Goal: Task Accomplishment & Management: Use online tool/utility

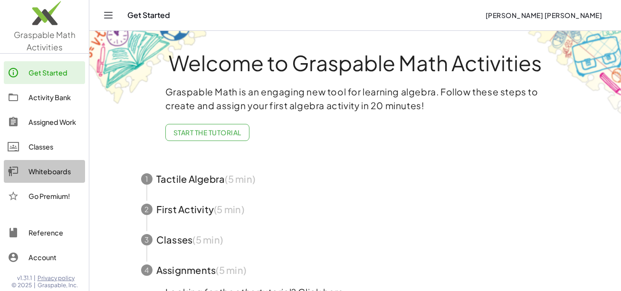
click at [65, 173] on div "Whiteboards" at bounding box center [55, 171] width 53 height 11
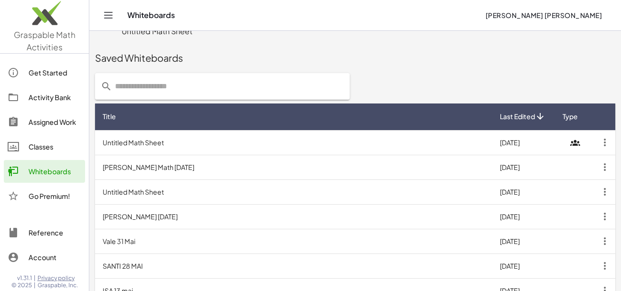
scroll to position [238, 0]
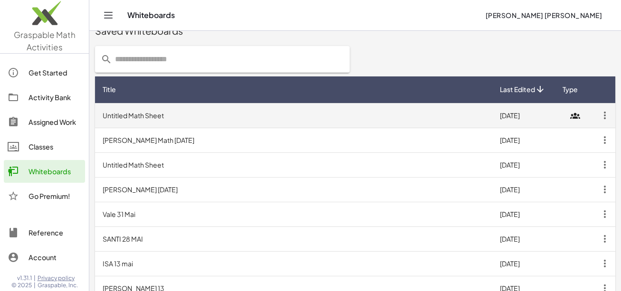
click at [164, 114] on td "Untitled Math Sheet" at bounding box center [293, 115] width 397 height 25
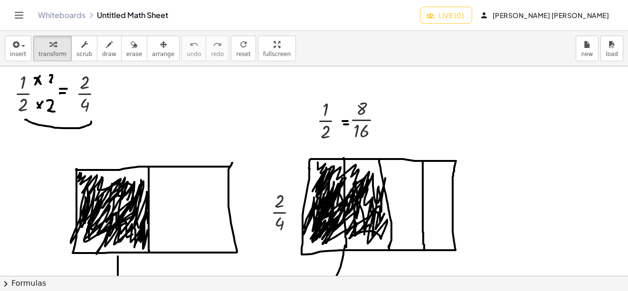
click at [464, 16] on span "Live (0)" at bounding box center [446, 15] width 36 height 9
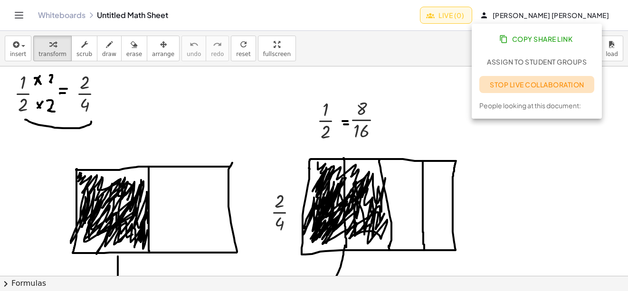
click at [503, 86] on span "Stop Live Collaboration" at bounding box center [537, 84] width 95 height 9
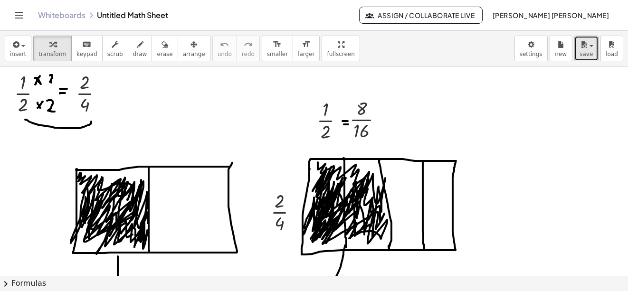
click at [595, 54] on button "save" at bounding box center [587, 49] width 24 height 26
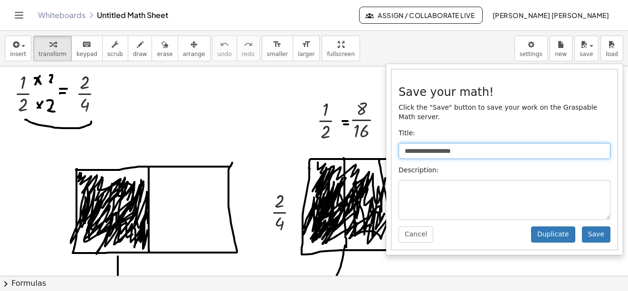
click at [473, 143] on input "**********" at bounding box center [505, 151] width 212 height 16
drag, startPoint x: 443, startPoint y: 140, endPoint x: 284, endPoint y: 140, distance: 158.8
click at [284, 140] on div "**********" at bounding box center [314, 161] width 628 height 260
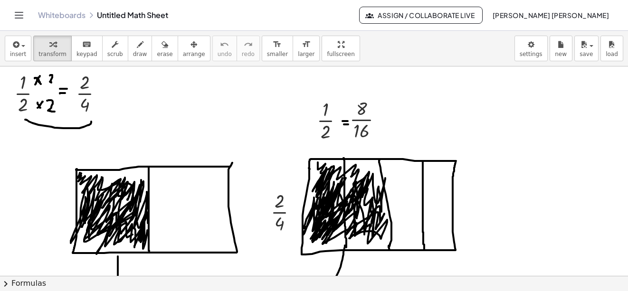
click at [588, 35] on div "**********" at bounding box center [314, 49] width 628 height 36
click at [590, 40] on div "button" at bounding box center [587, 44] width 14 height 11
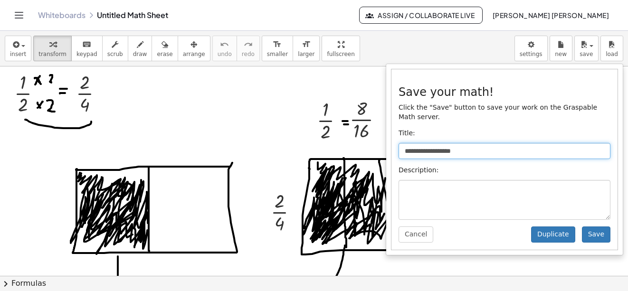
drag, startPoint x: 430, startPoint y: 145, endPoint x: 376, endPoint y: 145, distance: 53.7
click at [376, 145] on div "**********" at bounding box center [314, 161] width 628 height 260
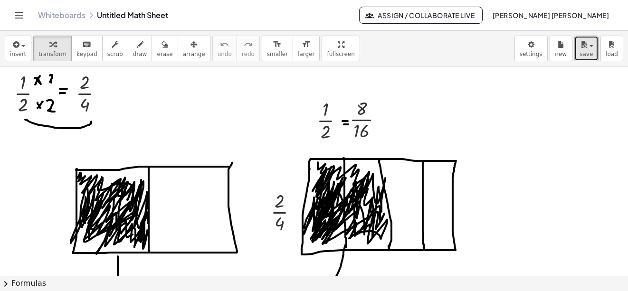
click at [578, 58] on button "save" at bounding box center [587, 49] width 24 height 26
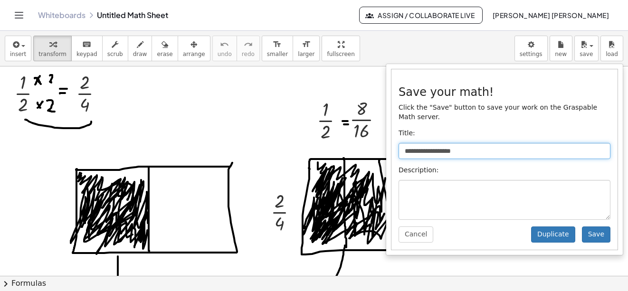
click at [475, 144] on input "**********" at bounding box center [505, 151] width 212 height 16
drag, startPoint x: 479, startPoint y: 141, endPoint x: 370, endPoint y: 142, distance: 108.4
click at [370, 142] on div "**********" at bounding box center [314, 161] width 628 height 260
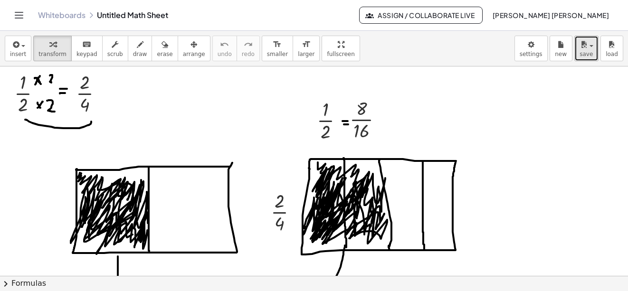
click at [596, 49] on button "save" at bounding box center [587, 49] width 24 height 26
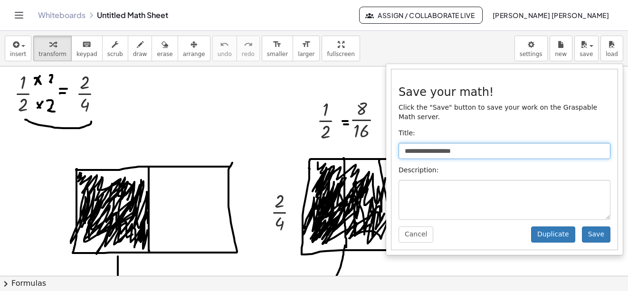
click at [472, 143] on input "**********" at bounding box center [505, 151] width 212 height 16
type input "*"
type input "**********"
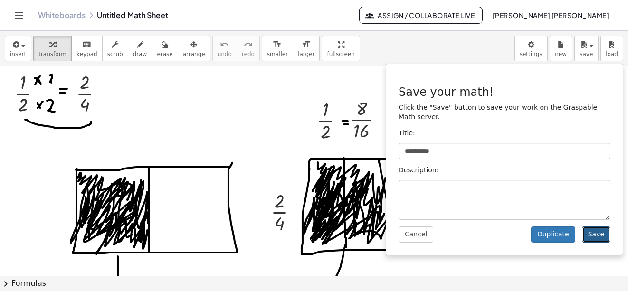
click at [587, 230] on button "Save" at bounding box center [596, 235] width 29 height 16
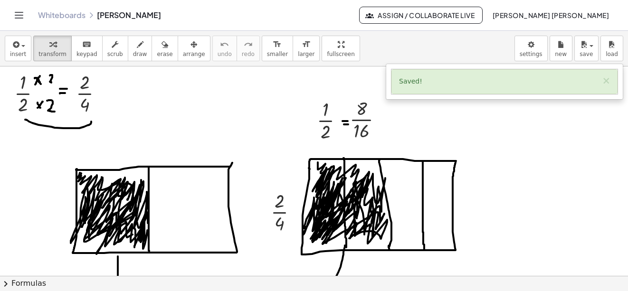
click at [19, 17] on icon "Toggle navigation" at bounding box center [18, 15] width 11 height 11
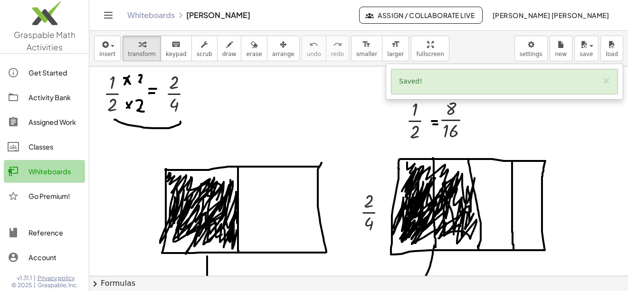
click at [45, 166] on div "Whiteboards" at bounding box center [55, 171] width 53 height 11
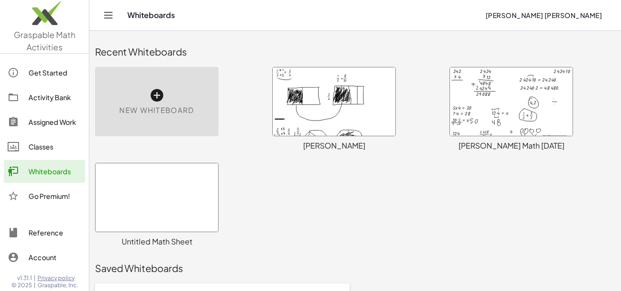
click at [202, 128] on div "New Whiteboard" at bounding box center [157, 101] width 124 height 69
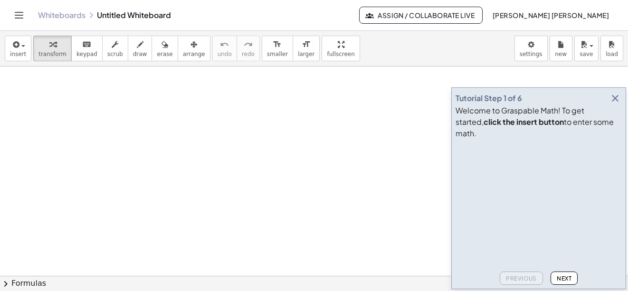
click at [613, 104] on icon "button" at bounding box center [615, 98] width 11 height 11
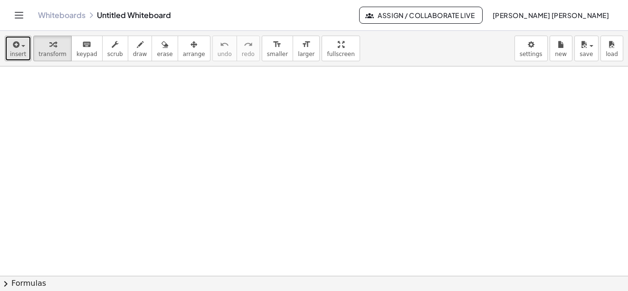
click at [22, 39] on div "button" at bounding box center [18, 44] width 16 height 11
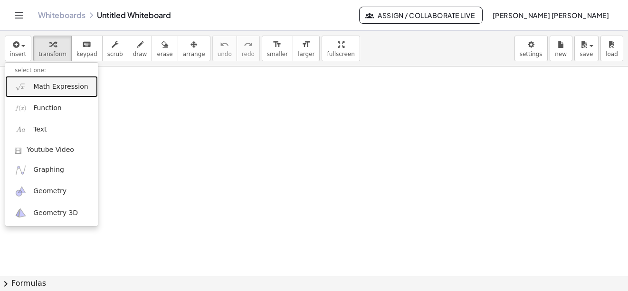
click at [46, 79] on link "Math Expression" at bounding box center [51, 86] width 93 height 21
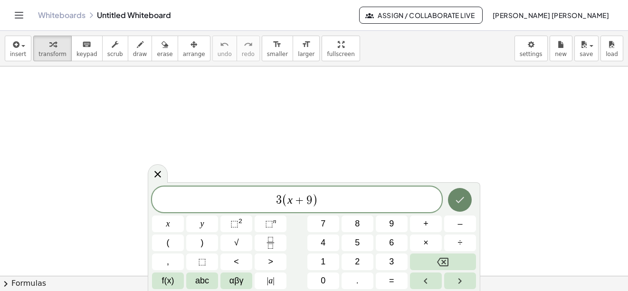
click at [463, 203] on icon "Done" at bounding box center [459, 199] width 11 height 11
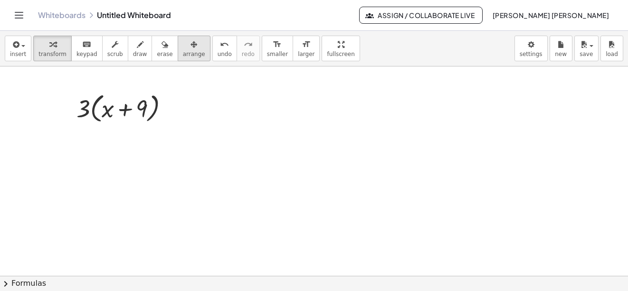
click at [183, 52] on span "arrange" at bounding box center [194, 54] width 22 height 7
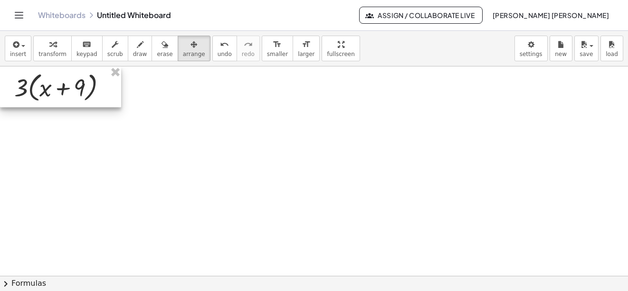
drag, startPoint x: 138, startPoint y: 115, endPoint x: 76, endPoint y: 67, distance: 79.3
click at [7, 93] on div at bounding box center [60, 87] width 121 height 41
drag, startPoint x: 135, startPoint y: 52, endPoint x: 126, endPoint y: 81, distance: 29.8
click at [135, 52] on button "draw" at bounding box center [140, 49] width 25 height 26
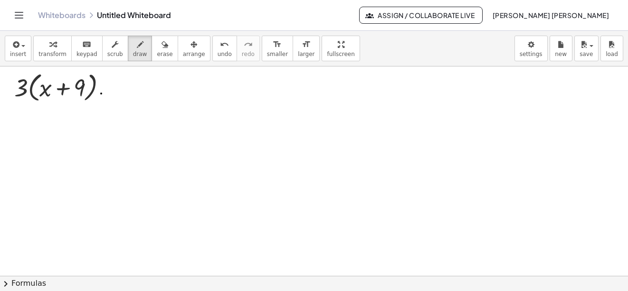
drag, startPoint x: 101, startPoint y: 94, endPoint x: 110, endPoint y: 94, distance: 8.6
click at [110, 94] on div at bounding box center [314, 276] width 628 height 419
drag, startPoint x: 101, startPoint y: 90, endPoint x: 111, endPoint y: 90, distance: 9.5
click at [111, 90] on div at bounding box center [314, 276] width 628 height 419
drag, startPoint x: 7, startPoint y: 106, endPoint x: 99, endPoint y: 108, distance: 91.8
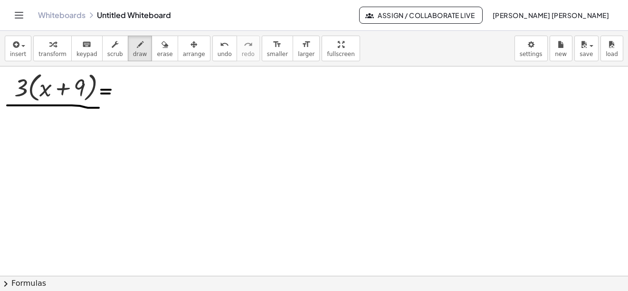
click at [99, 108] on div at bounding box center [314, 276] width 628 height 419
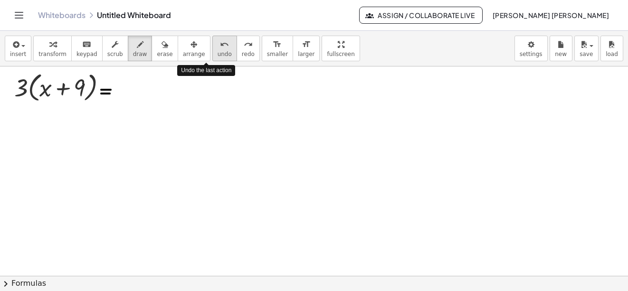
click at [218, 55] on span "undo" at bounding box center [225, 54] width 14 height 7
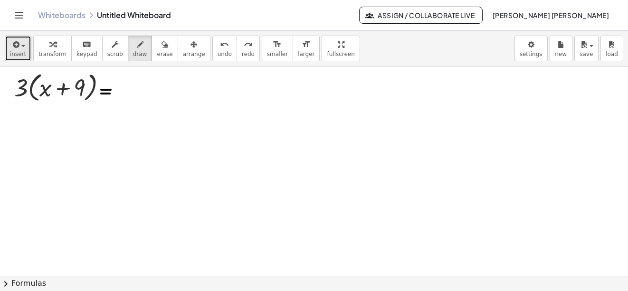
click at [17, 42] on icon "button" at bounding box center [15, 44] width 9 height 11
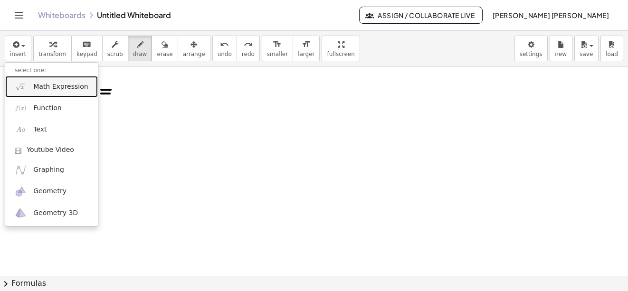
click at [59, 86] on span "Math Expression" at bounding box center [60, 87] width 55 height 10
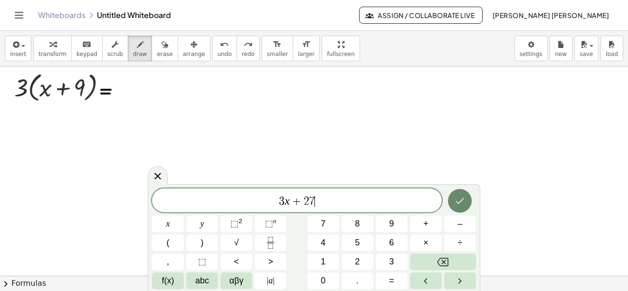
click at [461, 196] on icon "Done" at bounding box center [459, 200] width 11 height 11
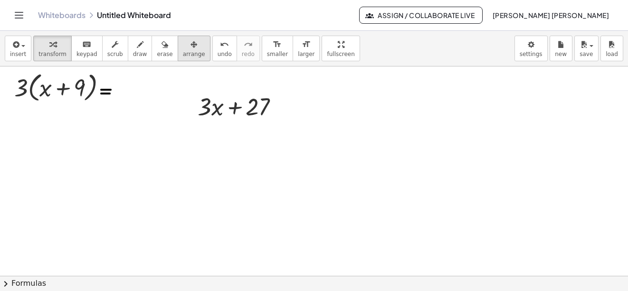
click at [189, 45] on button "arrange" at bounding box center [194, 49] width 33 height 26
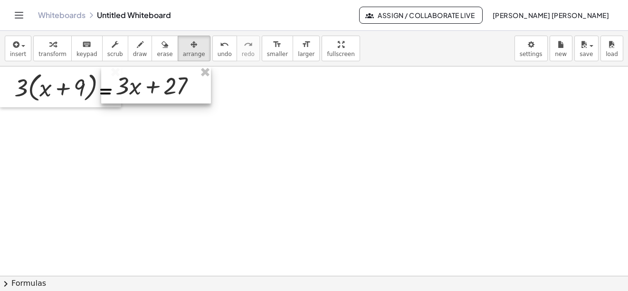
drag, startPoint x: 248, startPoint y: 113, endPoint x: 165, endPoint y: 90, distance: 85.8
click at [165, 90] on div at bounding box center [156, 85] width 110 height 37
click at [137, 48] on icon "button" at bounding box center [140, 44] width 7 height 11
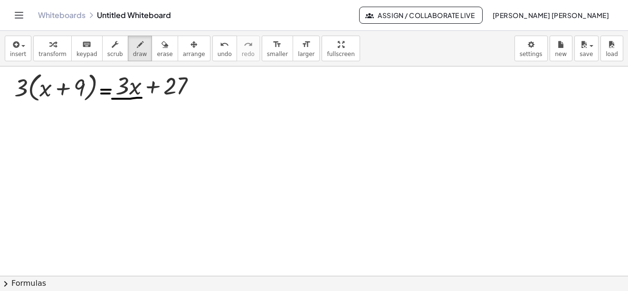
drag, startPoint x: 112, startPoint y: 99, endPoint x: 142, endPoint y: 98, distance: 29.5
click at [142, 98] on div at bounding box center [314, 276] width 628 height 419
drag, startPoint x: 162, startPoint y: 98, endPoint x: 183, endPoint y: 98, distance: 20.9
click at [183, 98] on div at bounding box center [314, 276] width 628 height 419
drag, startPoint x: 120, startPoint y: 106, endPoint x: 127, endPoint y: 105, distance: 7.2
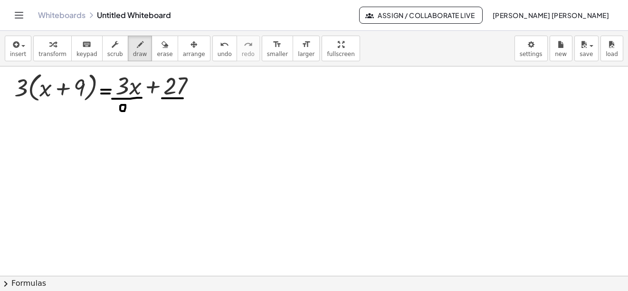
click at [121, 105] on div at bounding box center [314, 276] width 628 height 419
drag, startPoint x: 128, startPoint y: 105, endPoint x: 129, endPoint y: 113, distance: 8.1
click at [129, 113] on div at bounding box center [314, 276] width 628 height 419
drag, startPoint x: 173, startPoint y: 115, endPoint x: 170, endPoint y: 123, distance: 8.6
click at [169, 123] on div at bounding box center [314, 276] width 628 height 419
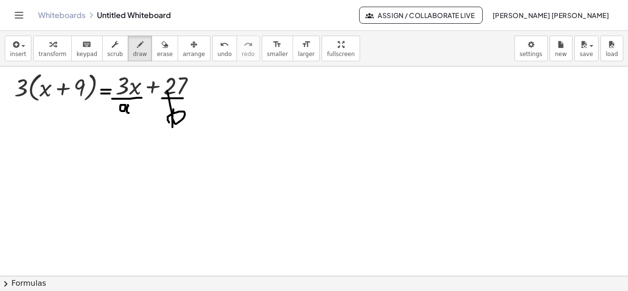
drag, startPoint x: 172, startPoint y: 114, endPoint x: 166, endPoint y: 87, distance: 27.3
click at [166, 87] on div at bounding box center [314, 276] width 628 height 419
click at [212, 36] on button "undo undo" at bounding box center [224, 49] width 25 height 26
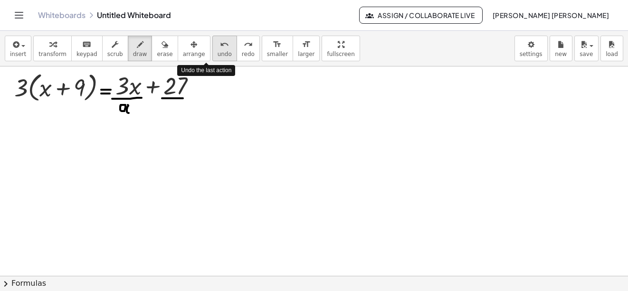
click at [212, 36] on button "undo undo" at bounding box center [224, 49] width 25 height 26
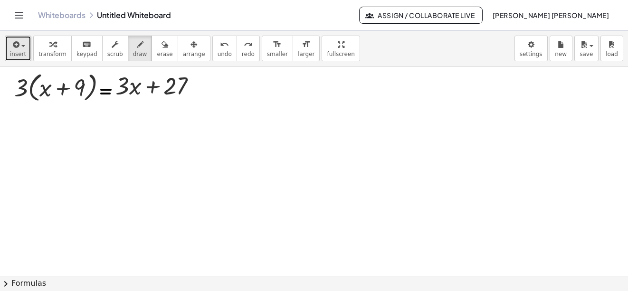
click at [15, 46] on icon "button" at bounding box center [15, 44] width 9 height 11
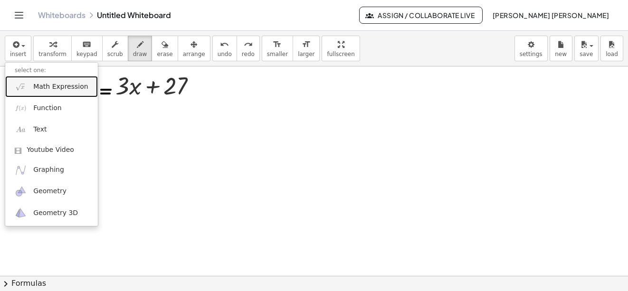
click at [37, 84] on span "Math Expression" at bounding box center [60, 87] width 55 height 10
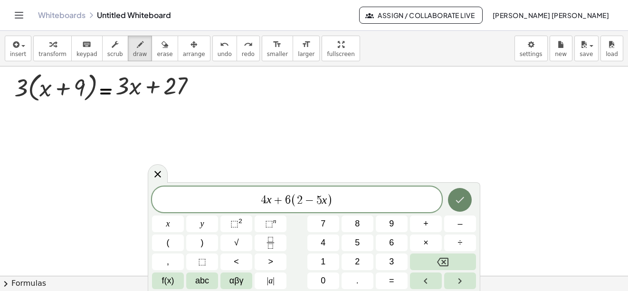
click at [459, 190] on button "Done" at bounding box center [460, 200] width 24 height 24
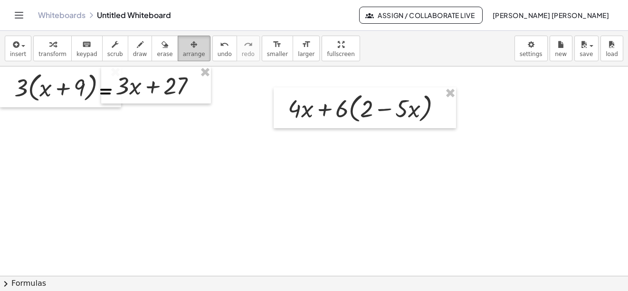
click at [185, 49] on div "button" at bounding box center [194, 44] width 22 height 11
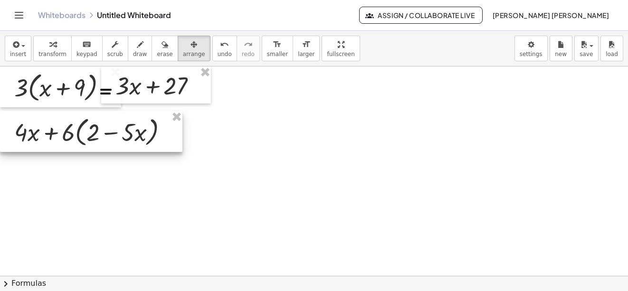
drag, startPoint x: 337, startPoint y: 110, endPoint x: 34, endPoint y: 134, distance: 304.2
click at [34, 134] on div at bounding box center [91, 131] width 183 height 41
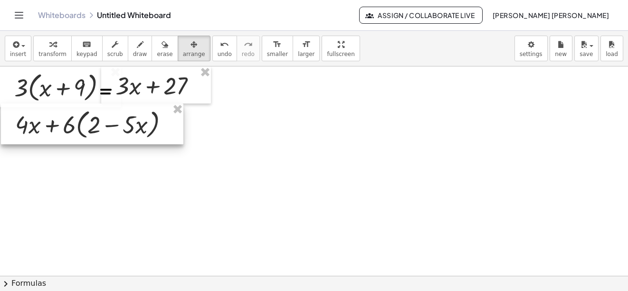
drag, startPoint x: 77, startPoint y: 138, endPoint x: 78, endPoint y: 131, distance: 7.7
click at [78, 131] on div at bounding box center [92, 124] width 183 height 41
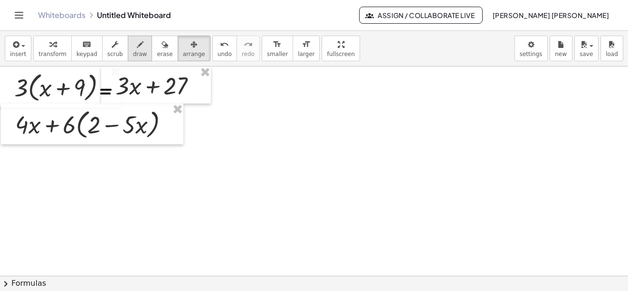
click at [133, 54] on span "draw" at bounding box center [140, 54] width 14 height 7
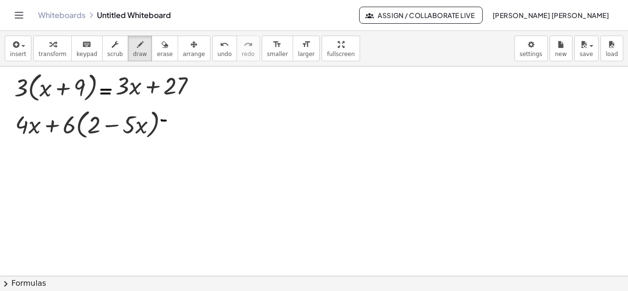
drag, startPoint x: 162, startPoint y: 120, endPoint x: 169, endPoint y: 120, distance: 7.6
click at [169, 120] on div at bounding box center [314, 276] width 628 height 419
click at [169, 125] on div at bounding box center [314, 276] width 628 height 419
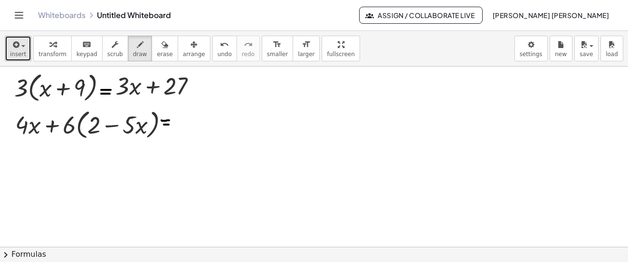
click at [21, 57] on span "insert" at bounding box center [18, 54] width 16 height 7
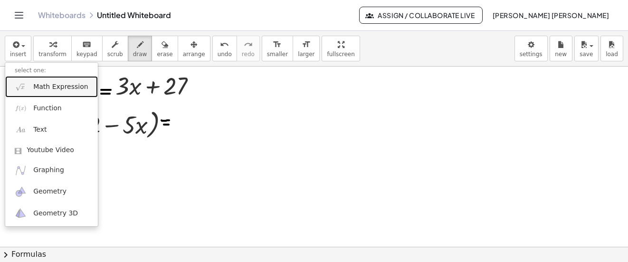
click at [55, 86] on span "Math Expression" at bounding box center [60, 87] width 55 height 10
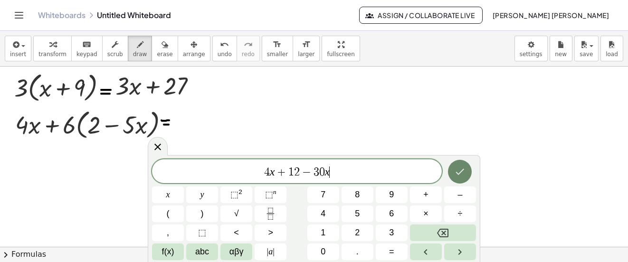
click at [460, 168] on icon "Done" at bounding box center [459, 171] width 11 height 11
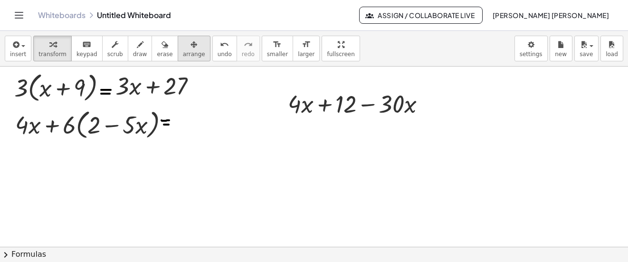
click at [191, 45] on icon "button" at bounding box center [194, 44] width 7 height 11
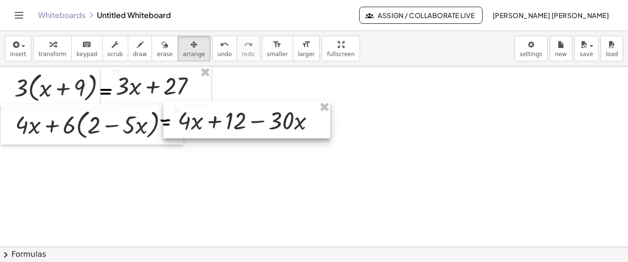
drag, startPoint x: 360, startPoint y: 105, endPoint x: 250, endPoint y: 122, distance: 111.1
click at [250, 122] on div at bounding box center [247, 119] width 167 height 37
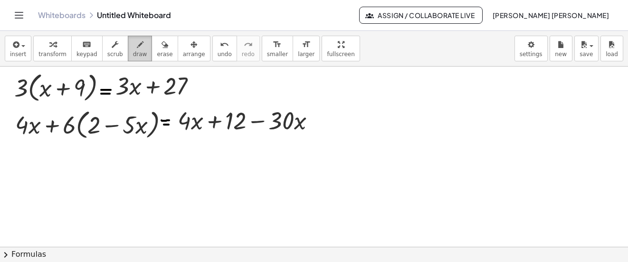
click at [133, 49] on div "button" at bounding box center [140, 44] width 14 height 11
drag, startPoint x: 180, startPoint y: 133, endPoint x: 207, endPoint y: 133, distance: 27.1
drag, startPoint x: 264, startPoint y: 134, endPoint x: 297, endPoint y: 134, distance: 33.3
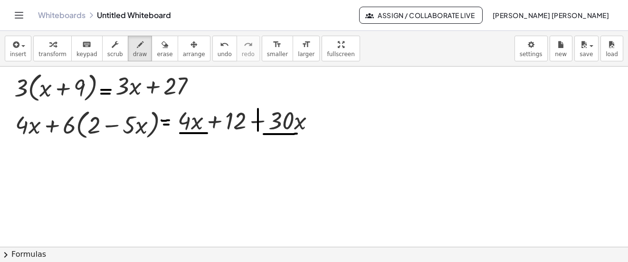
drag, startPoint x: 258, startPoint y: 109, endPoint x: 258, endPoint y: 131, distance: 21.9
click at [220, 45] on icon "undo" at bounding box center [224, 44] width 9 height 11
drag, startPoint x: 258, startPoint y: 110, endPoint x: 258, endPoint y: 134, distance: 23.8
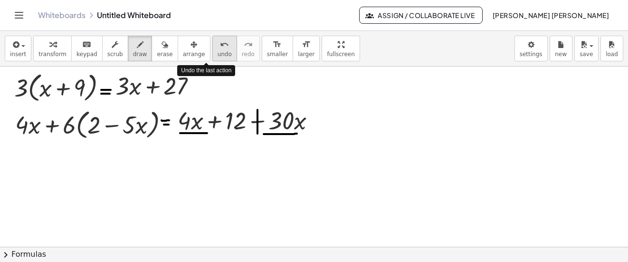
click at [220, 49] on icon "undo" at bounding box center [224, 44] width 9 height 11
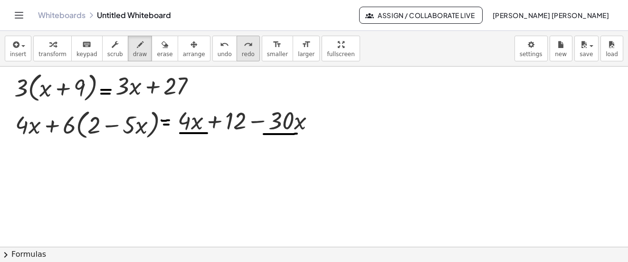
click at [244, 43] on icon "redo" at bounding box center [248, 44] width 9 height 11
click at [213, 44] on button "undo undo" at bounding box center [224, 49] width 25 height 26
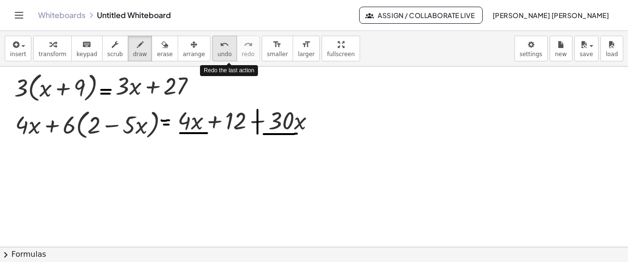
click at [220, 46] on icon "undo" at bounding box center [224, 44] width 9 height 11
click at [218, 48] on div "undo" at bounding box center [225, 44] width 14 height 11
click at [213, 48] on button "undo undo" at bounding box center [224, 49] width 25 height 26
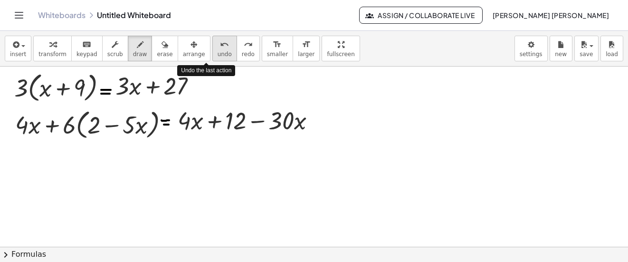
click at [213, 48] on button "undo undo" at bounding box center [224, 49] width 25 height 26
drag, startPoint x: 252, startPoint y: 123, endPoint x: 262, endPoint y: 123, distance: 9.5
click at [212, 50] on button "undo undo" at bounding box center [224, 49] width 25 height 26
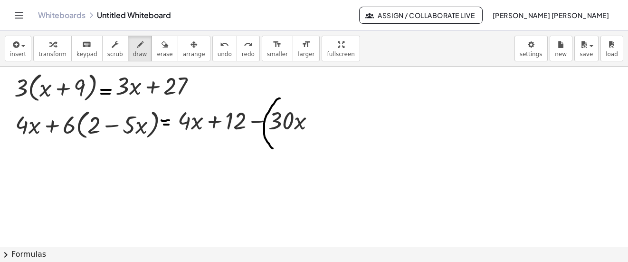
drag, startPoint x: 270, startPoint y: 109, endPoint x: 273, endPoint y: 148, distance: 39.5
drag, startPoint x: 298, startPoint y: 97, endPoint x: 310, endPoint y: 146, distance: 51.1
click at [218, 39] on div "undo" at bounding box center [225, 44] width 14 height 11
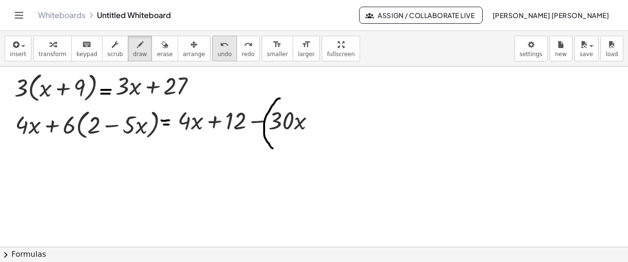
click at [220, 49] on icon "undo" at bounding box center [224, 44] width 9 height 11
drag, startPoint x: 258, startPoint y: 129, endPoint x: 287, endPoint y: 132, distance: 28.7
click at [218, 57] on span "undo" at bounding box center [225, 54] width 14 height 7
drag, startPoint x: 261, startPoint y: 125, endPoint x: 284, endPoint y: 134, distance: 24.8
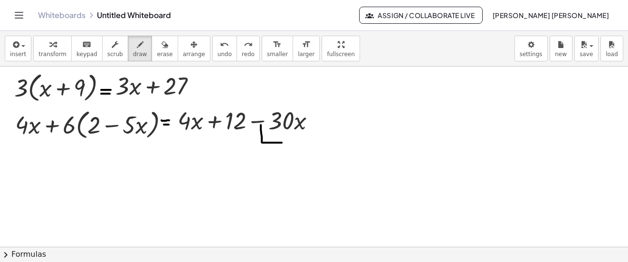
click at [218, 51] on span "undo" at bounding box center [225, 54] width 14 height 7
click at [17, 56] on span "insert" at bounding box center [18, 54] width 16 height 7
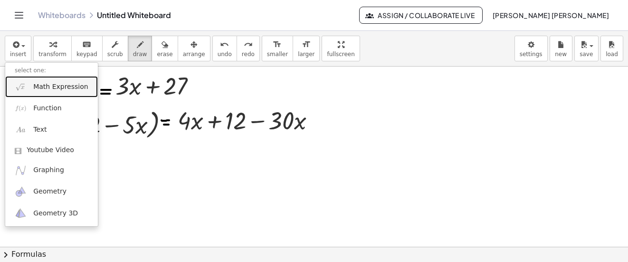
click at [37, 87] on span "Math Expression" at bounding box center [60, 87] width 55 height 10
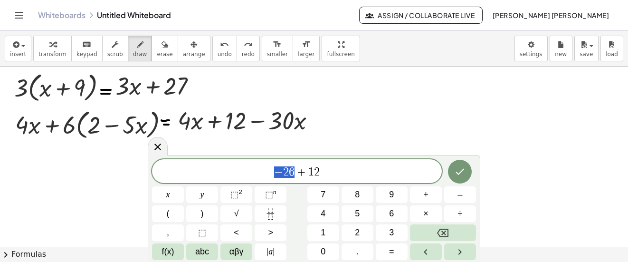
drag, startPoint x: 273, startPoint y: 173, endPoint x: 295, endPoint y: 173, distance: 21.9
click at [295, 173] on span "− 2 6 + 1 2" at bounding box center [297, 171] width 290 height 13
click at [137, 46] on icon "button" at bounding box center [140, 44] width 7 height 11
drag, startPoint x: 192, startPoint y: 132, endPoint x: 199, endPoint y: 132, distance: 7.1
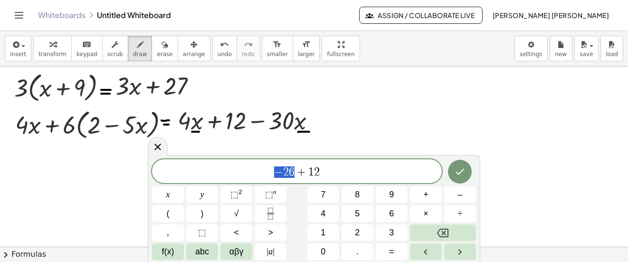
drag, startPoint x: 299, startPoint y: 132, endPoint x: 311, endPoint y: 132, distance: 12.8
click at [203, 35] on div "insert select one: Math Expression Function Text Youtube Video Graphing Geometr…" at bounding box center [314, 49] width 628 height 36
click at [220, 40] on icon "undo" at bounding box center [224, 44] width 9 height 11
drag, startPoint x: 212, startPoint y: 47, endPoint x: 252, endPoint y: 116, distance: 80.7
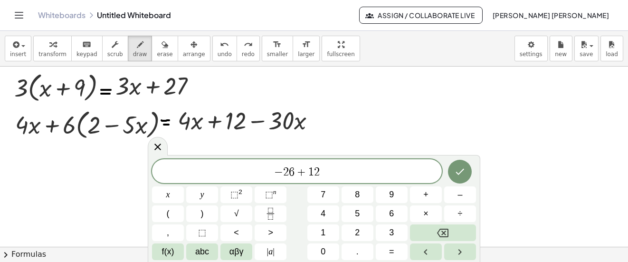
click at [218, 47] on div "undo" at bounding box center [225, 44] width 14 height 11
click at [295, 174] on span "+" at bounding box center [302, 171] width 14 height 11
click at [467, 173] on button "Done" at bounding box center [460, 172] width 24 height 24
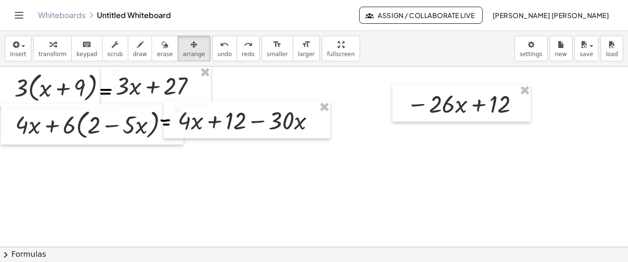
drag, startPoint x: 182, startPoint y: 48, endPoint x: 365, endPoint y: 78, distance: 185.5
click at [183, 48] on div "button" at bounding box center [194, 44] width 22 height 11
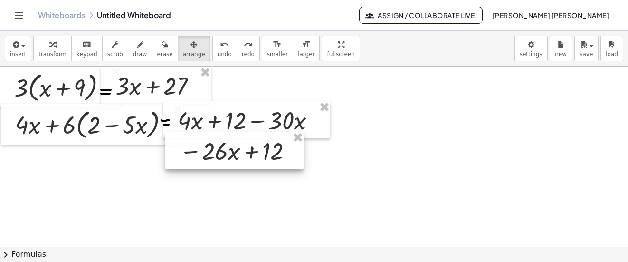
drag, startPoint x: 450, startPoint y: 107, endPoint x: 222, endPoint y: 154, distance: 232.0
click at [222, 154] on div at bounding box center [234, 150] width 138 height 37
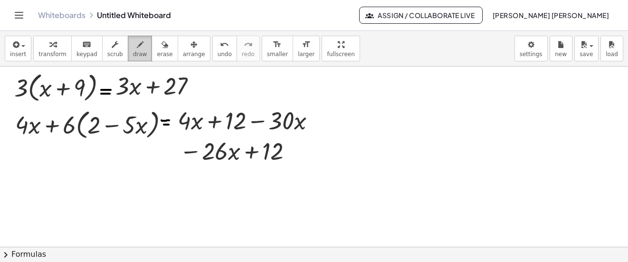
click at [137, 48] on icon "button" at bounding box center [140, 44] width 7 height 11
drag, startPoint x: 179, startPoint y: 134, endPoint x: 198, endPoint y: 134, distance: 19.0
drag, startPoint x: 253, startPoint y: 133, endPoint x: 338, endPoint y: 143, distance: 85.3
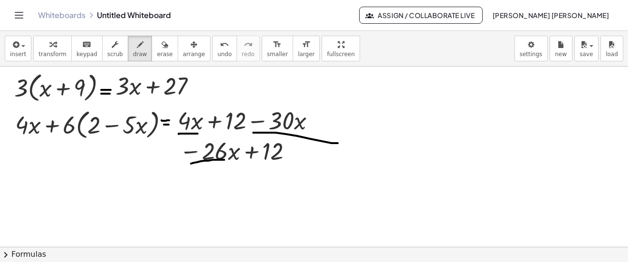
drag, startPoint x: 191, startPoint y: 164, endPoint x: 227, endPoint y: 160, distance: 36.3
click at [220, 43] on icon "undo" at bounding box center [224, 44] width 9 height 11
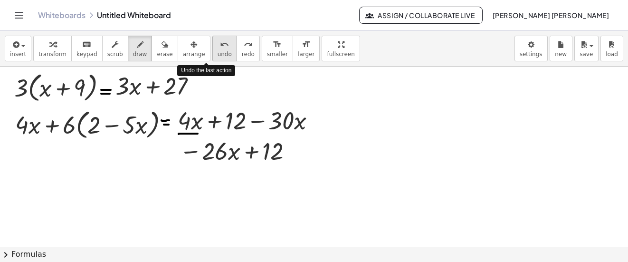
click at [220, 44] on icon "undo" at bounding box center [224, 44] width 9 height 11
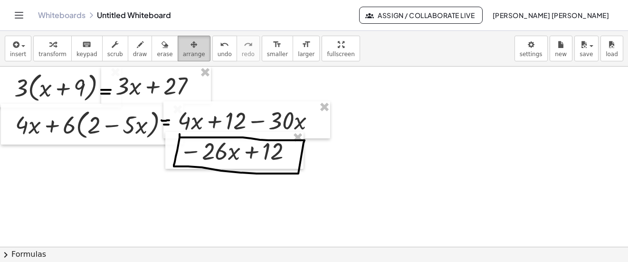
click at [192, 46] on button "arrange" at bounding box center [194, 49] width 33 height 26
click at [220, 46] on icon "undo" at bounding box center [224, 44] width 9 height 11
click at [22, 48] on div "button" at bounding box center [18, 44] width 16 height 11
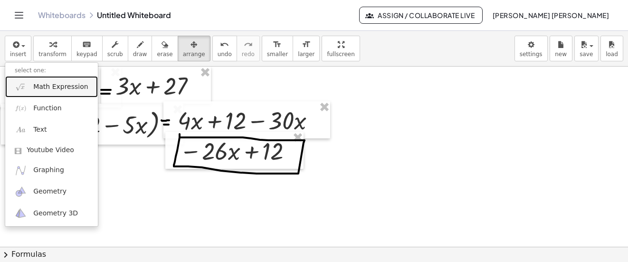
click at [53, 83] on span "Math Expression" at bounding box center [60, 87] width 55 height 10
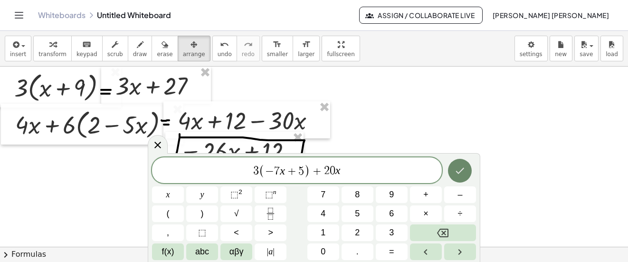
click at [462, 161] on button "Done" at bounding box center [460, 171] width 24 height 24
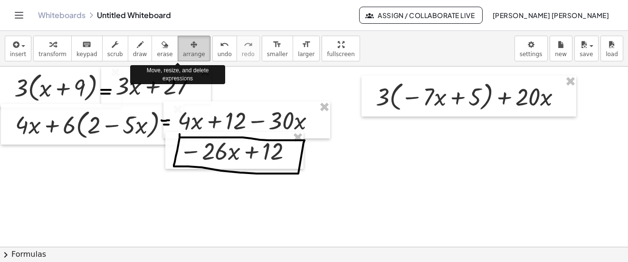
click at [187, 44] on div "button" at bounding box center [194, 44] width 22 height 11
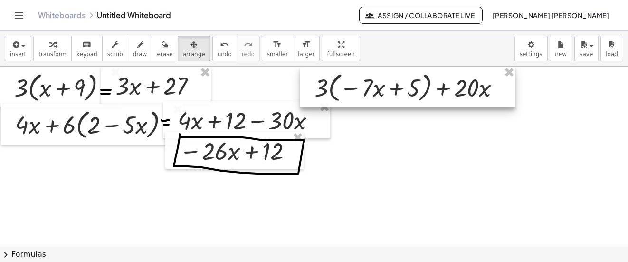
drag, startPoint x: 480, startPoint y: 98, endPoint x: 418, endPoint y: 86, distance: 62.6
click at [418, 86] on div at bounding box center [407, 87] width 215 height 41
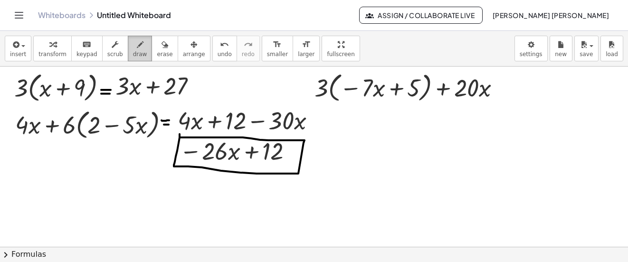
click at [133, 52] on span "draw" at bounding box center [140, 54] width 14 height 7
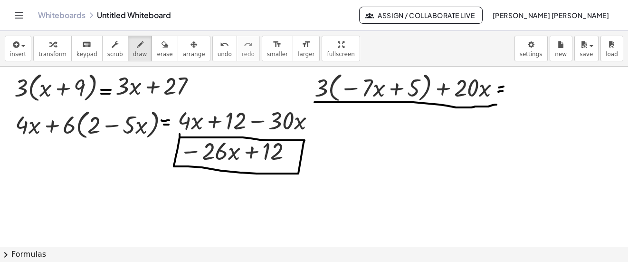
drag, startPoint x: 315, startPoint y: 102, endPoint x: 497, endPoint y: 105, distance: 182.1
click at [137, 50] on icon "button" at bounding box center [140, 44] width 7 height 11
drag, startPoint x: 190, startPoint y: 103, endPoint x: 183, endPoint y: 109, distance: 9.1
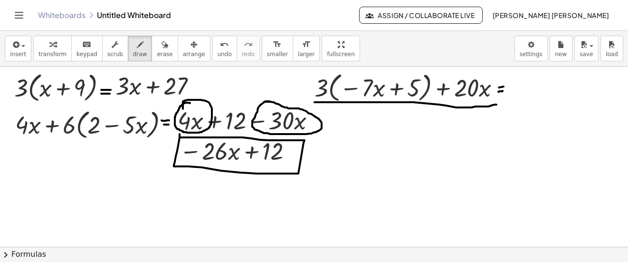
drag, startPoint x: 270, startPoint y: 101, endPoint x: 226, endPoint y: 184, distance: 94.0
click at [220, 45] on icon "undo" at bounding box center [224, 44] width 9 height 11
drag, startPoint x: 266, startPoint y: 100, endPoint x: 258, endPoint y: 97, distance: 9.0
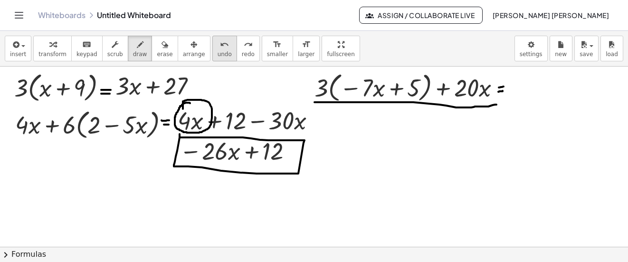
click at [220, 49] on icon "undo" at bounding box center [224, 44] width 9 height 11
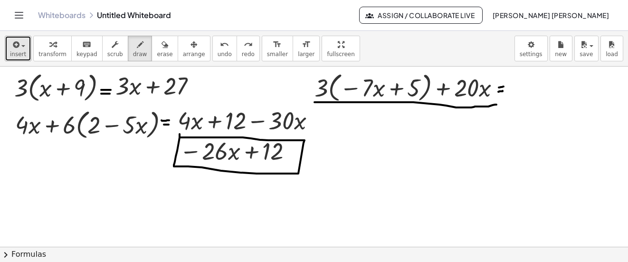
click at [27, 50] on button "insert" at bounding box center [18, 49] width 27 height 26
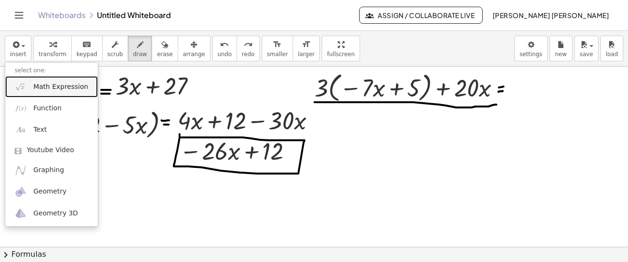
click at [87, 88] on link "Math Expression" at bounding box center [51, 86] width 93 height 21
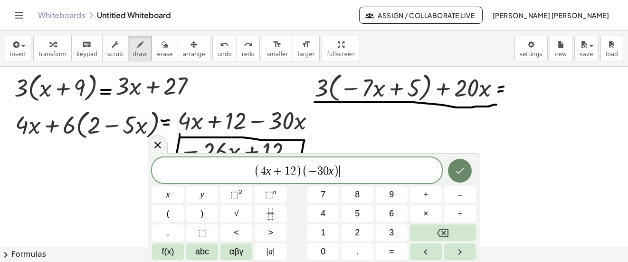
click at [458, 168] on icon "Done" at bounding box center [459, 170] width 11 height 11
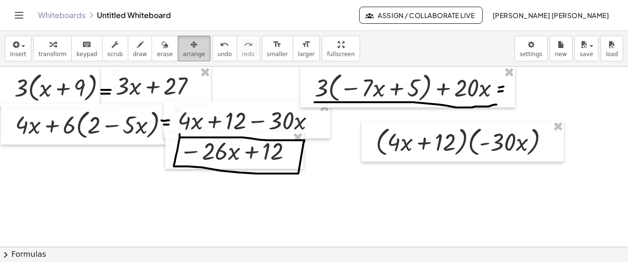
click at [191, 49] on icon "button" at bounding box center [194, 44] width 7 height 11
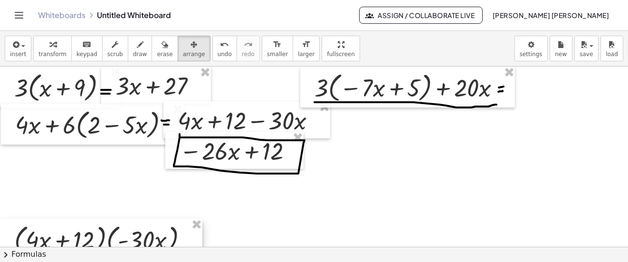
drag, startPoint x: 472, startPoint y: 153, endPoint x: 12, endPoint y: 242, distance: 468.3
click at [12, 242] on div at bounding box center [101, 239] width 202 height 41
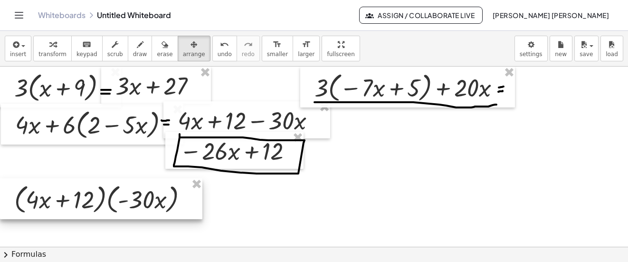
drag, startPoint x: 53, startPoint y: 234, endPoint x: 53, endPoint y: 193, distance: 40.4
click at [53, 193] on div at bounding box center [101, 198] width 202 height 41
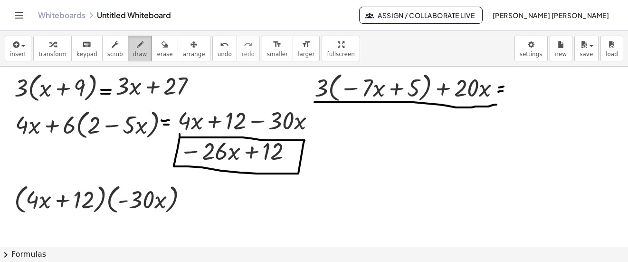
click at [137, 47] on icon "button" at bounding box center [140, 44] width 7 height 11
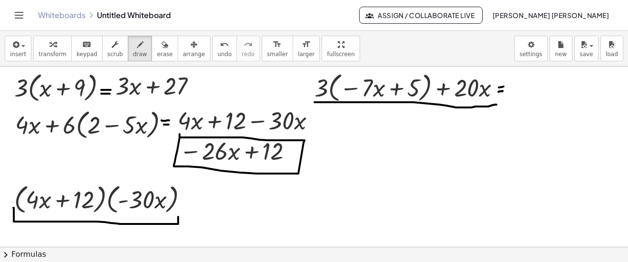
drag, startPoint x: 13, startPoint y: 208, endPoint x: 178, endPoint y: 207, distance: 164.9
drag, startPoint x: 36, startPoint y: 190, endPoint x: 138, endPoint y: 185, distance: 101.8
drag, startPoint x: 26, startPoint y: 203, endPoint x: 97, endPoint y: 206, distance: 71.8
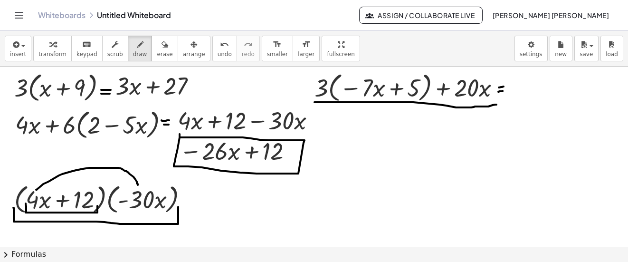
click at [212, 50] on button "undo undo" at bounding box center [224, 49] width 25 height 26
drag, startPoint x: 25, startPoint y: 202, endPoint x: 108, endPoint y: 199, distance: 83.2
click at [220, 40] on icon "undo" at bounding box center [224, 44] width 9 height 11
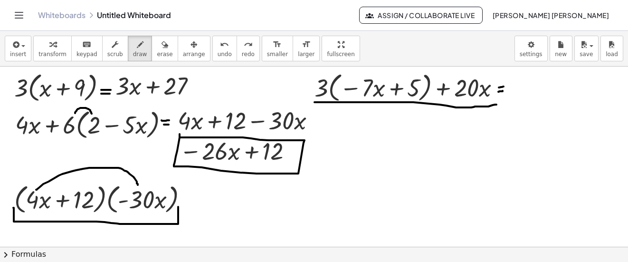
drag, startPoint x: 75, startPoint y: 113, endPoint x: 90, endPoint y: 115, distance: 14.8
drag, startPoint x: 74, startPoint y: 110, endPoint x: 135, endPoint y: 111, distance: 60.4
drag, startPoint x: 75, startPoint y: 108, endPoint x: 76, endPoint y: 114, distance: 5.3
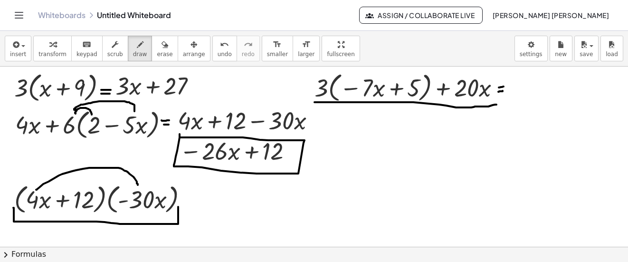
drag, startPoint x: 137, startPoint y: 184, endPoint x: 89, endPoint y: 182, distance: 48.6
click at [218, 51] on span "undo" at bounding box center [225, 54] width 14 height 7
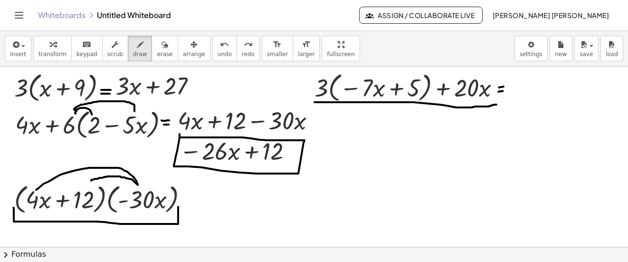
drag, startPoint x: 137, startPoint y: 184, endPoint x: 91, endPoint y: 181, distance: 46.2
click at [218, 55] on span "undo" at bounding box center [225, 54] width 14 height 7
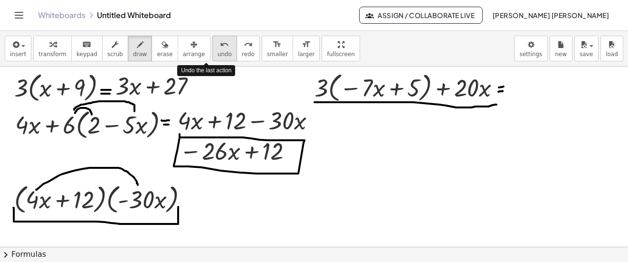
click at [218, 55] on span "undo" at bounding box center [225, 54] width 14 height 7
click at [218, 53] on span "undo" at bounding box center [225, 54] width 14 height 7
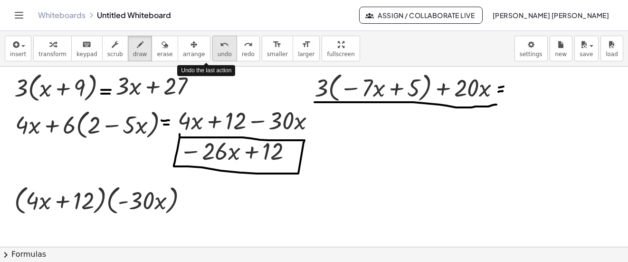
click at [218, 53] on span "undo" at bounding box center [225, 54] width 14 height 7
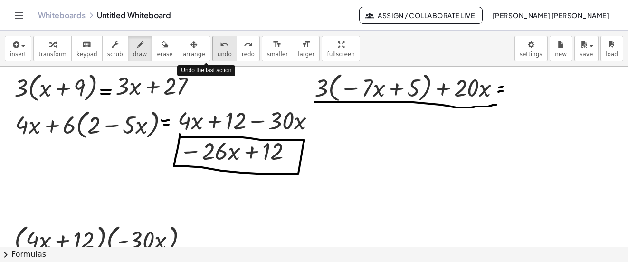
click at [218, 53] on span "undo" at bounding box center [225, 54] width 14 height 7
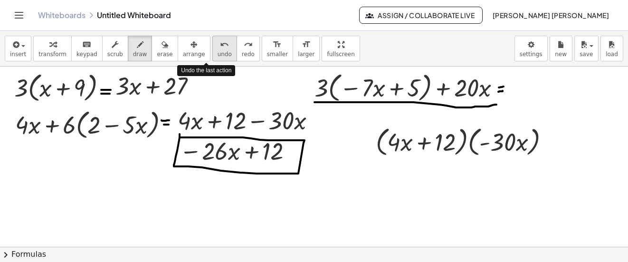
click at [218, 53] on span "undo" at bounding box center [225, 54] width 14 height 7
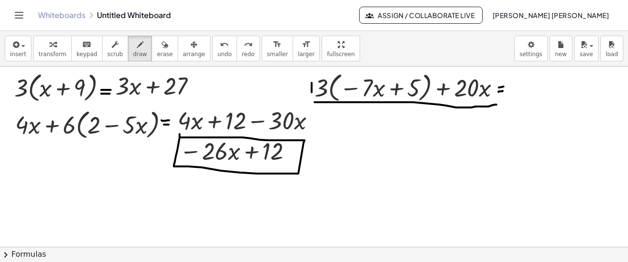
drag, startPoint x: 312, startPoint y: 83, endPoint x: 312, endPoint y: 93, distance: 10.0
drag, startPoint x: 308, startPoint y: 87, endPoint x: 316, endPoint y: 87, distance: 7.1
drag, startPoint x: 311, startPoint y: 90, endPoint x: 346, endPoint y: 92, distance: 34.8
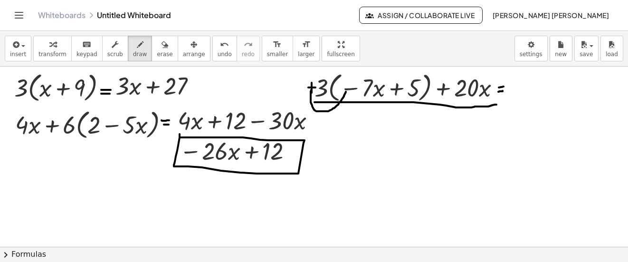
click at [220, 45] on icon "undo" at bounding box center [224, 44] width 9 height 11
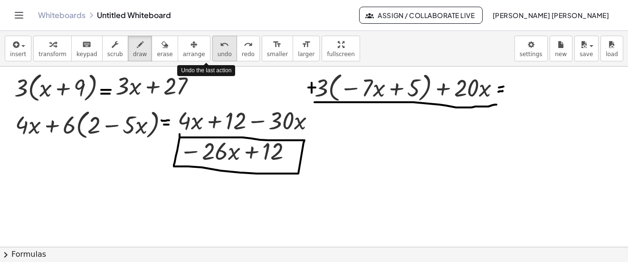
click at [220, 45] on icon "undo" at bounding box center [224, 44] width 9 height 11
click at [220, 47] on icon "undo" at bounding box center [224, 44] width 9 height 11
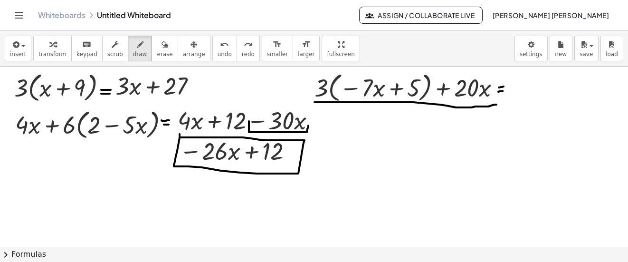
drag, startPoint x: 249, startPoint y: 121, endPoint x: 308, endPoint y: 125, distance: 59.6
drag, startPoint x: 175, startPoint y: 120, endPoint x: 205, endPoint y: 128, distance: 30.9
drag, startPoint x: 185, startPoint y: 152, endPoint x: 198, endPoint y: 152, distance: 12.8
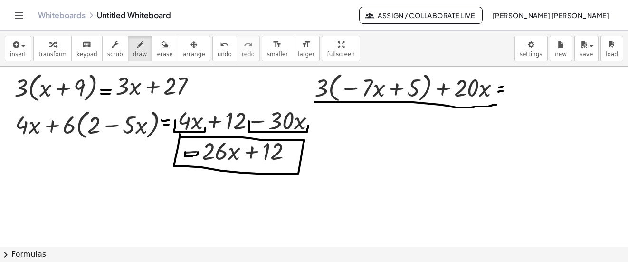
drag, startPoint x: 200, startPoint y: 154, endPoint x: 223, endPoint y: 160, distance: 24.4
click at [220, 42] on icon "undo" at bounding box center [224, 44] width 9 height 11
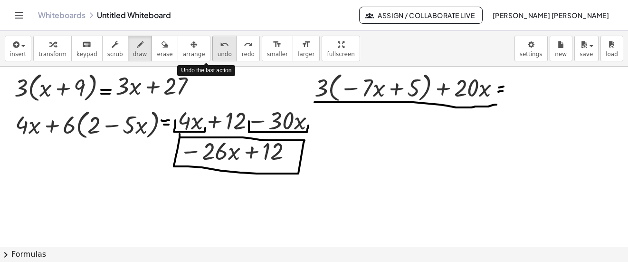
click at [220, 42] on icon "undo" at bounding box center [224, 44] width 9 height 11
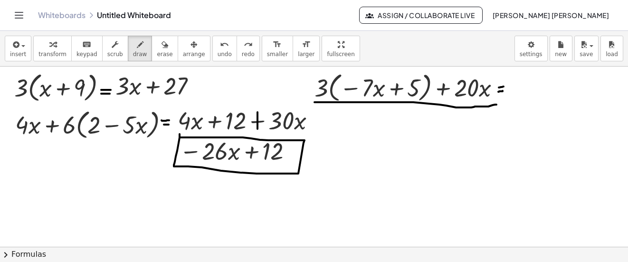
drag, startPoint x: 258, startPoint y: 112, endPoint x: 251, endPoint y: 127, distance: 16.2
drag, startPoint x: 250, startPoint y: 123, endPoint x: 267, endPoint y: 125, distance: 16.7
drag, startPoint x: 173, startPoint y: 123, endPoint x: 180, endPoint y: 123, distance: 7.1
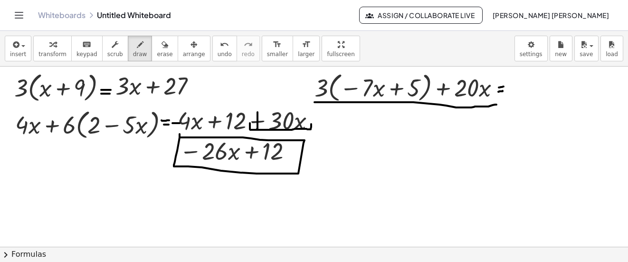
drag, startPoint x: 172, startPoint y: 125, endPoint x: 205, endPoint y: 125, distance: 33.3
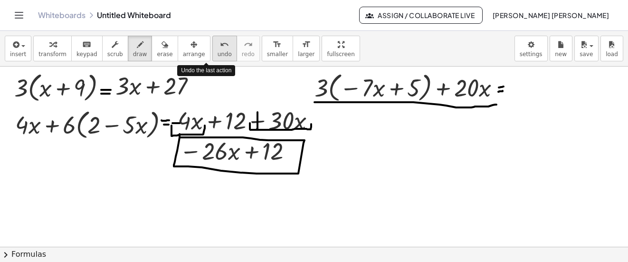
click at [218, 47] on div "undo" at bounding box center [225, 44] width 14 height 11
click at [218, 48] on div "undo" at bounding box center [225, 44] width 14 height 11
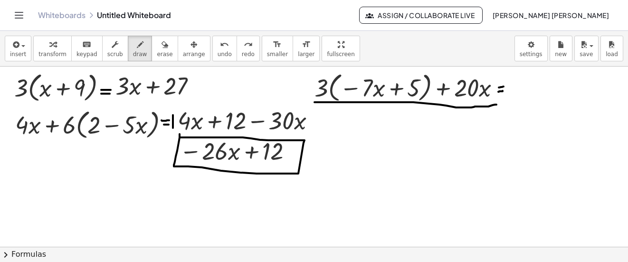
drag, startPoint x: 173, startPoint y: 115, endPoint x: 173, endPoint y: 128, distance: 13.3
drag, startPoint x: 167, startPoint y: 123, endPoint x: 179, endPoint y: 122, distance: 12.4
click at [220, 46] on icon "undo" at bounding box center [224, 44] width 9 height 11
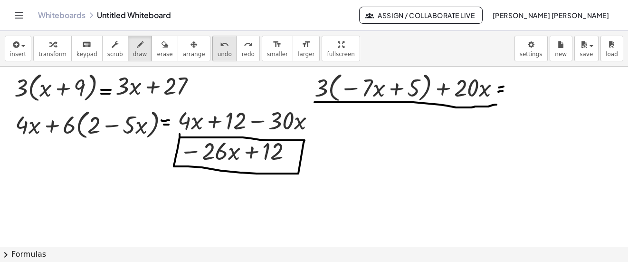
click at [220, 46] on icon "undo" at bounding box center [224, 44] width 9 height 11
click at [19, 57] on span "insert" at bounding box center [18, 54] width 16 height 7
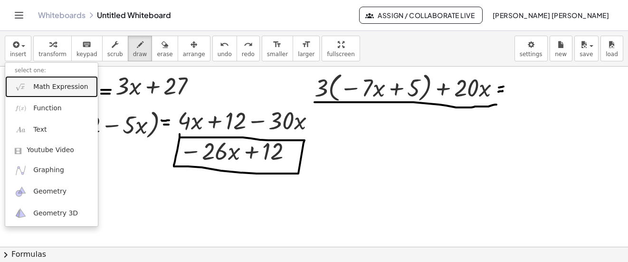
click at [67, 90] on span "Math Expression" at bounding box center [60, 87] width 55 height 10
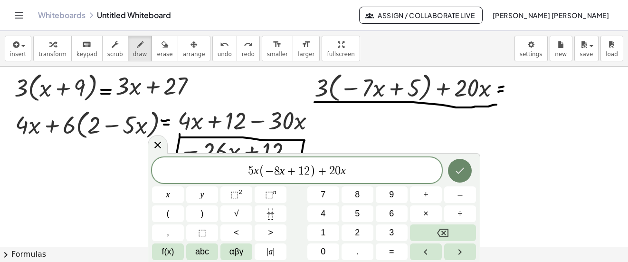
click at [457, 174] on icon "Done" at bounding box center [459, 170] width 11 height 11
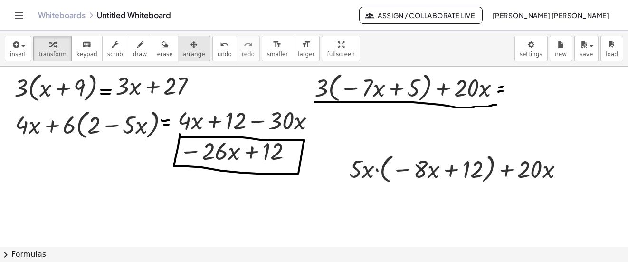
click at [183, 52] on span "arrange" at bounding box center [194, 54] width 22 height 7
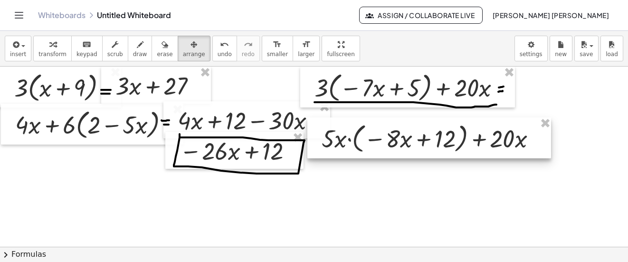
drag, startPoint x: 435, startPoint y: 178, endPoint x: 407, endPoint y: 148, distance: 40.7
click at [407, 148] on div at bounding box center [430, 137] width 244 height 41
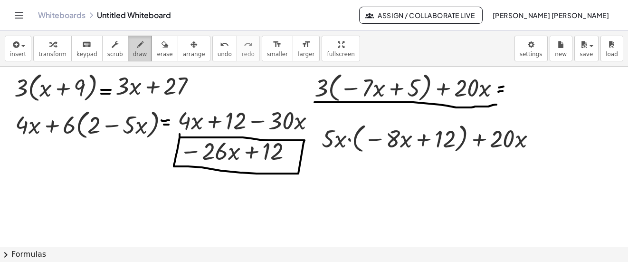
click at [136, 48] on button "draw" at bounding box center [140, 49] width 25 height 26
click at [186, 51] on span "arrange" at bounding box center [194, 54] width 22 height 7
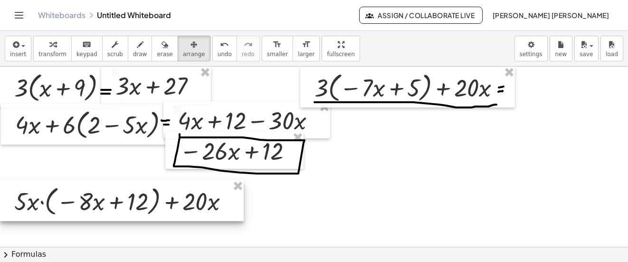
drag, startPoint x: 416, startPoint y: 142, endPoint x: 84, endPoint y: 202, distance: 338.2
click at [83, 203] on div at bounding box center [122, 200] width 244 height 41
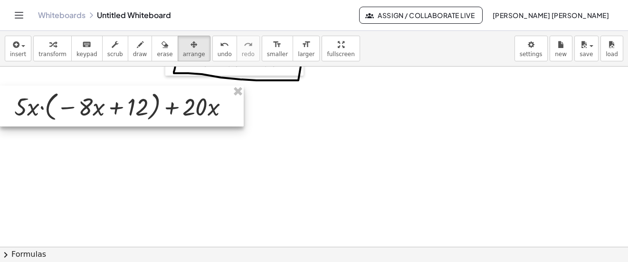
scroll to position [95, 0]
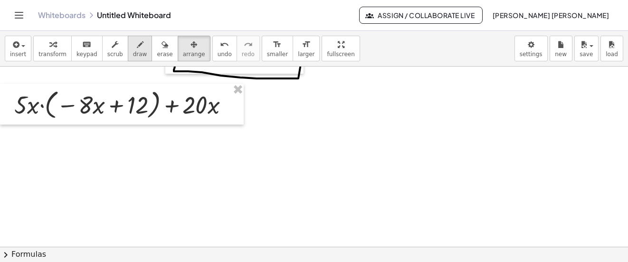
click at [137, 42] on icon "button" at bounding box center [140, 44] width 7 height 11
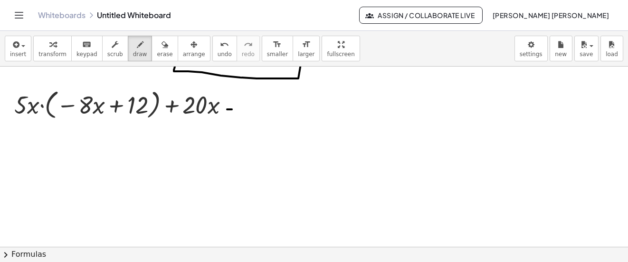
drag, startPoint x: 227, startPoint y: 109, endPoint x: 232, endPoint y: 109, distance: 5.2
click at [232, 109] on div at bounding box center [314, 180] width 628 height 419
drag, startPoint x: 227, startPoint y: 106, endPoint x: 234, endPoint y: 106, distance: 7.1
click at [234, 106] on div at bounding box center [314, 180] width 628 height 419
drag, startPoint x: 65, startPoint y: 145, endPoint x: 52, endPoint y: 169, distance: 26.6
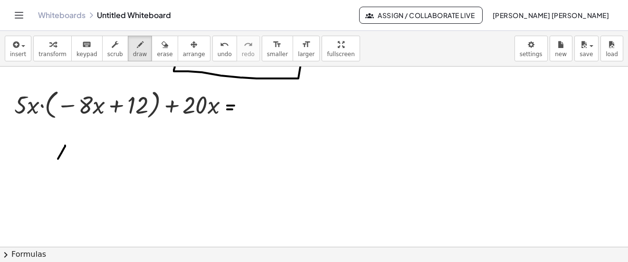
click at [52, 169] on div at bounding box center [314, 180] width 628 height 419
drag, startPoint x: 52, startPoint y: 155, endPoint x: 67, endPoint y: 167, distance: 19.2
click at [67, 167] on div at bounding box center [314, 180] width 628 height 419
click at [72, 161] on div at bounding box center [314, 180] width 628 height 419
drag, startPoint x: 102, startPoint y: 153, endPoint x: 96, endPoint y: 169, distance: 17.3
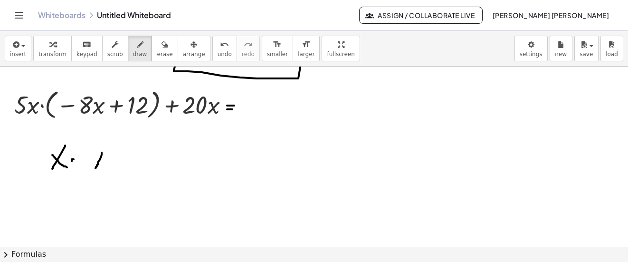
click at [96, 169] on div at bounding box center [314, 180] width 628 height 419
drag, startPoint x: 102, startPoint y: 167, endPoint x: 106, endPoint y: 171, distance: 5.4
click at [106, 171] on div at bounding box center [314, 180] width 628 height 419
drag, startPoint x: 110, startPoint y: 165, endPoint x: 118, endPoint y: 165, distance: 8.1
click at [118, 165] on div at bounding box center [314, 180] width 628 height 419
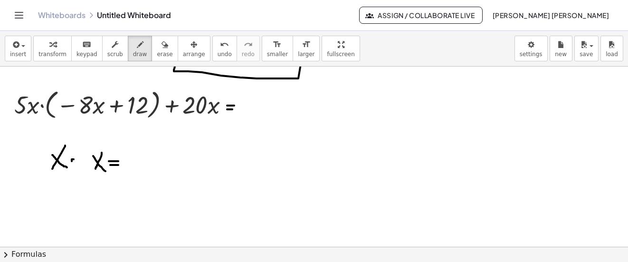
drag, startPoint x: 109, startPoint y: 161, endPoint x: 118, endPoint y: 161, distance: 9.5
click at [118, 161] on div at bounding box center [314, 180] width 628 height 419
click at [218, 41] on div "undo" at bounding box center [225, 44] width 14 height 11
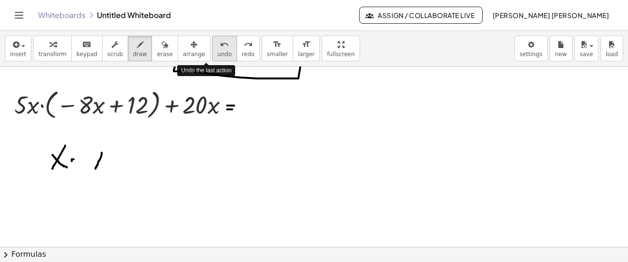
click at [218, 41] on div "undo" at bounding box center [225, 44] width 14 height 11
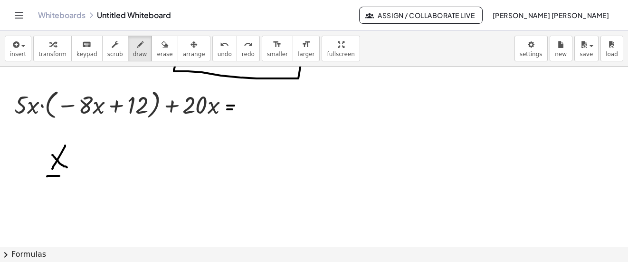
drag, startPoint x: 47, startPoint y: 176, endPoint x: 78, endPoint y: 176, distance: 30.9
click at [78, 176] on div at bounding box center [314, 180] width 628 height 419
drag, startPoint x: 74, startPoint y: 180, endPoint x: 59, endPoint y: 202, distance: 26.4
click at [59, 202] on div at bounding box center [314, 180] width 628 height 419
click at [74, 198] on div at bounding box center [314, 180] width 628 height 419
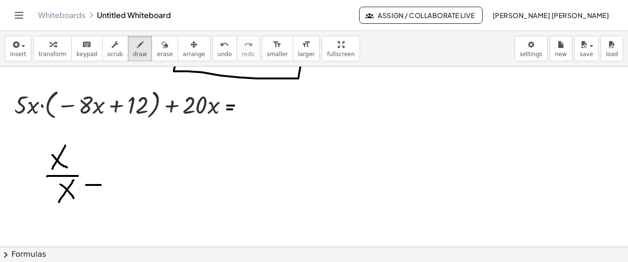
drag, startPoint x: 86, startPoint y: 185, endPoint x: 101, endPoint y: 185, distance: 14.7
click at [101, 185] on div at bounding box center [314, 180] width 628 height 419
drag, startPoint x: 88, startPoint y: 180, endPoint x: 101, endPoint y: 180, distance: 12.4
click at [101, 180] on div at bounding box center [314, 180] width 628 height 419
drag, startPoint x: 121, startPoint y: 191, endPoint x: 118, endPoint y: 158, distance: 32.4
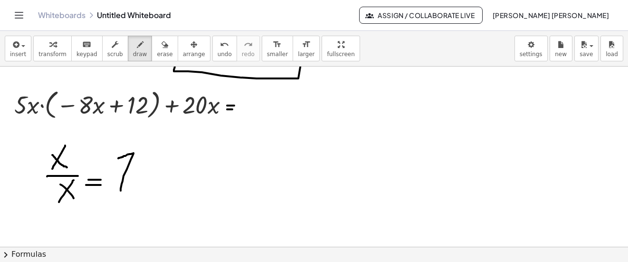
click at [118, 158] on div at bounding box center [314, 180] width 628 height 419
drag, startPoint x: 185, startPoint y: 158, endPoint x: 164, endPoint y: 163, distance: 21.9
click at [162, 189] on div at bounding box center [314, 180] width 628 height 419
drag, startPoint x: 179, startPoint y: 184, endPoint x: 183, endPoint y: 187, distance: 5.5
click at [181, 188] on div at bounding box center [314, 180] width 628 height 419
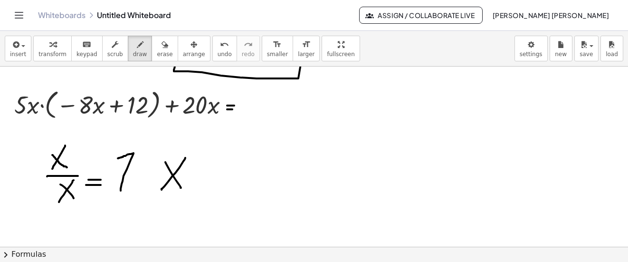
click at [197, 181] on div at bounding box center [314, 180] width 628 height 419
drag, startPoint x: 238, startPoint y: 162, endPoint x: 220, endPoint y: 190, distance: 33.6
click at [220, 190] on div at bounding box center [314, 180] width 628 height 419
drag, startPoint x: 236, startPoint y: 182, endPoint x: 239, endPoint y: 186, distance: 5.1
click at [239, 186] on div at bounding box center [314, 180] width 628 height 419
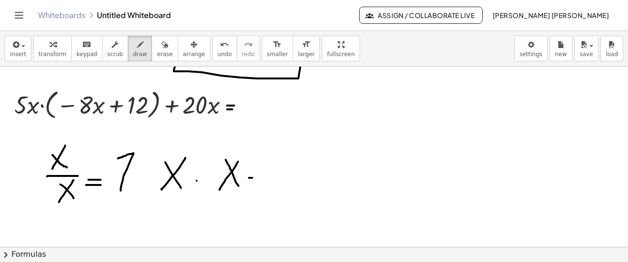
drag, startPoint x: 249, startPoint y: 178, endPoint x: 258, endPoint y: 178, distance: 9.0
click at [258, 178] on div at bounding box center [314, 180] width 628 height 419
drag, startPoint x: 250, startPoint y: 172, endPoint x: 258, endPoint y: 172, distance: 7.1
click at [258, 172] on div at bounding box center [314, 180] width 628 height 419
drag, startPoint x: 193, startPoint y: 145, endPoint x: 193, endPoint y: 154, distance: 8.6
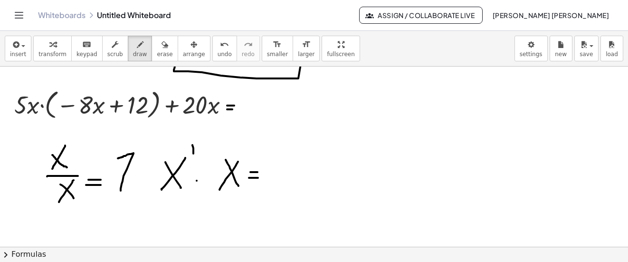
click at [193, 154] on div at bounding box center [314, 180] width 628 height 419
drag, startPoint x: 245, startPoint y: 153, endPoint x: 245, endPoint y: 163, distance: 10.0
click at [245, 163] on div at bounding box center [314, 180] width 628 height 419
drag, startPoint x: 282, startPoint y: 164, endPoint x: 277, endPoint y: 185, distance: 22.0
click at [277, 185] on div at bounding box center [314, 180] width 628 height 419
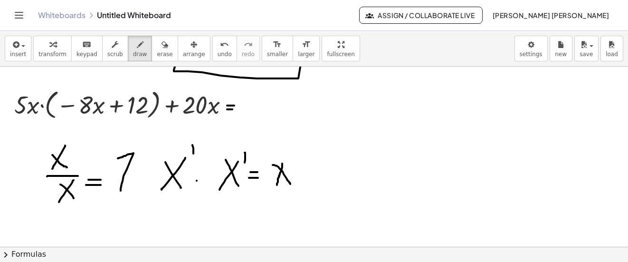
drag, startPoint x: 281, startPoint y: 170, endPoint x: 290, endPoint y: 185, distance: 17.9
click at [290, 185] on div at bounding box center [314, 180] width 628 height 419
drag, startPoint x: 287, startPoint y: 153, endPoint x: 296, endPoint y: 163, distance: 14.1
click at [296, 163] on div at bounding box center [314, 180] width 628 height 419
drag, startPoint x: 57, startPoint y: 107, endPoint x: 108, endPoint y: 113, distance: 52.1
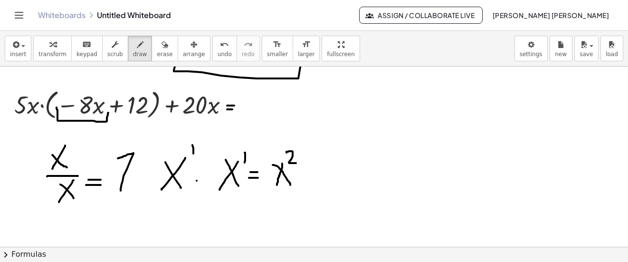
click at [108, 113] on div at bounding box center [314, 180] width 628 height 419
click at [220, 43] on icon "undo" at bounding box center [224, 44] width 9 height 11
drag, startPoint x: 10, startPoint y: 110, endPoint x: 38, endPoint y: 112, distance: 27.6
click at [38, 112] on div at bounding box center [314, 180] width 628 height 419
drag, startPoint x: 53, startPoint y: 108, endPoint x: 118, endPoint y: 88, distance: 68.0
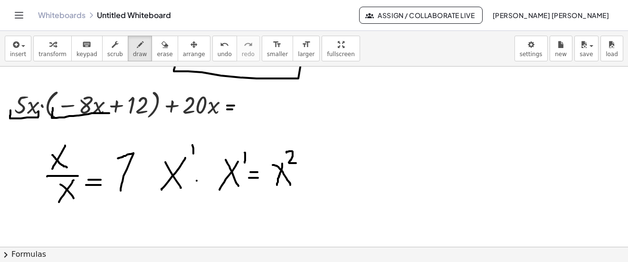
click at [109, 111] on div at bounding box center [314, 180] width 628 height 419
click at [194, 49] on div "insert select one: Math Expression Function Text Youtube Video Graphing Geometr…" at bounding box center [314, 49] width 628 height 36
click at [212, 46] on button "undo undo" at bounding box center [224, 49] width 25 height 26
drag, startPoint x: 58, startPoint y: 107, endPoint x: 106, endPoint y: 110, distance: 48.6
click at [106, 110] on div at bounding box center [314, 180] width 628 height 419
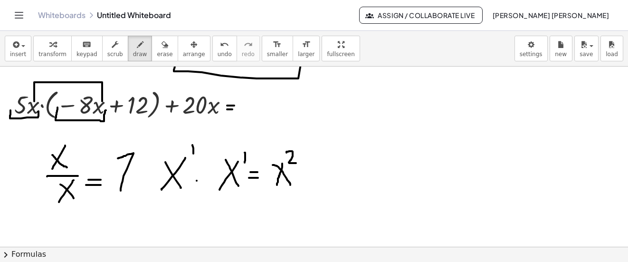
drag, startPoint x: 34, startPoint y: 101, endPoint x: 102, endPoint y: 101, distance: 68.0
click at [102, 101] on div at bounding box center [314, 180] width 628 height 419
click at [214, 46] on button "undo undo" at bounding box center [224, 49] width 25 height 26
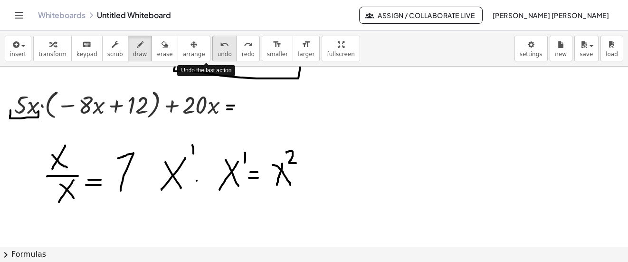
click at [214, 46] on button "undo undo" at bounding box center [224, 49] width 25 height 26
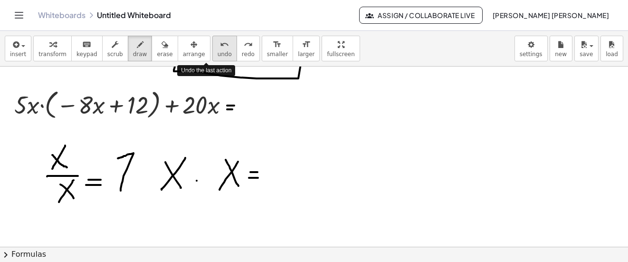
click at [214, 46] on button "undo undo" at bounding box center [224, 49] width 25 height 26
click at [218, 46] on div "undo" at bounding box center [225, 44] width 14 height 11
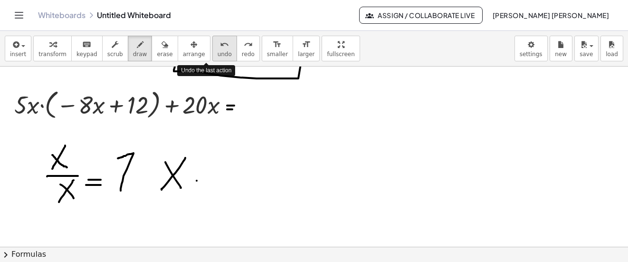
click at [218, 46] on div "undo" at bounding box center [225, 44] width 14 height 11
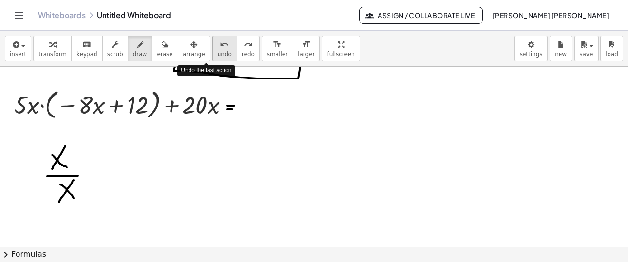
click at [218, 46] on div "undo" at bounding box center [225, 44] width 14 height 11
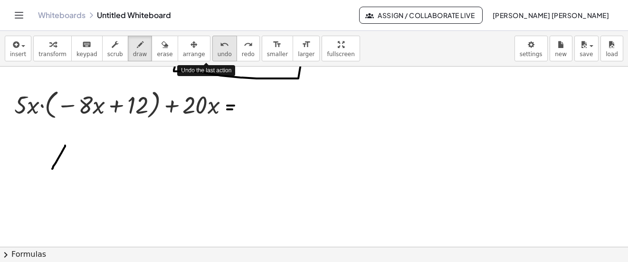
click at [218, 46] on div "undo" at bounding box center [225, 44] width 14 height 11
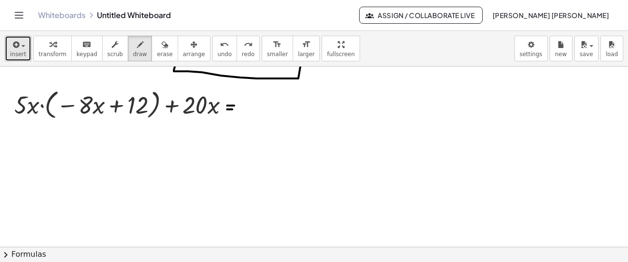
click at [17, 47] on icon "button" at bounding box center [15, 44] width 9 height 11
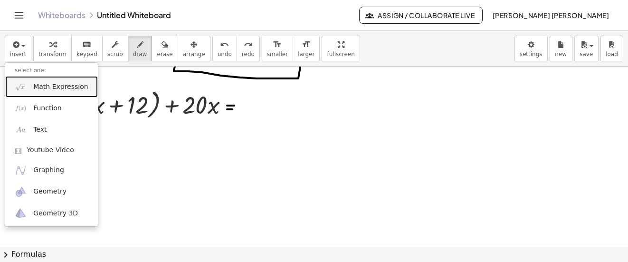
click at [44, 83] on span "Math Expression" at bounding box center [60, 87] width 55 height 10
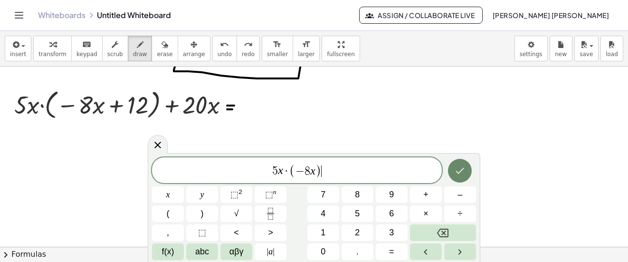
click at [469, 171] on button "Done" at bounding box center [460, 171] width 24 height 24
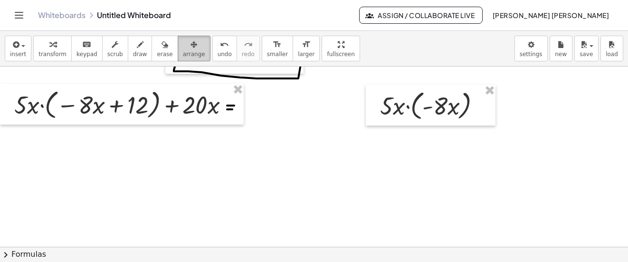
click at [183, 52] on span "arrange" at bounding box center [194, 54] width 22 height 7
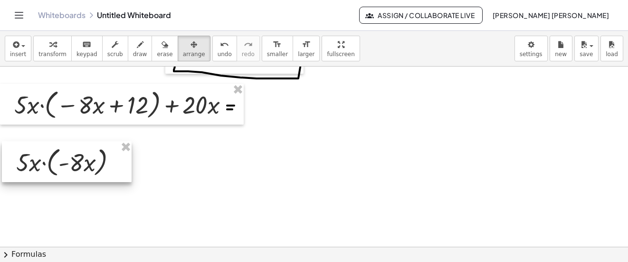
drag, startPoint x: 426, startPoint y: 114, endPoint x: 63, endPoint y: 170, distance: 368.0
click at [63, 170] on div at bounding box center [67, 161] width 130 height 41
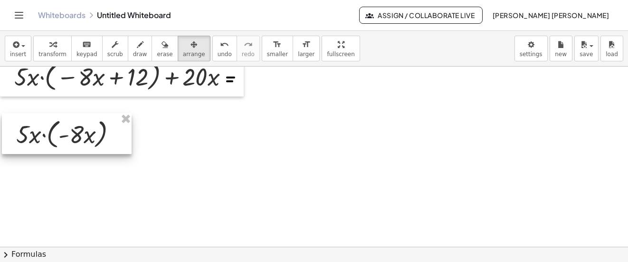
scroll to position [143, 0]
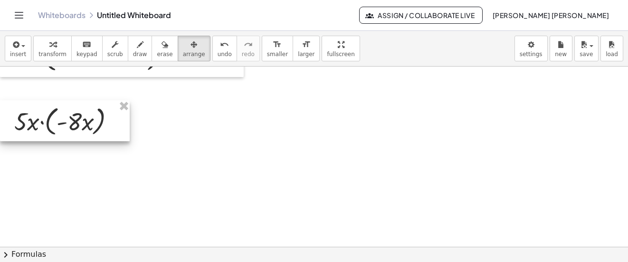
drag, startPoint x: 63, startPoint y: 116, endPoint x: 56, endPoint y: 123, distance: 9.8
click at [56, 123] on div at bounding box center [65, 120] width 130 height 41
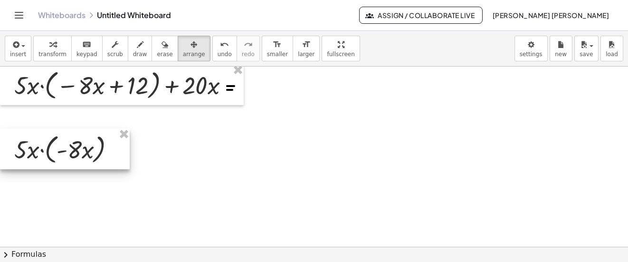
scroll to position [95, 0]
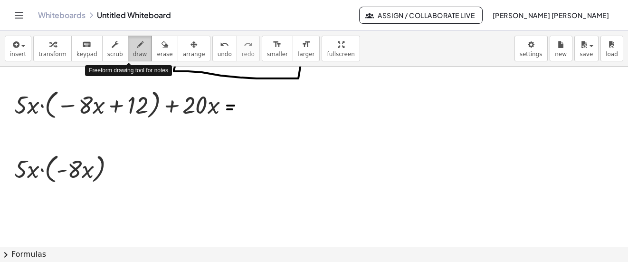
click at [137, 48] on icon "button" at bounding box center [140, 44] width 7 height 11
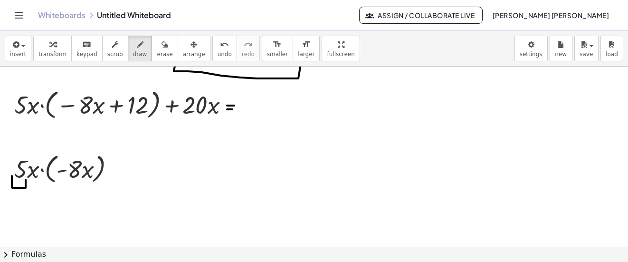
drag, startPoint x: 12, startPoint y: 176, endPoint x: 26, endPoint y: 180, distance: 14.3
click at [26, 180] on div at bounding box center [314, 180] width 628 height 419
drag, startPoint x: 55, startPoint y: 173, endPoint x: 80, endPoint y: 175, distance: 25.3
click at [80, 175] on div at bounding box center [314, 180] width 628 height 419
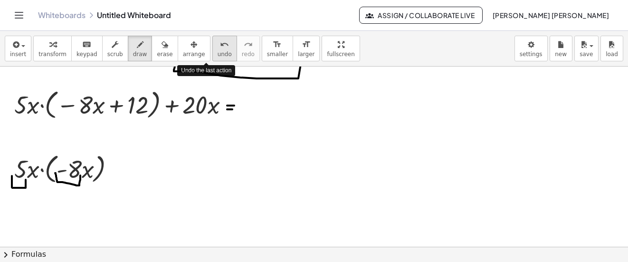
click at [212, 39] on button "undo undo" at bounding box center [224, 49] width 25 height 26
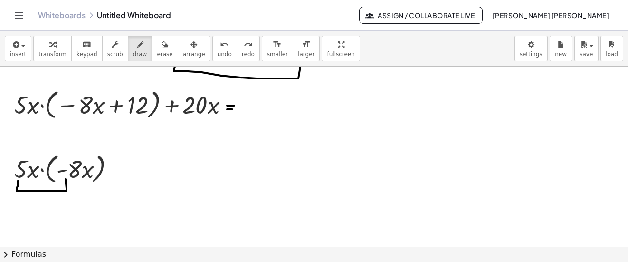
drag, startPoint x: 18, startPoint y: 181, endPoint x: 66, endPoint y: 179, distance: 47.6
click at [66, 179] on div at bounding box center [314, 180] width 628 height 419
drag, startPoint x: 110, startPoint y: 174, endPoint x: 120, endPoint y: 174, distance: 10.0
click at [120, 174] on div at bounding box center [314, 180] width 628 height 419
drag, startPoint x: 110, startPoint y: 171, endPoint x: 119, endPoint y: 171, distance: 9.0
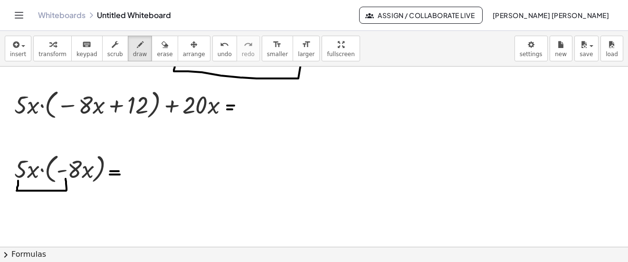
click at [119, 171] on div at bounding box center [314, 180] width 628 height 419
drag, startPoint x: 14, startPoint y: 43, endPoint x: 29, endPoint y: 57, distance: 19.8
click at [14, 44] on icon "button" at bounding box center [15, 44] width 9 height 11
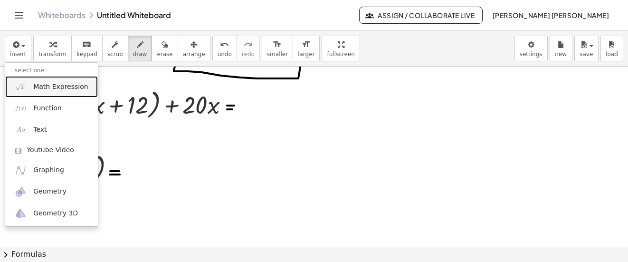
click at [60, 84] on span "Math Expression" at bounding box center [60, 87] width 55 height 10
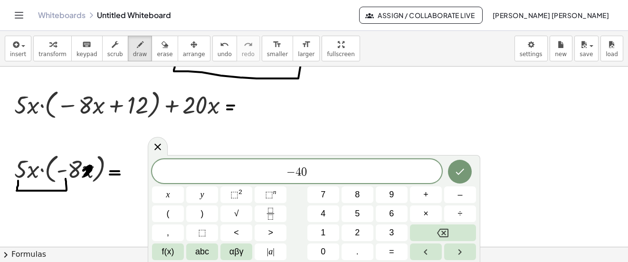
drag, startPoint x: 90, startPoint y: 166, endPoint x: 90, endPoint y: 172, distance: 6.2
click at [90, 172] on div at bounding box center [314, 180] width 628 height 419
drag, startPoint x: 30, startPoint y: 180, endPoint x: 87, endPoint y: 179, distance: 57.1
click at [87, 179] on div at bounding box center [314, 180] width 628 height 419
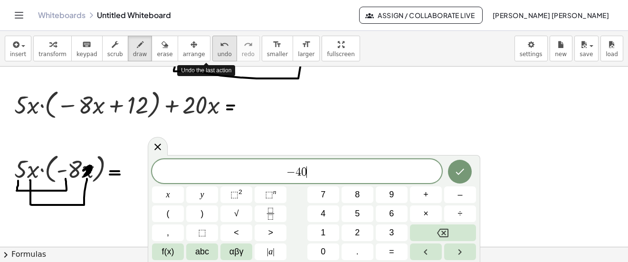
click at [218, 51] on span "undo" at bounding box center [225, 54] width 14 height 7
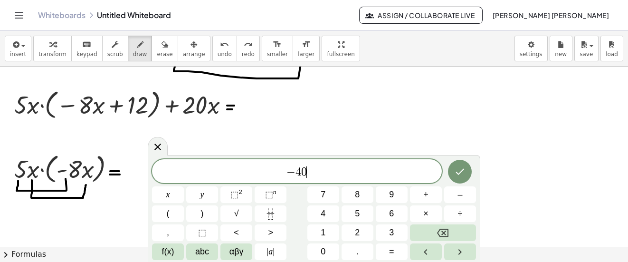
drag, startPoint x: 32, startPoint y: 180, endPoint x: 86, endPoint y: 185, distance: 54.4
click at [86, 185] on div at bounding box center [314, 180] width 628 height 419
click at [245, 194] on button "⬚ 2" at bounding box center [237, 194] width 32 height 17
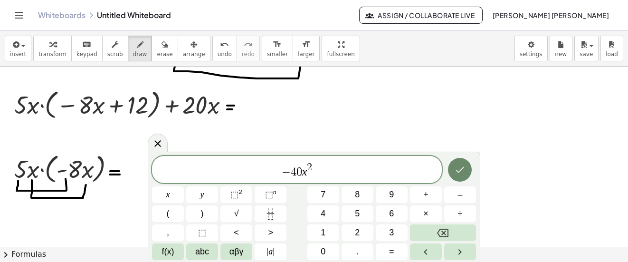
click at [451, 167] on button "Done" at bounding box center [460, 170] width 24 height 24
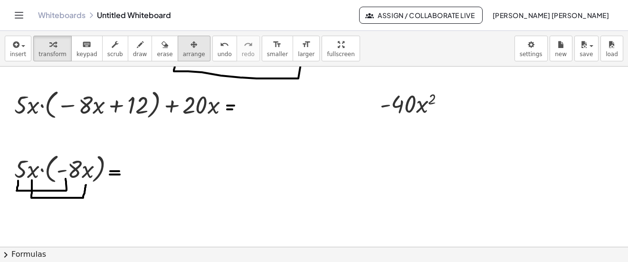
click at [183, 51] on span "arrange" at bounding box center [194, 54] width 22 height 7
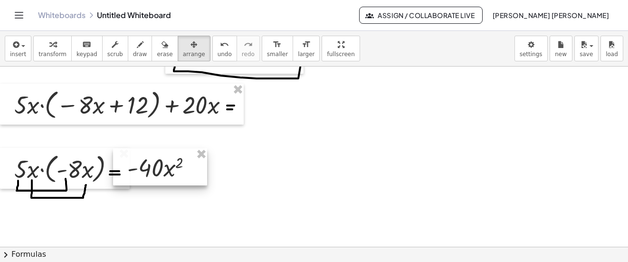
drag, startPoint x: 417, startPoint y: 117, endPoint x: 166, endPoint y: 174, distance: 257.5
click at [165, 181] on div at bounding box center [160, 166] width 94 height 37
click at [133, 57] on span "draw" at bounding box center [140, 54] width 14 height 7
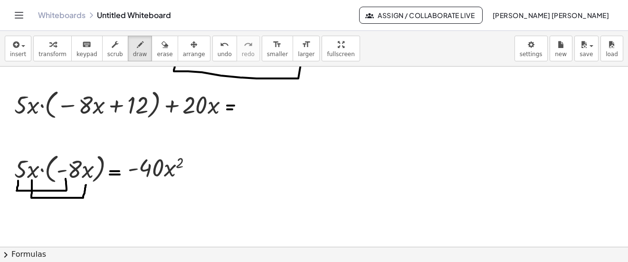
scroll to position [143, 0]
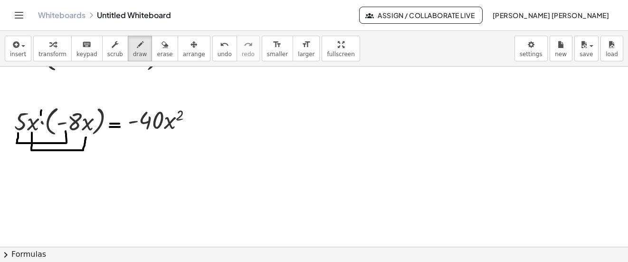
drag, startPoint x: 41, startPoint y: 110, endPoint x: 41, endPoint y: 115, distance: 4.8
click at [41, 115] on div at bounding box center [314, 133] width 628 height 419
drag, startPoint x: 95, startPoint y: 112, endPoint x: 95, endPoint y: 117, distance: 5.7
click at [95, 117] on div at bounding box center [314, 133] width 628 height 419
drag, startPoint x: 24, startPoint y: 132, endPoint x: 36, endPoint y: 132, distance: 12.4
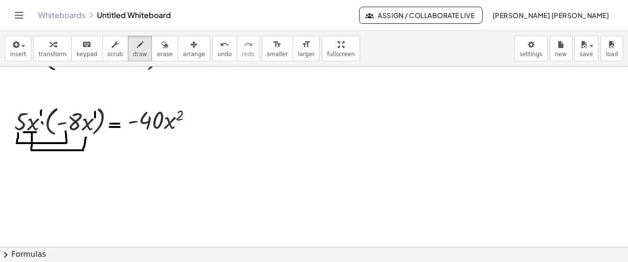
click at [36, 132] on div at bounding box center [314, 133] width 628 height 419
drag, startPoint x: 79, startPoint y: 132, endPoint x: 92, endPoint y: 132, distance: 12.8
click at [92, 132] on div at bounding box center [314, 133] width 628 height 419
drag, startPoint x: 21, startPoint y: 42, endPoint x: 28, endPoint y: 61, distance: 20.3
click at [20, 42] on div "button" at bounding box center [18, 44] width 16 height 11
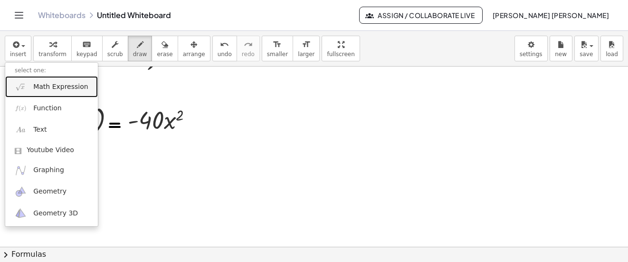
click at [59, 94] on link "Math Expression" at bounding box center [51, 86] width 93 height 21
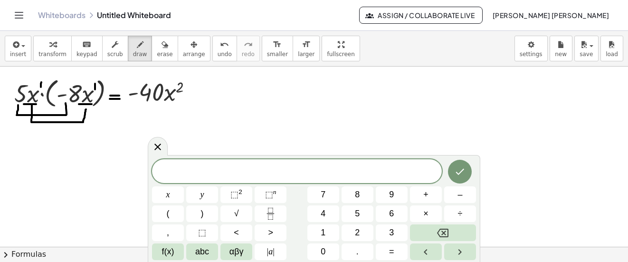
scroll to position [190, 0]
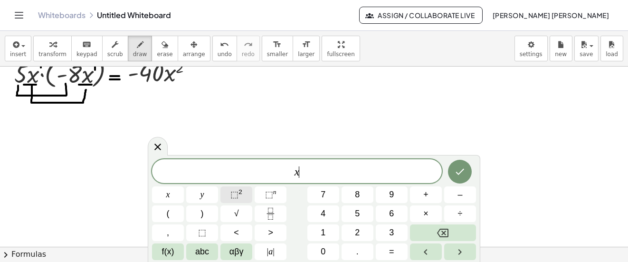
click at [239, 186] on button "⬚ 2" at bounding box center [237, 194] width 32 height 17
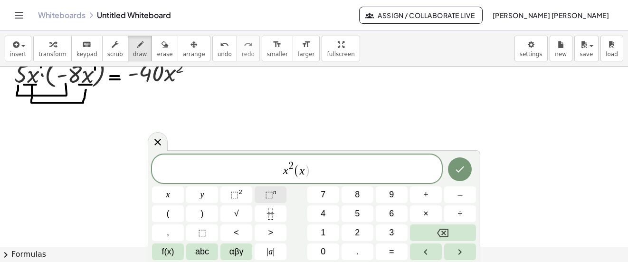
click at [264, 192] on button "⬚ n" at bounding box center [271, 194] width 32 height 17
drag, startPoint x: 272, startPoint y: 170, endPoint x: 305, endPoint y: 181, distance: 34.1
click at [303, 173] on span "x 2 ( x 3 ) =" at bounding box center [297, 168] width 290 height 19
click at [328, 173] on span "x 2 ( x 3 ) = ​" at bounding box center [297, 168] width 290 height 19
click at [299, 172] on span "x 2 ( x 3 ) =" at bounding box center [297, 168] width 290 height 19
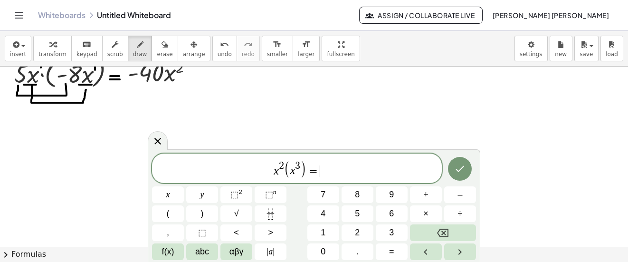
click at [340, 172] on span "x 2 ( x 3 ) = ​" at bounding box center [297, 168] width 290 height 19
click at [270, 192] on span "⬚" at bounding box center [269, 195] width 8 height 10
click at [279, 166] on span "(" at bounding box center [282, 169] width 7 height 18
click at [327, 166] on span "x ​ ( x 3 ) = x 5" at bounding box center [297, 168] width 290 height 19
click at [325, 162] on span "x ( x 3 ) = x 5 ​" at bounding box center [297, 168] width 290 height 19
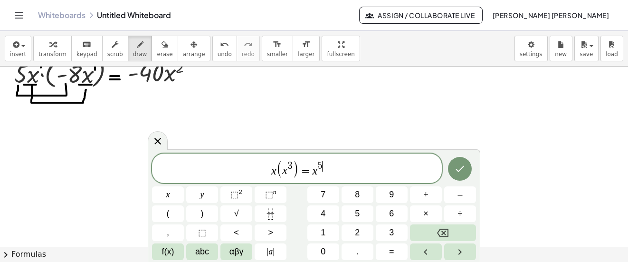
click at [322, 162] on span "5 ​" at bounding box center [320, 166] width 5 height 10
click at [290, 165] on span "3" at bounding box center [290, 166] width 5 height 10
click at [292, 165] on span "3" at bounding box center [290, 166] width 5 height 10
click at [320, 166] on span "4" at bounding box center [320, 166] width 5 height 10
click at [269, 169] on span "​ x ( x 2 ) = x 3" at bounding box center [297, 168] width 290 height 19
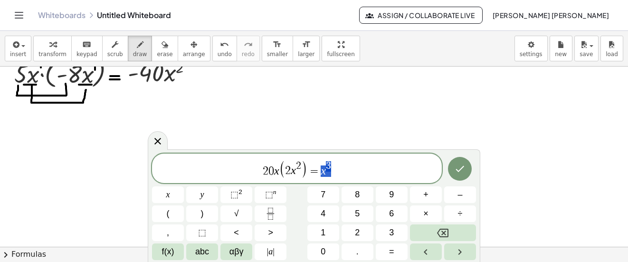
drag, startPoint x: 334, startPoint y: 166, endPoint x: 322, endPoint y: 166, distance: 11.4
click at [322, 166] on span "2 0 x ( 2 x 2 ) = x 3" at bounding box center [297, 168] width 290 height 19
click at [301, 161] on span "2" at bounding box center [298, 166] width 5 height 10
drag, startPoint x: 334, startPoint y: 166, endPoint x: 322, endPoint y: 168, distance: 12.0
click at [322, 168] on span "2 0 x ( 2 x 7 ) = x 3" at bounding box center [297, 168] width 290 height 19
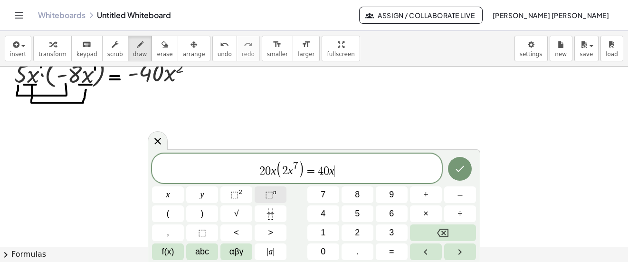
click at [272, 193] on span "⬚" at bounding box center [269, 195] width 8 height 10
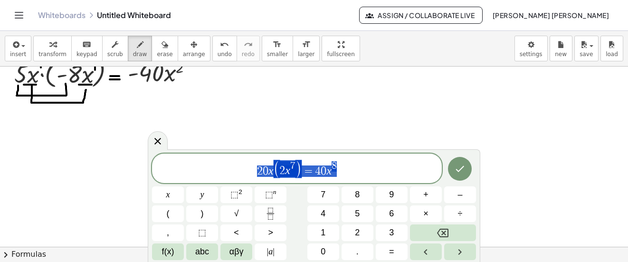
drag, startPoint x: 255, startPoint y: 174, endPoint x: 347, endPoint y: 173, distance: 91.7
click at [347, 173] on span "2 0 x ( 2 x 7 ) = 4 0 x 8" at bounding box center [297, 168] width 290 height 19
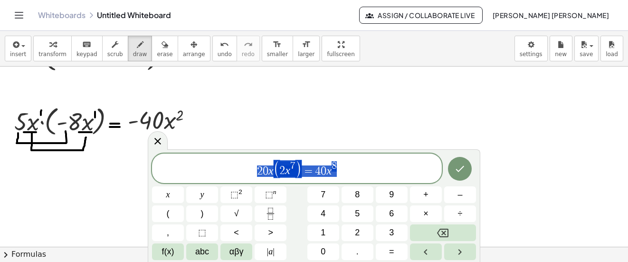
drag, startPoint x: 254, startPoint y: 171, endPoint x: 339, endPoint y: 170, distance: 84.6
click at [339, 170] on span "2 0 x ( 2 x 7 ) = 4 0 x 8" at bounding box center [297, 168] width 290 height 19
drag, startPoint x: 317, startPoint y: 170, endPoint x: 343, endPoint y: 172, distance: 25.7
click at [164, 140] on div at bounding box center [158, 140] width 20 height 19
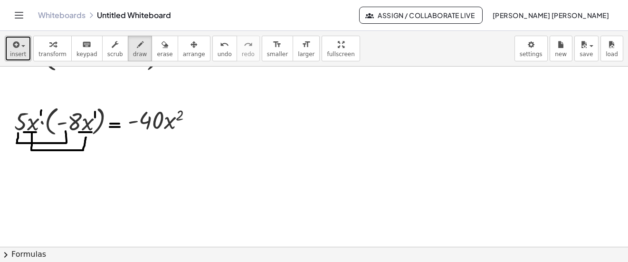
click at [10, 58] on button "insert" at bounding box center [18, 49] width 27 height 26
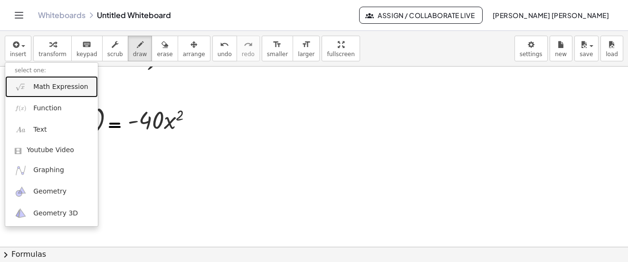
click at [35, 88] on span "Math Expression" at bounding box center [60, 87] width 55 height 10
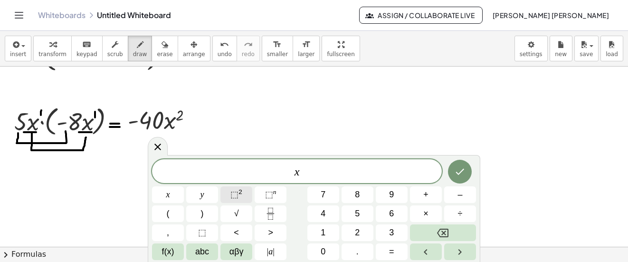
click at [243, 190] on button "⬚ 2" at bounding box center [237, 194] width 32 height 17
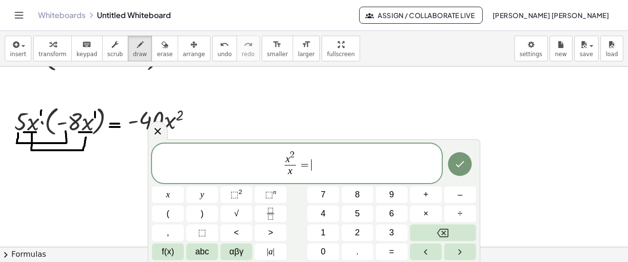
scroll to position [190, 0]
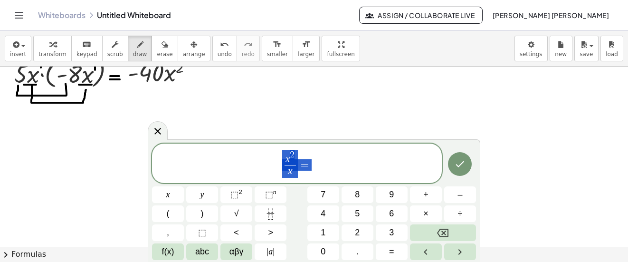
drag, startPoint x: 317, startPoint y: 167, endPoint x: 244, endPoint y: 165, distance: 72.3
click at [244, 165] on span "x 2 x ​ =" at bounding box center [297, 163] width 290 height 29
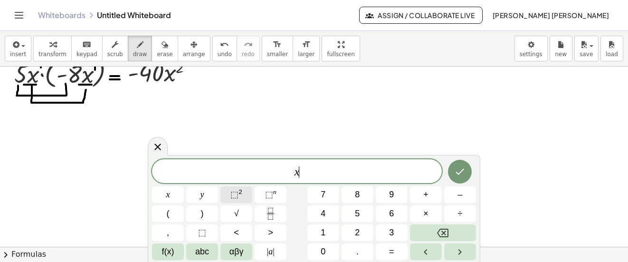
click at [243, 193] on button "⬚ 2" at bounding box center [237, 194] width 32 height 17
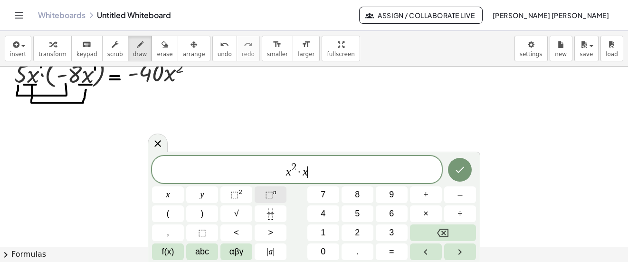
click at [271, 186] on button "⬚ n" at bounding box center [271, 194] width 32 height 17
drag, startPoint x: 276, startPoint y: 176, endPoint x: 321, endPoint y: 170, distance: 45.6
click at [321, 170] on span "x 2 · x 5 =" at bounding box center [297, 170] width 290 height 17
click at [318, 171] on span "x 2 · x 5 =" at bounding box center [297, 170] width 290 height 17
click at [264, 195] on button "⬚ n" at bounding box center [271, 194] width 32 height 17
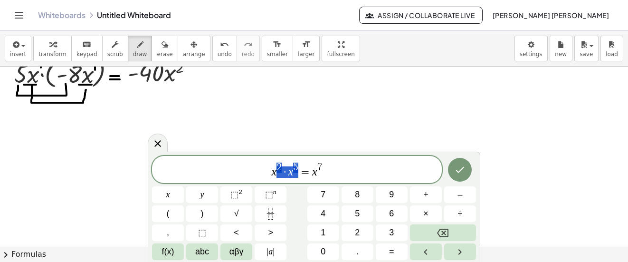
drag, startPoint x: 278, startPoint y: 168, endPoint x: 304, endPoint y: 169, distance: 26.1
click at [460, 161] on button "Done" at bounding box center [460, 170] width 24 height 24
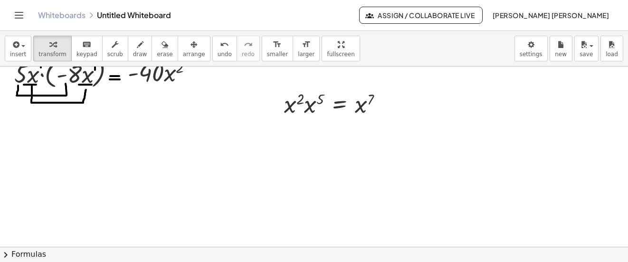
drag, startPoint x: 183, startPoint y: 48, endPoint x: 226, endPoint y: 67, distance: 47.2
click at [184, 48] on div "button" at bounding box center [194, 44] width 22 height 11
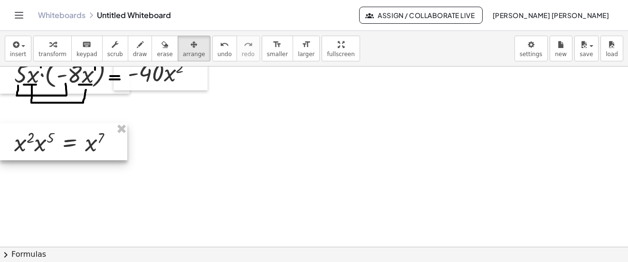
drag, startPoint x: 331, startPoint y: 95, endPoint x: 45, endPoint y: 124, distance: 288.1
click at [30, 129] on div at bounding box center [63, 141] width 127 height 37
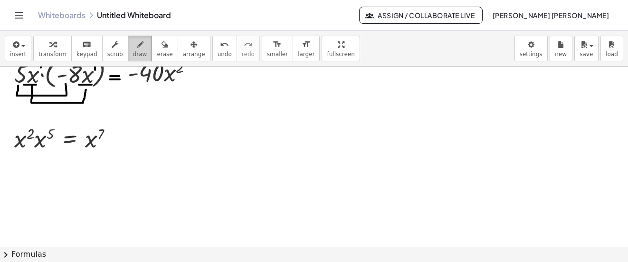
click at [128, 52] on button "draw" at bounding box center [140, 49] width 25 height 26
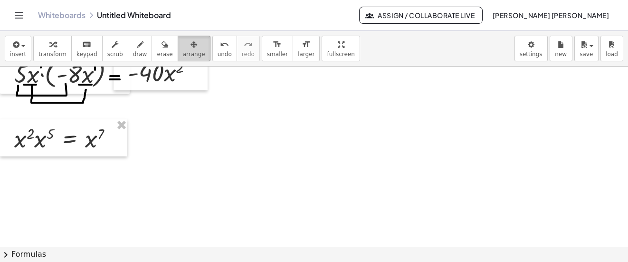
click at [181, 50] on button "arrange" at bounding box center [194, 49] width 33 height 26
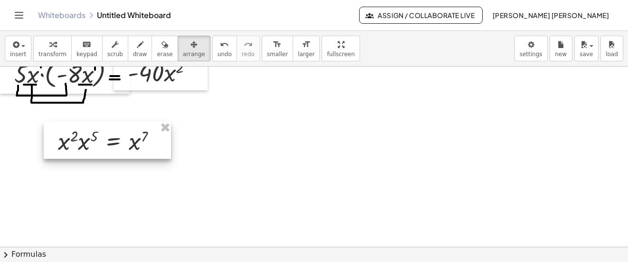
drag, startPoint x: 122, startPoint y: 136, endPoint x: 130, endPoint y: 135, distance: 8.6
click at [130, 135] on div at bounding box center [107, 140] width 127 height 37
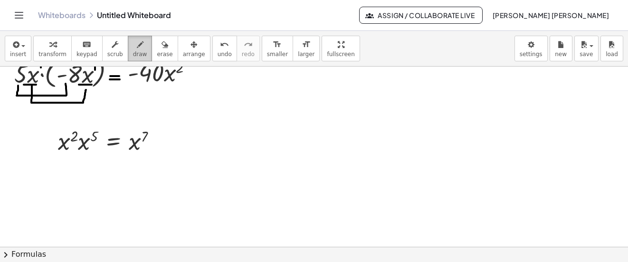
click at [138, 53] on button "draw" at bounding box center [140, 49] width 25 height 26
drag, startPoint x: 43, startPoint y: 135, endPoint x: 38, endPoint y: 145, distance: 12.3
click at [43, 149] on div at bounding box center [314, 85] width 628 height 419
drag, startPoint x: 37, startPoint y: 145, endPoint x: 42, endPoint y: 145, distance: 5.7
click at [48, 142] on div at bounding box center [314, 85] width 628 height 419
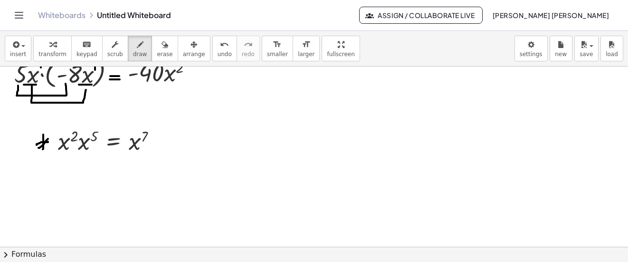
drag, startPoint x: 39, startPoint y: 148, endPoint x: 48, endPoint y: 139, distance: 13.1
click at [48, 139] on div at bounding box center [314, 85] width 628 height 419
drag, startPoint x: 39, startPoint y: 136, endPoint x: 49, endPoint y: 150, distance: 16.6
click at [49, 150] on div at bounding box center [314, 85] width 628 height 419
click at [22, 47] on div "button" at bounding box center [18, 44] width 16 height 11
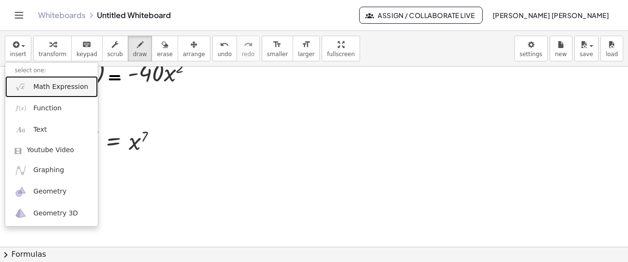
click at [62, 86] on span "Math Expression" at bounding box center [60, 87] width 55 height 10
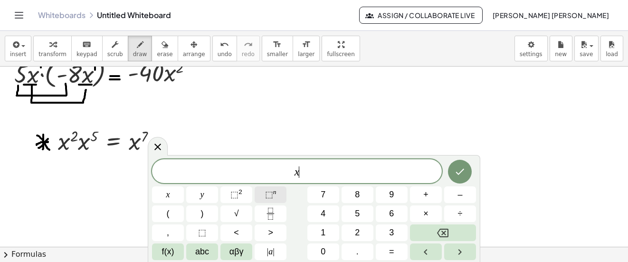
click at [265, 193] on span "⬚" at bounding box center [269, 195] width 8 height 10
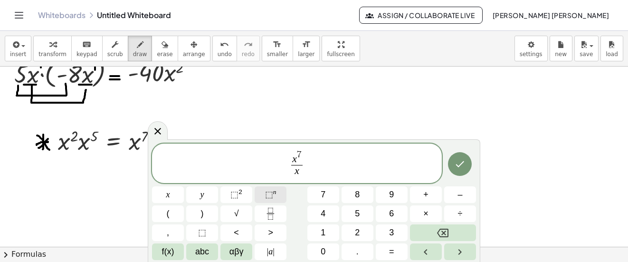
click at [267, 192] on span "⬚" at bounding box center [269, 195] width 8 height 10
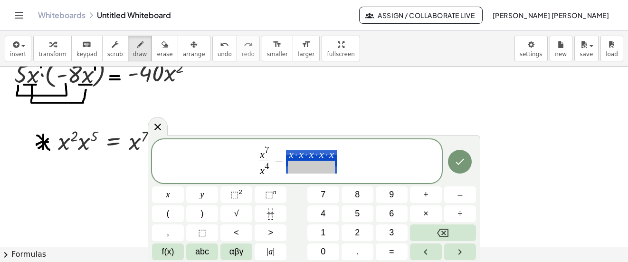
drag, startPoint x: 291, startPoint y: 155, endPoint x: 336, endPoint y: 152, distance: 44.8
click at [333, 152] on var "x" at bounding box center [331, 154] width 5 height 11
drag, startPoint x: 283, startPoint y: 153, endPoint x: 345, endPoint y: 154, distance: 61.3
click at [257, 153] on span "x 7" at bounding box center [254, 153] width 11 height 15
drag, startPoint x: 280, startPoint y: 153, endPoint x: 344, endPoint y: 153, distance: 63.7
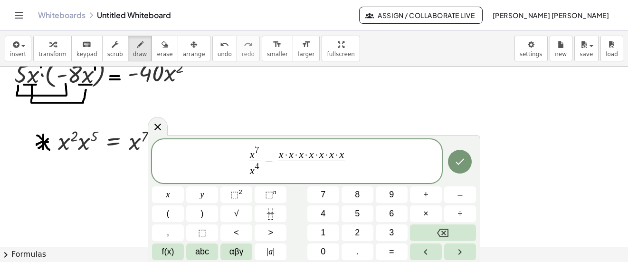
click at [311, 166] on span "​" at bounding box center [311, 167] width 67 height 13
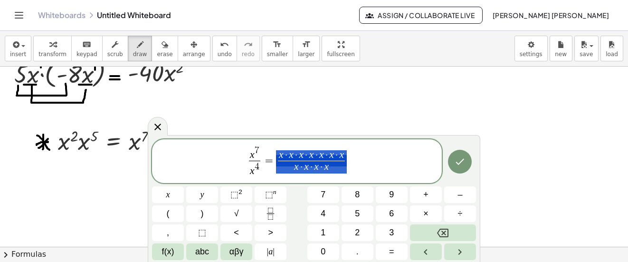
drag, startPoint x: 295, startPoint y: 165, endPoint x: 353, endPoint y: 166, distance: 58.5
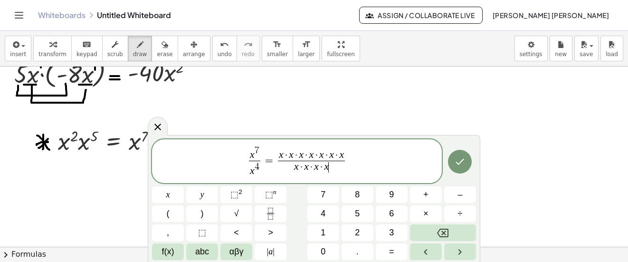
drag, startPoint x: 334, startPoint y: 165, endPoint x: 339, endPoint y: 163, distance: 5.7
click at [337, 163] on span "x · x · x · x ​" at bounding box center [311, 167] width 67 height 13
click at [421, 157] on span "x 7 x 4 ​ = x · x · x · x · x · x · x x · x · x · x ​ ​" at bounding box center [297, 162] width 290 height 34
drag, startPoint x: 436, startPoint y: 158, endPoint x: 460, endPoint y: 165, distance: 24.8
click at [455, 165] on div "x 7 x 4 ​ = x · x · x · x · x · x · x x · x · x · x ​ ​ x y ⬚ 2 ⬚ n 7 8 9 + – (…" at bounding box center [314, 199] width 324 height 121
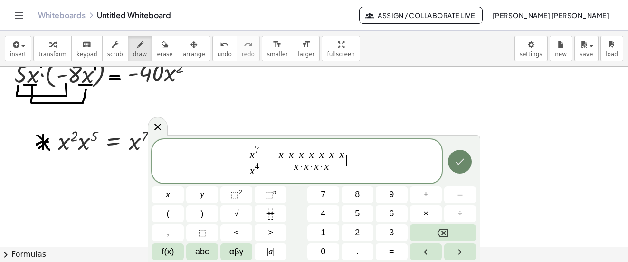
click at [460, 165] on icon "Done" at bounding box center [459, 161] width 11 height 11
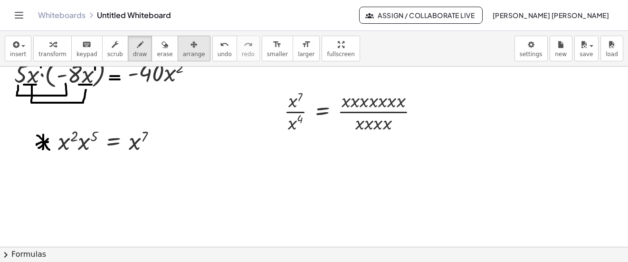
click at [167, 59] on div "transform keyboard keypad scrub draw erase arrange" at bounding box center [121, 49] width 177 height 26
click at [183, 53] on span "arrange" at bounding box center [194, 54] width 22 height 7
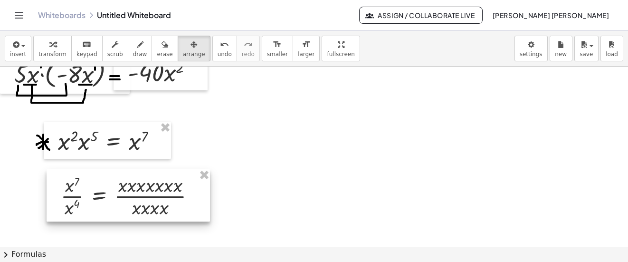
drag, startPoint x: 345, startPoint y: 116, endPoint x: 122, endPoint y: 201, distance: 238.9
click at [122, 201] on div at bounding box center [129, 195] width 164 height 52
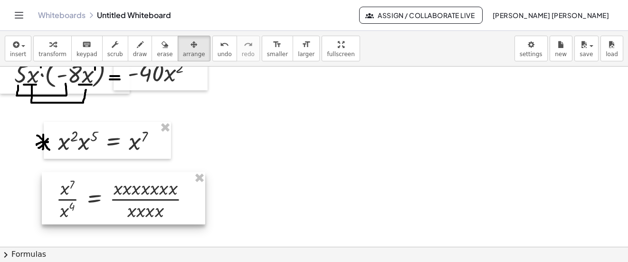
drag, startPoint x: 122, startPoint y: 196, endPoint x: 117, endPoint y: 199, distance: 5.5
click at [117, 199] on div at bounding box center [124, 198] width 164 height 52
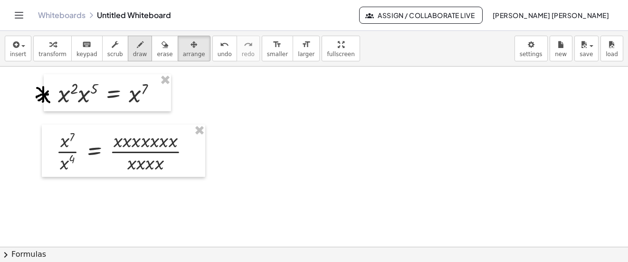
click at [136, 52] on button "draw" at bounding box center [140, 49] width 25 height 26
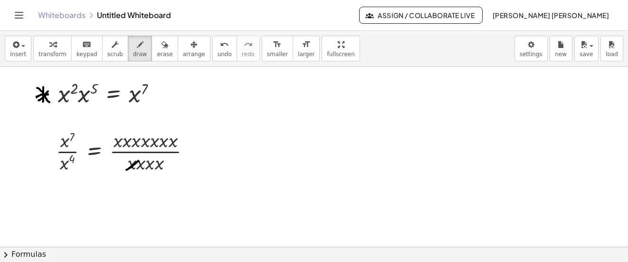
drag, startPoint x: 126, startPoint y: 170, endPoint x: 138, endPoint y: 161, distance: 14.9
click at [138, 161] on div at bounding box center [314, 99] width 628 height 540
drag, startPoint x: 170, startPoint y: 147, endPoint x: 180, endPoint y: 132, distance: 18.6
click at [180, 132] on div at bounding box center [314, 99] width 628 height 540
drag, startPoint x: 138, startPoint y: 168, endPoint x: 149, endPoint y: 155, distance: 16.2
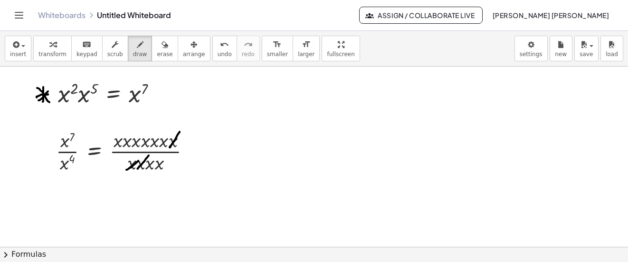
click at [149, 155] on div at bounding box center [314, 99] width 628 height 540
drag, startPoint x: 164, startPoint y: 146, endPoint x: 165, endPoint y: 132, distance: 14.4
click at [165, 132] on div at bounding box center [314, 99] width 628 height 540
drag, startPoint x: 148, startPoint y: 171, endPoint x: 157, endPoint y: 153, distance: 20.4
click at [157, 153] on div at bounding box center [314, 99] width 628 height 540
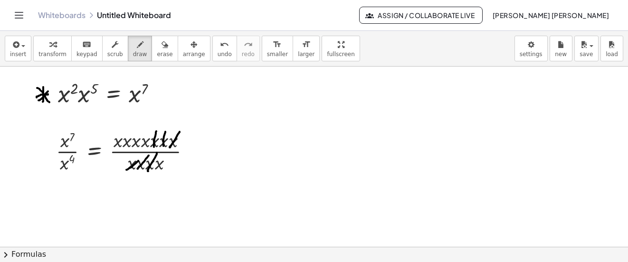
drag, startPoint x: 154, startPoint y: 147, endPoint x: 156, endPoint y: 131, distance: 15.9
click at [156, 131] on div at bounding box center [314, 99] width 628 height 540
drag, startPoint x: 158, startPoint y: 170, endPoint x: 166, endPoint y: 154, distance: 17.6
click at [166, 154] on div at bounding box center [314, 99] width 628 height 540
drag, startPoint x: 143, startPoint y: 149, endPoint x: 148, endPoint y: 137, distance: 13.0
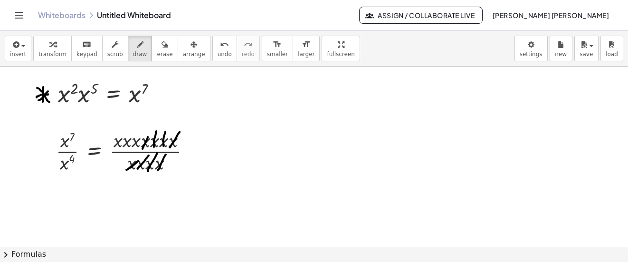
click at [148, 137] on div at bounding box center [314, 99] width 628 height 540
click at [21, 42] on div "button" at bounding box center [18, 44] width 16 height 11
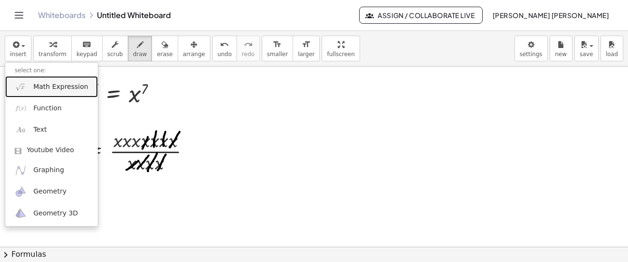
click at [44, 84] on span "Math Expression" at bounding box center [60, 87] width 55 height 10
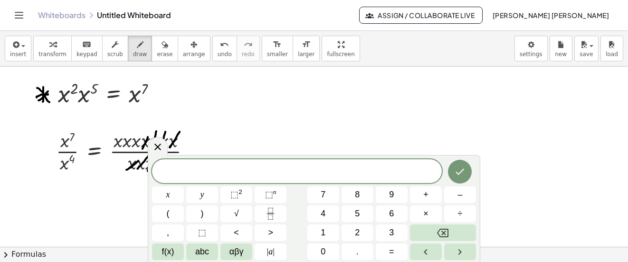
scroll to position [285, 0]
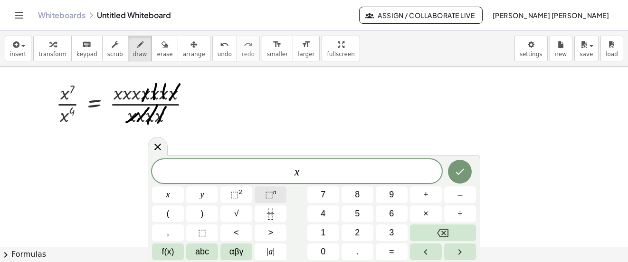
click at [269, 190] on span "⬚" at bounding box center [269, 195] width 8 height 10
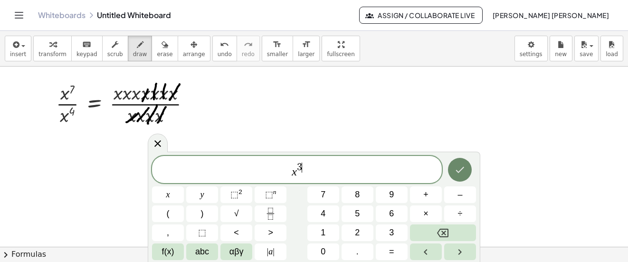
click at [465, 160] on button "Done" at bounding box center [460, 170] width 24 height 24
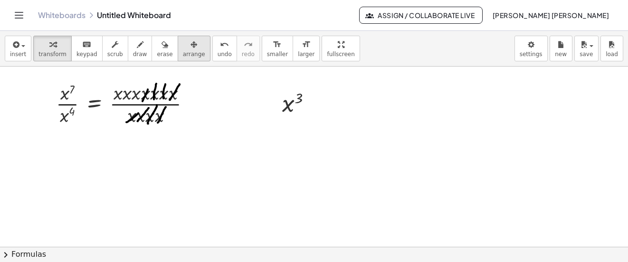
click at [185, 53] on span "arrange" at bounding box center [194, 54] width 22 height 7
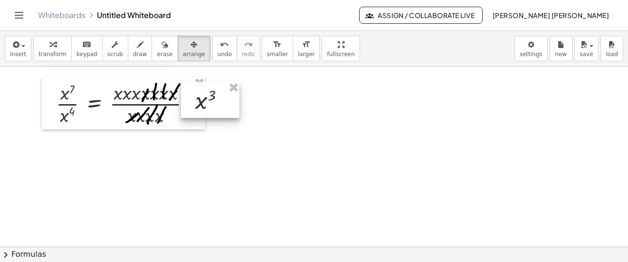
drag, startPoint x: 294, startPoint y: 100, endPoint x: 207, endPoint y: 97, distance: 87.0
click at [207, 97] on div at bounding box center [210, 100] width 58 height 36
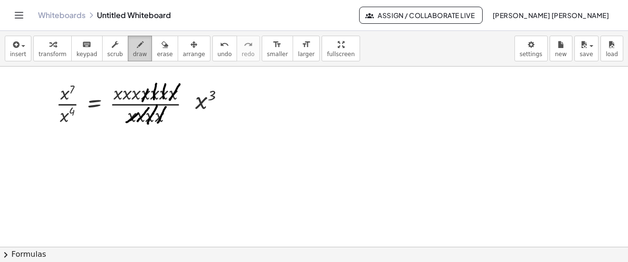
click at [136, 45] on button "draw" at bounding box center [140, 49] width 25 height 26
drag, startPoint x: 69, startPoint y: 95, endPoint x: 74, endPoint y: 95, distance: 5.2
click at [74, 95] on div at bounding box center [314, 51] width 628 height 540
drag, startPoint x: 69, startPoint y: 116, endPoint x: 76, endPoint y: 116, distance: 6.2
click at [76, 116] on div at bounding box center [314, 51] width 628 height 540
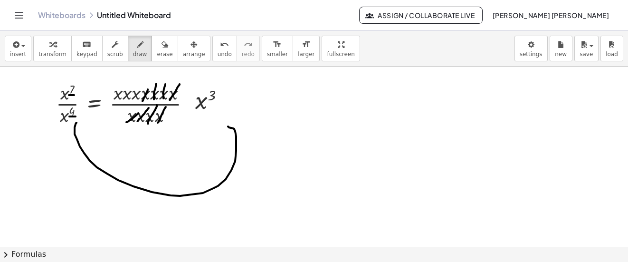
drag, startPoint x: 76, startPoint y: 124, endPoint x: 228, endPoint y: 126, distance: 152.6
click at [228, 126] on div at bounding box center [314, 51] width 628 height 540
drag, startPoint x: 218, startPoint y: 131, endPoint x: 228, endPoint y: 127, distance: 10.2
click at [228, 127] on div at bounding box center [314, 51] width 628 height 540
drag, startPoint x: 228, startPoint y: 127, endPoint x: 234, endPoint y: 122, distance: 8.2
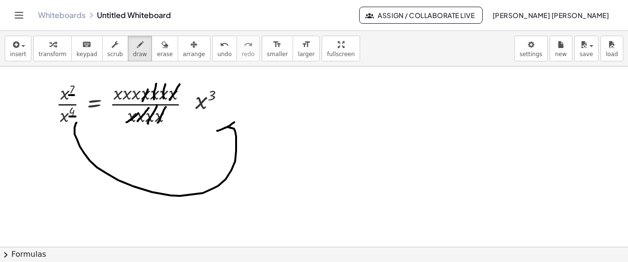
click at [234, 122] on div at bounding box center [314, 51] width 628 height 540
drag, startPoint x: 216, startPoint y: 132, endPoint x: 236, endPoint y: 122, distance: 22.1
click at [236, 122] on div at bounding box center [314, 51] width 628 height 540
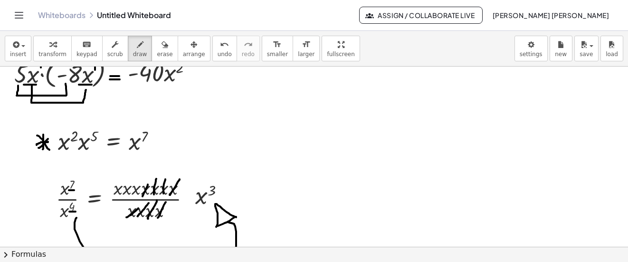
scroll to position [238, 0]
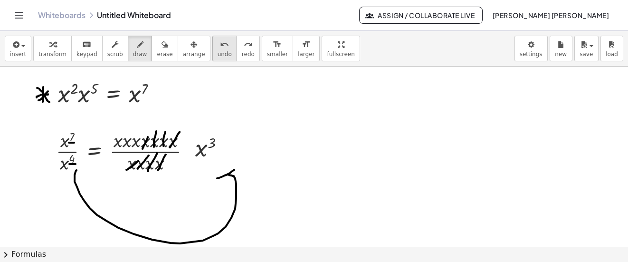
click at [218, 51] on span "undo" at bounding box center [225, 54] width 14 height 7
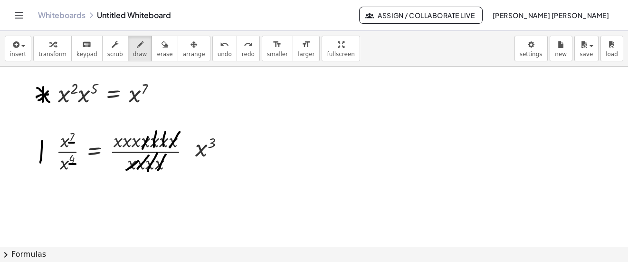
drag, startPoint x: 42, startPoint y: 141, endPoint x: 30, endPoint y: 157, distance: 20.7
click at [39, 164] on div at bounding box center [314, 99] width 628 height 540
drag, startPoint x: 36, startPoint y: 153, endPoint x: 49, endPoint y: 153, distance: 13.8
click at [49, 153] on div at bounding box center [314, 99] width 628 height 540
drag, startPoint x: 38, startPoint y: 154, endPoint x: 52, endPoint y: 143, distance: 18.0
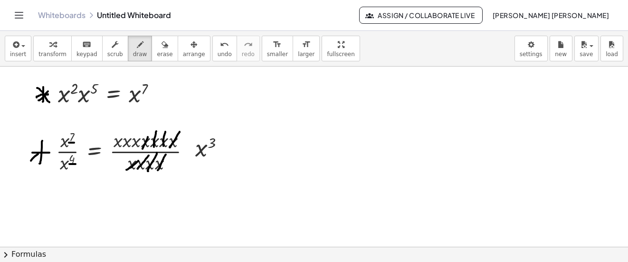
click at [52, 143] on div at bounding box center [314, 99] width 628 height 540
drag, startPoint x: 47, startPoint y: 155, endPoint x: 53, endPoint y: 163, distance: 9.8
click at [53, 163] on div at bounding box center [314, 99] width 628 height 540
click at [218, 39] on div "undo" at bounding box center [225, 44] width 14 height 11
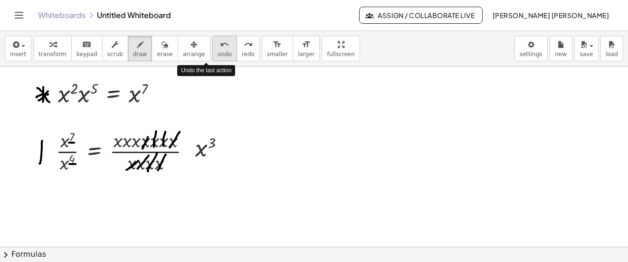
click at [218, 39] on div "undo" at bounding box center [225, 44] width 14 height 11
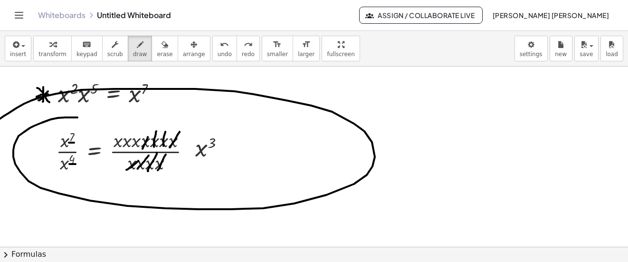
drag, startPoint x: 77, startPoint y: 117, endPoint x: -14, endPoint y: 129, distance: 92.4
click at [0, 129] on html "Graspable Math Activities Get Started Activity Bank Assigned Work Classes White…" at bounding box center [314, 131] width 628 height 262
click at [220, 46] on icon "undo" at bounding box center [224, 44] width 9 height 11
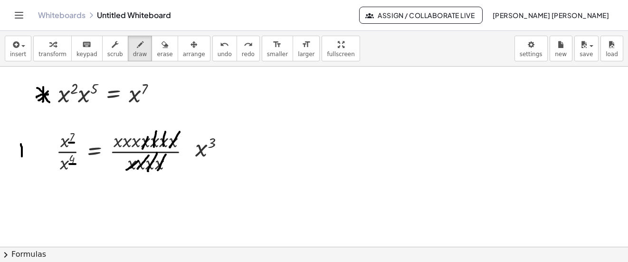
drag, startPoint x: 21, startPoint y: 144, endPoint x: 22, endPoint y: 156, distance: 12.4
click at [22, 156] on div at bounding box center [314, 99] width 628 height 540
drag, startPoint x: 17, startPoint y: 151, endPoint x: 29, endPoint y: 149, distance: 12.4
click at [29, 149] on div at bounding box center [314, 99] width 628 height 540
drag, startPoint x: 18, startPoint y: 154, endPoint x: 32, endPoint y: 142, distance: 19.2
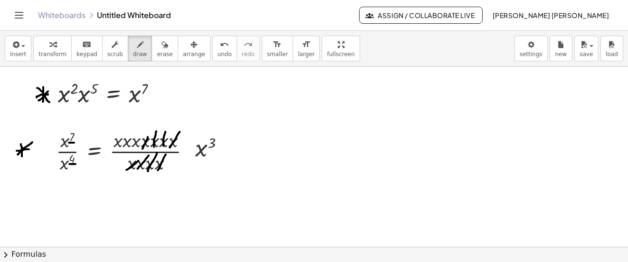
click at [32, 142] on div at bounding box center [314, 99] width 628 height 540
click at [20, 139] on div at bounding box center [314, 99] width 628 height 540
click at [218, 56] on span "undo" at bounding box center [225, 54] width 14 height 7
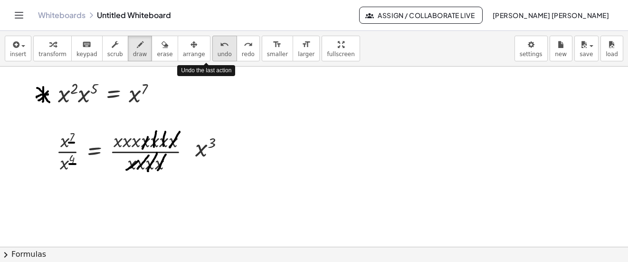
click at [218, 56] on span "undo" at bounding box center [225, 54] width 14 height 7
click at [68, 158] on div at bounding box center [314, 99] width 628 height 540
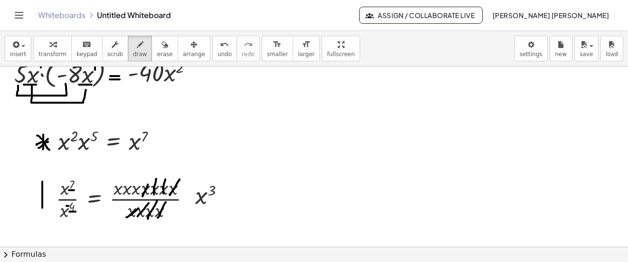
drag, startPoint x: 42, startPoint y: 182, endPoint x: 35, endPoint y: 201, distance: 20.3
click at [41, 208] on div at bounding box center [314, 146] width 628 height 540
drag, startPoint x: 38, startPoint y: 199, endPoint x: 48, endPoint y: 197, distance: 11.1
click at [49, 197] on div at bounding box center [314, 146] width 628 height 540
drag, startPoint x: 37, startPoint y: 204, endPoint x: 47, endPoint y: 191, distance: 16.4
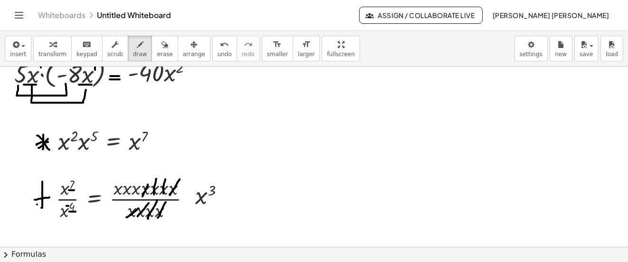
click at [47, 191] on div at bounding box center [314, 146] width 628 height 540
drag, startPoint x: 36, startPoint y: 191, endPoint x: 46, endPoint y: 198, distance: 12.7
click at [46, 198] on div at bounding box center [314, 146] width 628 height 540
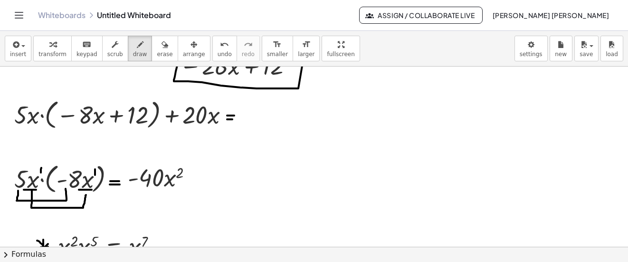
scroll to position [95, 0]
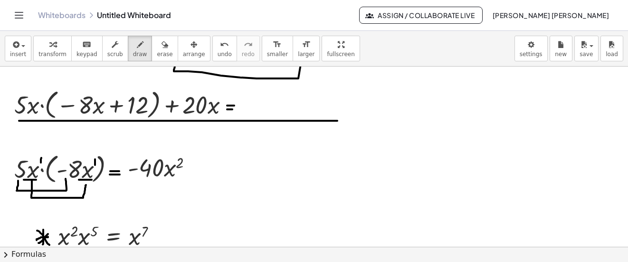
drag, startPoint x: 19, startPoint y: 121, endPoint x: 337, endPoint y: 121, distance: 318.5
click at [337, 121] on div at bounding box center [314, 241] width 628 height 540
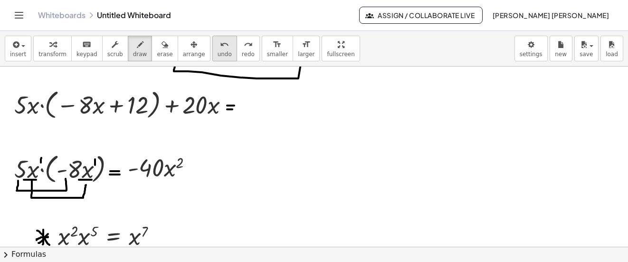
click at [214, 55] on button "undo undo" at bounding box center [224, 49] width 25 height 26
click at [11, 49] on icon "button" at bounding box center [15, 44] width 9 height 11
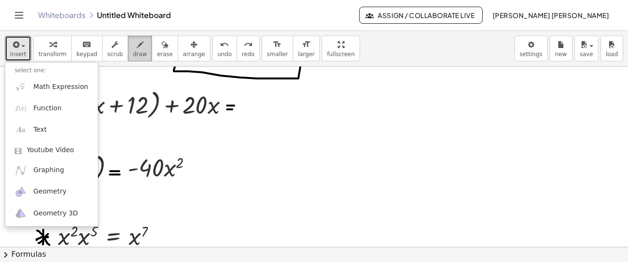
click at [137, 48] on icon "button" at bounding box center [140, 44] width 7 height 11
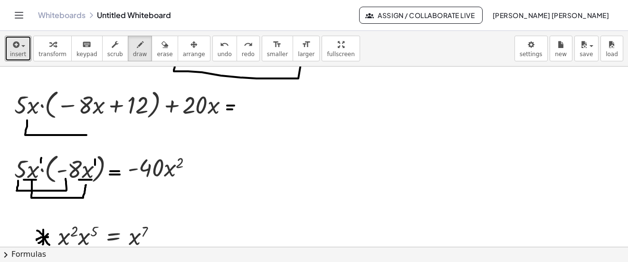
drag, startPoint x: 27, startPoint y: 120, endPoint x: 90, endPoint y: 120, distance: 62.7
click at [90, 120] on div at bounding box center [314, 241] width 628 height 540
click at [11, 49] on icon "button" at bounding box center [15, 44] width 9 height 11
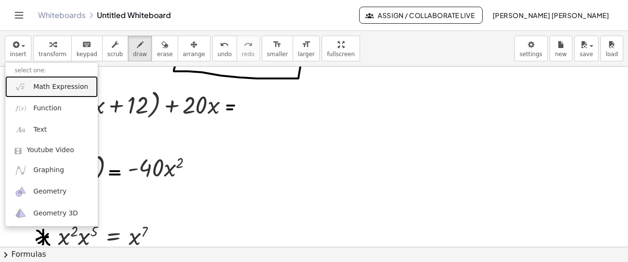
click at [42, 85] on span "Math Expression" at bounding box center [60, 87] width 55 height 10
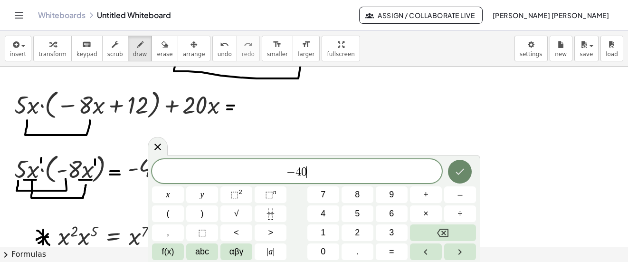
click at [461, 167] on icon "Done" at bounding box center [459, 171] width 11 height 11
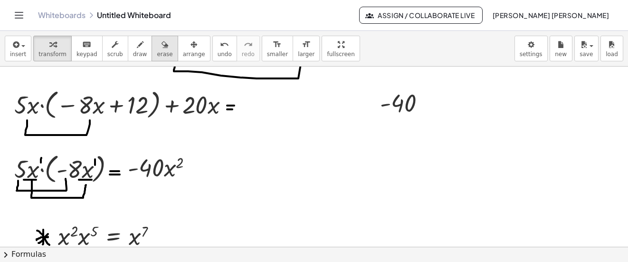
click at [160, 48] on button "erase" at bounding box center [165, 49] width 26 height 26
drag, startPoint x: 189, startPoint y: 48, endPoint x: 356, endPoint y: 88, distance: 172.6
click at [189, 48] on button "arrange" at bounding box center [194, 49] width 33 height 26
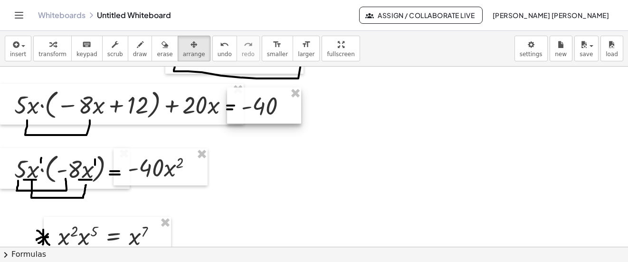
drag, startPoint x: 410, startPoint y: 106, endPoint x: 281, endPoint y: 109, distance: 129.3
click at [281, 109] on div at bounding box center [264, 105] width 74 height 36
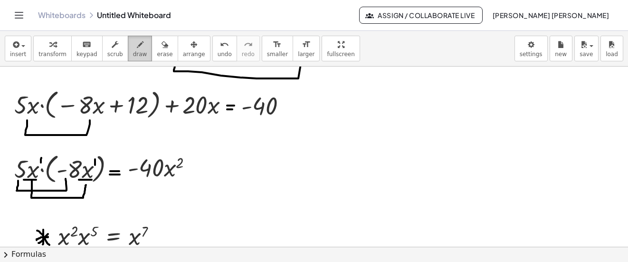
click at [133, 54] on span "draw" at bounding box center [140, 54] width 14 height 7
click at [16, 57] on span "insert" at bounding box center [18, 54] width 16 height 7
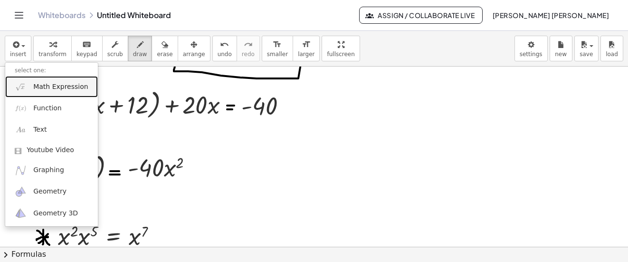
click at [40, 89] on span "Math Expression" at bounding box center [60, 87] width 55 height 10
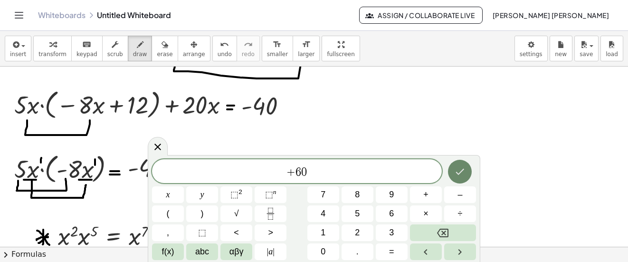
click at [457, 173] on icon "Done" at bounding box center [460, 172] width 9 height 6
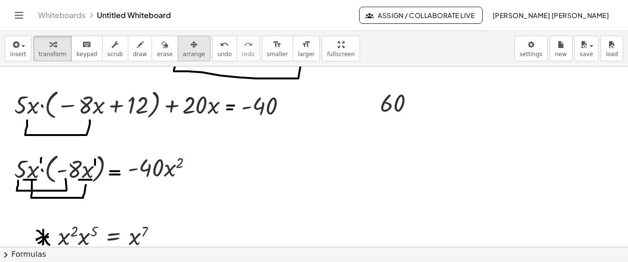
click at [191, 48] on icon "button" at bounding box center [194, 44] width 7 height 11
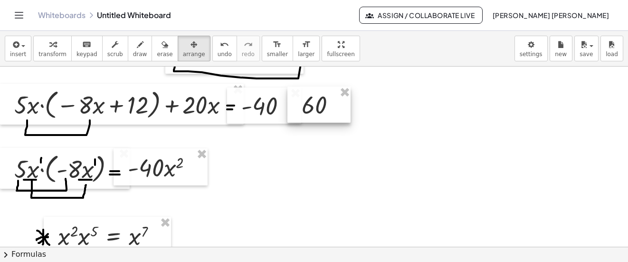
drag, startPoint x: 393, startPoint y: 100, endPoint x: 314, endPoint y: 102, distance: 78.9
click at [314, 102] on div at bounding box center [319, 105] width 63 height 36
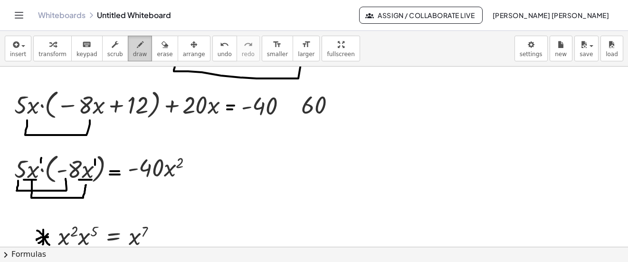
click at [133, 54] on span "draw" at bounding box center [140, 54] width 14 height 7
drag, startPoint x: 25, startPoint y: 119, endPoint x: 89, endPoint y: 117, distance: 64.2
click at [89, 117] on div at bounding box center [314, 241] width 628 height 540
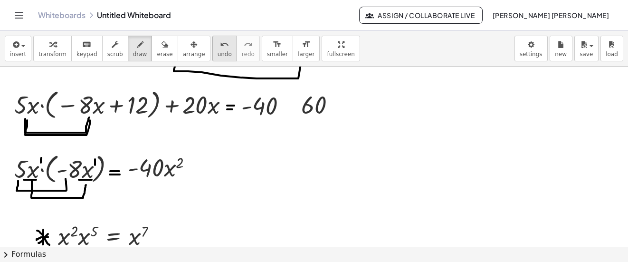
click at [218, 51] on span "undo" at bounding box center [225, 54] width 14 height 7
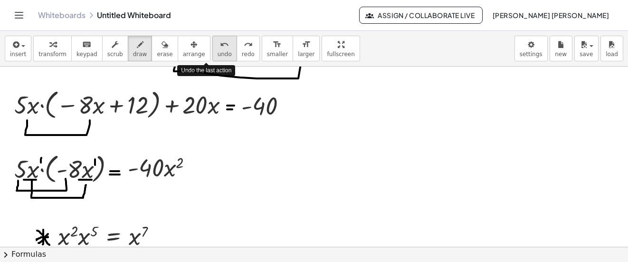
click at [218, 51] on span "undo" at bounding box center [225, 54] width 14 height 7
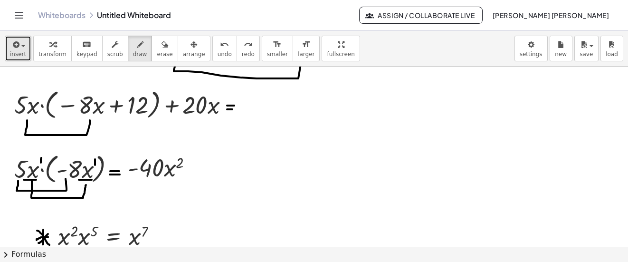
click at [18, 51] on span "insert" at bounding box center [18, 54] width 16 height 7
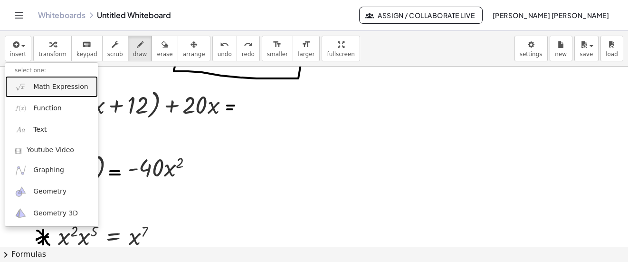
click at [48, 83] on span "Math Expression" at bounding box center [60, 87] width 55 height 10
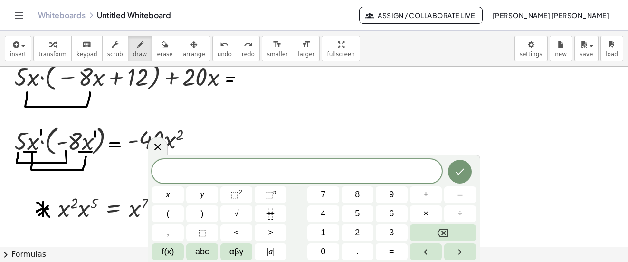
scroll to position [143, 0]
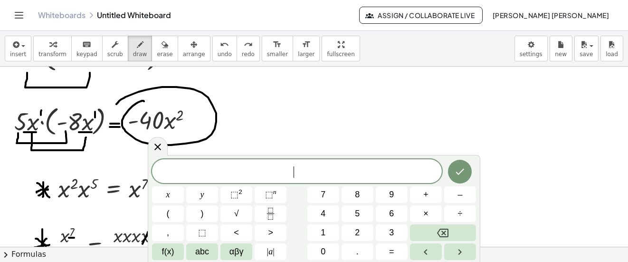
drag, startPoint x: 144, startPoint y: 101, endPoint x: 115, endPoint y: 109, distance: 30.1
click at [115, 109] on div at bounding box center [314, 194] width 628 height 540
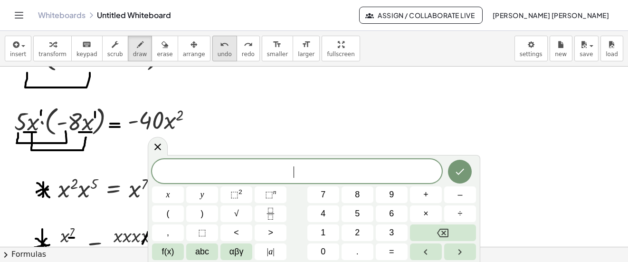
click at [212, 55] on button "undo undo" at bounding box center [224, 49] width 25 height 26
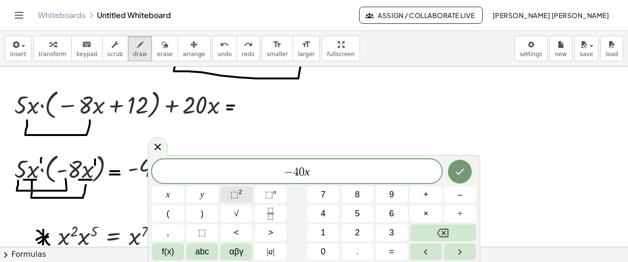
click at [244, 188] on button "⬚ 2" at bounding box center [237, 194] width 32 height 17
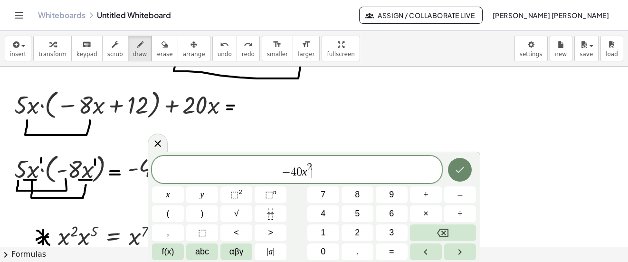
click at [453, 166] on button "Done" at bounding box center [460, 170] width 24 height 24
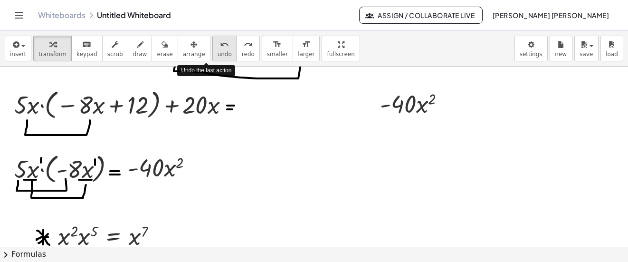
click at [212, 49] on button "undo undo" at bounding box center [224, 49] width 25 height 26
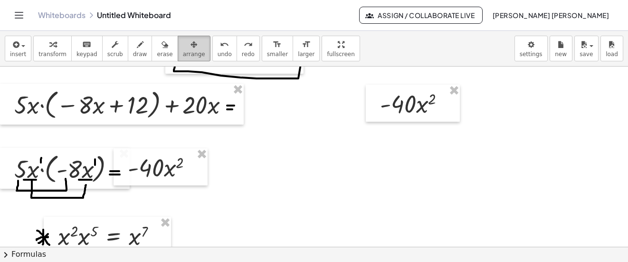
click at [191, 46] on icon "button" at bounding box center [194, 44] width 7 height 11
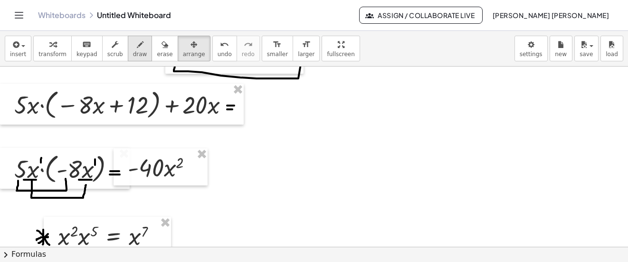
click at [137, 48] on icon "button" at bounding box center [140, 44] width 7 height 11
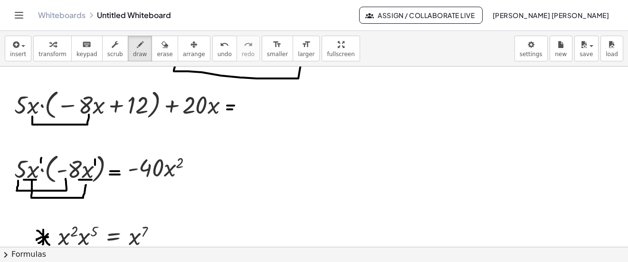
drag, startPoint x: 32, startPoint y: 116, endPoint x: 89, endPoint y: 115, distance: 56.6
click at [89, 115] on div at bounding box center [314, 241] width 628 height 540
click at [19, 54] on span "insert" at bounding box center [18, 54] width 16 height 7
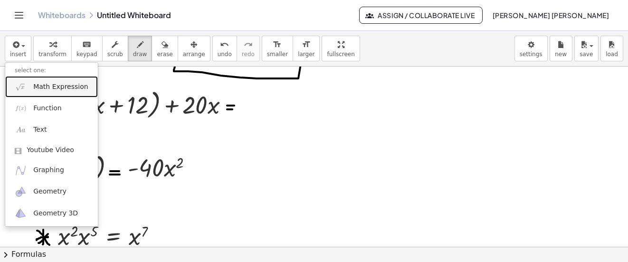
drag, startPoint x: 48, startPoint y: 86, endPoint x: 139, endPoint y: 65, distance: 93.1
click at [49, 86] on span "Math Expression" at bounding box center [60, 87] width 55 height 10
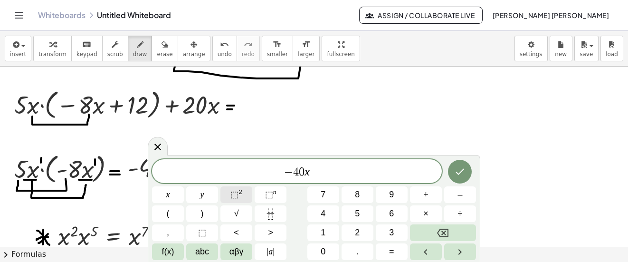
click at [232, 193] on span "⬚" at bounding box center [235, 195] width 8 height 10
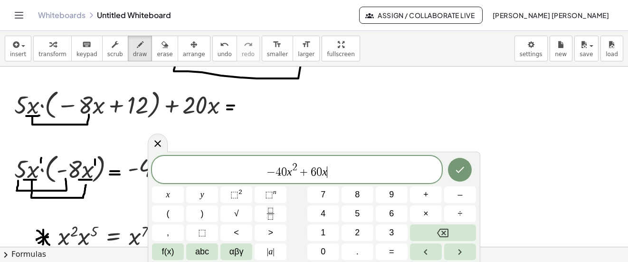
drag, startPoint x: 26, startPoint y: 116, endPoint x: 43, endPoint y: 115, distance: 16.7
click at [43, 115] on div at bounding box center [314, 241] width 628 height 540
click at [151, 103] on div at bounding box center [314, 241] width 628 height 540
click at [213, 47] on button "undo undo" at bounding box center [224, 49] width 25 height 26
click at [453, 169] on button "Done" at bounding box center [460, 170] width 24 height 24
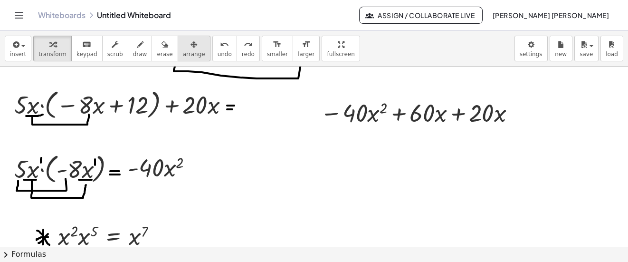
click at [185, 48] on div "button" at bounding box center [194, 44] width 22 height 11
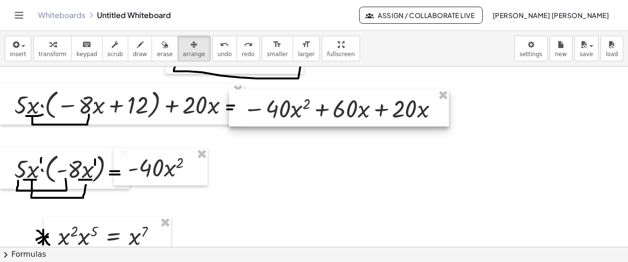
drag, startPoint x: 415, startPoint y: 115, endPoint x: 338, endPoint y: 110, distance: 77.1
click at [338, 110] on div at bounding box center [339, 107] width 220 height 37
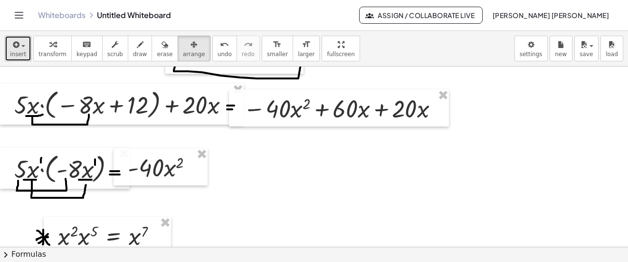
click at [25, 41] on button "insert" at bounding box center [18, 49] width 27 height 26
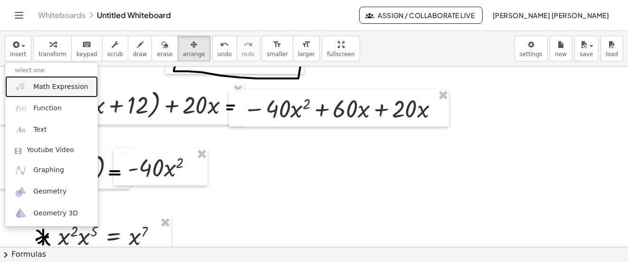
click at [56, 93] on link "Math Expression" at bounding box center [51, 86] width 93 height 21
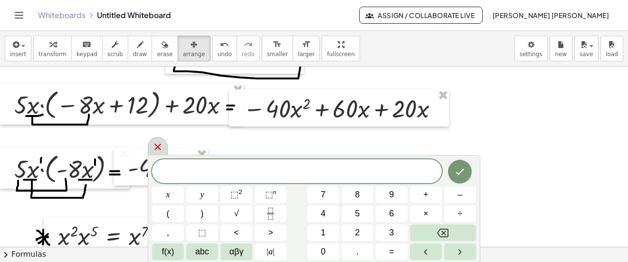
click at [157, 154] on div at bounding box center [158, 146] width 20 height 19
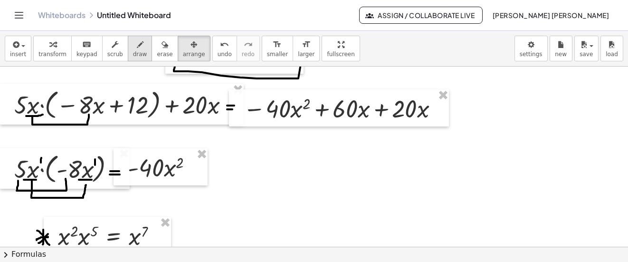
click at [128, 54] on button "draw" at bounding box center [140, 49] width 25 height 26
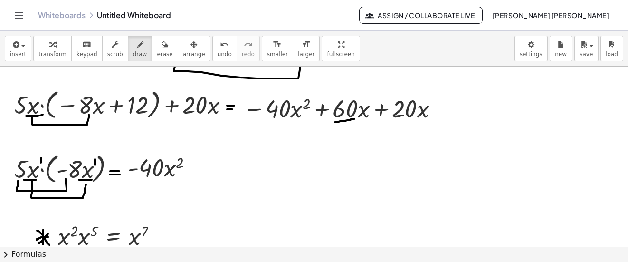
drag, startPoint x: 335, startPoint y: 122, endPoint x: 355, endPoint y: 119, distance: 19.8
click at [355, 119] on div at bounding box center [314, 241] width 628 height 540
drag, startPoint x: 391, startPoint y: 117, endPoint x: 414, endPoint y: 117, distance: 22.8
click at [414, 117] on div at bounding box center [314, 241] width 628 height 540
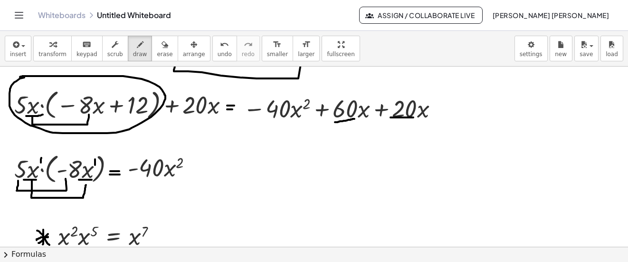
click at [20, 77] on div at bounding box center [314, 241] width 628 height 540
drag, startPoint x: 208, startPoint y: 47, endPoint x: 201, endPoint y: 50, distance: 7.9
click at [212, 50] on button "undo undo" at bounding box center [224, 49] width 25 height 26
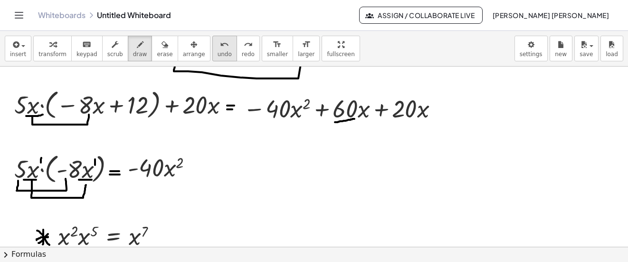
click at [218, 54] on span "undo" at bounding box center [225, 54] width 14 height 7
click at [24, 54] on button "insert" at bounding box center [18, 49] width 27 height 26
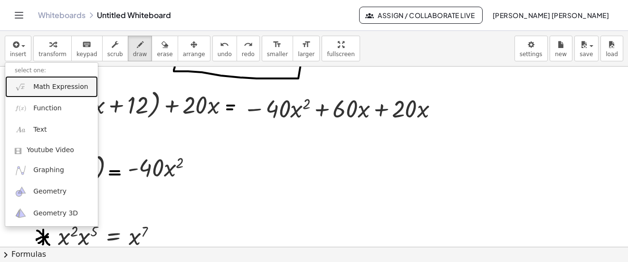
click at [44, 84] on span "Math Expression" at bounding box center [60, 87] width 55 height 10
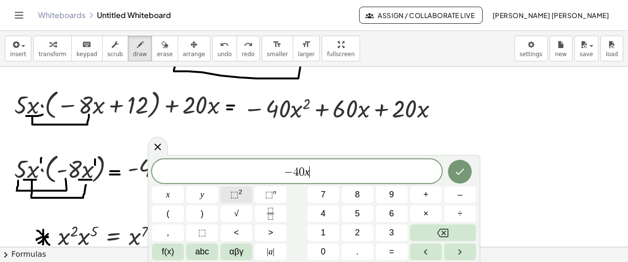
click at [234, 196] on span "⬚" at bounding box center [235, 195] width 8 height 10
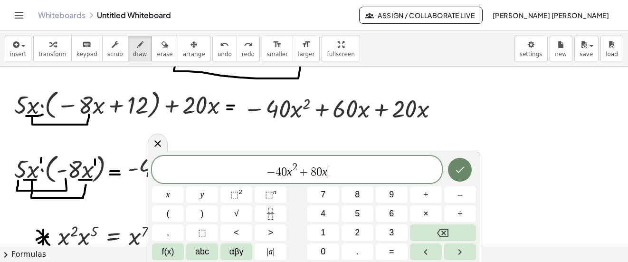
click at [454, 162] on button "Done" at bounding box center [460, 170] width 24 height 24
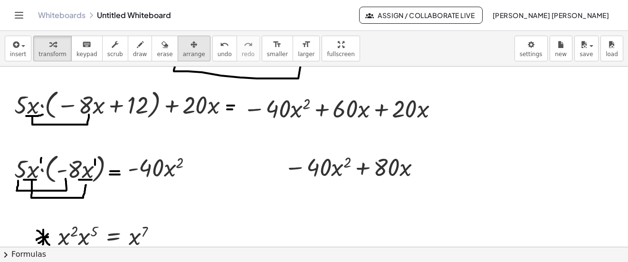
click at [191, 40] on icon "button" at bounding box center [194, 44] width 7 height 11
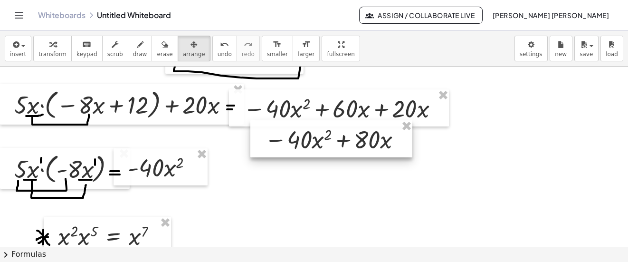
drag, startPoint x: 355, startPoint y: 179, endPoint x: 336, endPoint y: 152, distance: 33.4
click at [336, 152] on div at bounding box center [331, 138] width 162 height 37
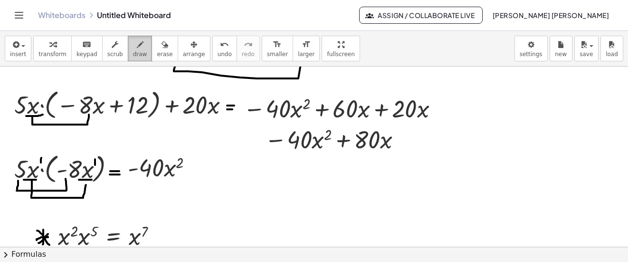
click at [138, 48] on button "draw" at bounding box center [140, 49] width 25 height 26
click at [6, 55] on button "insert" at bounding box center [18, 49] width 27 height 26
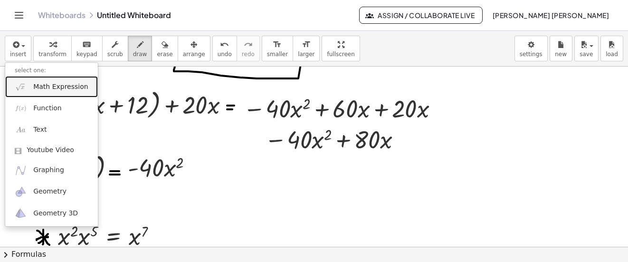
click at [37, 91] on span "Math Expression" at bounding box center [60, 87] width 55 height 10
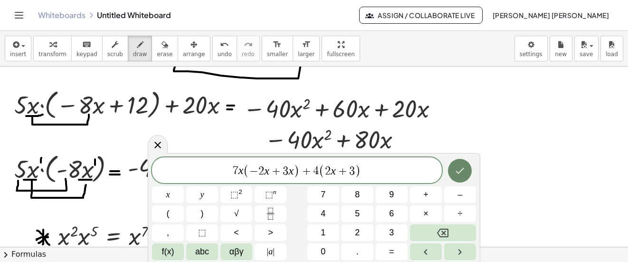
click at [459, 167] on icon "Done" at bounding box center [459, 170] width 11 height 11
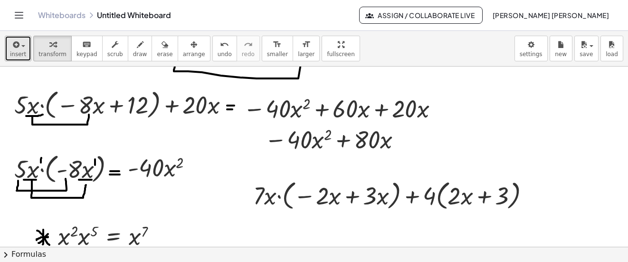
drag, startPoint x: 7, startPoint y: 48, endPoint x: 28, endPoint y: 55, distance: 21.9
click at [8, 48] on button "insert" at bounding box center [18, 49] width 27 height 26
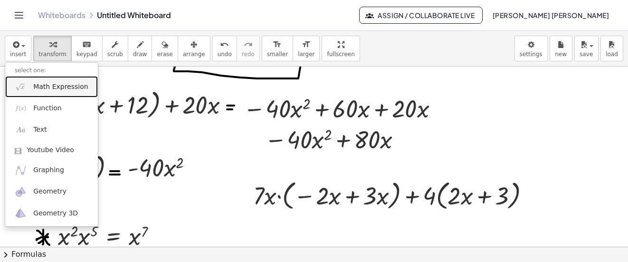
click at [68, 93] on link "Math Expression" at bounding box center [51, 86] width 93 height 21
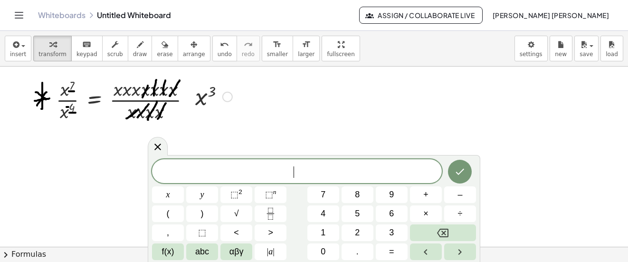
scroll to position [333, 0]
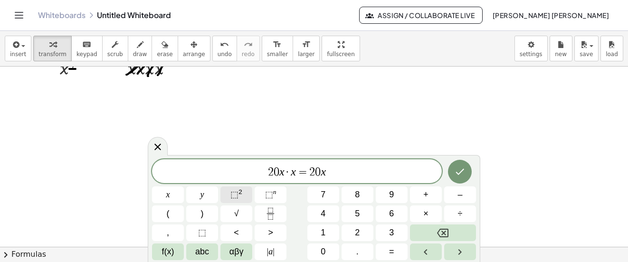
click at [243, 190] on button "⬚ 2" at bounding box center [237, 194] width 32 height 17
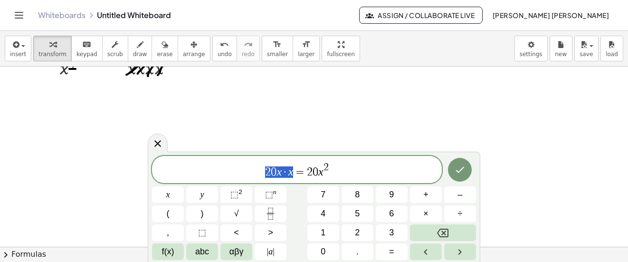
drag, startPoint x: 294, startPoint y: 173, endPoint x: 232, endPoint y: 181, distance: 61.8
click at [232, 181] on div "**********" at bounding box center [297, 169] width 290 height 27
drag, startPoint x: 344, startPoint y: 166, endPoint x: 318, endPoint y: 167, distance: 25.7
click at [318, 167] on span "3 0 x − 8 x = 2 0 x 2" at bounding box center [297, 170] width 290 height 17
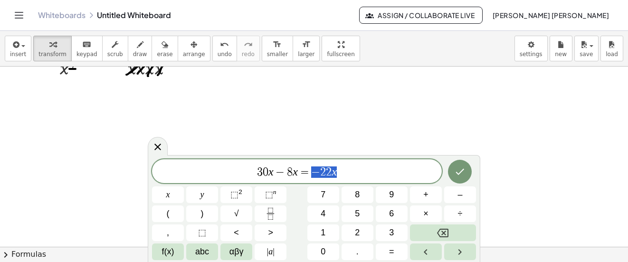
drag, startPoint x: 311, startPoint y: 173, endPoint x: 341, endPoint y: 172, distance: 30.0
click at [341, 172] on span "3 0 x − 8 x = − 2 2 x" at bounding box center [297, 171] width 290 height 13
click at [457, 165] on button "Done" at bounding box center [460, 172] width 24 height 24
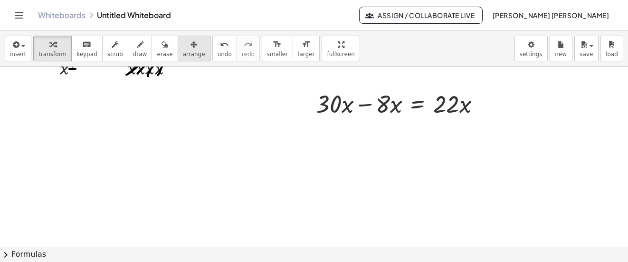
click at [191, 46] on icon "button" at bounding box center [194, 44] width 7 height 11
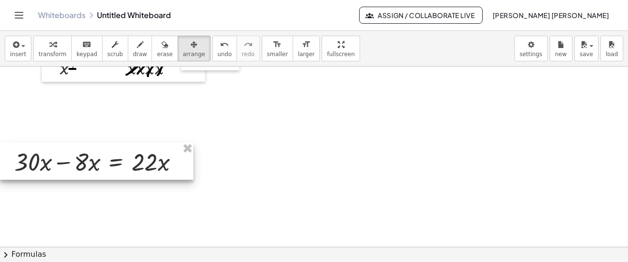
drag, startPoint x: 351, startPoint y: 102, endPoint x: 31, endPoint y: 145, distance: 322.9
click at [31, 145] on div at bounding box center [96, 161] width 193 height 37
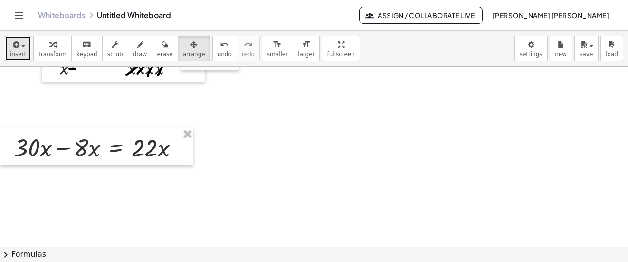
click at [25, 47] on button "insert" at bounding box center [18, 49] width 27 height 26
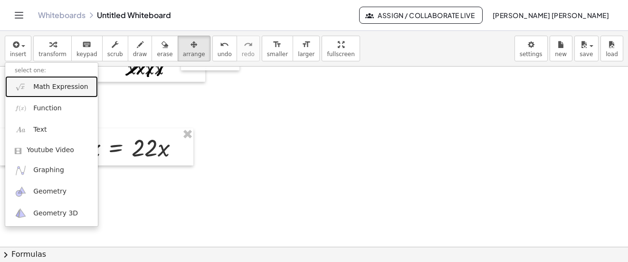
drag, startPoint x: 50, startPoint y: 85, endPoint x: 85, endPoint y: 65, distance: 40.2
click at [51, 83] on span "Math Expression" at bounding box center [60, 87] width 55 height 10
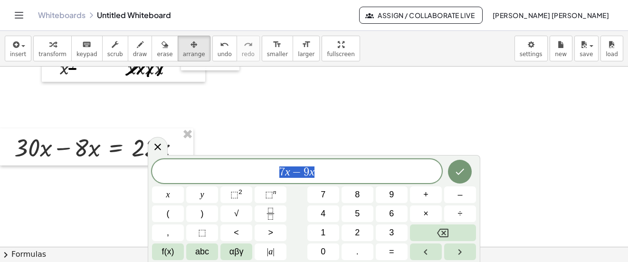
drag, startPoint x: 314, startPoint y: 176, endPoint x: 244, endPoint y: 175, distance: 69.4
click at [244, 175] on span "7 x − 9 x" at bounding box center [297, 171] width 290 height 13
click at [287, 173] on var "x" at bounding box center [287, 171] width 5 height 12
click at [319, 173] on span "9 x − 2 x ​" at bounding box center [297, 171] width 290 height 13
click at [467, 168] on button "Done" at bounding box center [460, 172] width 24 height 24
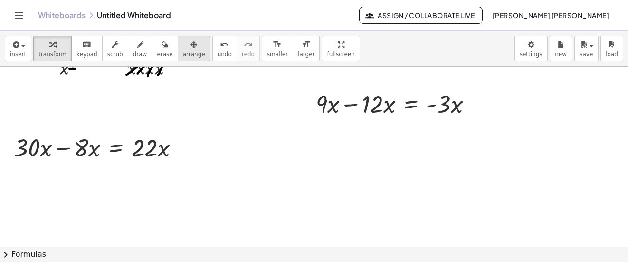
click at [178, 46] on button "arrange" at bounding box center [194, 49] width 33 height 26
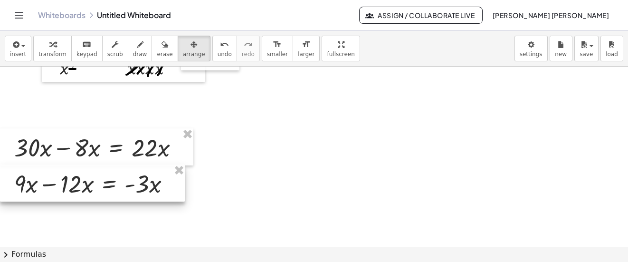
drag, startPoint x: 331, startPoint y: 123, endPoint x: 18, endPoint y: 195, distance: 321.5
click at [18, 195] on div at bounding box center [92, 182] width 185 height 37
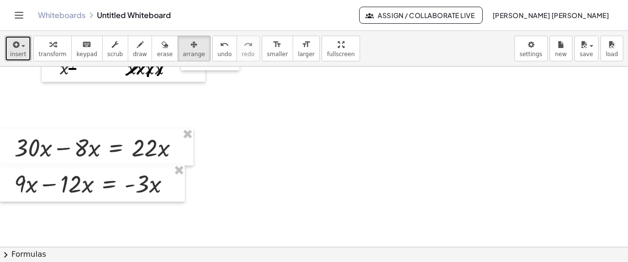
click at [14, 53] on span "insert" at bounding box center [18, 54] width 16 height 7
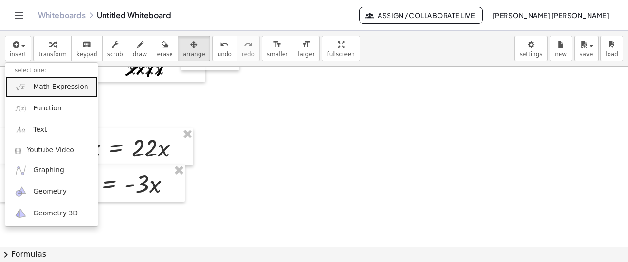
click at [49, 87] on span "Math Expression" at bounding box center [60, 87] width 55 height 10
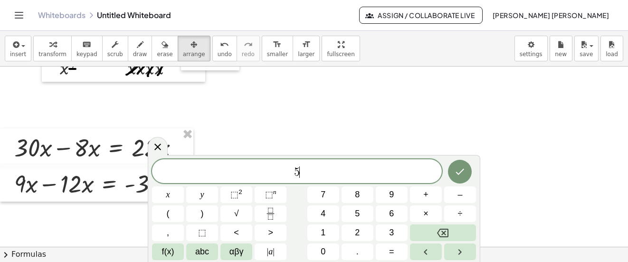
drag, startPoint x: 101, startPoint y: 59, endPoint x: 350, endPoint y: 167, distance: 271.9
click at [350, 167] on span "5 ​" at bounding box center [297, 171] width 290 height 13
click at [241, 196] on span "⬚ 2" at bounding box center [237, 194] width 12 height 13
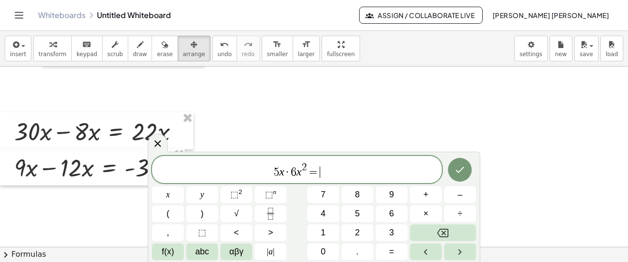
scroll to position [360, 0]
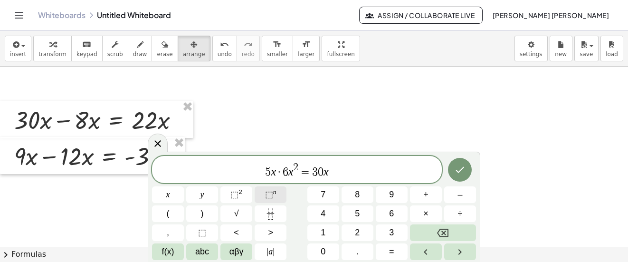
click at [277, 184] on div "5 x · 6 x 2 = 3 0 x ​ x y ⬚ 2 ⬚ n 7 8 9 + – ( ) √ 4 5 6 × ÷ , ⬚ < > 1 2 3 f(x) …" at bounding box center [314, 208] width 324 height 104
click at [278, 189] on button "⬚ n" at bounding box center [271, 194] width 32 height 17
click at [458, 171] on icon "Done" at bounding box center [459, 169] width 11 height 11
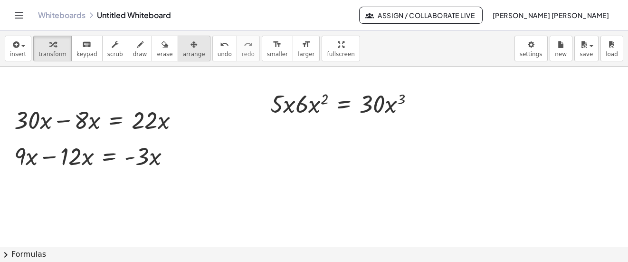
drag, startPoint x: 179, startPoint y: 48, endPoint x: 187, endPoint y: 48, distance: 8.1
click at [183, 47] on div "button" at bounding box center [194, 44] width 22 height 11
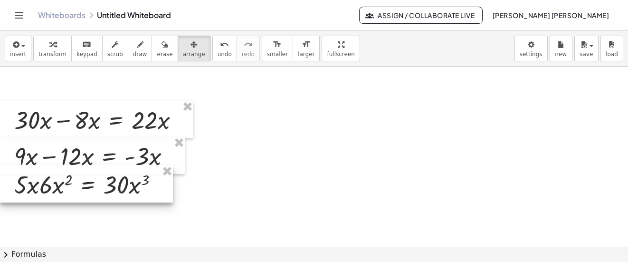
drag, startPoint x: 318, startPoint y: 108, endPoint x: 64, endPoint y: 184, distance: 264.5
click at [64, 184] on div at bounding box center [86, 183] width 173 height 37
drag, startPoint x: 20, startPoint y: 58, endPoint x: 36, endPoint y: 79, distance: 26.8
click at [20, 56] on span "insert" at bounding box center [18, 54] width 16 height 7
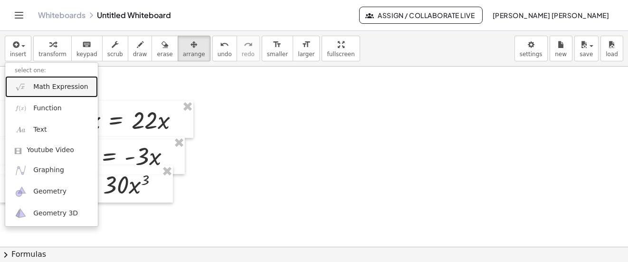
click at [58, 92] on link "Math Expression" at bounding box center [51, 86] width 93 height 21
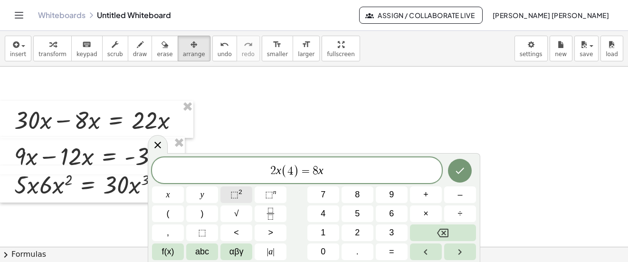
click at [251, 192] on button "⬚ 2" at bounding box center [237, 194] width 32 height 17
click at [330, 160] on span "2 x ( 4 ) = 8 x 2 ​" at bounding box center [297, 169] width 290 height 19
click at [326, 161] on span "2" at bounding box center [323, 166] width 5 height 10
click at [468, 177] on button "Done" at bounding box center [460, 171] width 24 height 24
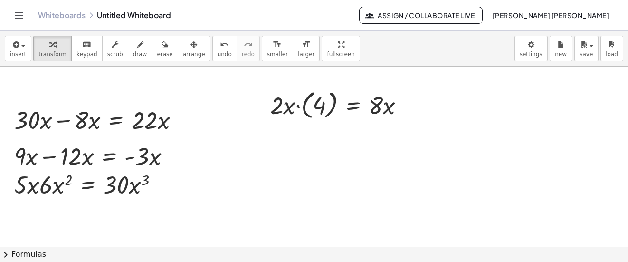
drag, startPoint x: 181, startPoint y: 48, endPoint x: 223, endPoint y: 62, distance: 44.6
click at [183, 48] on div "button" at bounding box center [194, 44] width 22 height 11
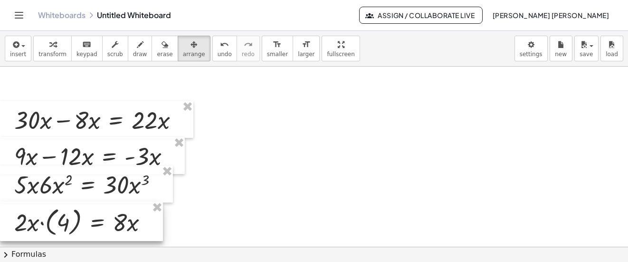
drag, startPoint x: 340, startPoint y: 109, endPoint x: 76, endPoint y: 226, distance: 288.4
click at [76, 226] on div at bounding box center [81, 221] width 163 height 39
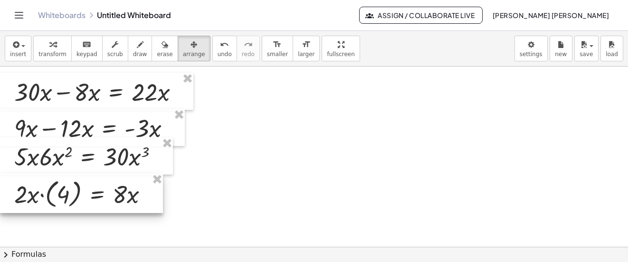
scroll to position [408, 0]
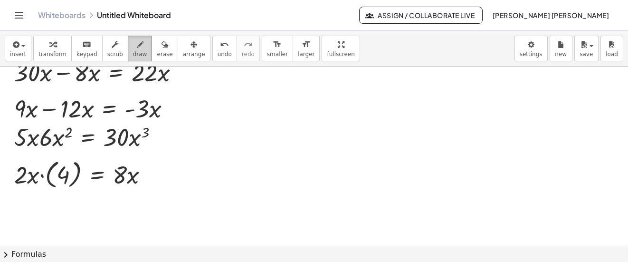
click at [133, 53] on span "draw" at bounding box center [140, 54] width 14 height 7
click at [80, 167] on div at bounding box center [314, 19] width 628 height 721
drag, startPoint x: 73, startPoint y: 166, endPoint x: 79, endPoint y: 179, distance: 14.2
click at [79, 179] on div at bounding box center [314, 19] width 628 height 721
click at [218, 48] on div "undo" at bounding box center [225, 44] width 14 height 11
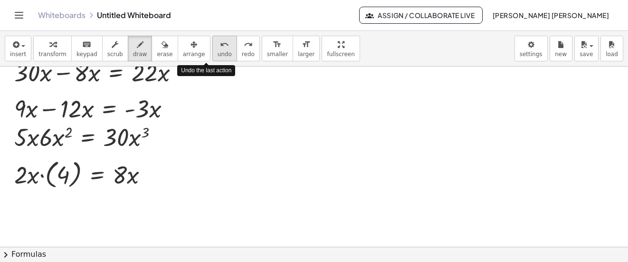
click at [218, 48] on div "undo" at bounding box center [225, 44] width 14 height 11
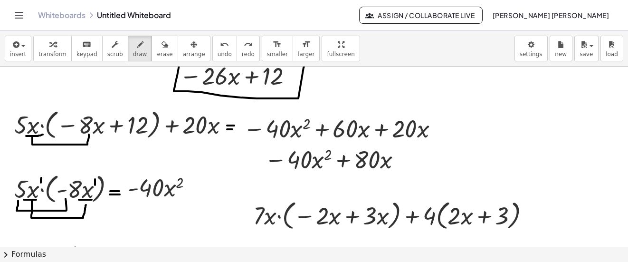
scroll to position [123, 0]
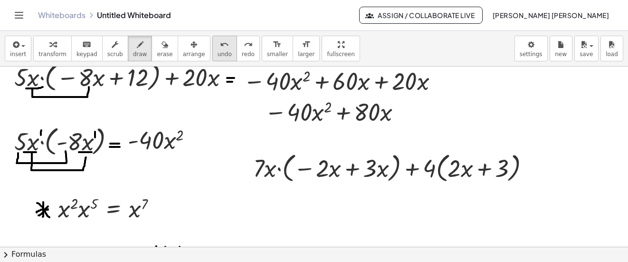
click at [212, 50] on button "undo undo" at bounding box center [224, 49] width 25 height 26
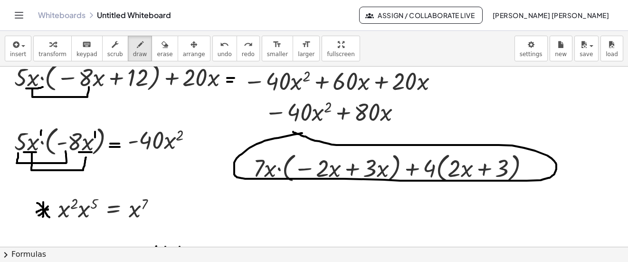
drag, startPoint x: 279, startPoint y: 138, endPoint x: 290, endPoint y: 132, distance: 13.0
click at [212, 55] on button "undo undo" at bounding box center [224, 49] width 25 height 26
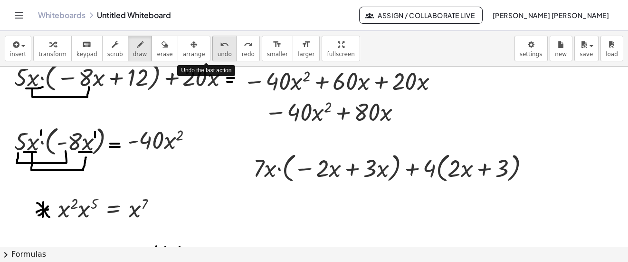
click at [214, 52] on button "undo undo" at bounding box center [224, 49] width 25 height 26
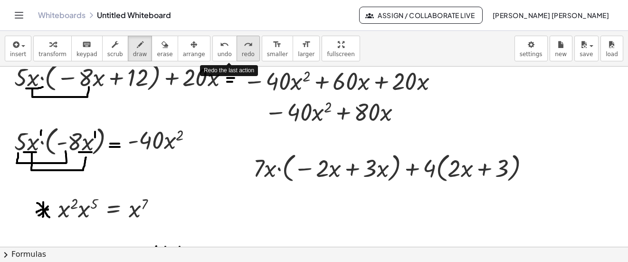
click at [242, 52] on span "redo" at bounding box center [248, 54] width 13 height 7
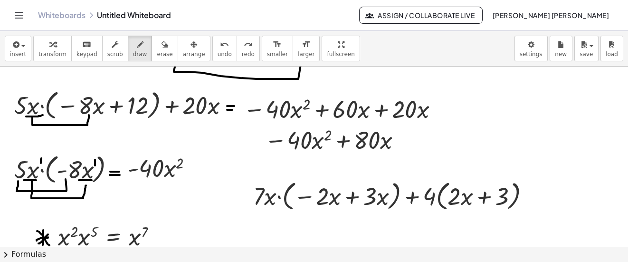
scroll to position [75, 0]
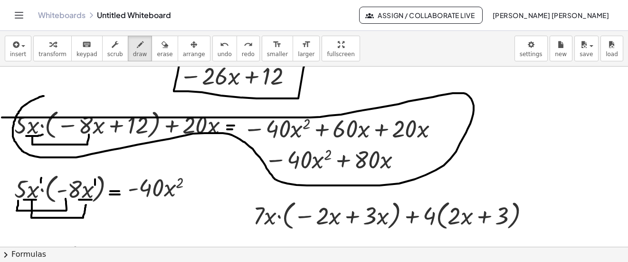
drag, startPoint x: 44, startPoint y: 96, endPoint x: 0, endPoint y: 117, distance: 48.9
click at [0, 117] on html "Graspable Math Activities Get Started Activity Bank Assigned Work Classes White…" at bounding box center [314, 131] width 628 height 262
click at [220, 45] on icon "undo" at bounding box center [224, 44] width 9 height 11
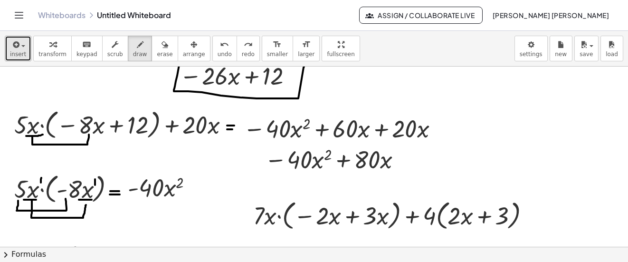
click at [23, 45] on div "button" at bounding box center [18, 44] width 16 height 11
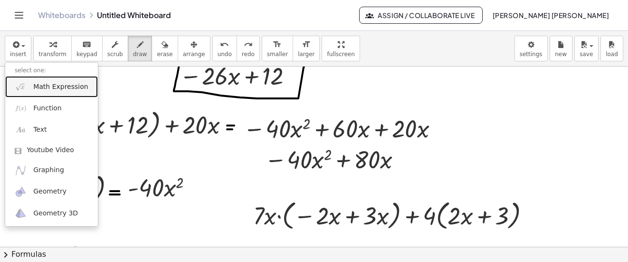
click at [67, 83] on span "Math Expression" at bounding box center [60, 87] width 55 height 10
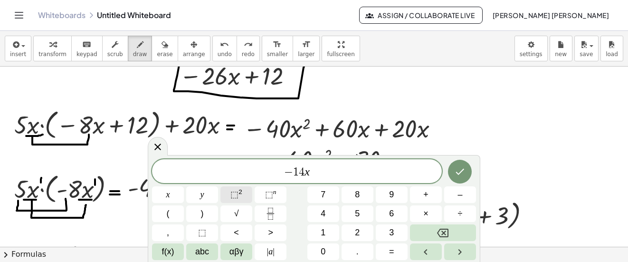
click at [248, 191] on button "⬚ 2" at bounding box center [237, 194] width 32 height 17
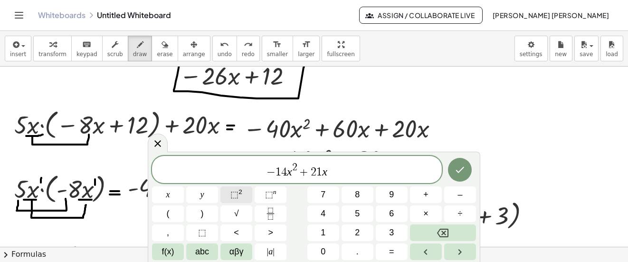
click at [248, 191] on button "⬚ 2" at bounding box center [237, 194] width 32 height 17
drag, startPoint x: 333, startPoint y: 168, endPoint x: 263, endPoint y: 173, distance: 70.0
click at [263, 173] on span "− 1 4 x 2 + 2 1 x 2" at bounding box center [297, 170] width 290 height 17
click at [346, 173] on span "− 1 4 x 2 + 2 1 x 2 ​" at bounding box center [297, 170] width 290 height 17
drag, startPoint x: 279, startPoint y: 170, endPoint x: 289, endPoint y: 170, distance: 9.5
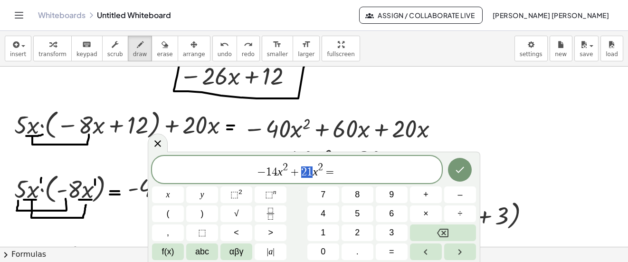
drag, startPoint x: 301, startPoint y: 172, endPoint x: 314, endPoint y: 172, distance: 13.3
click at [314, 172] on span "− 1 4 x 2 + 2 1 x 2 =" at bounding box center [297, 170] width 290 height 17
drag, startPoint x: 279, startPoint y: 173, endPoint x: 288, endPoint y: 173, distance: 8.6
click at [160, 146] on icon at bounding box center [157, 143] width 7 height 7
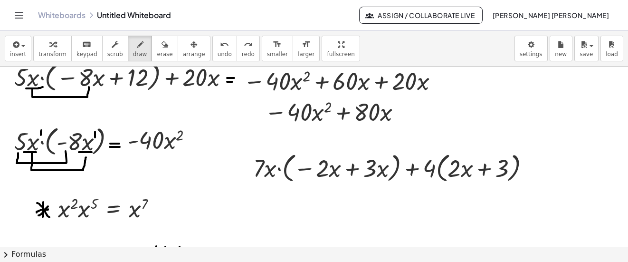
scroll to position [170, 0]
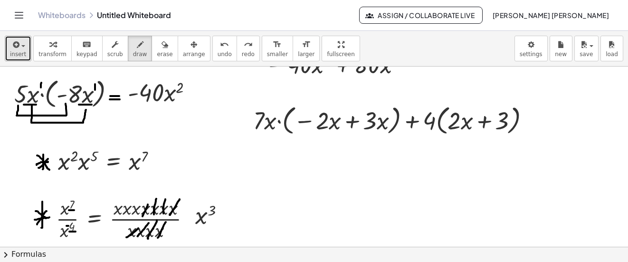
click at [21, 49] on div "button" at bounding box center [18, 44] width 16 height 11
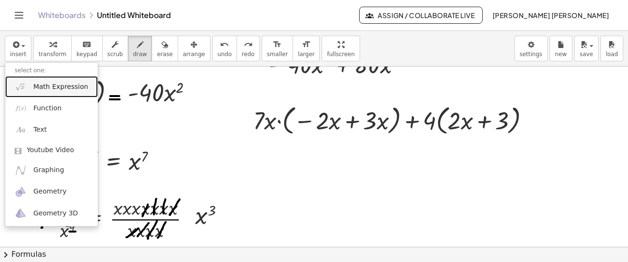
click at [64, 83] on span "Math Expression" at bounding box center [60, 87] width 55 height 10
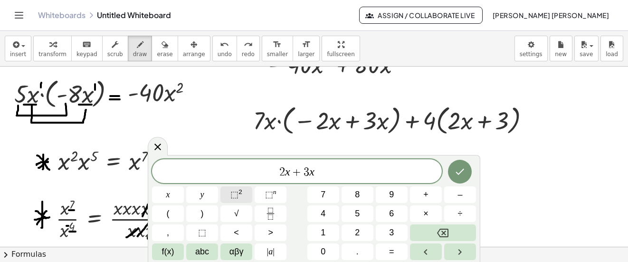
click at [247, 195] on button "⬚ 2" at bounding box center [237, 194] width 32 height 17
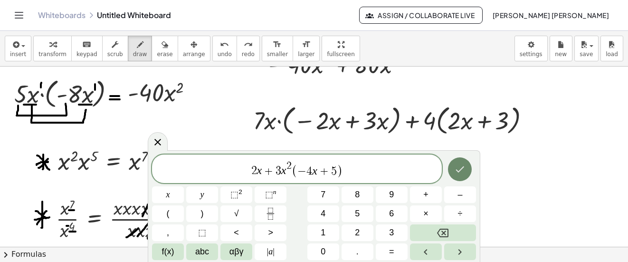
click at [459, 163] on button "Done" at bounding box center [460, 169] width 24 height 24
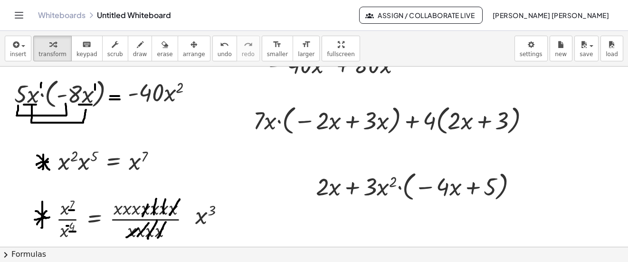
scroll to position [218, 0]
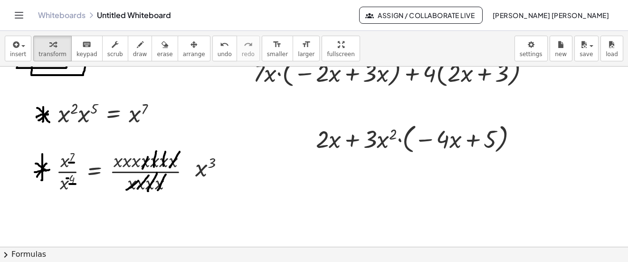
click at [30, 47] on div "insert select one: Math Expression Function Text Youtube Video Graphing Geometr…" at bounding box center [314, 49] width 628 height 36
click at [27, 51] on button "insert" at bounding box center [18, 49] width 27 height 26
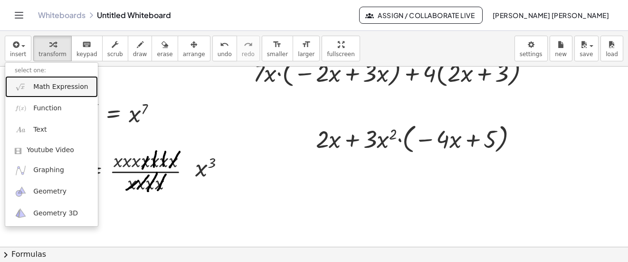
click at [40, 84] on span "Math Expression" at bounding box center [60, 87] width 55 height 10
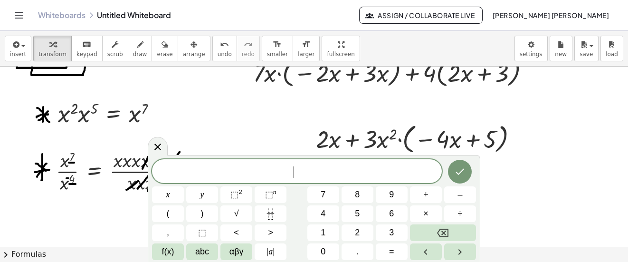
scroll to position [170, 0]
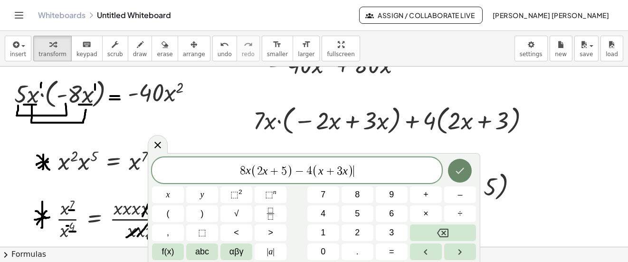
click at [455, 167] on icon "Done" at bounding box center [459, 170] width 11 height 11
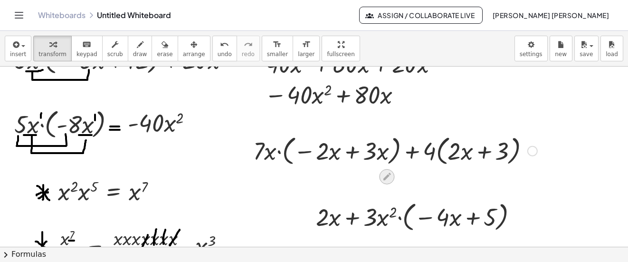
scroll to position [28, 0]
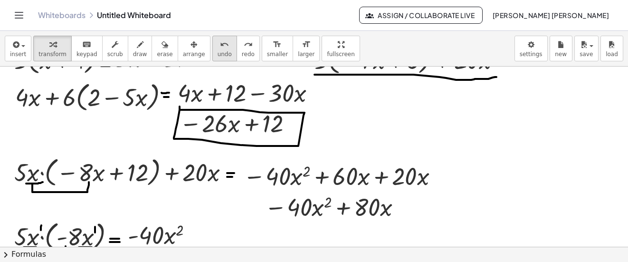
click at [212, 50] on button "undo undo" at bounding box center [224, 49] width 25 height 26
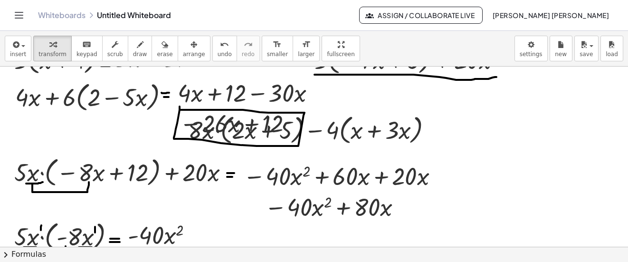
drag, startPoint x: 170, startPoint y: 48, endPoint x: 209, endPoint y: 66, distance: 43.2
click at [183, 49] on div "button" at bounding box center [194, 44] width 22 height 11
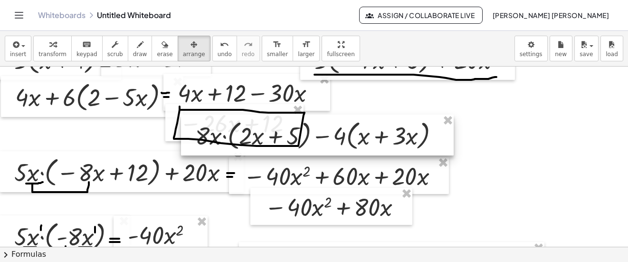
drag, startPoint x: 354, startPoint y: 137, endPoint x: 381, endPoint y: 210, distance: 77.2
click at [381, 155] on div at bounding box center [317, 135] width 273 height 41
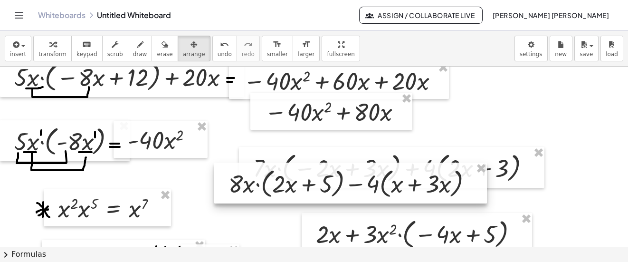
drag, startPoint x: 368, startPoint y: 116, endPoint x: 374, endPoint y: 187, distance: 71.1
click at [374, 187] on div at bounding box center [350, 183] width 273 height 41
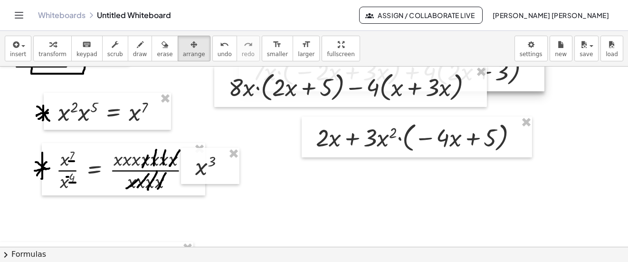
scroll to position [170, 0]
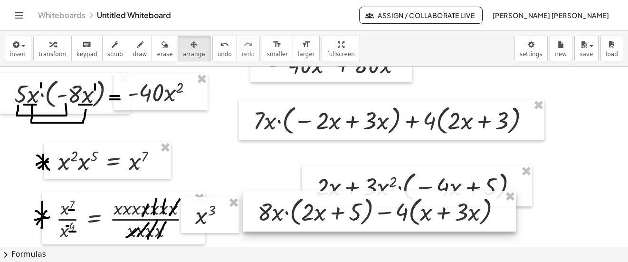
drag, startPoint x: 326, startPoint y: 160, endPoint x: 351, endPoint y: 214, distance: 59.5
click at [351, 215] on div at bounding box center [379, 211] width 273 height 41
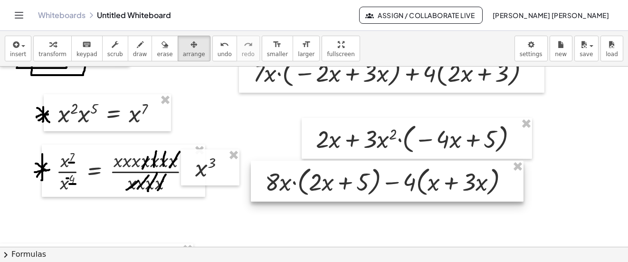
drag, startPoint x: 333, startPoint y: 174, endPoint x: 340, endPoint y: 187, distance: 14.5
click at [340, 187] on div at bounding box center [387, 181] width 273 height 41
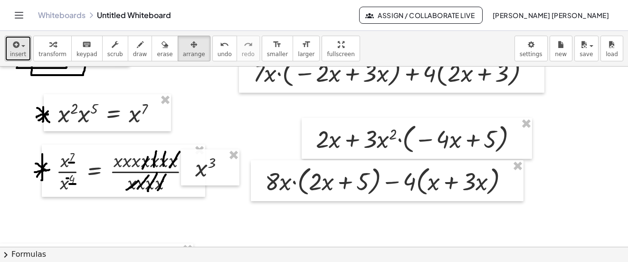
click at [19, 51] on span "insert" at bounding box center [18, 54] width 16 height 7
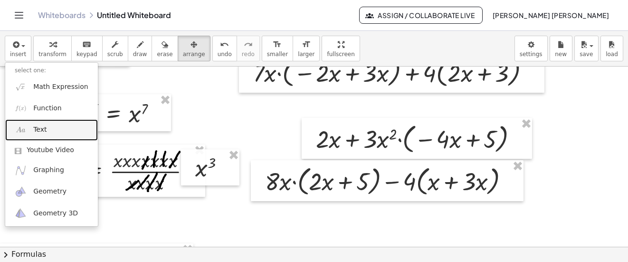
click at [53, 132] on link "Text" at bounding box center [51, 129] width 93 height 21
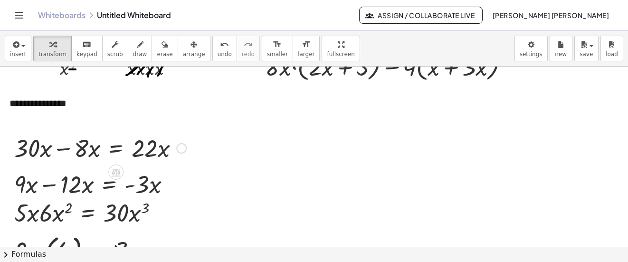
scroll to position [313, 0]
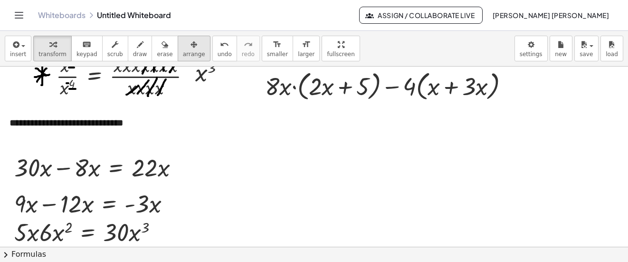
click at [183, 53] on span "arrange" at bounding box center [194, 54] width 22 height 7
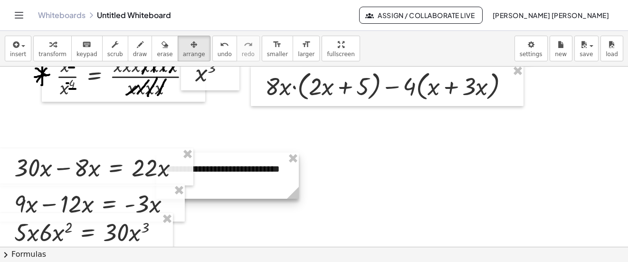
drag, startPoint x: 54, startPoint y: 122, endPoint x: 368, endPoint y: 230, distance: 331.8
click at [299, 199] on div at bounding box center [227, 176] width 143 height 46
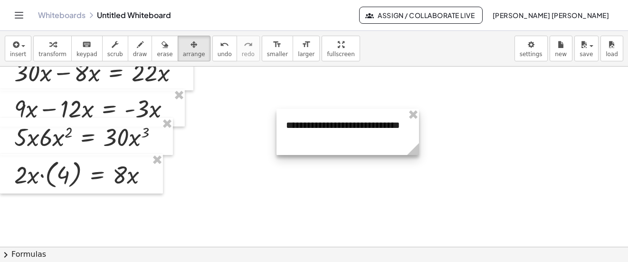
drag, startPoint x: 361, startPoint y: 141, endPoint x: 303, endPoint y: 119, distance: 62.0
click at [303, 119] on div at bounding box center [348, 132] width 143 height 46
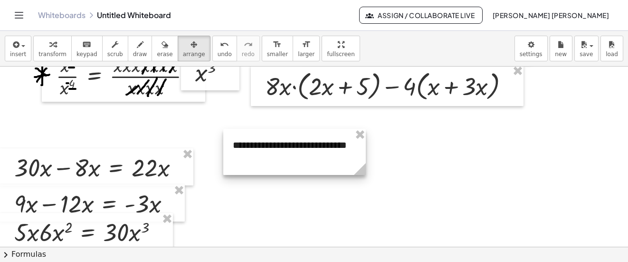
drag, startPoint x: 316, startPoint y: 214, endPoint x: 291, endPoint y: 152, distance: 67.4
click at [291, 152] on div at bounding box center [294, 152] width 143 height 46
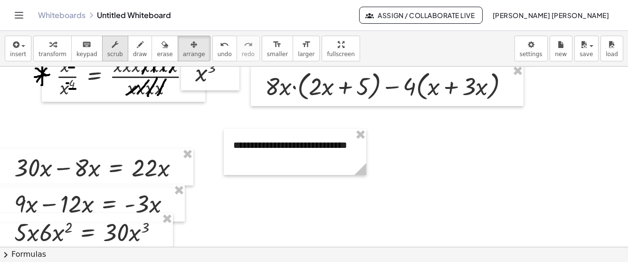
click at [113, 45] on button "scrub" at bounding box center [115, 49] width 26 height 26
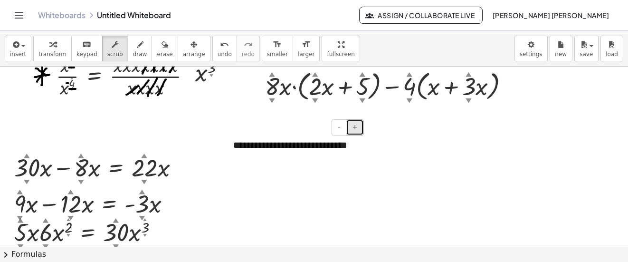
click at [358, 130] on button "+" at bounding box center [355, 127] width 18 height 16
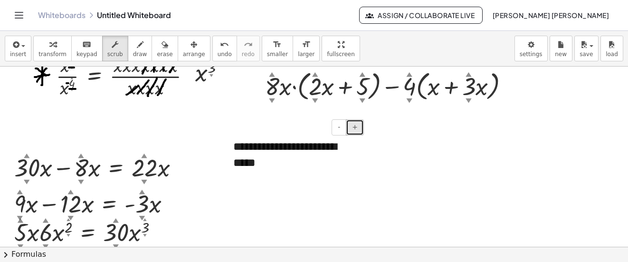
click at [358, 130] on button "+" at bounding box center [355, 127] width 18 height 16
click at [356, 131] on span "+" at bounding box center [355, 127] width 6 height 8
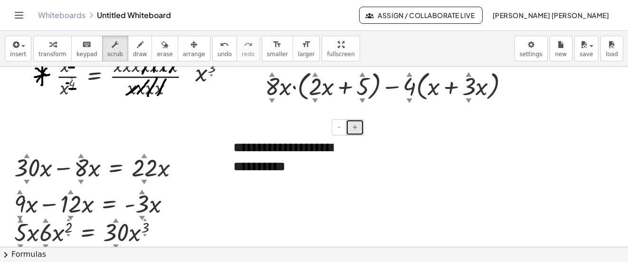
click at [356, 131] on span "+" at bounding box center [355, 127] width 6 height 8
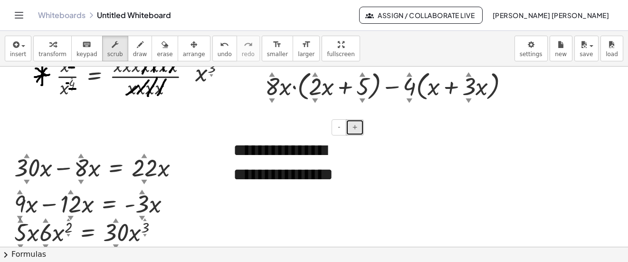
click at [356, 131] on span "+" at bounding box center [355, 127] width 6 height 8
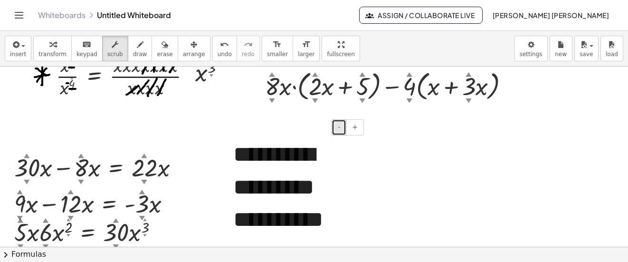
click at [337, 129] on button "-" at bounding box center [339, 127] width 15 height 16
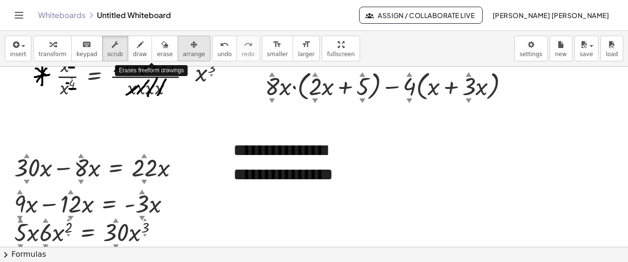
click at [178, 43] on button "arrange" at bounding box center [194, 49] width 33 height 26
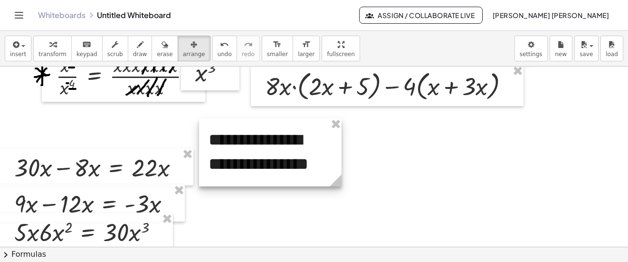
drag, startPoint x: 265, startPoint y: 153, endPoint x: 241, endPoint y: 142, distance: 26.8
click at [241, 142] on div at bounding box center [270, 152] width 143 height 68
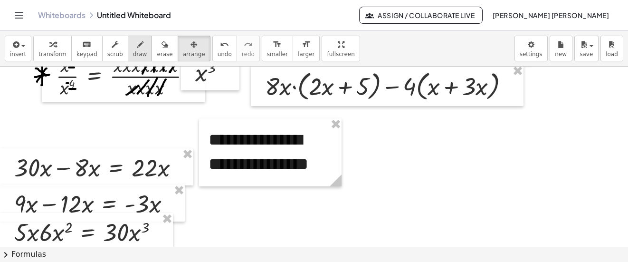
click at [137, 49] on icon "button" at bounding box center [140, 44] width 7 height 11
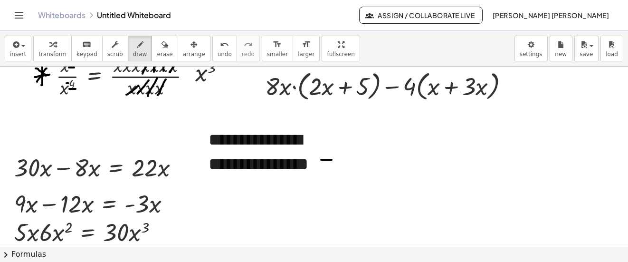
click at [331, 160] on div at bounding box center [314, 114] width 628 height 721
drag, startPoint x: 320, startPoint y: 156, endPoint x: 332, endPoint y: 156, distance: 11.4
click at [332, 156] on div at bounding box center [314, 114] width 628 height 721
click at [4, 51] on div "insert select one: Math Expression Function Text Youtube Video Graphing Geometr…" at bounding box center [314, 49] width 628 height 36
drag, startPoint x: 19, startPoint y: 50, endPoint x: 44, endPoint y: 80, distance: 38.8
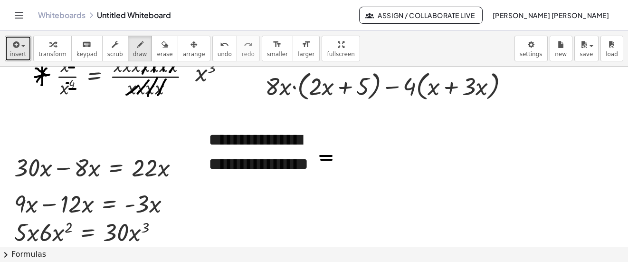
click at [21, 52] on span "insert" at bounding box center [18, 54] width 16 height 7
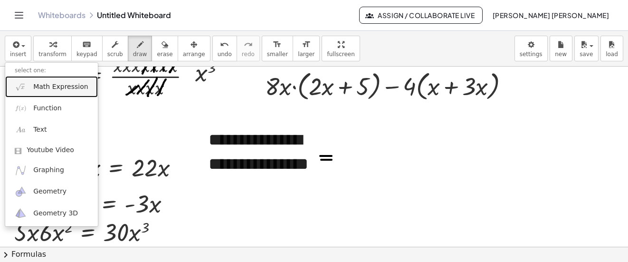
click at [44, 80] on link "Math Expression" at bounding box center [51, 86] width 93 height 21
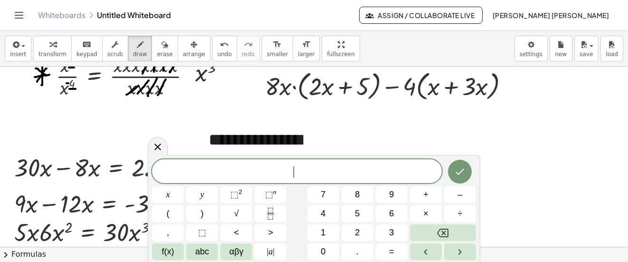
drag, startPoint x: 158, startPoint y: 139, endPoint x: 3, endPoint y: 62, distance: 172.8
click at [158, 139] on div at bounding box center [158, 146] width 20 height 19
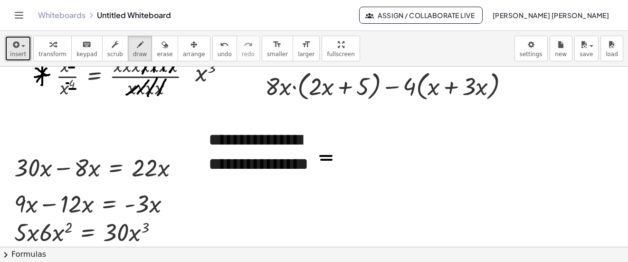
click at [19, 45] on span "button" at bounding box center [20, 45] width 2 height 7
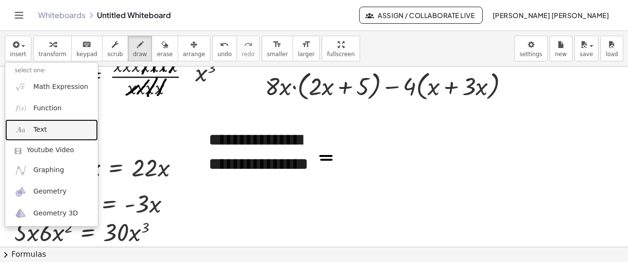
click at [53, 133] on link "Text" at bounding box center [51, 129] width 93 height 21
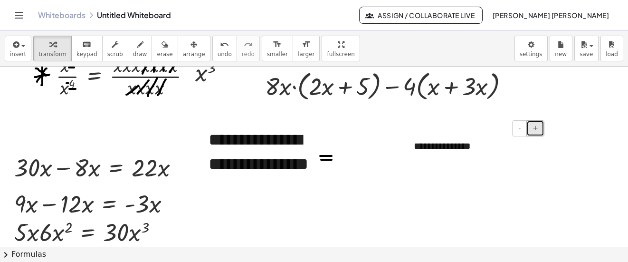
click at [539, 130] on button "+" at bounding box center [536, 128] width 18 height 16
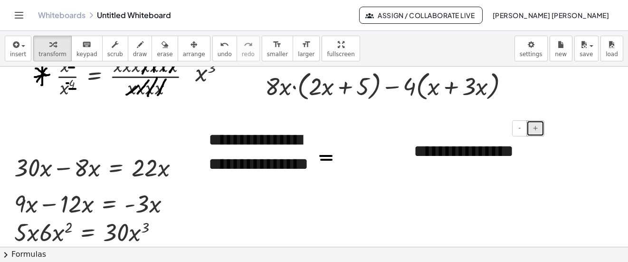
click at [539, 130] on button "+" at bounding box center [536, 128] width 18 height 16
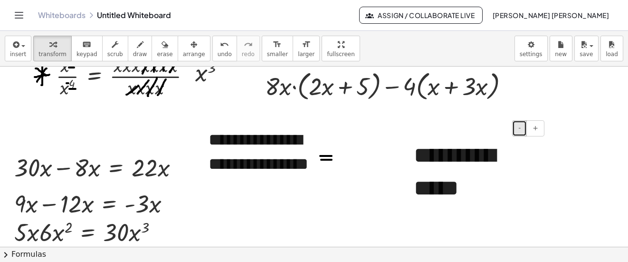
click at [524, 130] on button "-" at bounding box center [519, 128] width 15 height 16
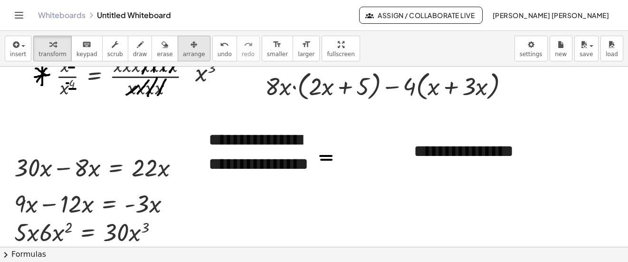
click at [185, 49] on div "button" at bounding box center [194, 44] width 22 height 11
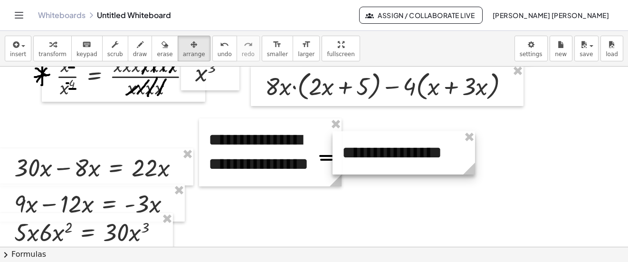
drag, startPoint x: 468, startPoint y: 162, endPoint x: 396, endPoint y: 164, distance: 71.8
click at [396, 164] on div at bounding box center [404, 152] width 143 height 43
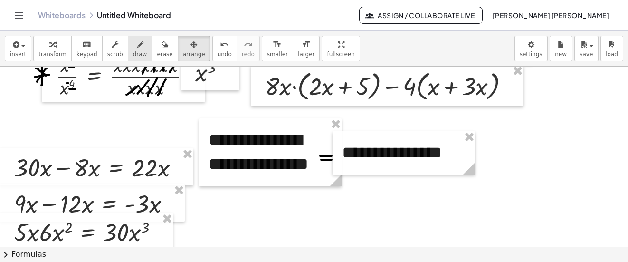
click at [137, 45] on icon "button" at bounding box center [140, 44] width 7 height 11
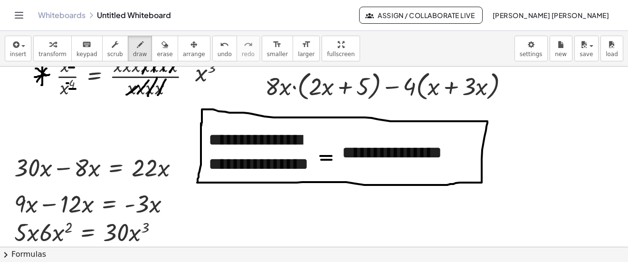
click at [201, 125] on div at bounding box center [314, 114] width 628 height 721
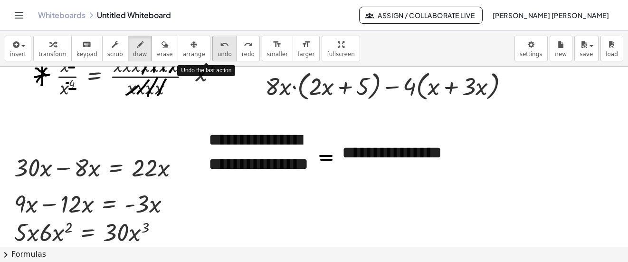
click at [218, 51] on span "undo" at bounding box center [225, 54] width 14 height 7
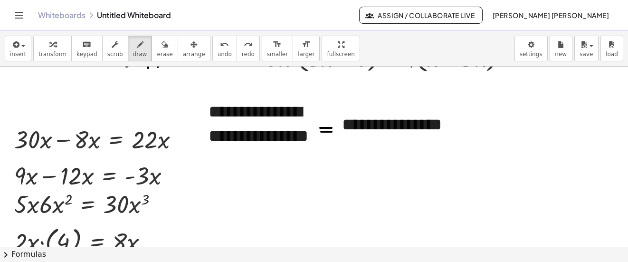
scroll to position [360, 0]
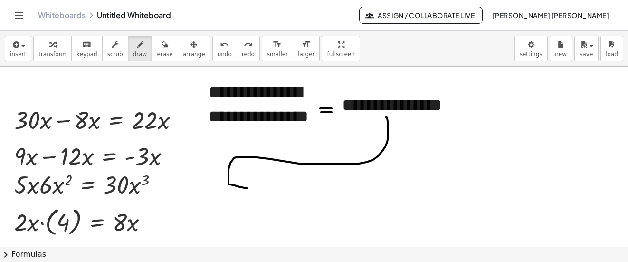
drag, startPoint x: 386, startPoint y: 117, endPoint x: 249, endPoint y: 182, distance: 151.6
click at [248, 188] on div at bounding box center [314, 66] width 628 height 721
drag, startPoint x: 249, startPoint y: 182, endPoint x: 229, endPoint y: 112, distance: 72.7
click at [250, 173] on div at bounding box center [314, 66] width 628 height 721
click at [220, 48] on icon "undo" at bounding box center [224, 44] width 9 height 11
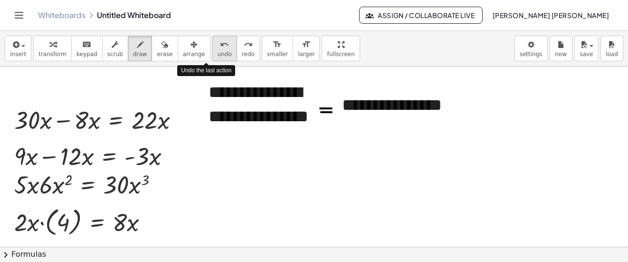
click at [220, 48] on icon "undo" at bounding box center [224, 44] width 9 height 11
drag, startPoint x: 226, startPoint y: 132, endPoint x: 229, endPoint y: 158, distance: 26.3
click at [228, 158] on div at bounding box center [314, 66] width 628 height 721
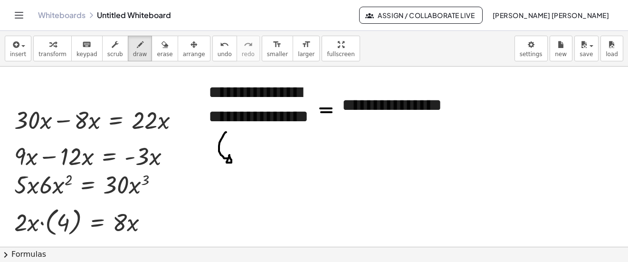
click at [229, 155] on div at bounding box center [314, 66] width 628 height 721
click at [28, 50] on div "insert select one: Math Expression Function Text Youtube Video Graphing Geometr…" at bounding box center [314, 49] width 628 height 36
click at [28, 50] on button "insert" at bounding box center [18, 49] width 27 height 26
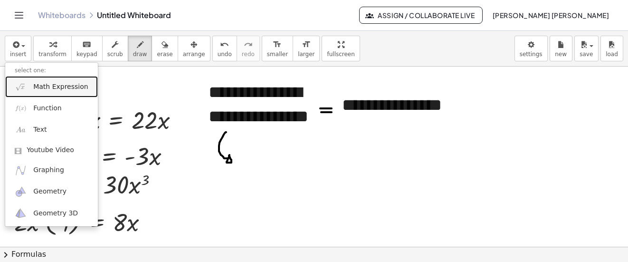
click at [67, 83] on span "Math Expression" at bounding box center [60, 87] width 55 height 10
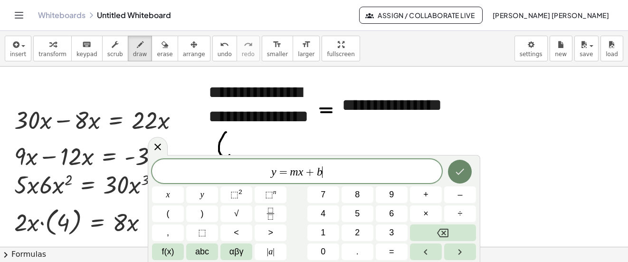
click at [465, 166] on icon "Done" at bounding box center [459, 171] width 11 height 11
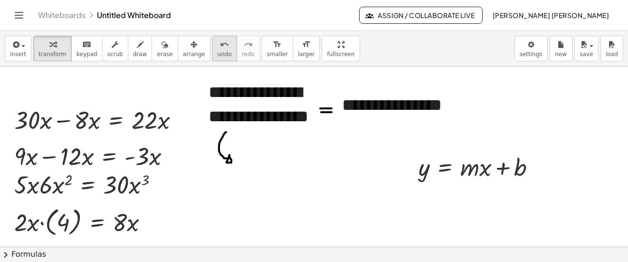
click at [212, 55] on button "undo undo" at bounding box center [224, 49] width 25 height 26
click at [191, 46] on icon "button" at bounding box center [194, 44] width 7 height 11
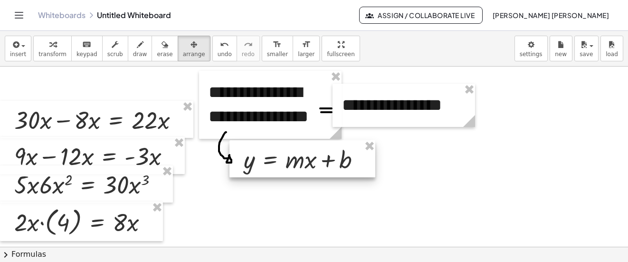
drag, startPoint x: 490, startPoint y: 178, endPoint x: 315, endPoint y: 170, distance: 175.1
click at [315, 170] on div at bounding box center [303, 158] width 146 height 37
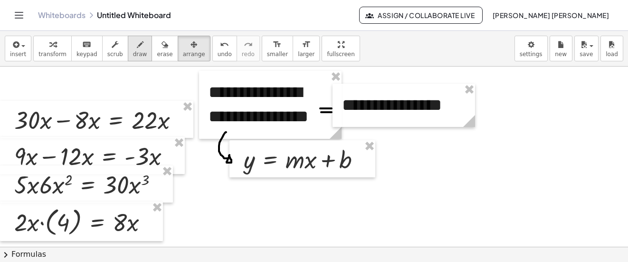
click at [132, 50] on button "draw" at bounding box center [140, 49] width 25 height 26
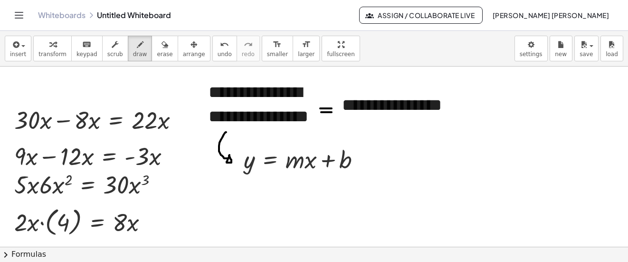
scroll to position [408, 0]
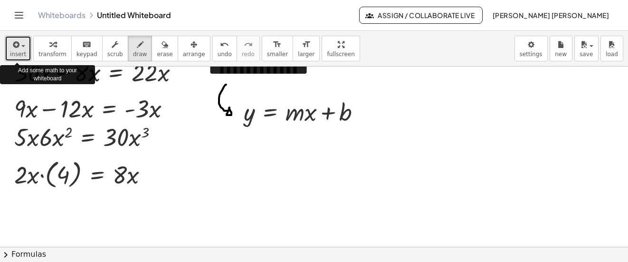
click at [17, 43] on icon "button" at bounding box center [15, 44] width 9 height 11
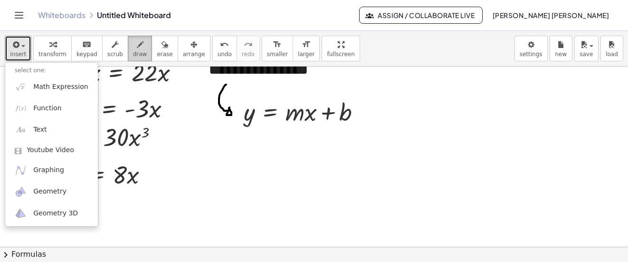
click at [133, 48] on div "button" at bounding box center [140, 44] width 14 height 11
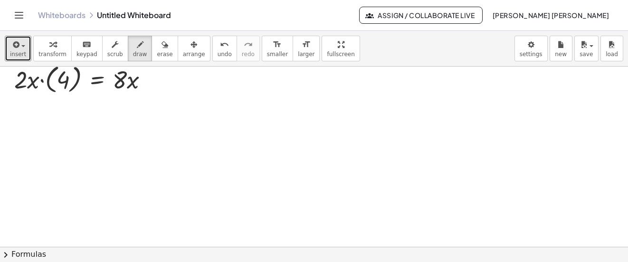
scroll to position [455, 0]
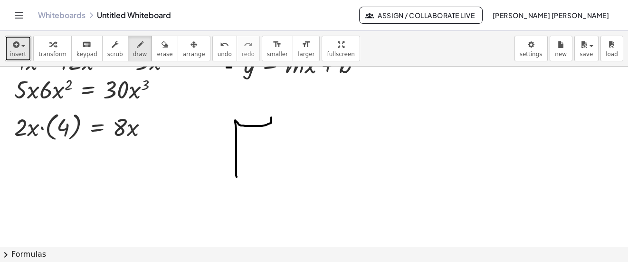
drag, startPoint x: 237, startPoint y: 177, endPoint x: 271, endPoint y: 117, distance: 68.8
drag, startPoint x: 271, startPoint y: 117, endPoint x: 342, endPoint y: 124, distance: 71.1
click at [218, 47] on div "undo" at bounding box center [225, 44] width 14 height 11
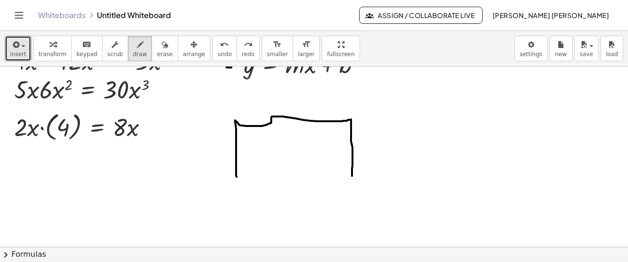
drag, startPoint x: 272, startPoint y: 116, endPoint x: 352, endPoint y: 176, distance: 99.9
drag, startPoint x: 236, startPoint y: 178, endPoint x: 349, endPoint y: 176, distance: 113.1
drag, startPoint x: 328, startPoint y: 177, endPoint x: 348, endPoint y: 176, distance: 20.5
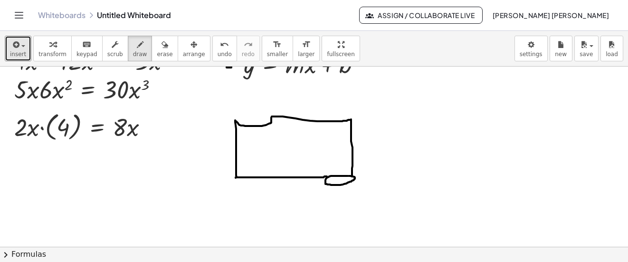
drag, startPoint x: 234, startPoint y: 120, endPoint x: 277, endPoint y: 116, distance: 43.4
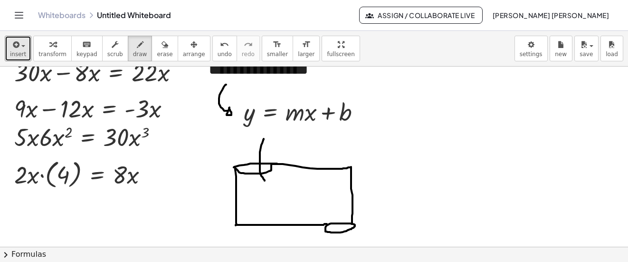
drag, startPoint x: 264, startPoint y: 139, endPoint x: 265, endPoint y: 181, distance: 41.8
click at [265, 181] on div at bounding box center [314, 19] width 628 height 721
click at [269, 177] on div at bounding box center [314, 19] width 628 height 721
click at [218, 51] on span "undo" at bounding box center [225, 54] width 14 height 7
drag, startPoint x: 287, startPoint y: 142, endPoint x: 276, endPoint y: 151, distance: 14.5
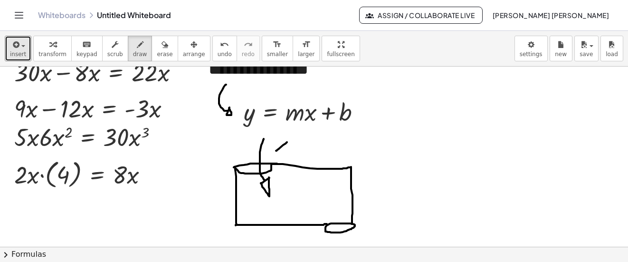
click at [276, 151] on div at bounding box center [314, 19] width 628 height 721
click at [287, 148] on div at bounding box center [314, 19] width 628 height 721
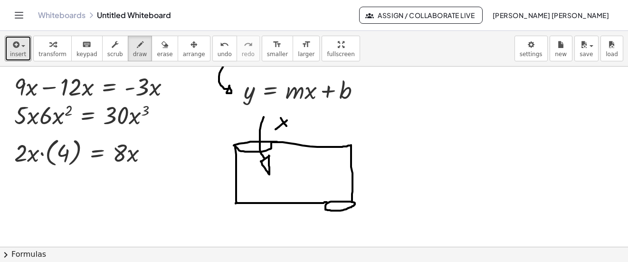
scroll to position [455, 0]
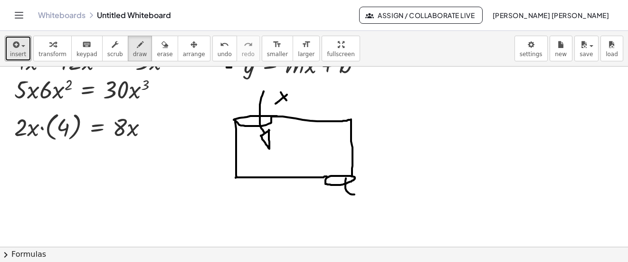
drag, startPoint x: 346, startPoint y: 178, endPoint x: 355, endPoint y: 194, distance: 18.3
drag, startPoint x: 368, startPoint y: 194, endPoint x: 376, endPoint y: 205, distance: 12.9
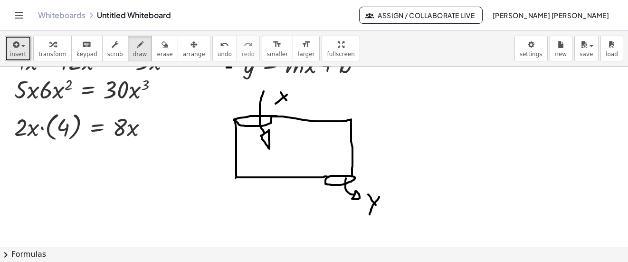
drag, startPoint x: 379, startPoint y: 197, endPoint x: 370, endPoint y: 214, distance: 20.0
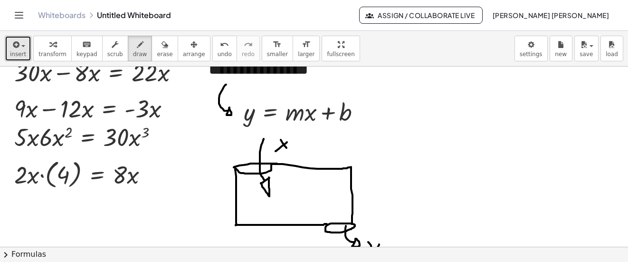
click at [14, 49] on icon "button" at bounding box center [15, 44] width 9 height 11
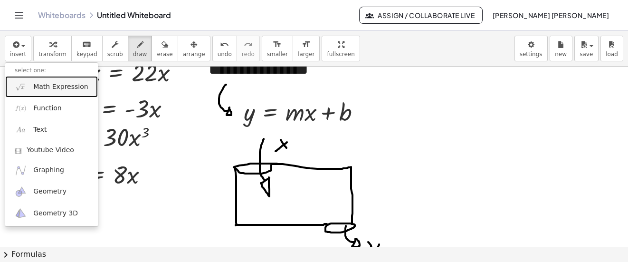
click at [58, 91] on span "Math Expression" at bounding box center [60, 87] width 55 height 10
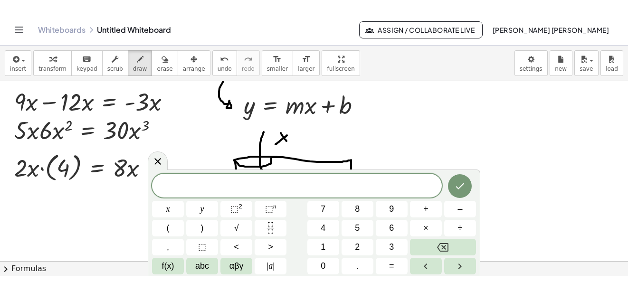
scroll to position [455, 0]
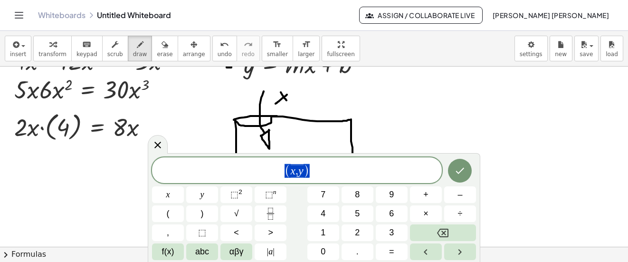
drag, startPoint x: 291, startPoint y: 172, endPoint x: 307, endPoint y: 172, distance: 15.7
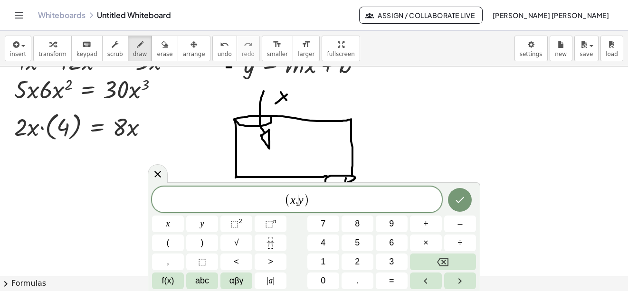
click at [327, 199] on span "( x , ​ y )" at bounding box center [297, 201] width 290 height 16
click at [455, 199] on icon "Done" at bounding box center [459, 199] width 11 height 11
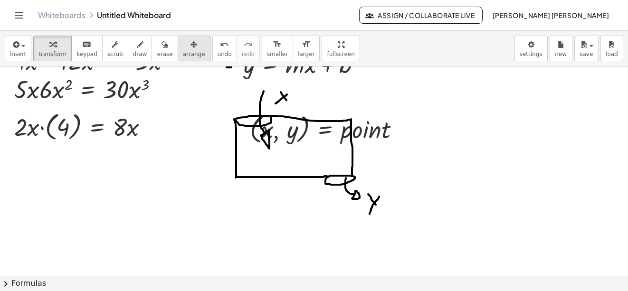
click at [191, 47] on icon "button" at bounding box center [194, 44] width 7 height 11
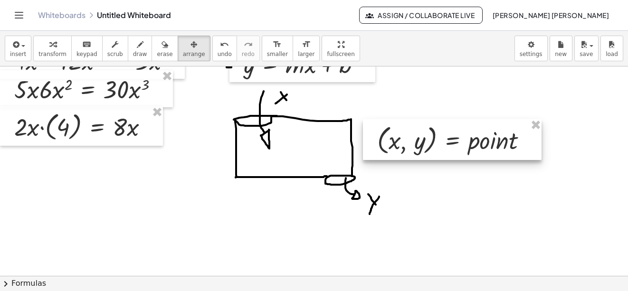
drag, startPoint x: 380, startPoint y: 131, endPoint x: 508, endPoint y: 142, distance: 128.3
click at [508, 142] on div at bounding box center [452, 139] width 179 height 41
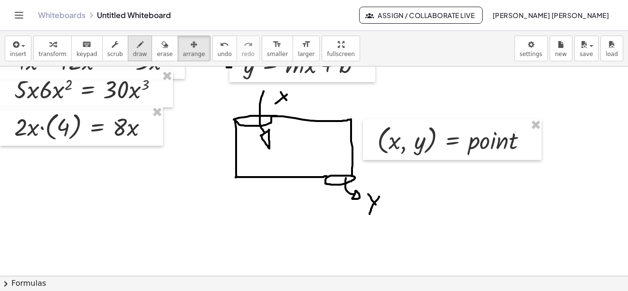
click at [135, 40] on button "draw" at bounding box center [140, 49] width 25 height 26
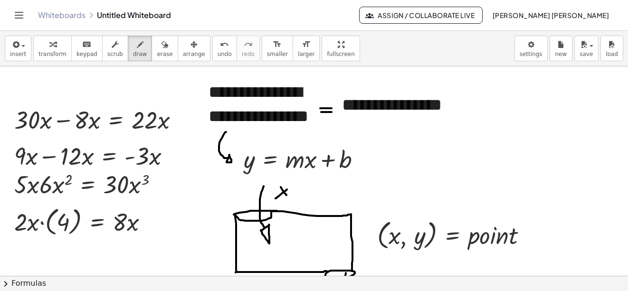
scroll to position [408, 0]
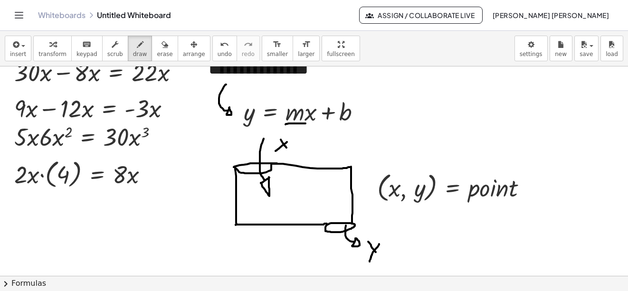
drag, startPoint x: 286, startPoint y: 125, endPoint x: 306, endPoint y: 124, distance: 20.0
click at [306, 124] on div at bounding box center [314, 19] width 628 height 721
drag, startPoint x: 296, startPoint y: 124, endPoint x: 311, endPoint y: 138, distance: 21.5
click at [311, 138] on div at bounding box center [314, 19] width 628 height 721
click at [314, 134] on div at bounding box center [314, 19] width 628 height 721
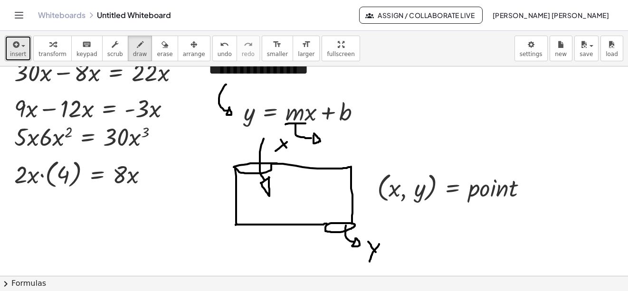
click at [20, 38] on button "insert" at bounding box center [18, 49] width 27 height 26
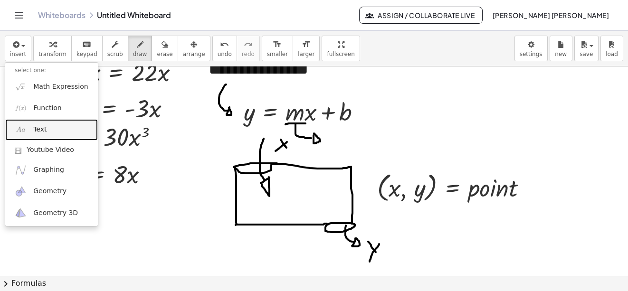
click at [54, 127] on link "Text" at bounding box center [51, 129] width 93 height 21
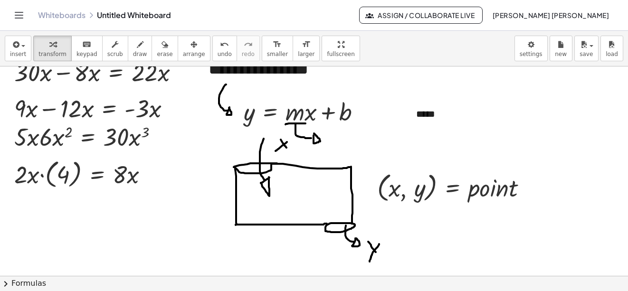
click at [184, 46] on div "button" at bounding box center [194, 44] width 22 height 11
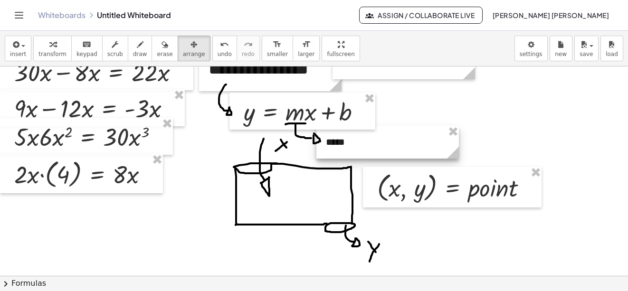
drag, startPoint x: 397, startPoint y: 132, endPoint x: 337, endPoint y: 138, distance: 60.6
click at [337, 138] on div at bounding box center [388, 142] width 143 height 33
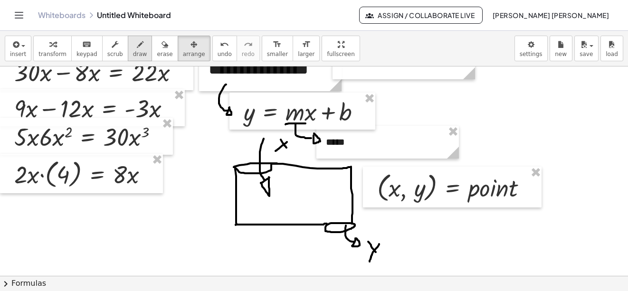
click at [133, 47] on div "button" at bounding box center [140, 44] width 14 height 11
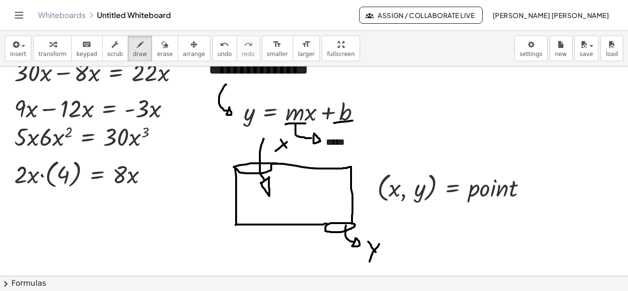
drag, startPoint x: 334, startPoint y: 123, endPoint x: 367, endPoint y: 121, distance: 33.4
click at [367, 121] on div at bounding box center [314, 19] width 628 height 721
drag, startPoint x: 209, startPoint y: 50, endPoint x: 285, endPoint y: 82, distance: 82.0
click at [215, 53] on button "undo undo" at bounding box center [224, 49] width 25 height 26
drag, startPoint x: 336, startPoint y: 124, endPoint x: 356, endPoint y: 118, distance: 20.3
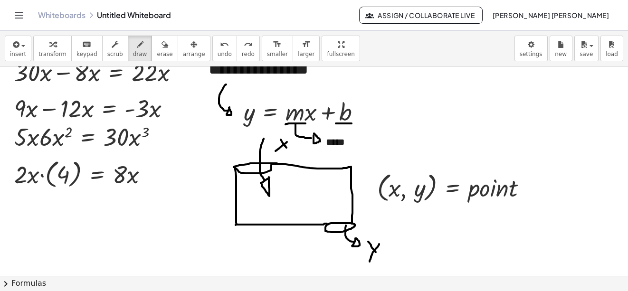
click at [352, 124] on div at bounding box center [314, 19] width 628 height 721
drag, startPoint x: 356, startPoint y: 110, endPoint x: 365, endPoint y: 110, distance: 8.1
click at [365, 110] on div at bounding box center [314, 19] width 628 height 721
click at [366, 104] on div at bounding box center [314, 19] width 628 height 721
click at [14, 45] on icon "button" at bounding box center [15, 44] width 9 height 11
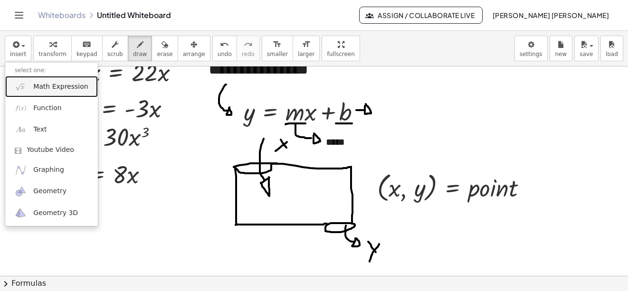
click at [51, 85] on span "Math Expression" at bounding box center [60, 87] width 55 height 10
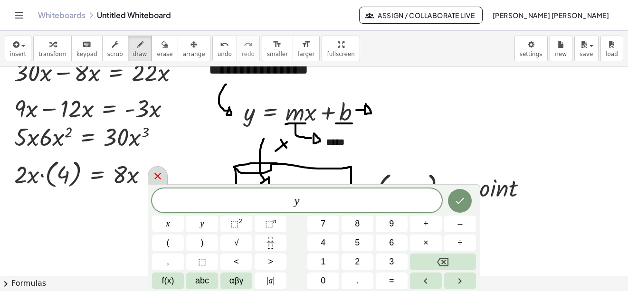
click at [161, 181] on icon at bounding box center [157, 176] width 11 height 11
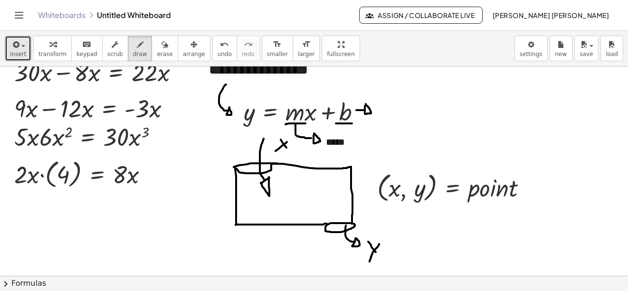
click at [16, 53] on span "insert" at bounding box center [18, 54] width 16 height 7
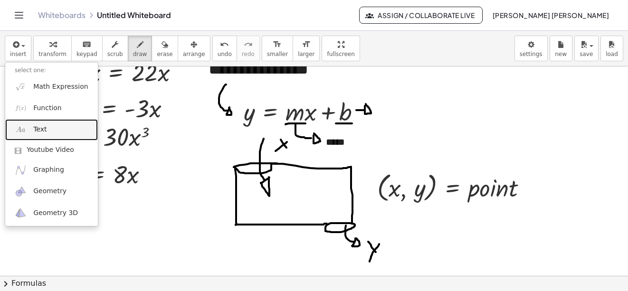
click at [46, 133] on link "Text" at bounding box center [51, 129] width 93 height 21
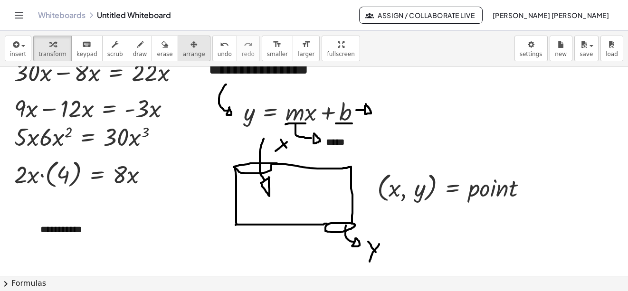
click at [191, 41] on icon "button" at bounding box center [194, 44] width 7 height 11
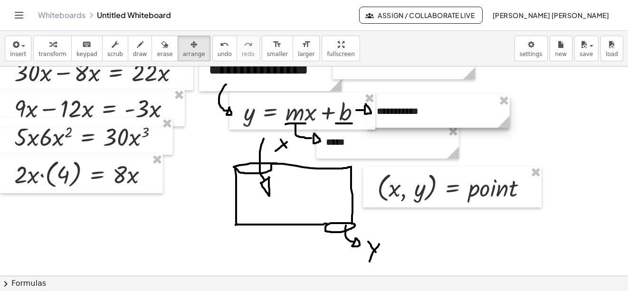
drag, startPoint x: 130, startPoint y: 225, endPoint x: 467, endPoint y: 106, distance: 356.7
click at [467, 106] on div at bounding box center [438, 111] width 143 height 33
click at [135, 48] on button "draw" at bounding box center [140, 49] width 25 height 26
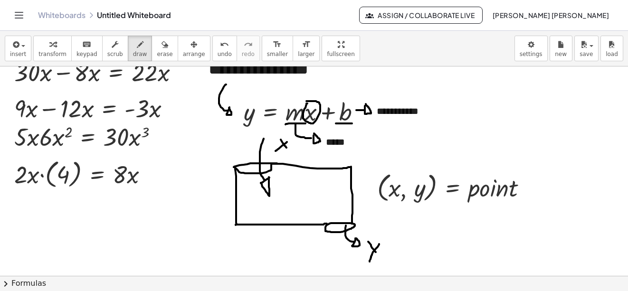
click at [307, 101] on div at bounding box center [314, 19] width 628 height 721
click at [212, 50] on button "undo undo" at bounding box center [224, 49] width 25 height 26
drag, startPoint x: 311, startPoint y: 101, endPoint x: 285, endPoint y: 90, distance: 29.0
click at [308, 101] on div at bounding box center [314, 19] width 628 height 721
click at [220, 45] on icon "undo" at bounding box center [224, 44] width 9 height 11
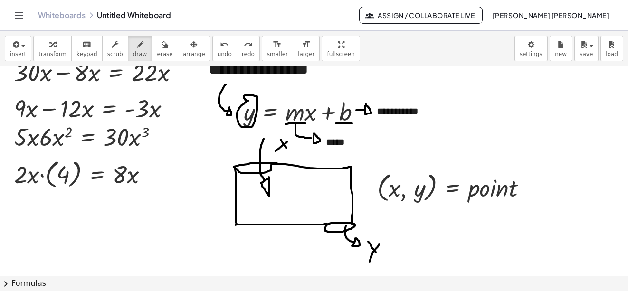
click at [247, 100] on div at bounding box center [314, 19] width 628 height 721
click at [218, 55] on span "undo" at bounding box center [225, 54] width 14 height 7
drag, startPoint x: 344, startPoint y: 95, endPoint x: 293, endPoint y: 83, distance: 52.3
click at [342, 93] on div at bounding box center [314, 19] width 628 height 721
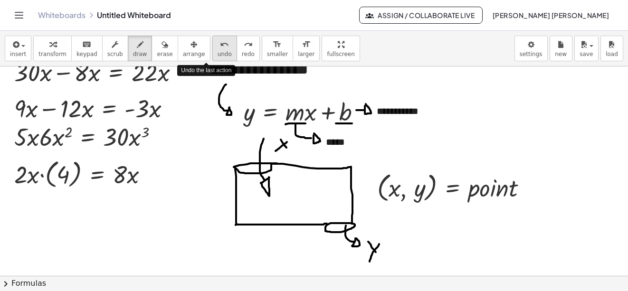
click at [218, 39] on div "undo" at bounding box center [225, 44] width 14 height 11
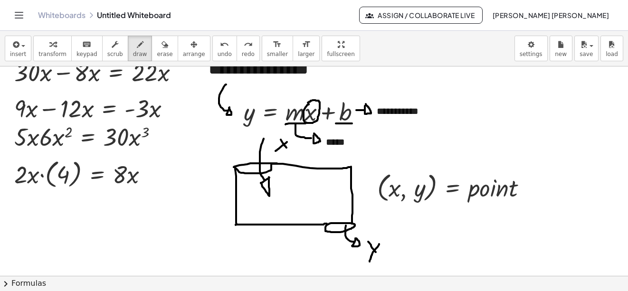
click at [308, 103] on div at bounding box center [314, 19] width 628 height 721
drag, startPoint x: 253, startPoint y: 96, endPoint x: 254, endPoint y: 127, distance: 30.4
click at [254, 127] on div at bounding box center [314, 19] width 628 height 721
click at [218, 43] on div "undo" at bounding box center [225, 44] width 14 height 11
drag, startPoint x: 246, startPoint y: 103, endPoint x: 241, endPoint y: 106, distance: 6.0
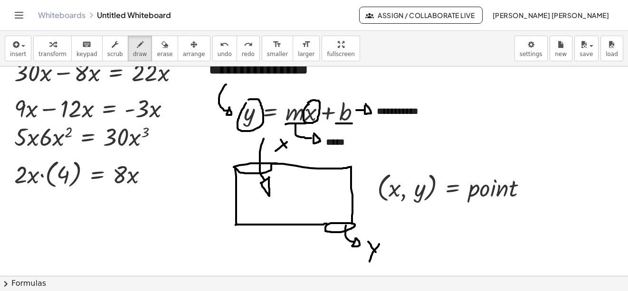
click at [241, 106] on div at bounding box center [314, 19] width 628 height 721
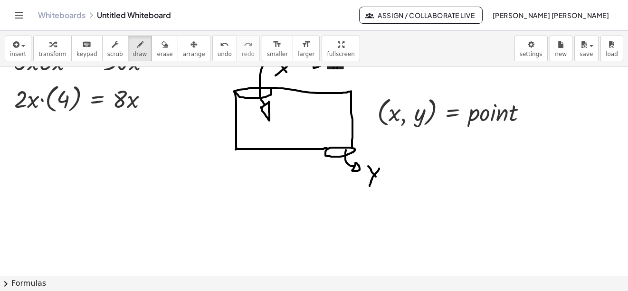
scroll to position [463, 0]
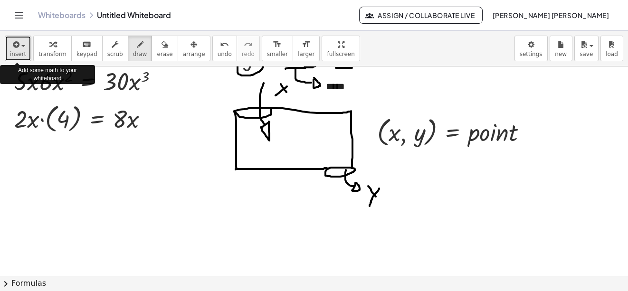
click at [18, 48] on icon "button" at bounding box center [15, 44] width 9 height 11
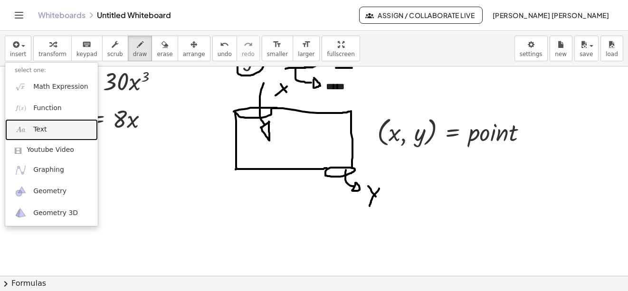
click at [52, 130] on link "Text" at bounding box center [51, 129] width 93 height 21
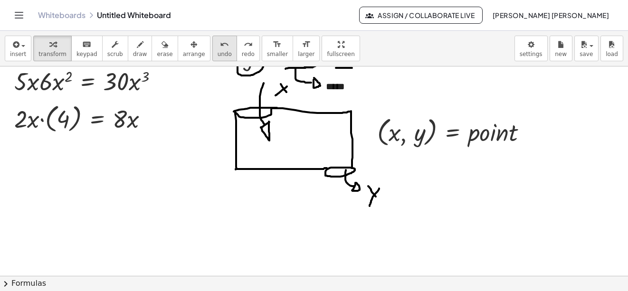
click at [220, 44] on icon "undo" at bounding box center [224, 44] width 9 height 11
click at [13, 43] on icon "button" at bounding box center [15, 44] width 9 height 11
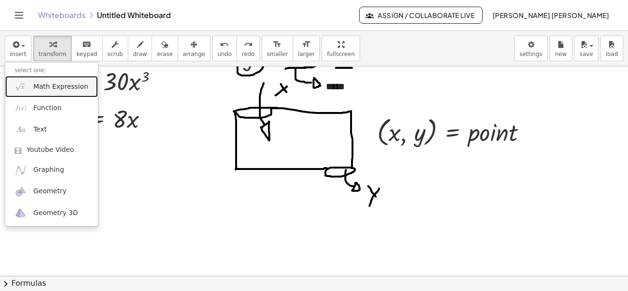
click at [39, 88] on span "Math Expression" at bounding box center [60, 87] width 55 height 10
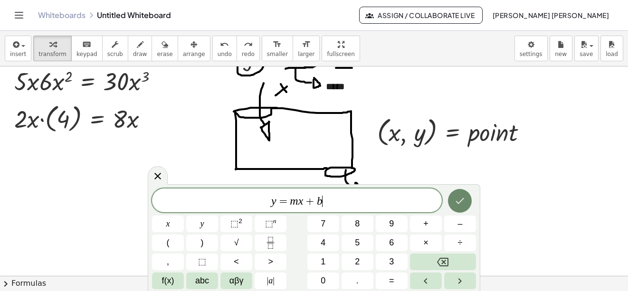
click at [468, 197] on button "Done" at bounding box center [460, 201] width 24 height 24
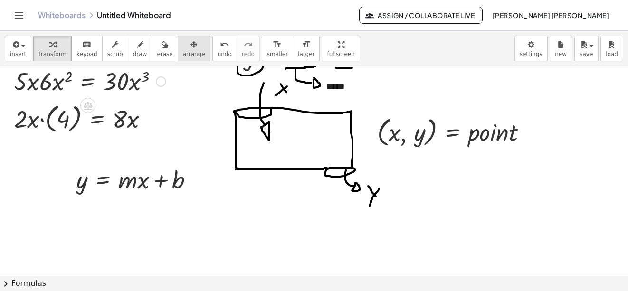
click at [183, 54] on span "arrange" at bounding box center [194, 54] width 22 height 7
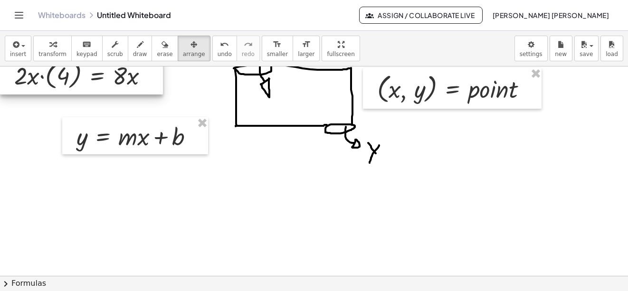
scroll to position [511, 0]
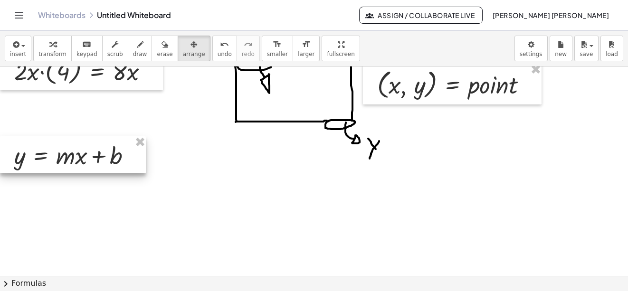
drag, startPoint x: 142, startPoint y: 125, endPoint x: 68, endPoint y: 149, distance: 76.8
click at [68, 149] on div at bounding box center [73, 154] width 146 height 37
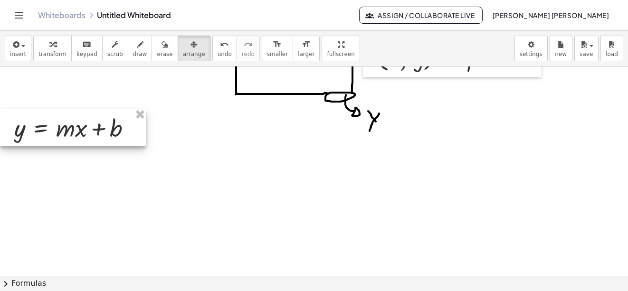
scroll to position [559, 0]
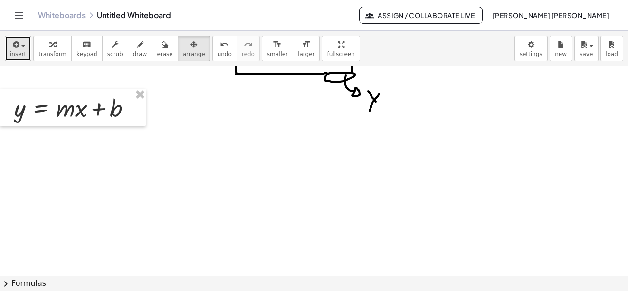
click at [21, 61] on button "insert" at bounding box center [18, 49] width 27 height 26
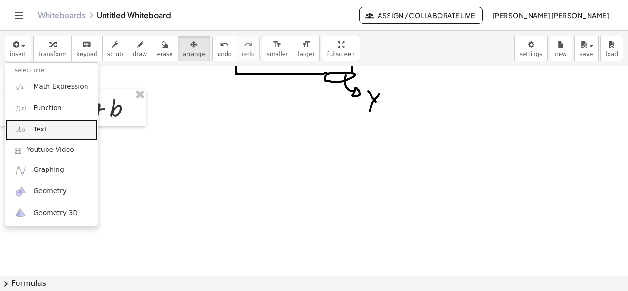
click at [33, 130] on link "Text" at bounding box center [51, 129] width 93 height 21
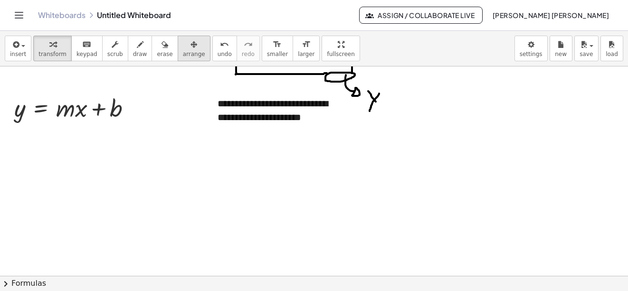
click at [184, 56] on span "arrange" at bounding box center [194, 54] width 22 height 7
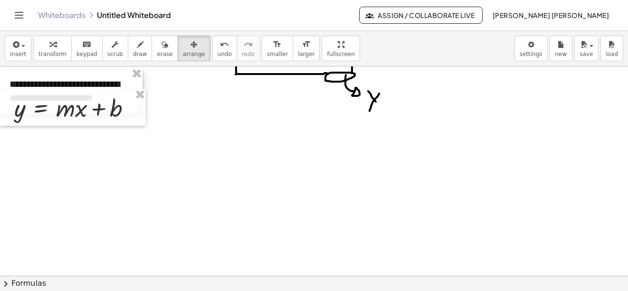
drag, startPoint x: 259, startPoint y: 106, endPoint x: 21, endPoint y: 75, distance: 239.3
click at [21, 75] on div at bounding box center [71, 91] width 143 height 46
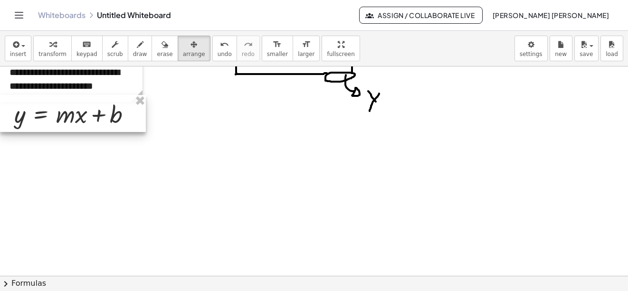
drag, startPoint x: 70, startPoint y: 125, endPoint x: 57, endPoint y: 116, distance: 16.1
click at [57, 116] on div at bounding box center [73, 113] width 146 height 37
click at [128, 58] on button "draw" at bounding box center [140, 49] width 25 height 26
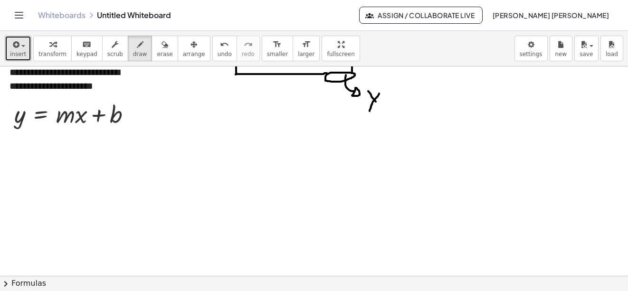
click at [19, 43] on span "button" at bounding box center [20, 45] width 2 height 7
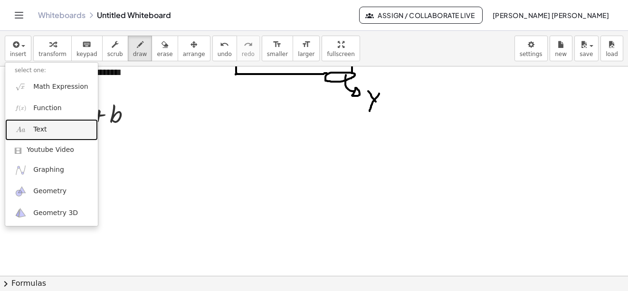
click at [38, 129] on span "Text" at bounding box center [39, 130] width 13 height 10
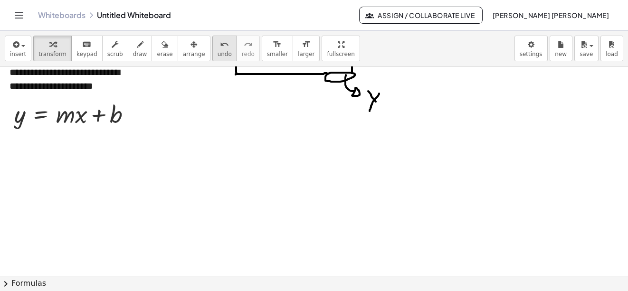
click at [218, 49] on div "undo" at bounding box center [225, 44] width 14 height 11
click at [218, 51] on span "undo" at bounding box center [225, 54] width 14 height 7
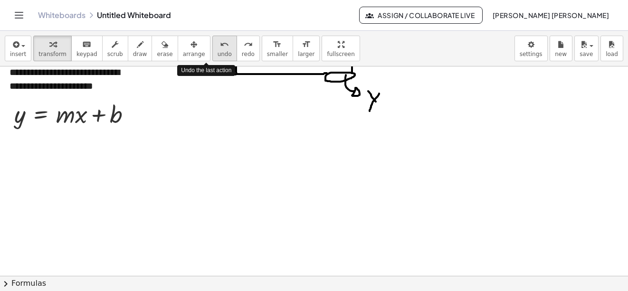
click at [218, 51] on span "undo" at bounding box center [225, 54] width 14 height 7
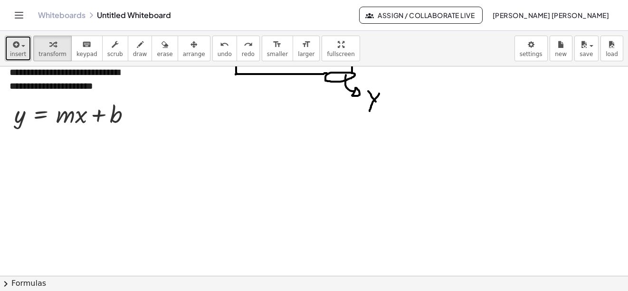
click at [21, 44] on div "button" at bounding box center [18, 44] width 16 height 11
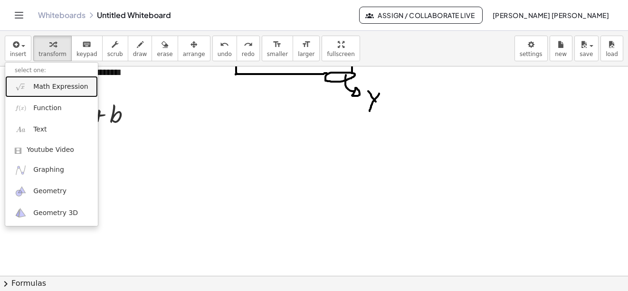
click at [40, 87] on span "Math Expression" at bounding box center [60, 87] width 55 height 10
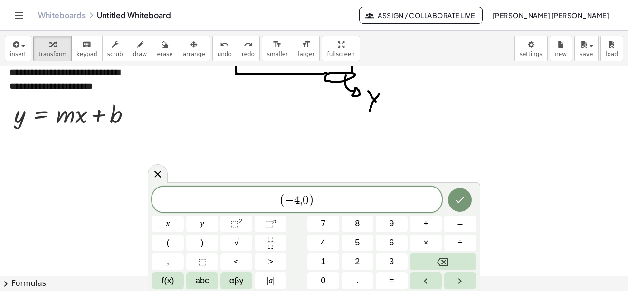
click at [275, 201] on span "( − 4 , 0 ) ​" at bounding box center [297, 201] width 290 height 16
click at [460, 193] on button "Done" at bounding box center [460, 200] width 24 height 24
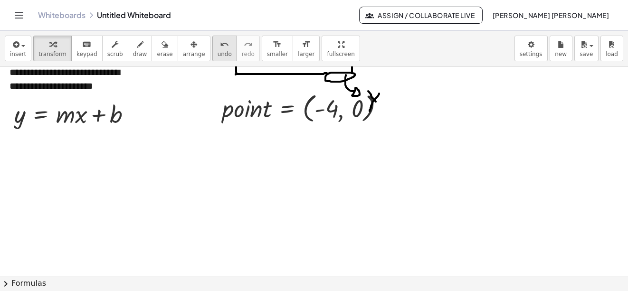
click at [187, 48] on div "button" at bounding box center [194, 44] width 22 height 11
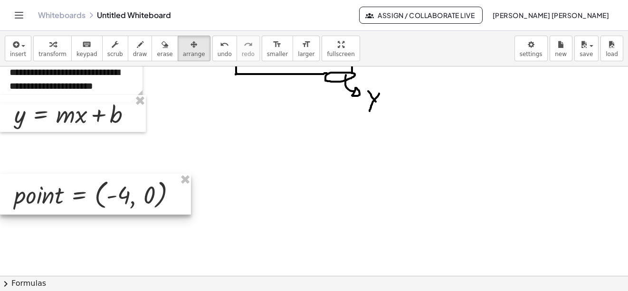
drag, startPoint x: 287, startPoint y: 103, endPoint x: 36, endPoint y: 192, distance: 266.1
click at [36, 192] on div at bounding box center [95, 194] width 191 height 41
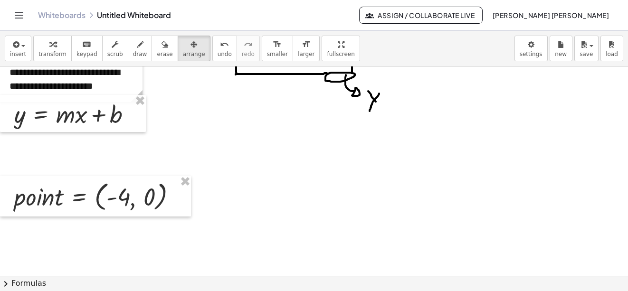
click at [133, 51] on span "draw" at bounding box center [140, 54] width 14 height 7
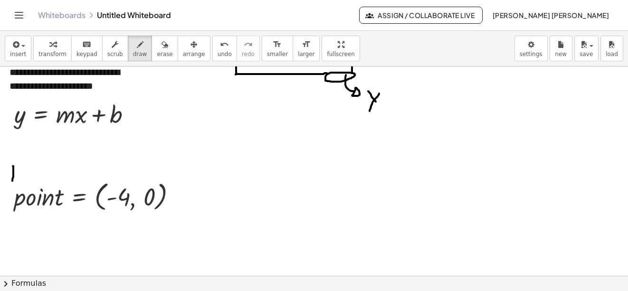
drag, startPoint x: 13, startPoint y: 166, endPoint x: 12, endPoint y: 181, distance: 14.7
drag, startPoint x: 9, startPoint y: 171, endPoint x: 18, endPoint y: 171, distance: 9.0
drag, startPoint x: 9, startPoint y: 175, endPoint x: 18, endPoint y: 168, distance: 11.2
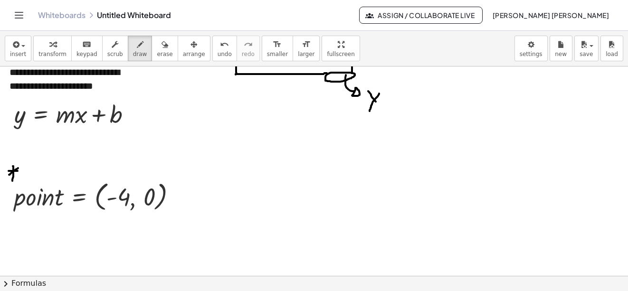
drag, startPoint x: 9, startPoint y: 166, endPoint x: 16, endPoint y: 178, distance: 14.3
click at [191, 50] on icon "button" at bounding box center [194, 44] width 7 height 11
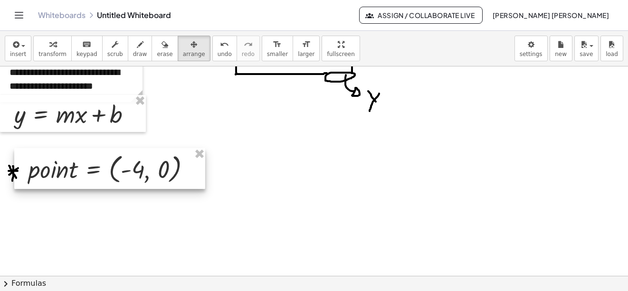
drag, startPoint x: 86, startPoint y: 212, endPoint x: 100, endPoint y: 184, distance: 31.0
click at [100, 184] on div at bounding box center [109, 168] width 191 height 41
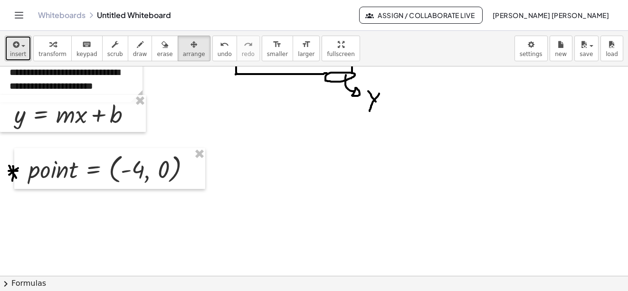
click at [26, 56] on button "insert" at bounding box center [18, 49] width 27 height 26
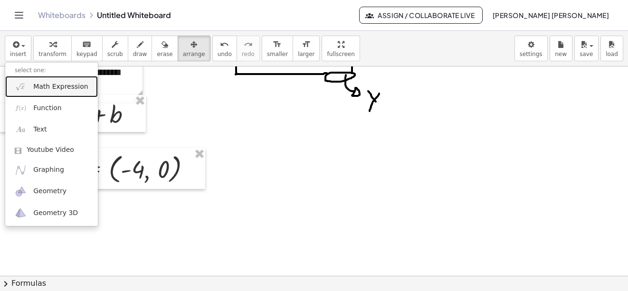
click at [39, 83] on span "Math Expression" at bounding box center [60, 87] width 55 height 10
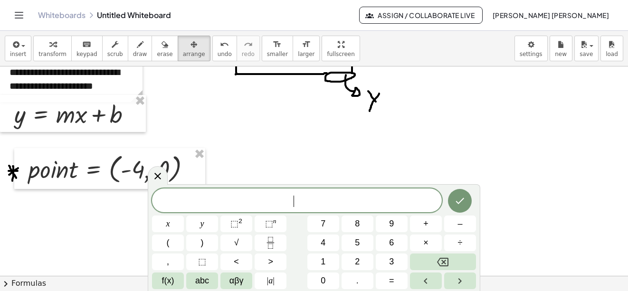
scroll to position [606, 0]
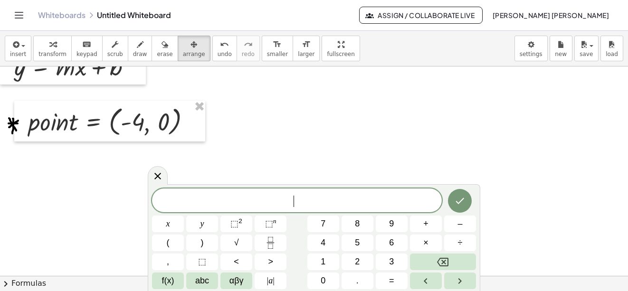
click at [230, 203] on span "​" at bounding box center [297, 201] width 290 height 13
click at [455, 199] on icon "Done" at bounding box center [459, 200] width 11 height 11
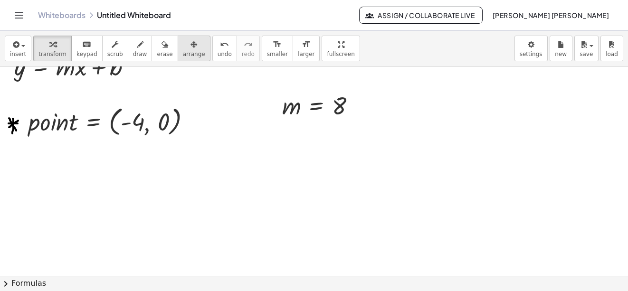
click at [186, 55] on span "arrange" at bounding box center [194, 54] width 22 height 7
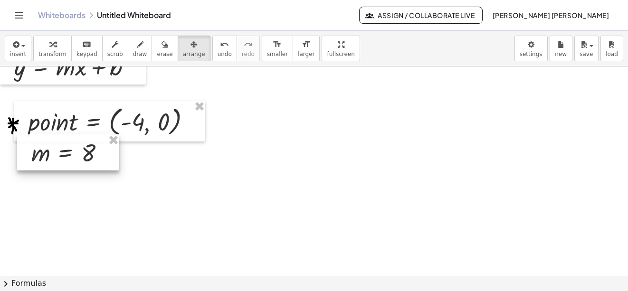
drag, startPoint x: 323, startPoint y: 103, endPoint x: 72, endPoint y: 150, distance: 255.3
click at [72, 150] on div at bounding box center [68, 153] width 102 height 36
click at [133, 53] on span "draw" at bounding box center [140, 54] width 14 height 7
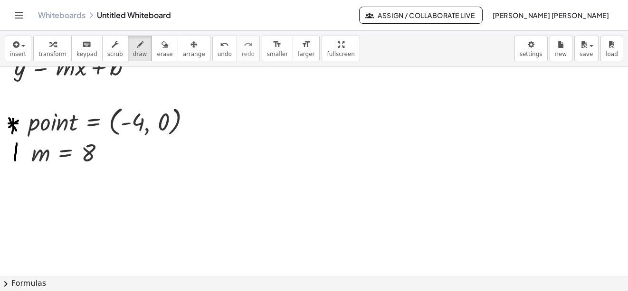
drag, startPoint x: 17, startPoint y: 144, endPoint x: 15, endPoint y: 161, distance: 17.2
drag, startPoint x: 9, startPoint y: 150, endPoint x: 21, endPoint y: 151, distance: 12.9
drag, startPoint x: 12, startPoint y: 156, endPoint x: 21, endPoint y: 149, distance: 11.2
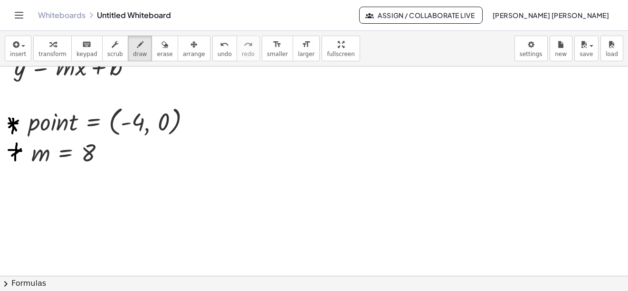
drag, startPoint x: 12, startPoint y: 146, endPoint x: 18, endPoint y: 158, distance: 13.4
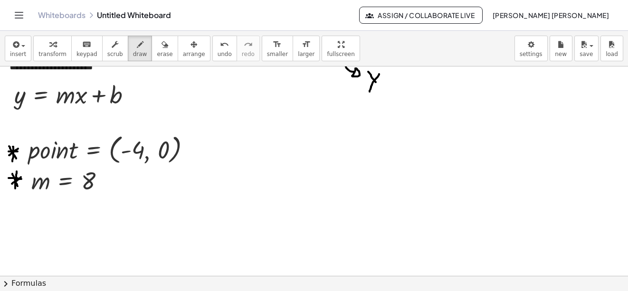
scroll to position [559, 0]
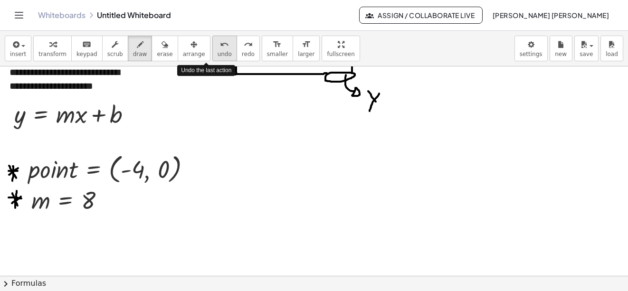
click at [218, 51] on span "undo" at bounding box center [225, 54] width 14 height 7
drag, startPoint x: 56, startPoint y: 125, endPoint x: 73, endPoint y: 125, distance: 17.1
click at [217, 53] on button "undo undo" at bounding box center [224, 49] width 25 height 26
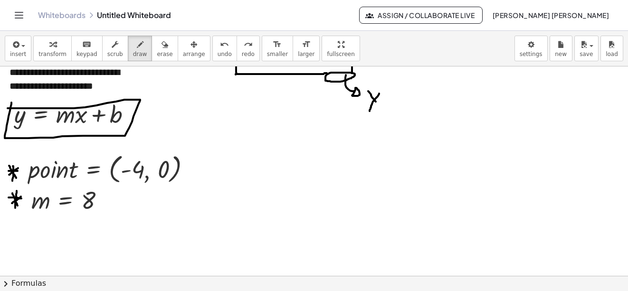
drag, startPoint x: 11, startPoint y: 103, endPoint x: 8, endPoint y: 108, distance: 6.9
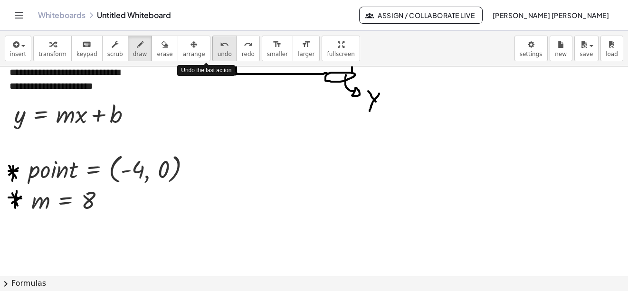
click at [220, 47] on icon "undo" at bounding box center [224, 44] width 9 height 11
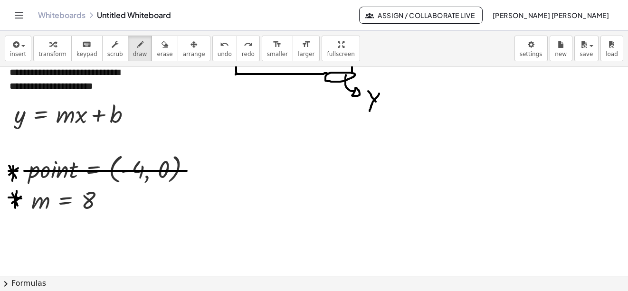
drag, startPoint x: 24, startPoint y: 171, endPoint x: 187, endPoint y: 171, distance: 162.6
click at [218, 52] on span "undo" at bounding box center [225, 54] width 14 height 7
drag, startPoint x: 75, startPoint y: 120, endPoint x: 80, endPoint y: 124, distance: 6.8
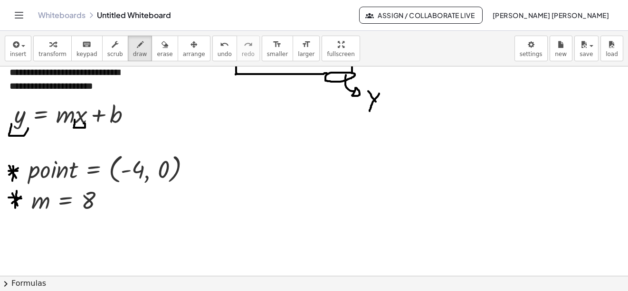
drag, startPoint x: 11, startPoint y: 124, endPoint x: 28, endPoint y: 128, distance: 17.2
click at [220, 47] on icon "undo" at bounding box center [224, 44] width 9 height 11
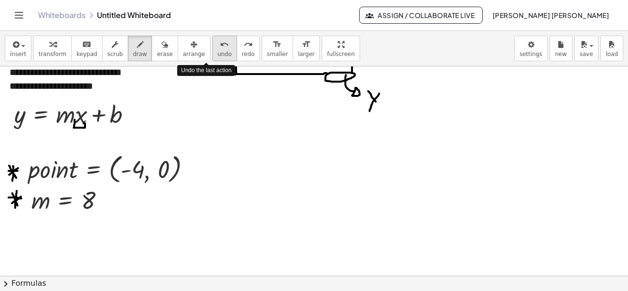
click at [220, 47] on icon "undo" at bounding box center [224, 44] width 9 height 11
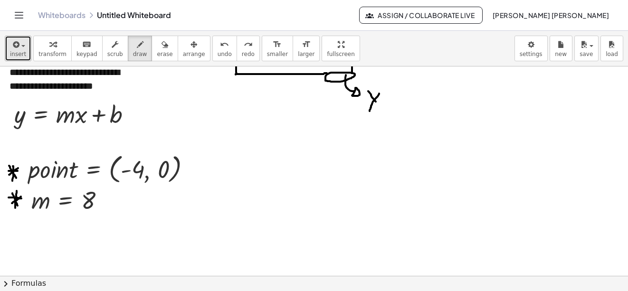
click at [20, 41] on div "button" at bounding box center [18, 44] width 16 height 11
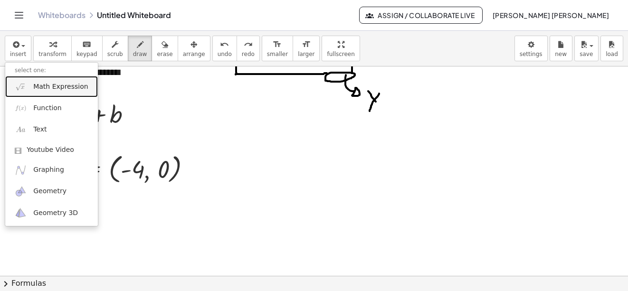
click at [34, 84] on span "Math Expression" at bounding box center [60, 87] width 55 height 10
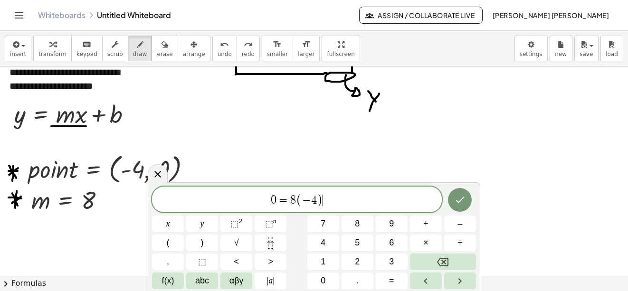
drag, startPoint x: 51, startPoint y: 126, endPoint x: 86, endPoint y: 126, distance: 34.7
click at [212, 59] on button "undo undo" at bounding box center [224, 49] width 25 height 26
click at [467, 200] on button "Done" at bounding box center [460, 200] width 24 height 24
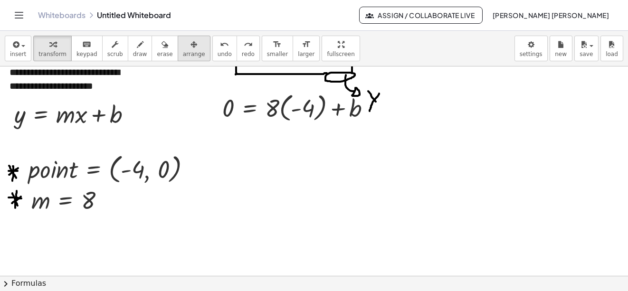
click at [191, 48] on icon "button" at bounding box center [194, 44] width 7 height 11
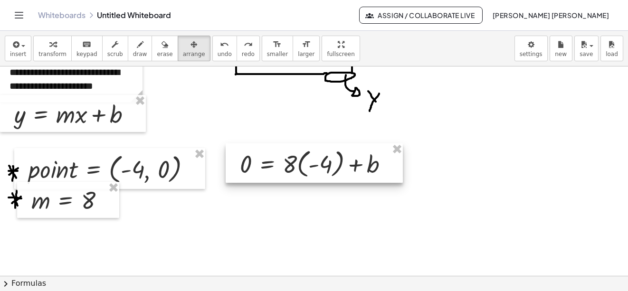
drag, startPoint x: 273, startPoint y: 99, endPoint x: 291, endPoint y: 154, distance: 57.3
click at [291, 154] on div at bounding box center [314, 163] width 177 height 39
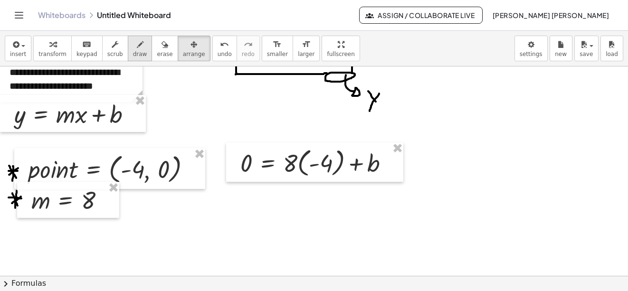
click at [137, 42] on icon "button" at bounding box center [140, 44] width 7 height 11
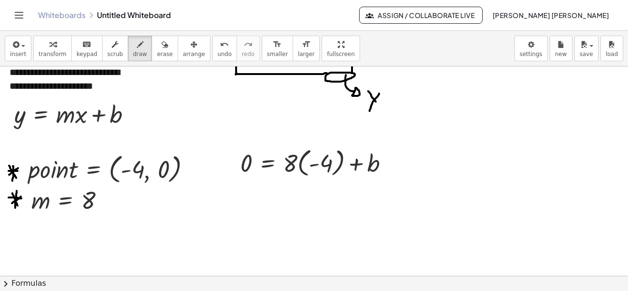
scroll to position [511, 0]
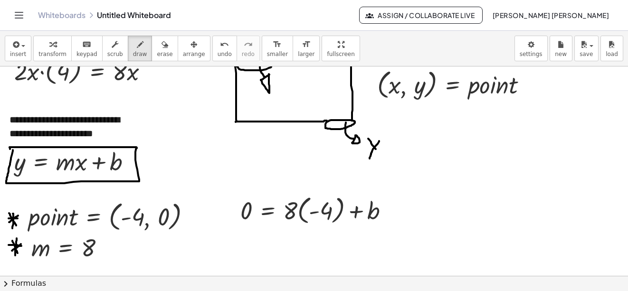
click at [218, 45] on div "undo" at bounding box center [225, 44] width 14 height 11
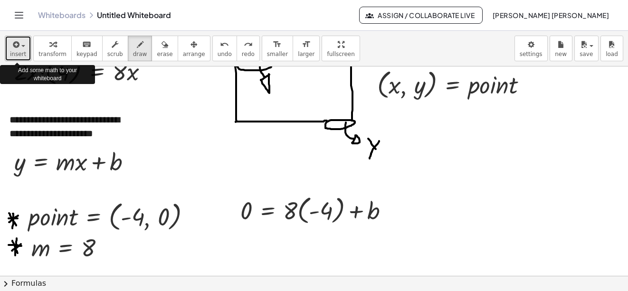
click at [10, 54] on span "insert" at bounding box center [18, 54] width 16 height 7
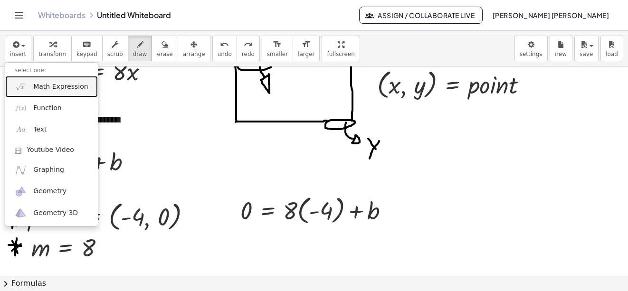
click at [38, 88] on span "Math Expression" at bounding box center [60, 87] width 55 height 10
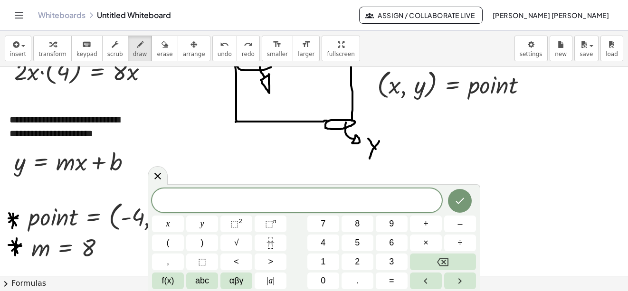
scroll to position [606, 0]
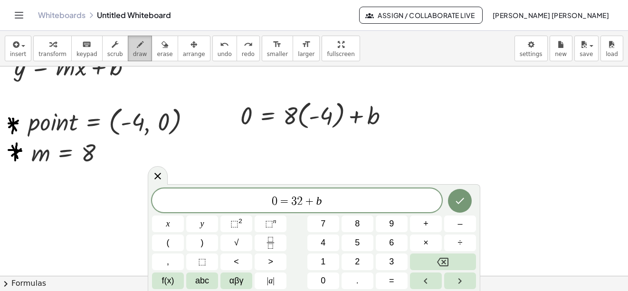
click at [133, 55] on span "draw" at bounding box center [140, 54] width 14 height 7
drag, startPoint x: 288, startPoint y: 140, endPoint x: 316, endPoint y: 105, distance: 45.3
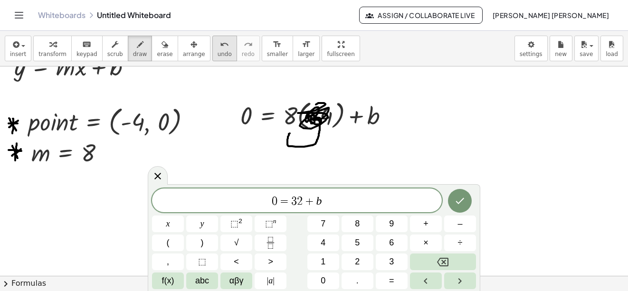
click at [220, 45] on icon "undo" at bounding box center [224, 44] width 9 height 11
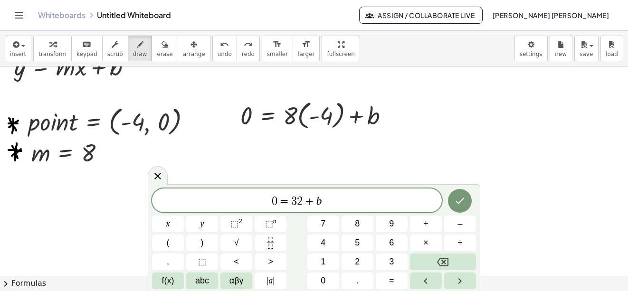
click at [291, 203] on span "3" at bounding box center [294, 201] width 6 height 11
click at [459, 194] on button "Done" at bounding box center [460, 201] width 24 height 24
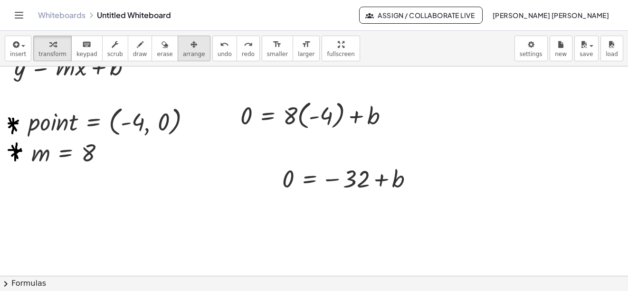
click at [191, 45] on icon "button" at bounding box center [194, 44] width 7 height 11
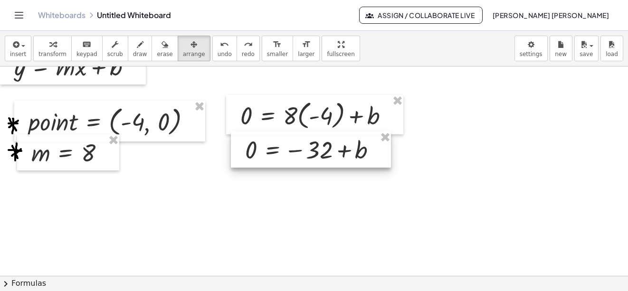
drag, startPoint x: 368, startPoint y: 185, endPoint x: 331, endPoint y: 156, distance: 47.1
click at [331, 156] on div at bounding box center [311, 150] width 160 height 36
click at [133, 51] on span "draw" at bounding box center [140, 54] width 14 height 7
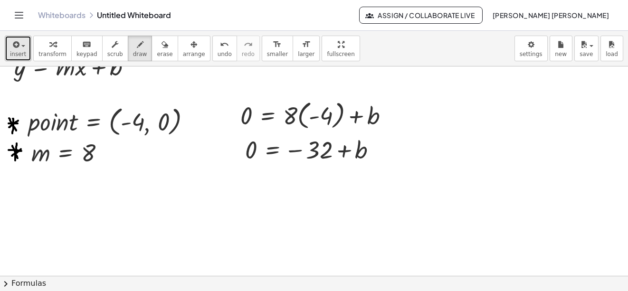
click at [15, 40] on icon "button" at bounding box center [15, 44] width 9 height 11
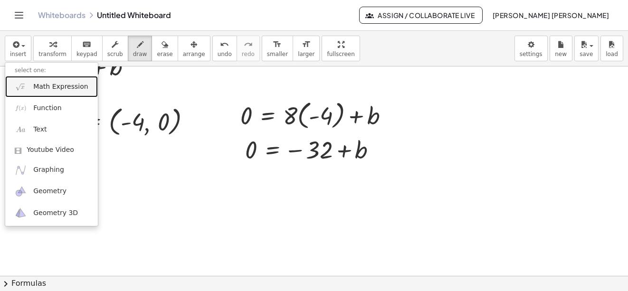
click at [74, 90] on span "Math Expression" at bounding box center [60, 87] width 55 height 10
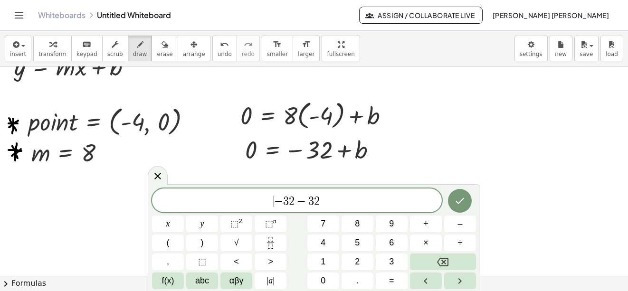
drag, startPoint x: 278, startPoint y: 205, endPoint x: 373, endPoint y: 207, distance: 95.1
drag, startPoint x: 335, startPoint y: 196, endPoint x: 254, endPoint y: 203, distance: 81.1
click at [254, 203] on span "− 3 2 − 3 2" at bounding box center [297, 201] width 290 height 13
click at [154, 177] on icon at bounding box center [157, 175] width 11 height 11
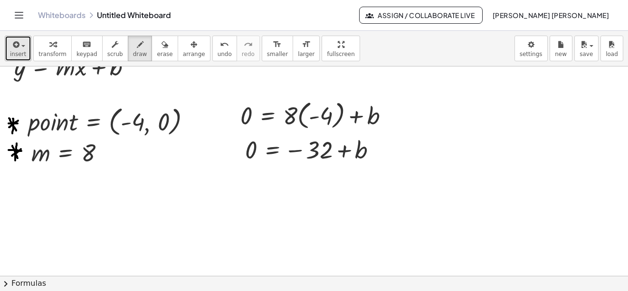
click at [28, 40] on button "insert" at bounding box center [18, 49] width 27 height 26
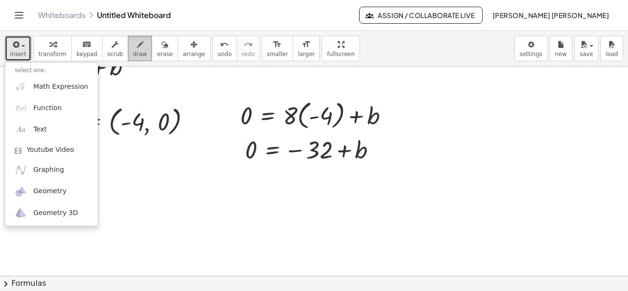
click at [136, 51] on button "draw" at bounding box center [140, 49] width 25 height 26
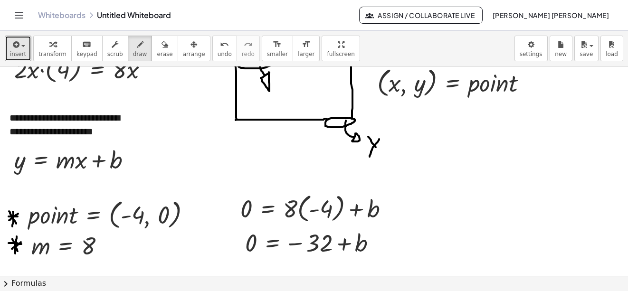
scroll to position [511, 0]
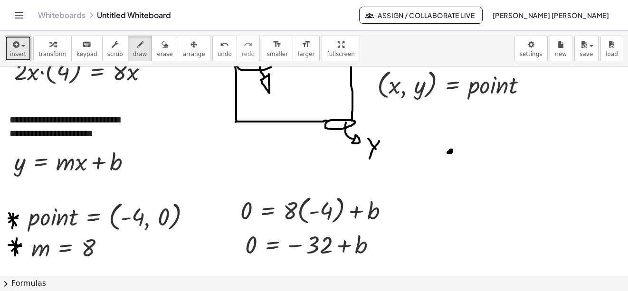
drag, startPoint x: 449, startPoint y: 153, endPoint x: 382, endPoint y: 150, distance: 67.5
click at [220, 49] on icon "undo" at bounding box center [224, 44] width 9 height 11
drag, startPoint x: 461, startPoint y: 151, endPoint x: 454, endPoint y: 168, distance: 18.2
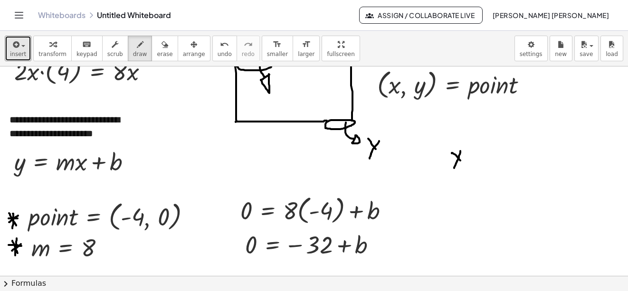
drag, startPoint x: 452, startPoint y: 154, endPoint x: 463, endPoint y: 166, distance: 16.8
drag, startPoint x: 466, startPoint y: 143, endPoint x: 470, endPoint y: 150, distance: 8.5
drag, startPoint x: 477, startPoint y: 159, endPoint x: 486, endPoint y: 159, distance: 9.5
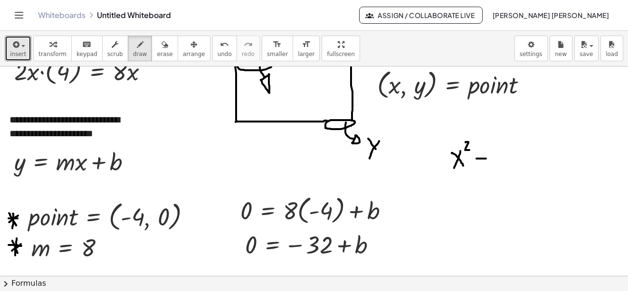
drag, startPoint x: 477, startPoint y: 155, endPoint x: 487, endPoint y: 155, distance: 10.0
drag, startPoint x: 496, startPoint y: 161, endPoint x: 545, endPoint y: 139, distance: 53.2
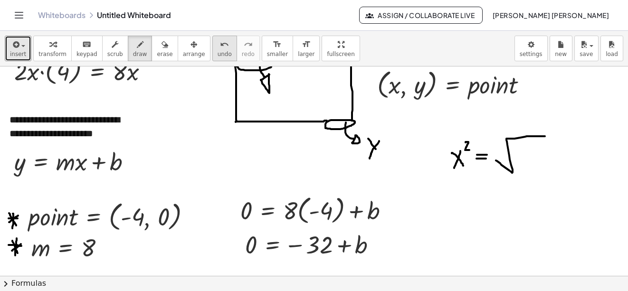
click at [220, 45] on icon "undo" at bounding box center [224, 44] width 9 height 11
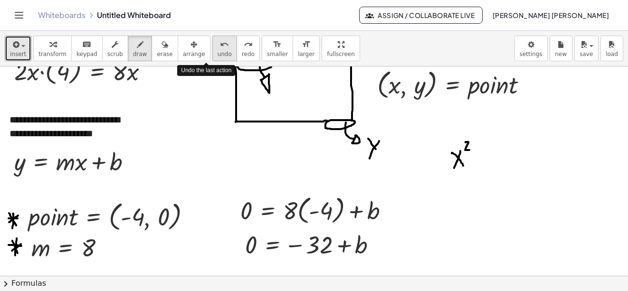
click at [213, 45] on button "undo undo" at bounding box center [224, 49] width 25 height 26
drag, startPoint x: 481, startPoint y: 159, endPoint x: 489, endPoint y: 159, distance: 8.6
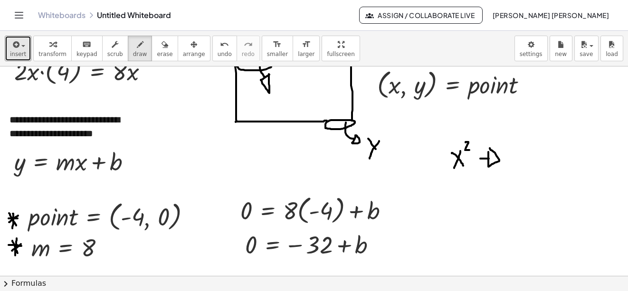
drag, startPoint x: 489, startPoint y: 157, endPoint x: 490, endPoint y: 152, distance: 5.3
drag, startPoint x: 514, startPoint y: 159, endPoint x: 563, endPoint y: 137, distance: 53.4
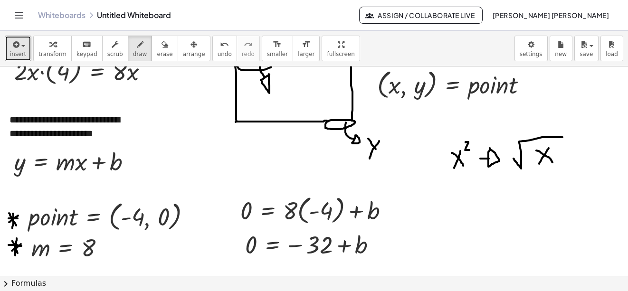
drag, startPoint x: 537, startPoint y: 151, endPoint x: 553, endPoint y: 163, distance: 20.1
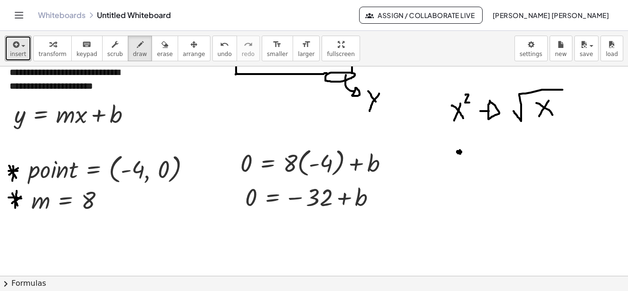
drag, startPoint x: 474, startPoint y: 152, endPoint x: 495, endPoint y: 151, distance: 21.4
drag, startPoint x: 514, startPoint y: 149, endPoint x: 553, endPoint y: 151, distance: 38.5
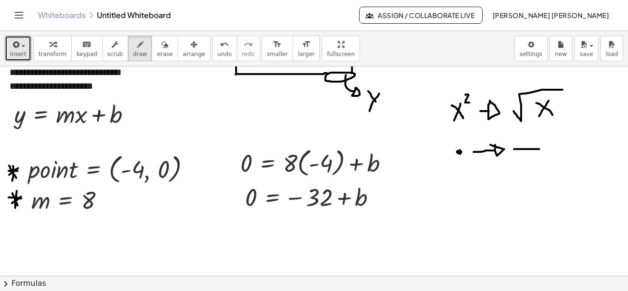
drag, startPoint x: 460, startPoint y: 178, endPoint x: 462, endPoint y: 192, distance: 13.9
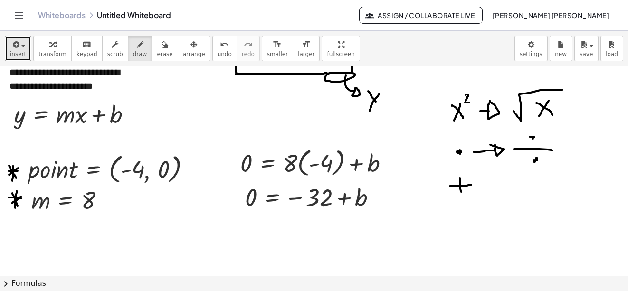
drag, startPoint x: 460, startPoint y: 186, endPoint x: 472, endPoint y: 185, distance: 12.0
drag, startPoint x: 482, startPoint y: 185, endPoint x: 498, endPoint y: 185, distance: 16.2
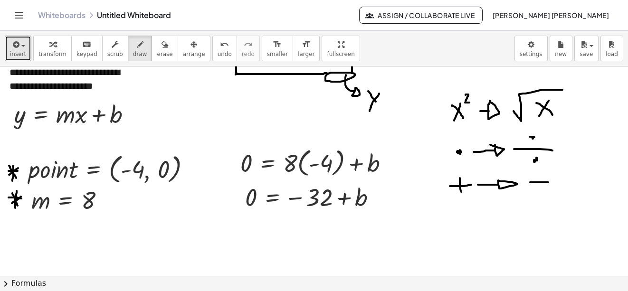
drag, startPoint x: 530, startPoint y: 183, endPoint x: 549, endPoint y: 183, distance: 18.1
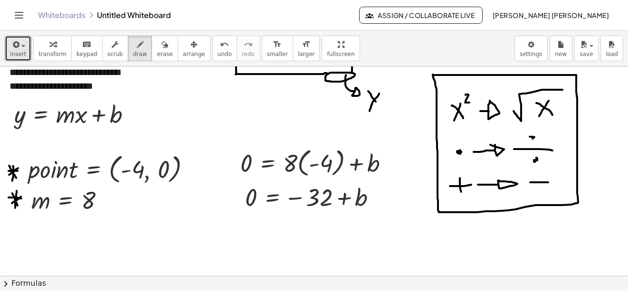
drag, startPoint x: 298, startPoint y: 185, endPoint x: 292, endPoint y: 187, distance: 6.5
click at [220, 42] on icon "undo" at bounding box center [224, 44] width 9 height 11
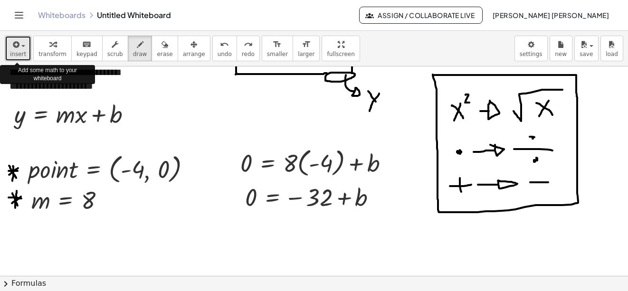
click at [8, 51] on button "insert" at bounding box center [18, 49] width 27 height 26
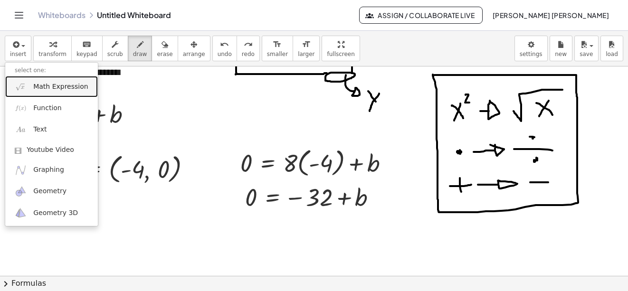
click at [30, 86] on link "Math Expression" at bounding box center [51, 86] width 93 height 21
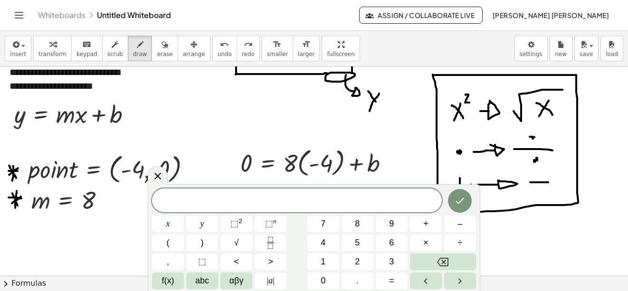
scroll to position [606, 0]
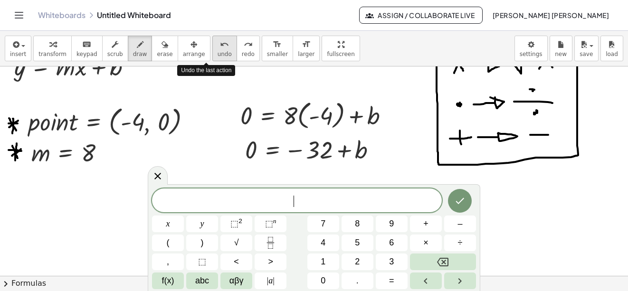
click at [212, 45] on button "undo undo" at bounding box center [224, 49] width 25 height 26
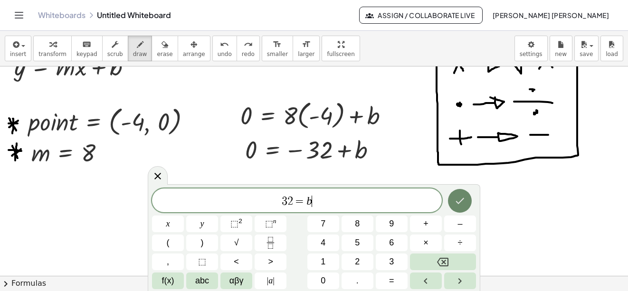
click at [456, 204] on icon "Done" at bounding box center [459, 200] width 11 height 11
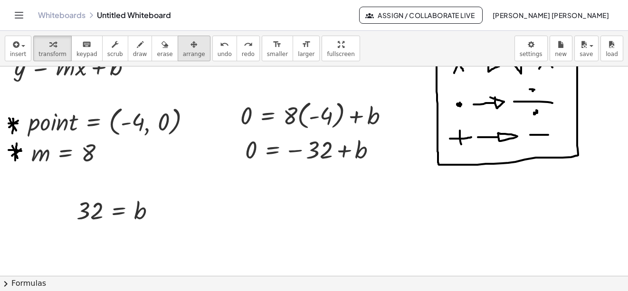
click at [183, 53] on span "arrange" at bounding box center [194, 54] width 22 height 7
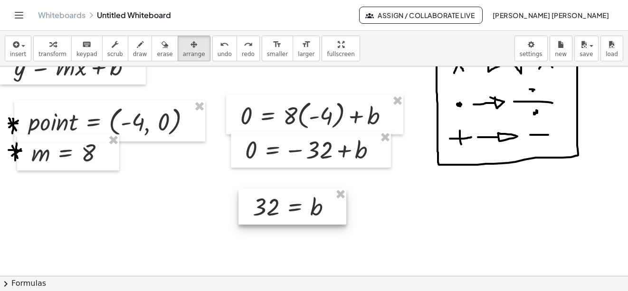
drag, startPoint x: 130, startPoint y: 204, endPoint x: 307, endPoint y: 200, distance: 176.9
click at [307, 200] on div at bounding box center [293, 207] width 108 height 36
drag, startPoint x: 127, startPoint y: 44, endPoint x: 122, endPoint y: 42, distance: 6.0
click at [133, 42] on div "button" at bounding box center [140, 44] width 14 height 11
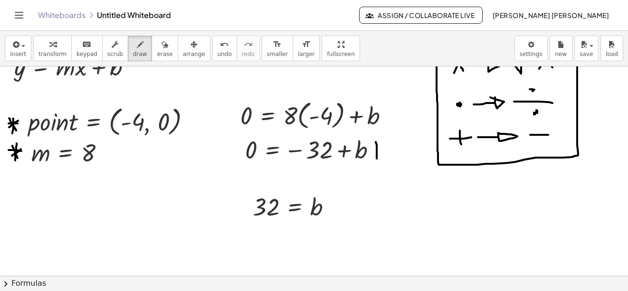
drag, startPoint x: 376, startPoint y: 142, endPoint x: 377, endPoint y: 159, distance: 16.7
drag, startPoint x: 374, startPoint y: 151, endPoint x: 380, endPoint y: 151, distance: 6.2
drag, startPoint x: 385, startPoint y: 141, endPoint x: 387, endPoint y: 153, distance: 12.5
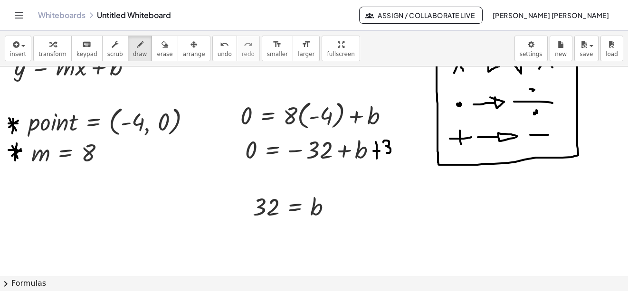
drag, startPoint x: 394, startPoint y: 142, endPoint x: 406, endPoint y: 155, distance: 17.8
drag, startPoint x: 200, startPoint y: 45, endPoint x: 212, endPoint y: 50, distance: 13.4
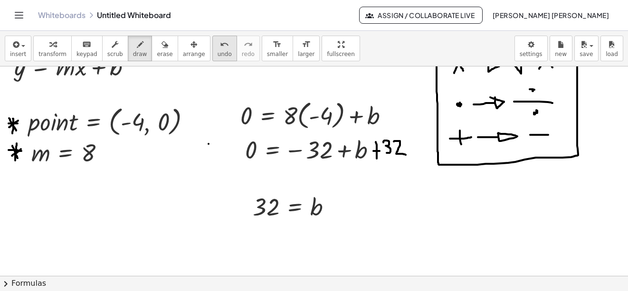
click at [218, 45] on div "undo" at bounding box center [225, 44] width 14 height 11
drag, startPoint x: 275, startPoint y: 162, endPoint x: 345, endPoint y: 145, distance: 71.7
drag, startPoint x: 347, startPoint y: 169, endPoint x: 409, endPoint y: 141, distance: 68.3
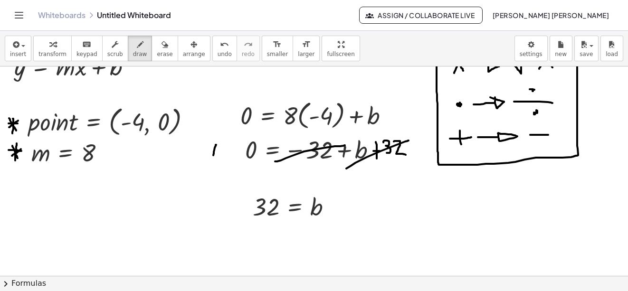
drag, startPoint x: 216, startPoint y: 145, endPoint x: 213, endPoint y: 155, distance: 10.8
drag, startPoint x: 211, startPoint y: 149, endPoint x: 217, endPoint y: 149, distance: 6.2
drag, startPoint x: 222, startPoint y: 141, endPoint x: 222, endPoint y: 156, distance: 14.8
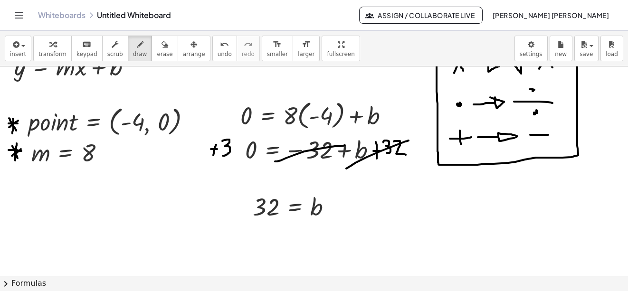
drag, startPoint x: 239, startPoint y: 138, endPoint x: 240, endPoint y: 154, distance: 16.7
drag, startPoint x: 311, startPoint y: 166, endPoint x: 383, endPoint y: 163, distance: 72.3
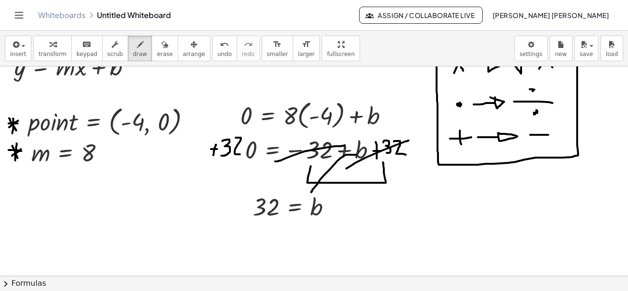
drag, startPoint x: 354, startPoint y: 155, endPoint x: 312, endPoint y: 196, distance: 59.2
drag, startPoint x: 310, startPoint y: 190, endPoint x: 318, endPoint y: 194, distance: 9.8
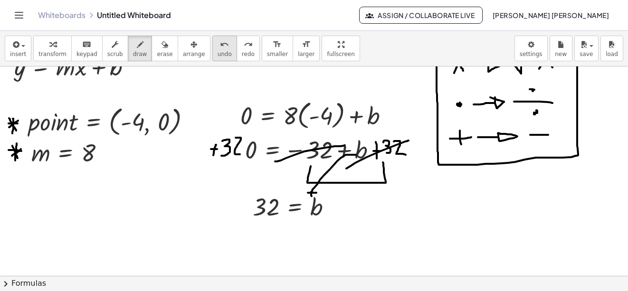
click at [215, 45] on button "undo undo" at bounding box center [224, 49] width 25 height 26
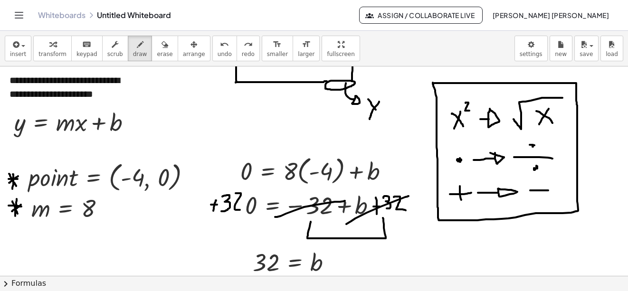
scroll to position [534, 0]
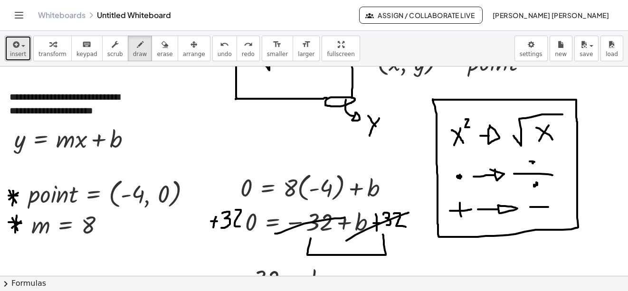
click at [6, 46] on button "insert" at bounding box center [18, 49] width 27 height 26
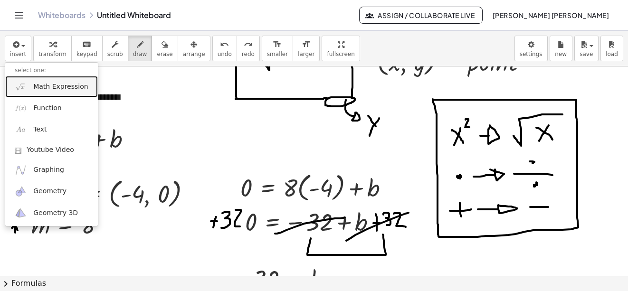
click at [39, 82] on span "Math Expression" at bounding box center [60, 87] width 55 height 10
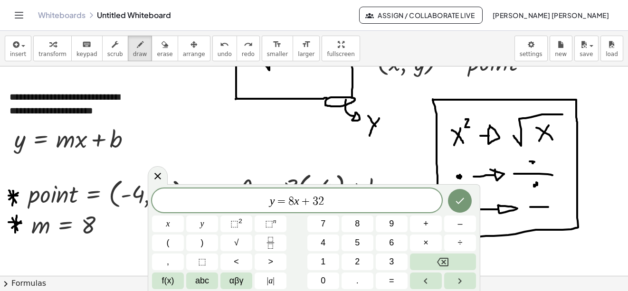
click at [462, 197] on icon "Done" at bounding box center [459, 200] width 11 height 11
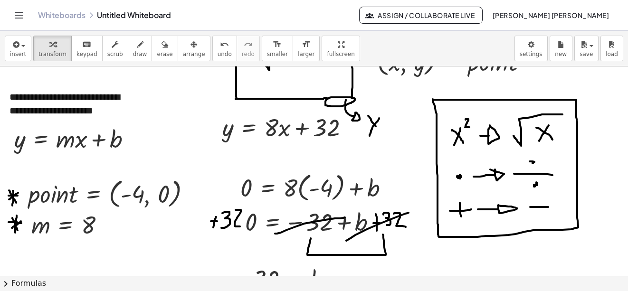
drag, startPoint x: 176, startPoint y: 47, endPoint x: 240, endPoint y: 89, distance: 76.7
click at [191, 47] on icon "button" at bounding box center [194, 44] width 7 height 11
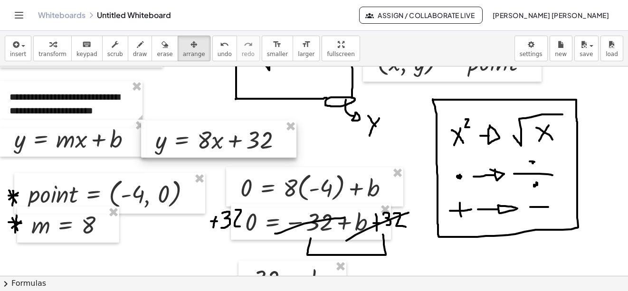
drag, startPoint x: 269, startPoint y: 121, endPoint x: 206, endPoint y: 131, distance: 64.0
click at [206, 131] on div at bounding box center [218, 139] width 155 height 37
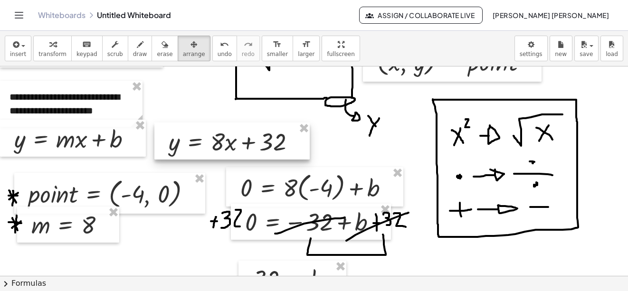
click at [243, 148] on div at bounding box center [231, 141] width 155 height 37
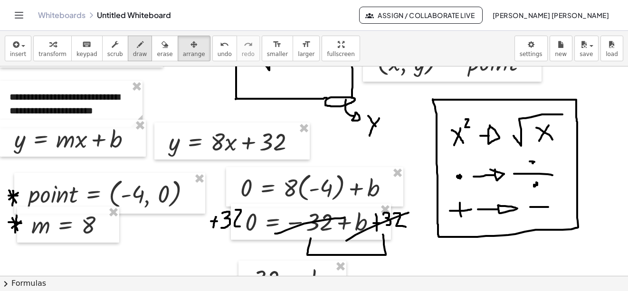
click at [137, 47] on button "draw" at bounding box center [140, 49] width 25 height 26
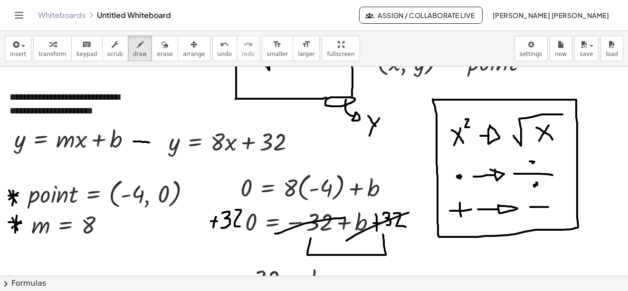
drag, startPoint x: 134, startPoint y: 142, endPoint x: 149, endPoint y: 143, distance: 15.7
click at [149, 143] on div at bounding box center [314, 57] width 628 height 1048
click at [151, 139] on div at bounding box center [314, 57] width 628 height 1048
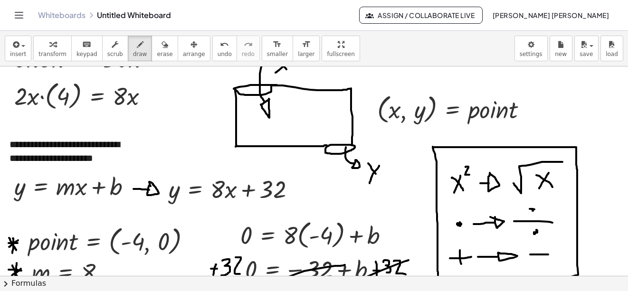
scroll to position [439, 0]
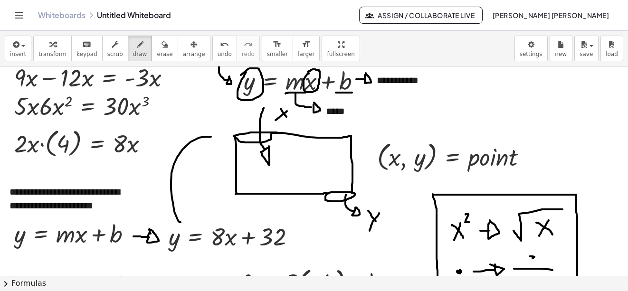
drag, startPoint x: 177, startPoint y: 218, endPoint x: 216, endPoint y: 139, distance: 87.6
click at [216, 139] on div at bounding box center [314, 152] width 628 height 1048
click at [217, 131] on div at bounding box center [314, 152] width 628 height 1048
drag, startPoint x: 231, startPoint y: 228, endPoint x: 214, endPoint y: 173, distance: 57.3
click at [214, 173] on div at bounding box center [314, 152] width 628 height 1048
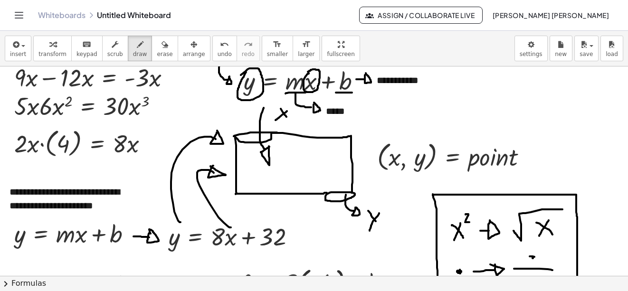
drag, startPoint x: 210, startPoint y: 172, endPoint x: 211, endPoint y: 166, distance: 5.7
click at [211, 166] on div at bounding box center [314, 152] width 628 height 1048
click at [218, 52] on span "undo" at bounding box center [225, 54] width 14 height 7
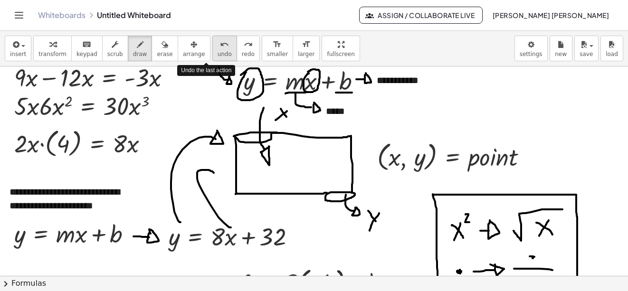
click at [218, 52] on span "undo" at bounding box center [225, 54] width 14 height 7
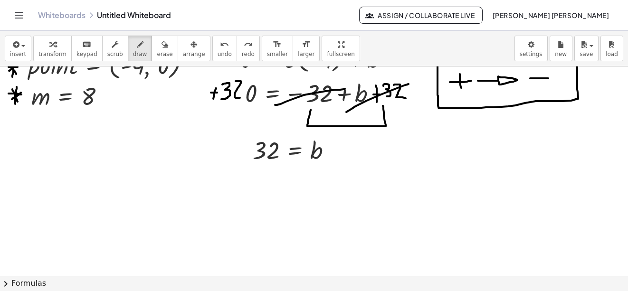
scroll to position [676, 0]
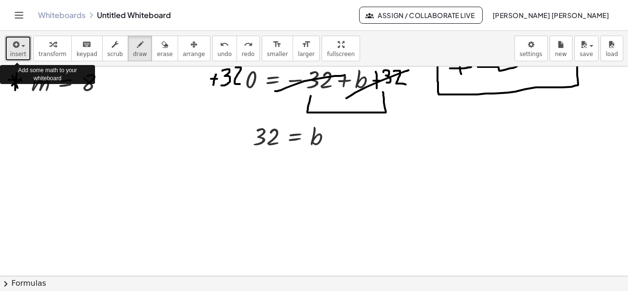
click at [22, 45] on div "button" at bounding box center [18, 44] width 16 height 11
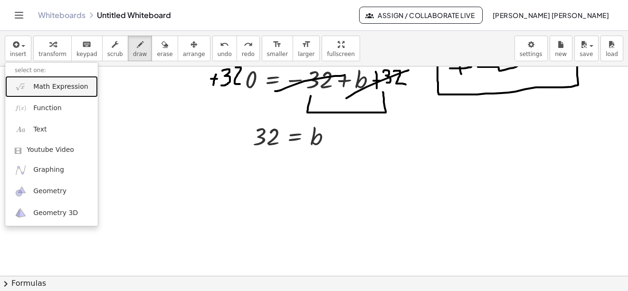
click at [54, 89] on span "Math Expression" at bounding box center [60, 87] width 55 height 10
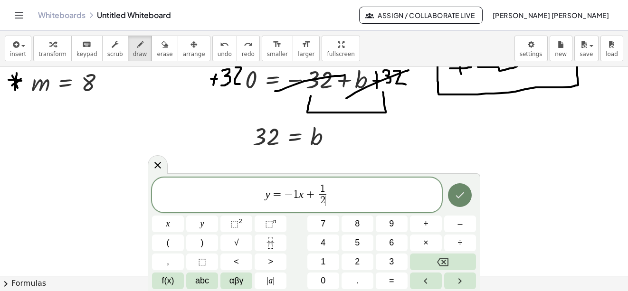
click at [452, 197] on button "Done" at bounding box center [460, 195] width 24 height 24
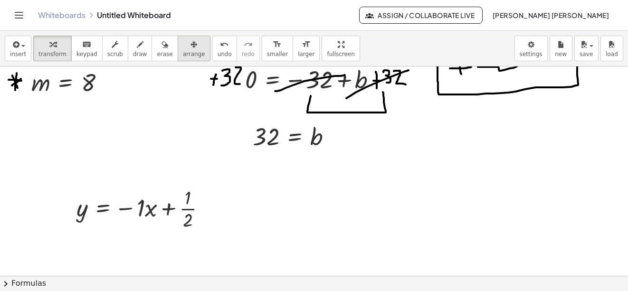
click at [191, 49] on icon "button" at bounding box center [194, 44] width 7 height 11
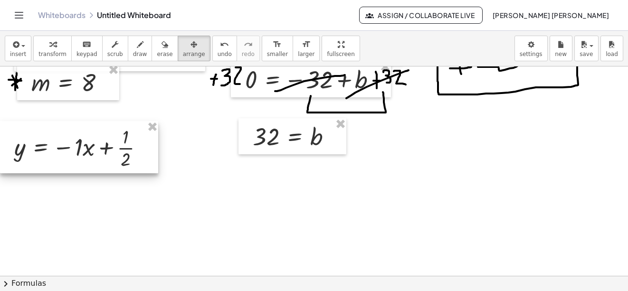
drag, startPoint x: 152, startPoint y: 222, endPoint x: 60, endPoint y: 161, distance: 109.8
click at [60, 161] on div at bounding box center [79, 147] width 158 height 52
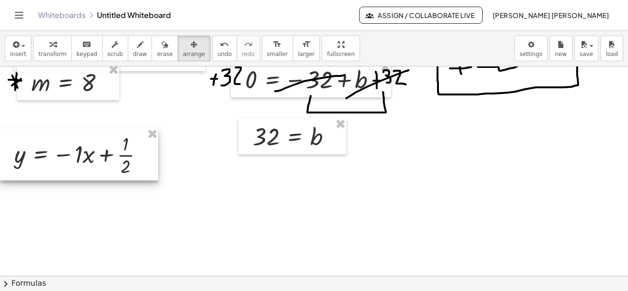
click at [84, 162] on div at bounding box center [79, 154] width 158 height 52
click at [16, 56] on span "insert" at bounding box center [18, 54] width 16 height 7
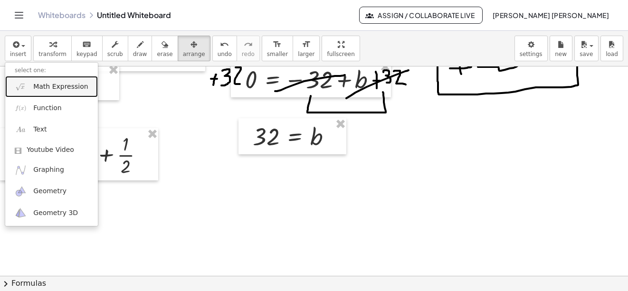
click at [45, 89] on span "Math Expression" at bounding box center [60, 87] width 55 height 10
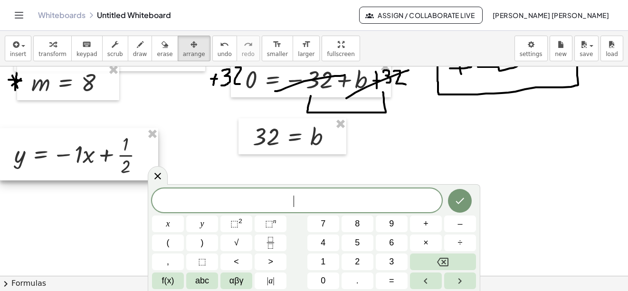
scroll to position [724, 0]
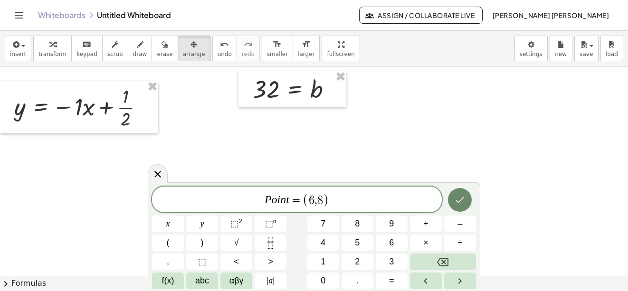
click at [467, 202] on button "Done" at bounding box center [460, 200] width 24 height 24
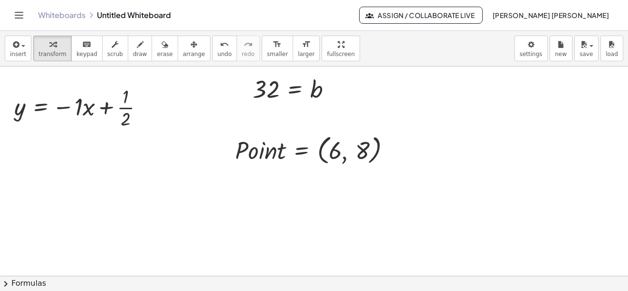
drag, startPoint x: 171, startPoint y: 44, endPoint x: 302, endPoint y: 128, distance: 155.7
click at [183, 44] on div "button" at bounding box center [194, 44] width 22 height 11
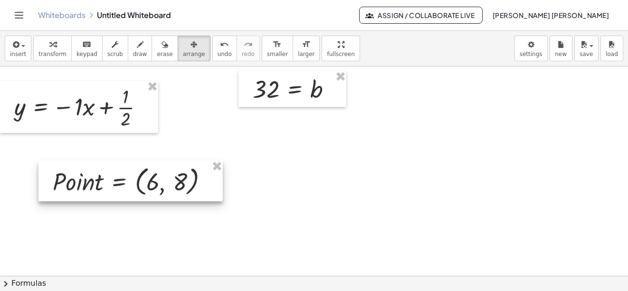
drag, startPoint x: 306, startPoint y: 139, endPoint x: 125, endPoint y: 170, distance: 182.9
click at [125, 170] on div at bounding box center [131, 181] width 184 height 41
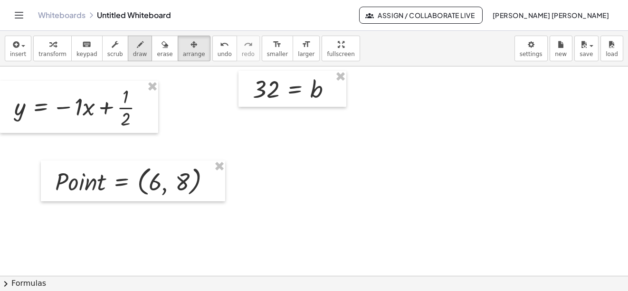
click at [137, 50] on icon "button" at bounding box center [140, 44] width 7 height 11
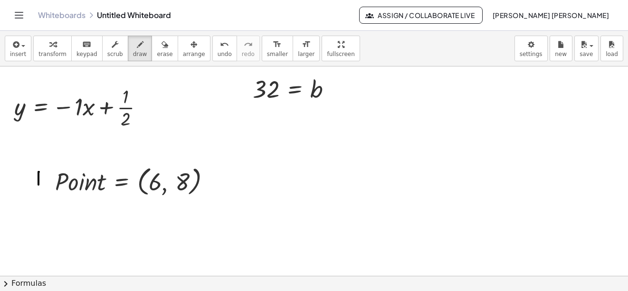
drag, startPoint x: 39, startPoint y: 172, endPoint x: 39, endPoint y: 186, distance: 13.8
drag, startPoint x: 33, startPoint y: 180, endPoint x: 42, endPoint y: 180, distance: 8.6
drag, startPoint x: 33, startPoint y: 184, endPoint x: 47, endPoint y: 174, distance: 17.0
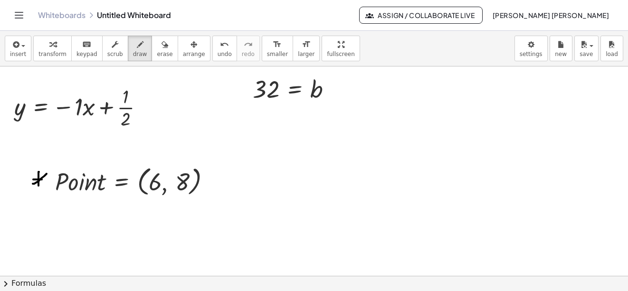
drag, startPoint x: 35, startPoint y: 174, endPoint x: 48, endPoint y: 191, distance: 21.0
click at [24, 57] on button "insert" at bounding box center [18, 49] width 27 height 26
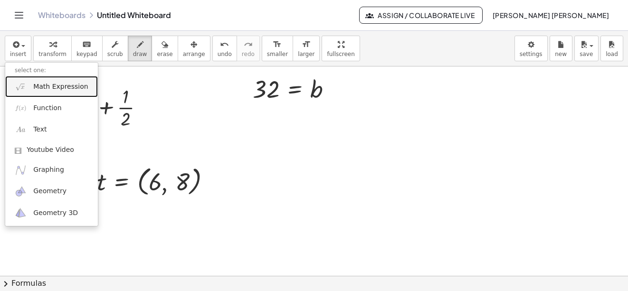
click at [46, 91] on span "Math Expression" at bounding box center [60, 87] width 55 height 10
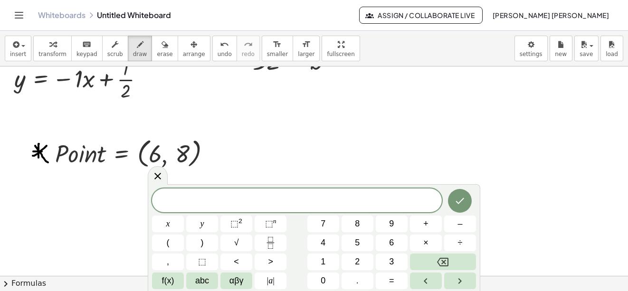
scroll to position [771, 0]
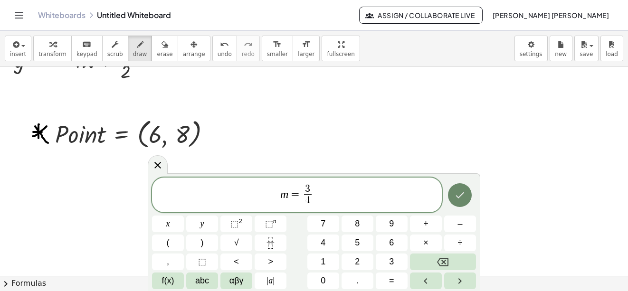
click at [463, 192] on icon "Done" at bounding box center [459, 195] width 11 height 11
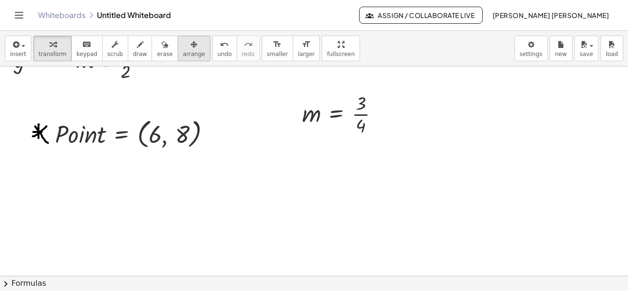
click at [191, 46] on icon "button" at bounding box center [194, 44] width 7 height 11
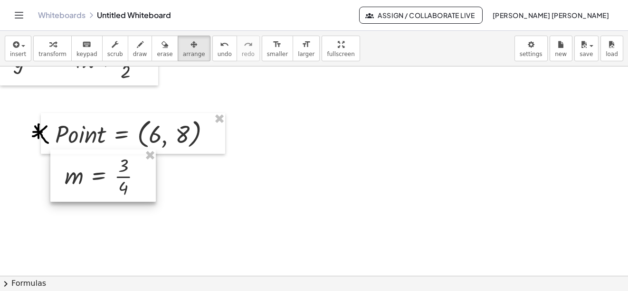
drag, startPoint x: 327, startPoint y: 108, endPoint x: 89, endPoint y: 171, distance: 245.7
click at [89, 171] on div at bounding box center [103, 176] width 106 height 52
click at [137, 46] on icon "button" at bounding box center [140, 44] width 7 height 11
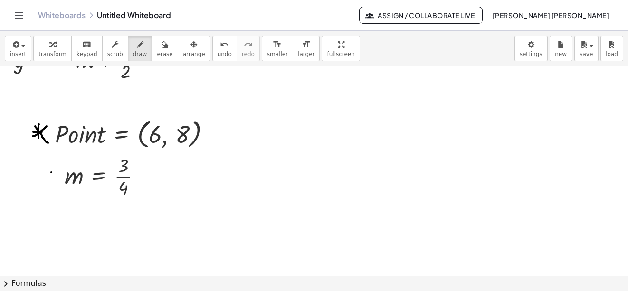
drag, startPoint x: 51, startPoint y: 173, endPoint x: 50, endPoint y: 183, distance: 11.0
drag, startPoint x: 47, startPoint y: 181, endPoint x: 58, endPoint y: 173, distance: 13.5
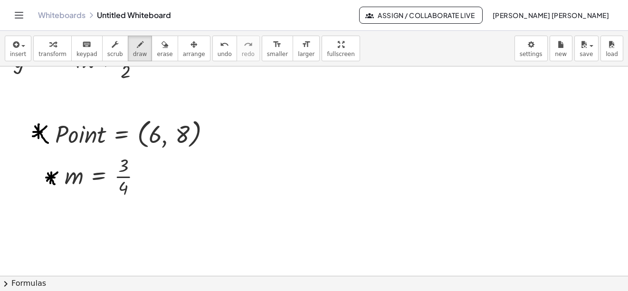
drag, startPoint x: 48, startPoint y: 173, endPoint x: 55, endPoint y: 184, distance: 12.8
click at [18, 49] on icon "button" at bounding box center [15, 44] width 9 height 11
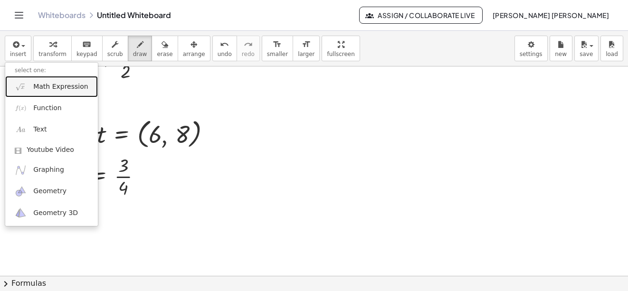
click at [52, 87] on span "Math Expression" at bounding box center [60, 87] width 55 height 10
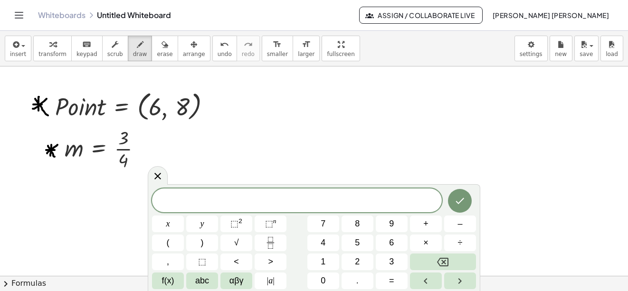
scroll to position [819, 0]
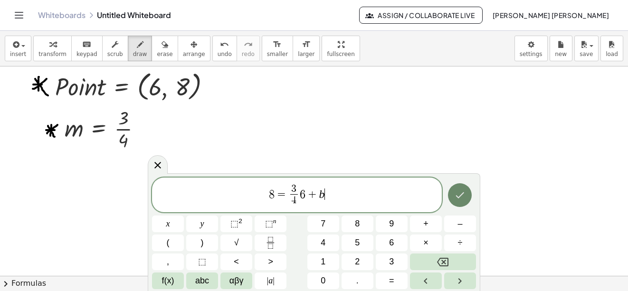
click at [453, 194] on button "Done" at bounding box center [460, 195] width 24 height 24
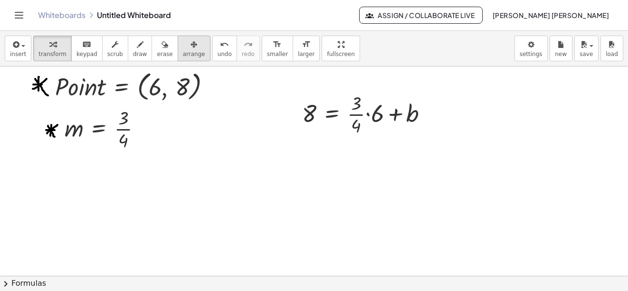
click at [191, 43] on icon "button" at bounding box center [194, 44] width 7 height 11
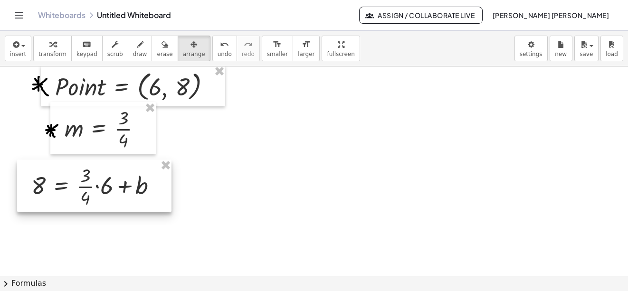
drag, startPoint x: 346, startPoint y: 108, endPoint x: 75, endPoint y: 180, distance: 280.4
click at [75, 180] on div at bounding box center [94, 186] width 154 height 52
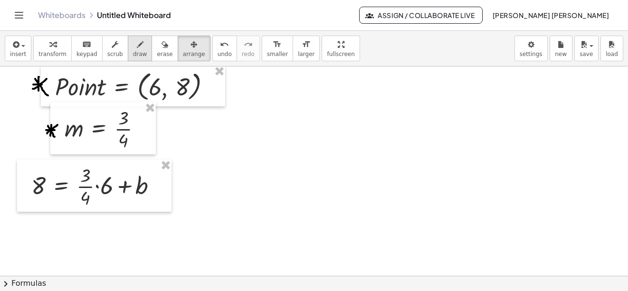
click at [133, 47] on div "button" at bounding box center [140, 44] width 14 height 11
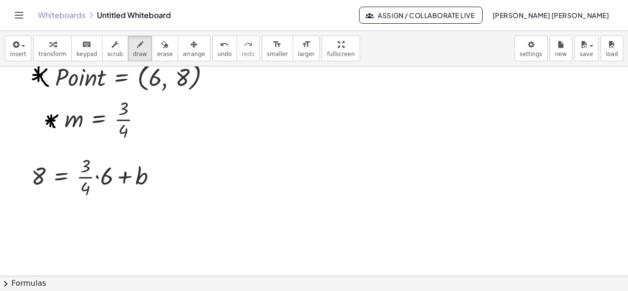
scroll to position [886, 0]
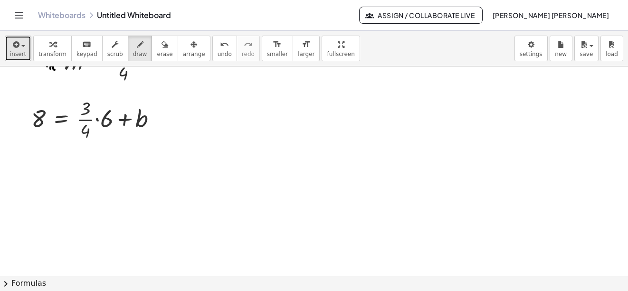
click at [24, 52] on button "insert" at bounding box center [18, 49] width 27 height 26
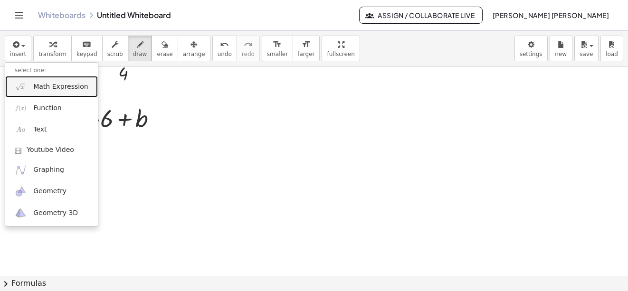
click at [39, 92] on link "Math Expression" at bounding box center [51, 86] width 93 height 21
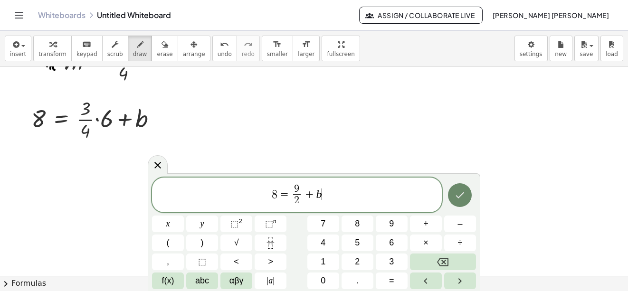
click at [472, 194] on button "Done" at bounding box center [460, 195] width 24 height 24
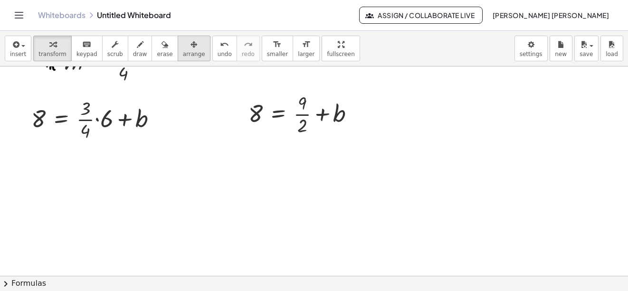
click at [191, 48] on icon "button" at bounding box center [194, 44] width 7 height 11
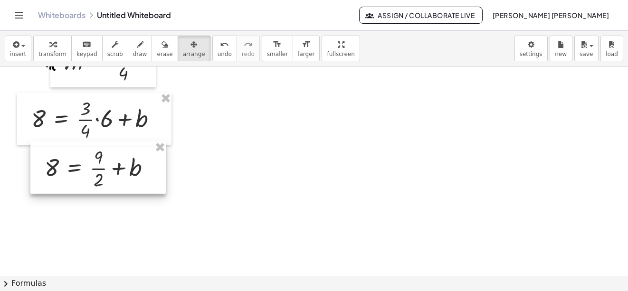
drag, startPoint x: 288, startPoint y: 131, endPoint x: 133, endPoint y: 166, distance: 158.3
click at [133, 166] on div at bounding box center [97, 168] width 135 height 52
click at [134, 47] on div "button" at bounding box center [140, 44] width 14 height 11
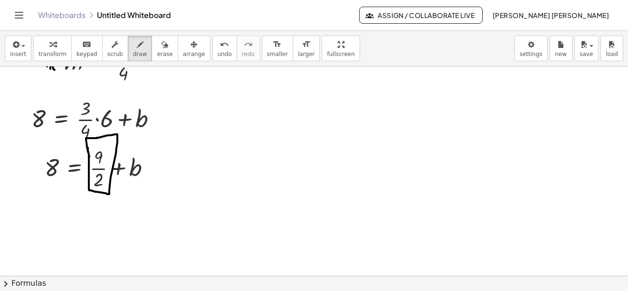
drag, startPoint x: 88, startPoint y: 148, endPoint x: 89, endPoint y: 157, distance: 9.1
click at [218, 46] on div "undo" at bounding box center [225, 44] width 14 height 11
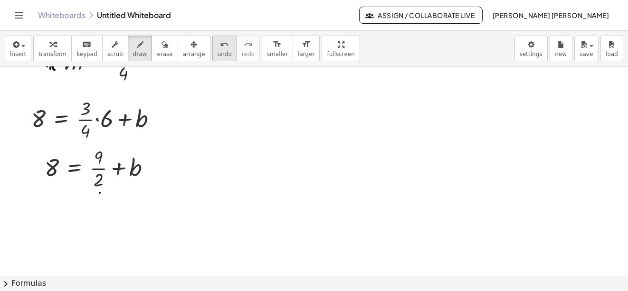
click at [218, 46] on div "undo" at bounding box center [225, 44] width 14 height 11
click at [218, 54] on span "undo" at bounding box center [225, 54] width 14 height 7
drag, startPoint x: 146, startPoint y: 168, endPoint x: 153, endPoint y: 168, distance: 6.7
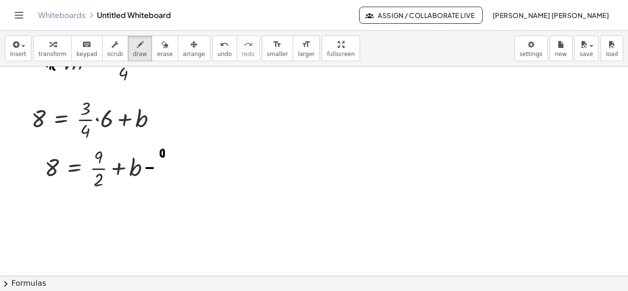
drag, startPoint x: 164, startPoint y: 152, endPoint x: 164, endPoint y: 166, distance: 14.3
drag, startPoint x: 159, startPoint y: 172, endPoint x: 170, endPoint y: 171, distance: 11.4
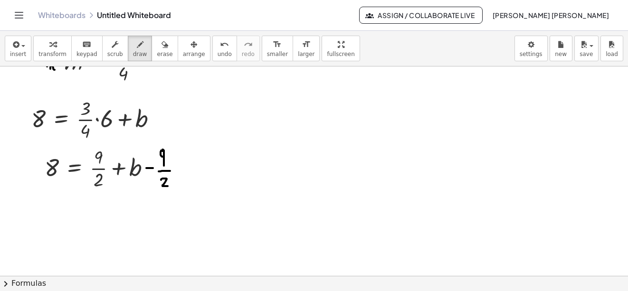
drag, startPoint x: 162, startPoint y: 179, endPoint x: 168, endPoint y: 186, distance: 9.4
drag, startPoint x: 88, startPoint y: 198, endPoint x: 96, endPoint y: 163, distance: 35.4
drag, startPoint x: 205, startPoint y: 48, endPoint x: 138, endPoint y: 142, distance: 115.2
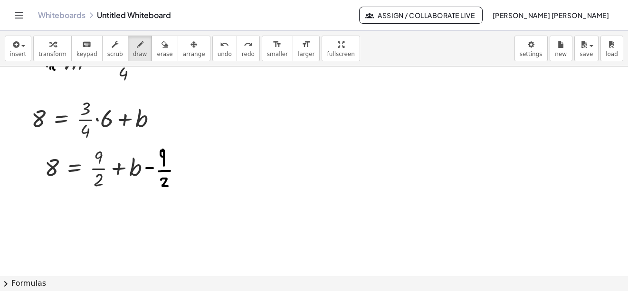
click at [220, 49] on icon "undo" at bounding box center [224, 44] width 9 height 11
drag, startPoint x: 96, startPoint y: 188, endPoint x: 110, endPoint y: 144, distance: 46.8
drag, startPoint x: 139, startPoint y: 191, endPoint x: 190, endPoint y: 141, distance: 71.6
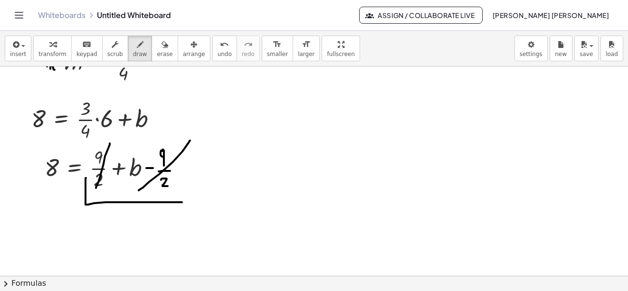
drag, startPoint x: 86, startPoint y: 178, endPoint x: 187, endPoint y: 176, distance: 100.8
click at [213, 53] on button "undo undo" at bounding box center [224, 49] width 25 height 26
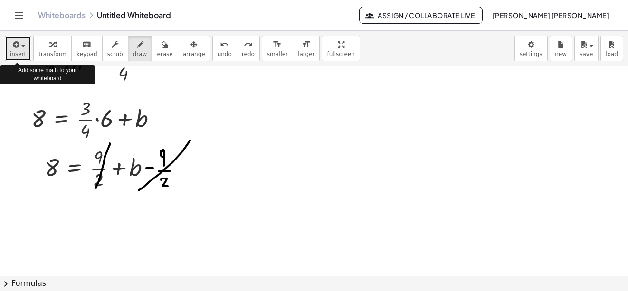
click at [11, 58] on span "insert" at bounding box center [18, 54] width 16 height 7
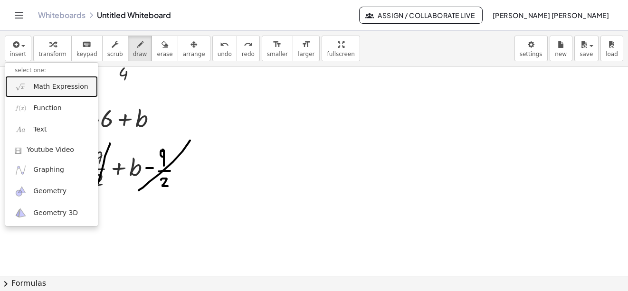
click at [56, 88] on span "Math Expression" at bounding box center [60, 87] width 55 height 10
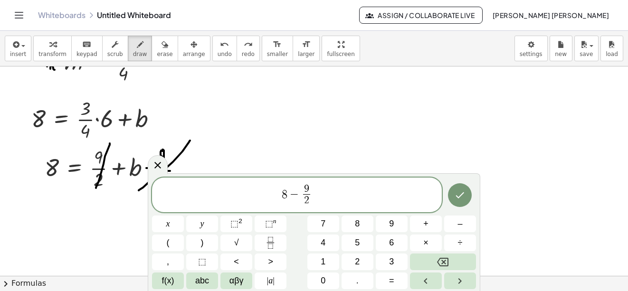
scroll to position [934, 0]
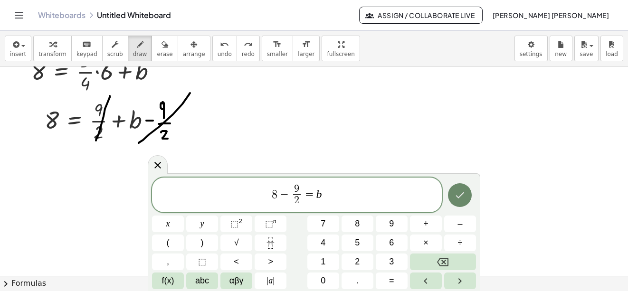
click at [457, 191] on icon "Done" at bounding box center [459, 195] width 11 height 11
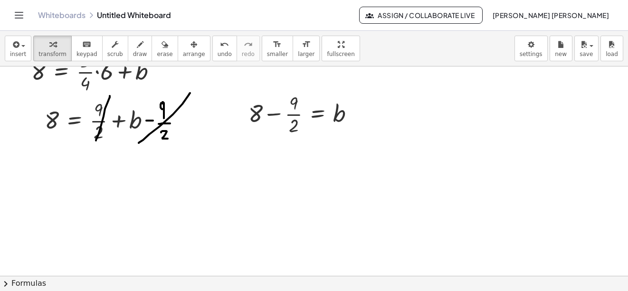
click at [184, 47] on div "button" at bounding box center [194, 44] width 22 height 11
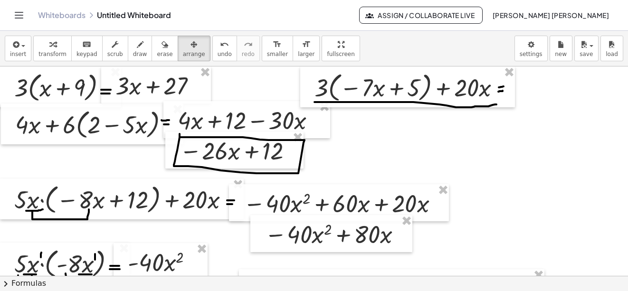
scroll to position [934, 0]
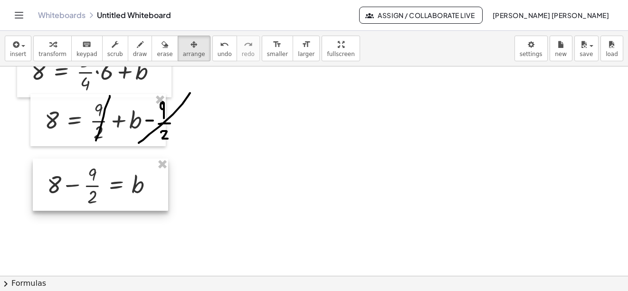
click at [121, 187] on div at bounding box center [100, 185] width 135 height 52
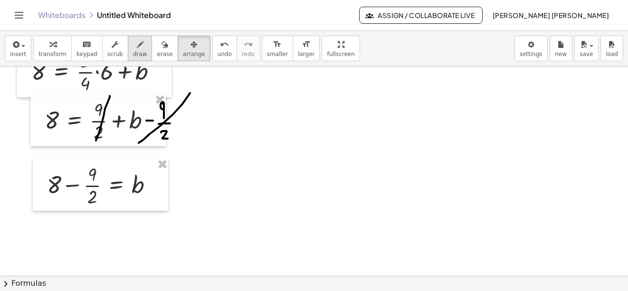
click at [134, 45] on div "button" at bounding box center [140, 44] width 14 height 11
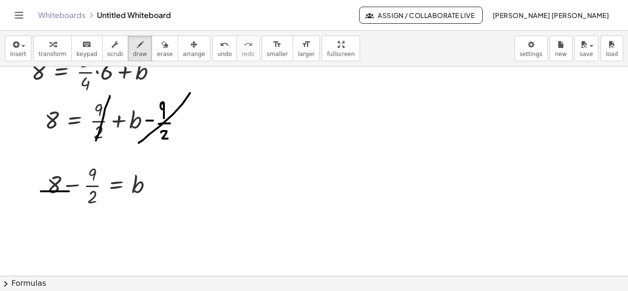
drag, startPoint x: 41, startPoint y: 192, endPoint x: 68, endPoint y: 193, distance: 27.2
drag, startPoint x: 45, startPoint y: 202, endPoint x: 62, endPoint y: 202, distance: 17.6
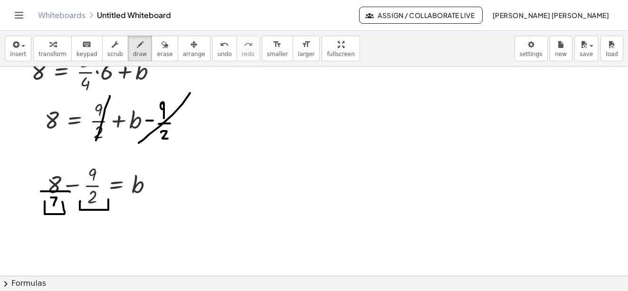
drag, startPoint x: 80, startPoint y: 202, endPoint x: 108, endPoint y: 200, distance: 28.1
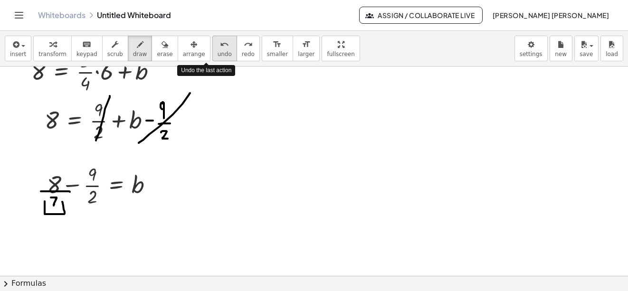
click at [220, 49] on icon "undo" at bounding box center [224, 44] width 9 height 11
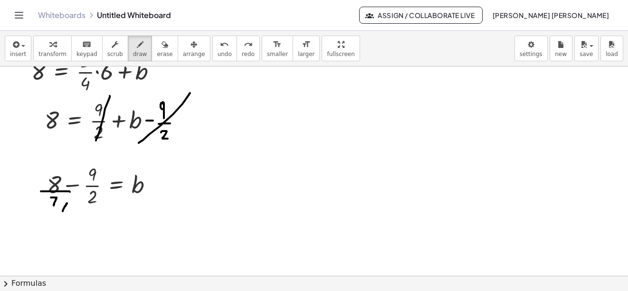
drag, startPoint x: 67, startPoint y: 203, endPoint x: 63, endPoint y: 212, distance: 9.1
drag, startPoint x: 62, startPoint y: 204, endPoint x: 66, endPoint y: 209, distance: 6.8
drag, startPoint x: 71, startPoint y: 203, endPoint x: 71, endPoint y: 210, distance: 6.7
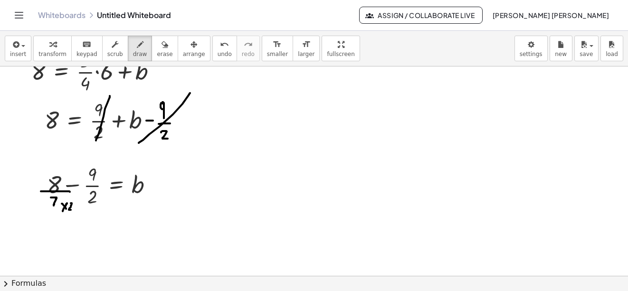
click at [216, 42] on button "undo undo" at bounding box center [224, 49] width 25 height 26
drag, startPoint x: 72, startPoint y: 202, endPoint x: 76, endPoint y: 207, distance: 6.1
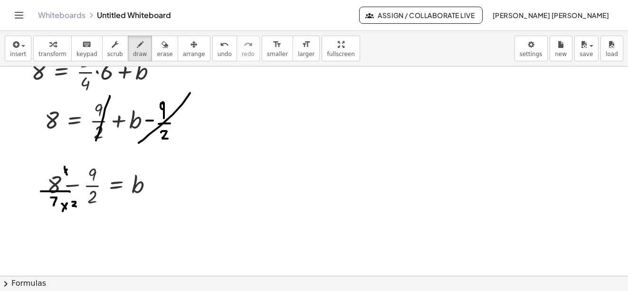
drag, startPoint x: 72, startPoint y: 160, endPoint x: 74, endPoint y: 170, distance: 9.7
drag, startPoint x: 21, startPoint y: 46, endPoint x: 50, endPoint y: 74, distance: 40.3
click at [21, 46] on span "button" at bounding box center [23, 46] width 4 height 2
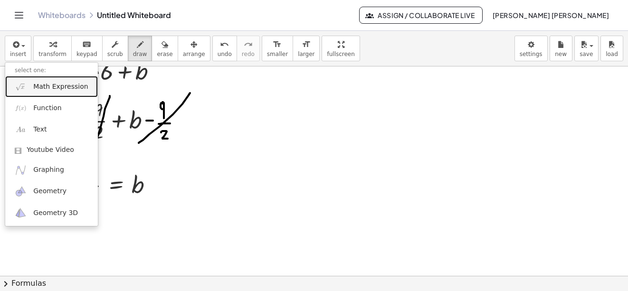
click at [57, 85] on span "Math Expression" at bounding box center [60, 87] width 55 height 10
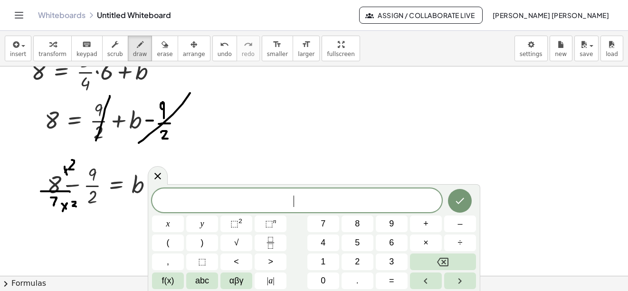
scroll to position [981, 0]
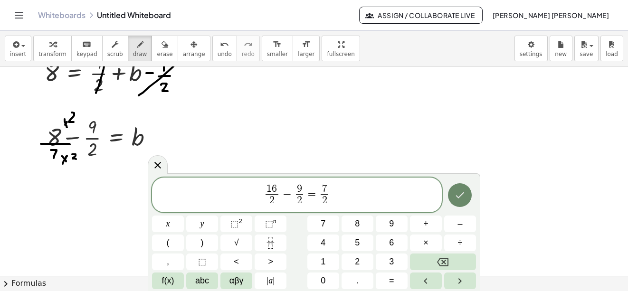
click at [463, 199] on icon "Done" at bounding box center [459, 195] width 11 height 11
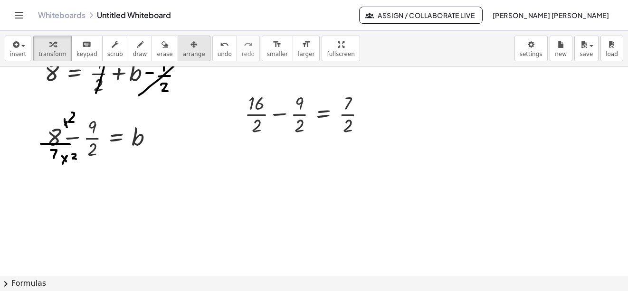
click at [191, 39] on icon "button" at bounding box center [194, 44] width 7 height 11
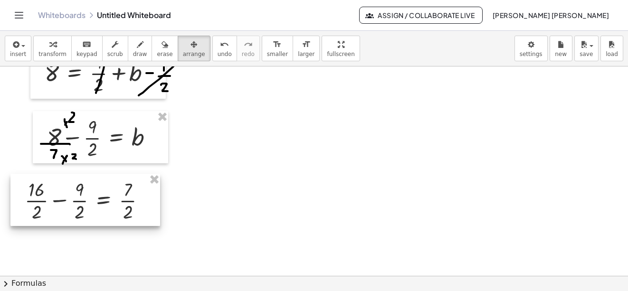
drag, startPoint x: 329, startPoint y: 114, endPoint x: 109, endPoint y: 201, distance: 236.9
click at [109, 201] on div at bounding box center [85, 200] width 150 height 52
click at [137, 49] on icon "button" at bounding box center [140, 44] width 7 height 11
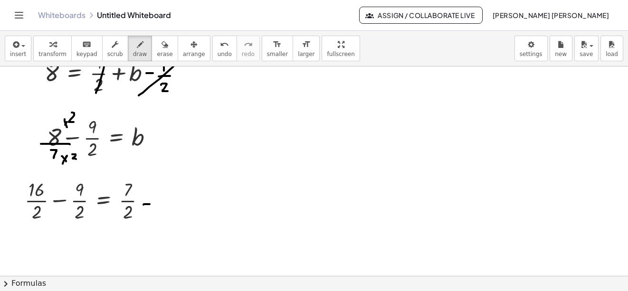
drag, startPoint x: 144, startPoint y: 205, endPoint x: 152, endPoint y: 204, distance: 8.1
drag, startPoint x: 145, startPoint y: 201, endPoint x: 151, endPoint y: 201, distance: 5.2
click at [21, 47] on span "button" at bounding box center [23, 46] width 4 height 2
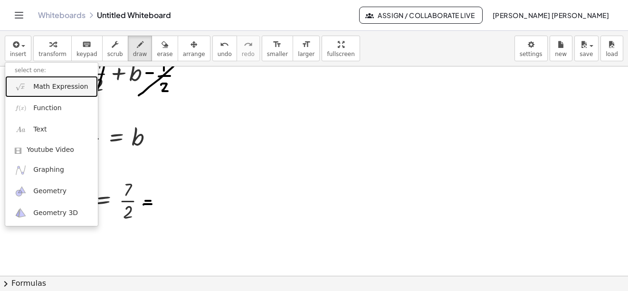
click at [48, 82] on span "Math Expression" at bounding box center [60, 87] width 55 height 10
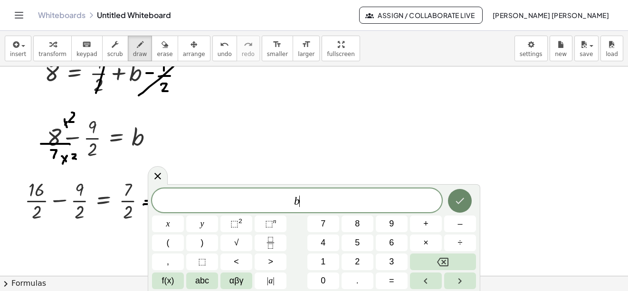
click at [457, 193] on button "Done" at bounding box center [460, 201] width 24 height 24
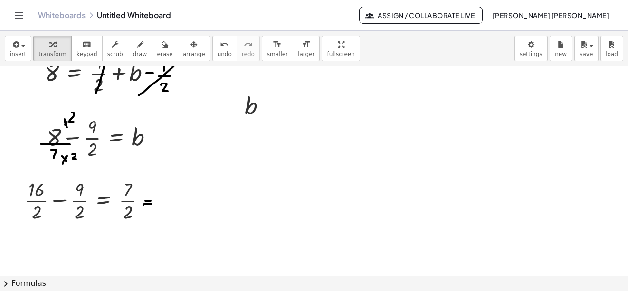
drag, startPoint x: 175, startPoint y: 41, endPoint x: 229, endPoint y: 82, distance: 67.8
click at [191, 41] on icon "button" at bounding box center [194, 44] width 7 height 11
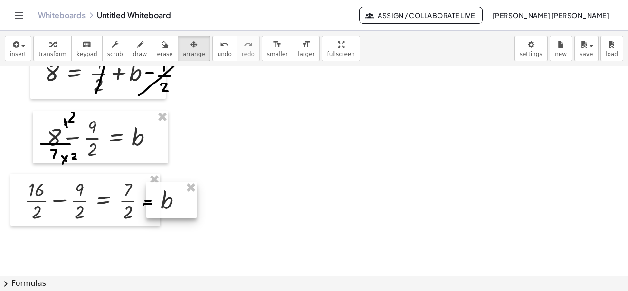
drag, startPoint x: 211, startPoint y: 152, endPoint x: 170, endPoint y: 191, distance: 56.8
click at [170, 191] on div at bounding box center [171, 200] width 50 height 36
click at [135, 41] on div "button" at bounding box center [140, 44] width 14 height 11
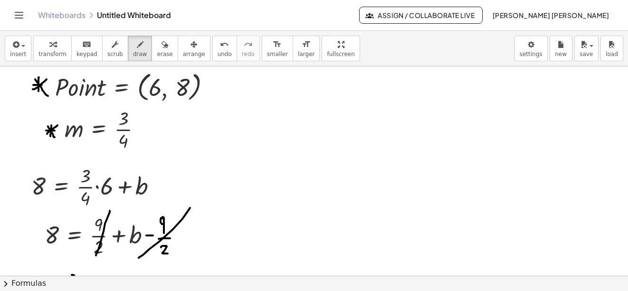
scroll to position [838, 0]
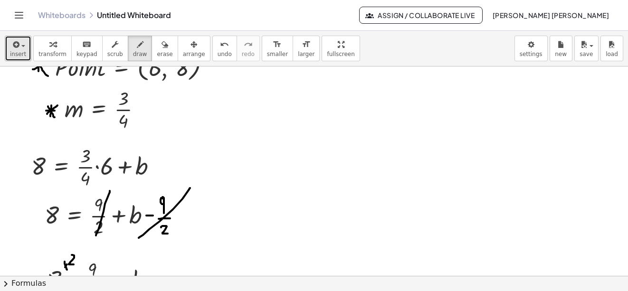
click at [22, 47] on span "button" at bounding box center [23, 46] width 4 height 2
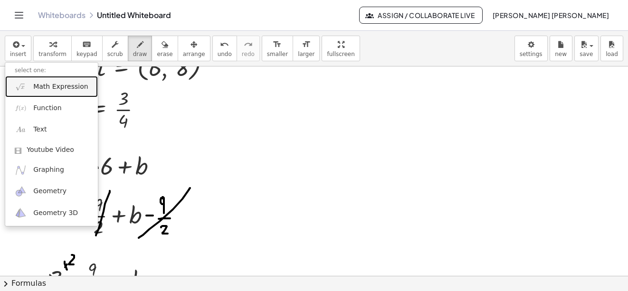
click at [63, 83] on span "Math Expression" at bounding box center [60, 87] width 55 height 10
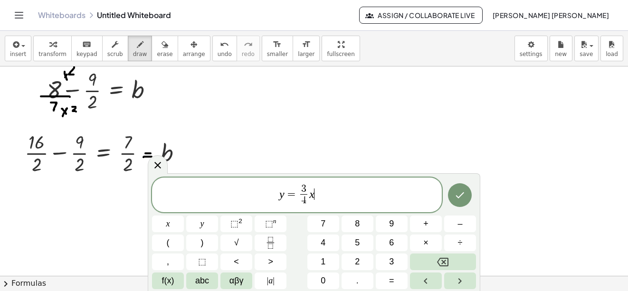
scroll to position [1048, 0]
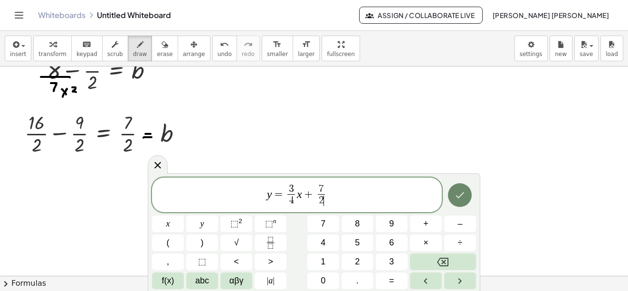
click at [457, 190] on icon "Done" at bounding box center [459, 195] width 11 height 11
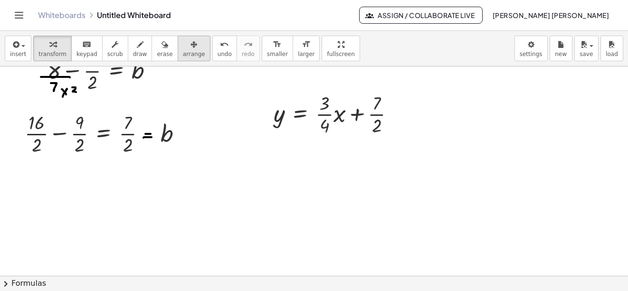
click at [190, 48] on button "arrange" at bounding box center [194, 49] width 33 height 26
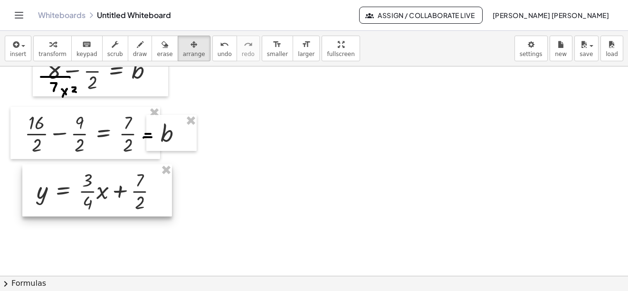
drag, startPoint x: 343, startPoint y: 118, endPoint x: 99, endPoint y: 194, distance: 255.0
click at [104, 195] on div at bounding box center [97, 190] width 150 height 52
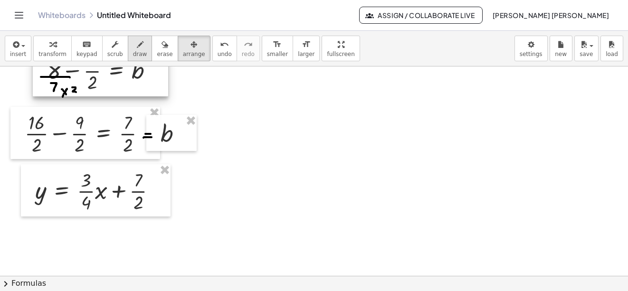
click at [133, 55] on span "draw" at bounding box center [140, 54] width 14 height 7
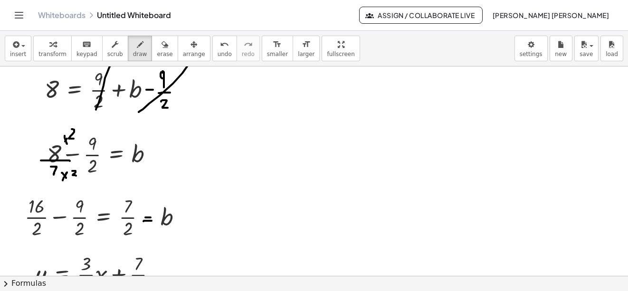
scroll to position [1001, 0]
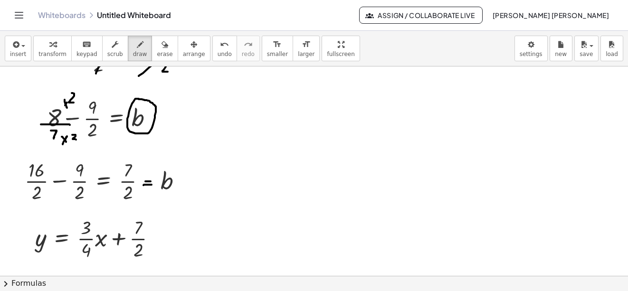
click at [212, 50] on button "undo undo" at bounding box center [224, 49] width 25 height 26
click at [218, 41] on div "undo" at bounding box center [225, 44] width 14 height 11
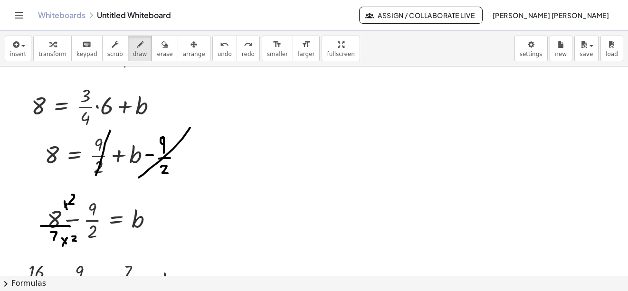
scroll to position [905, 0]
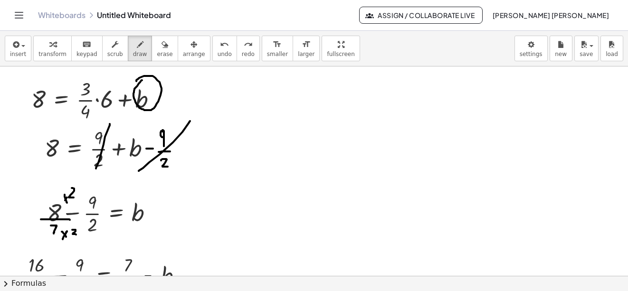
drag, startPoint x: 141, startPoint y: 81, endPoint x: 137, endPoint y: 86, distance: 6.8
click at [212, 37] on button "undo undo" at bounding box center [224, 49] width 25 height 26
drag, startPoint x: 136, startPoint y: 105, endPoint x: 144, endPoint y: 90, distance: 16.8
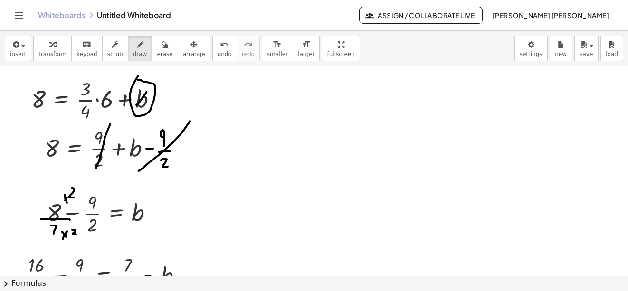
drag, startPoint x: 138, startPoint y: 92, endPoint x: 146, endPoint y: 104, distance: 14.1
click at [218, 58] on span "undo" at bounding box center [225, 54] width 14 height 7
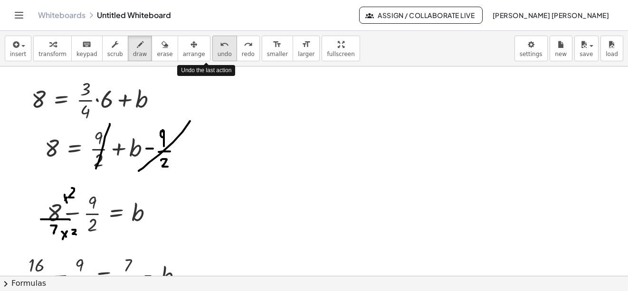
click at [218, 58] on span "undo" at bounding box center [225, 54] width 14 height 7
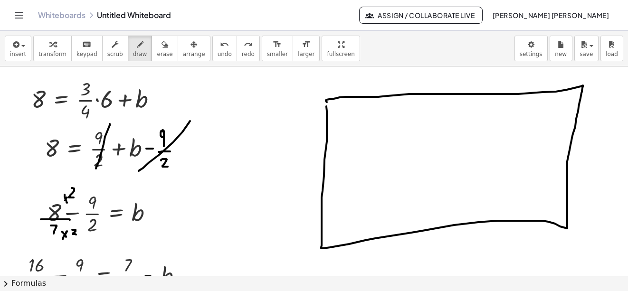
drag, startPoint x: 392, startPoint y: 107, endPoint x: 385, endPoint y: 116, distance: 11.9
drag, startPoint x: 384, startPoint y: 110, endPoint x: 393, endPoint y: 118, distance: 12.1
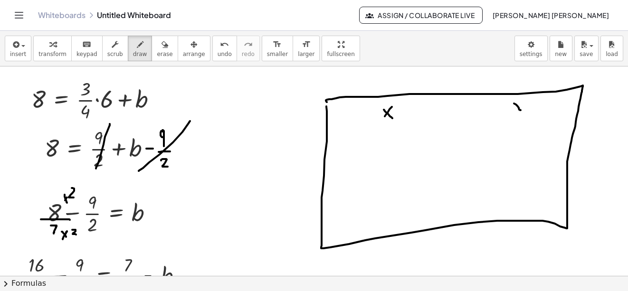
drag, startPoint x: 514, startPoint y: 104, endPoint x: 525, endPoint y: 106, distance: 11.2
drag, startPoint x: 528, startPoint y: 102, endPoint x: 519, endPoint y: 120, distance: 20.2
drag, startPoint x: 455, startPoint y: 96, endPoint x: 456, endPoint y: 223, distance: 127.9
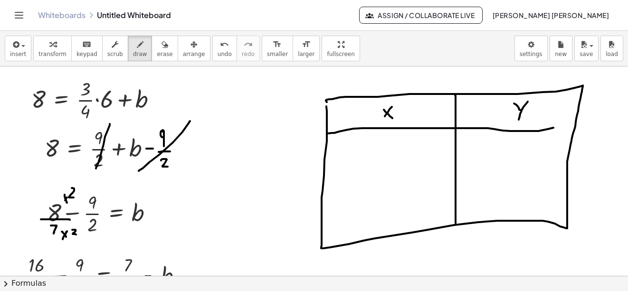
drag, startPoint x: 328, startPoint y: 134, endPoint x: 554, endPoint y: 128, distance: 226.3
drag, startPoint x: 379, startPoint y: 135, endPoint x: 519, endPoint y: 133, distance: 139.8
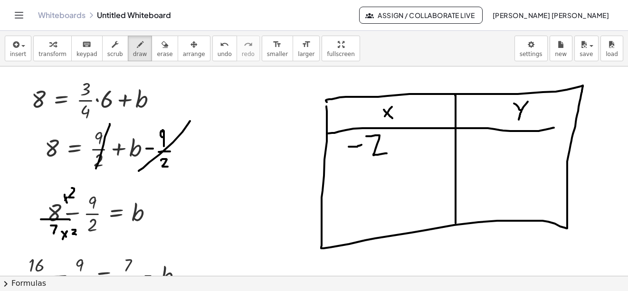
drag, startPoint x: 521, startPoint y: 139, endPoint x: 521, endPoint y: 146, distance: 7.6
drag, startPoint x: 519, startPoint y: 145, endPoint x: 516, endPoint y: 140, distance: 5.7
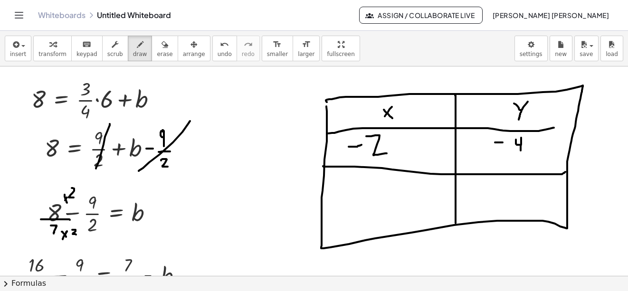
drag, startPoint x: 323, startPoint y: 166, endPoint x: 566, endPoint y: 172, distance: 242.5
drag, startPoint x: 358, startPoint y: 186, endPoint x: 375, endPoint y: 184, distance: 17.3
drag, startPoint x: 392, startPoint y: 192, endPoint x: 388, endPoint y: 180, distance: 12.6
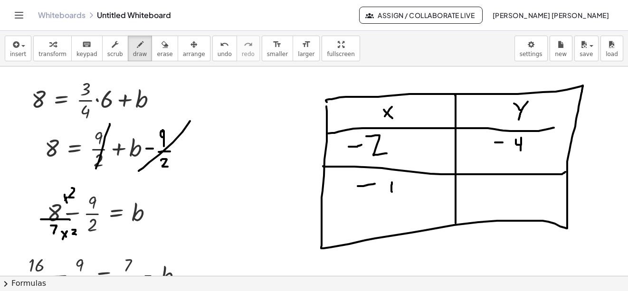
drag, startPoint x: 504, startPoint y: 190, endPoint x: 513, endPoint y: 199, distance: 13.1
drag, startPoint x: 520, startPoint y: 194, endPoint x: 499, endPoint y: 189, distance: 21.7
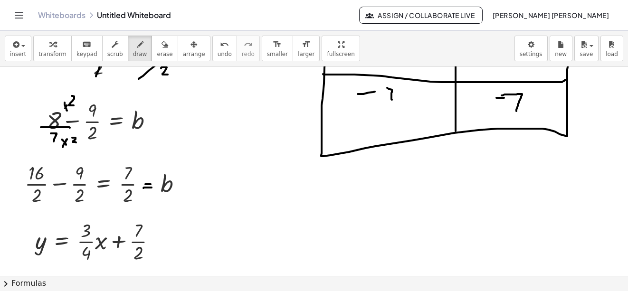
scroll to position [1001, 0]
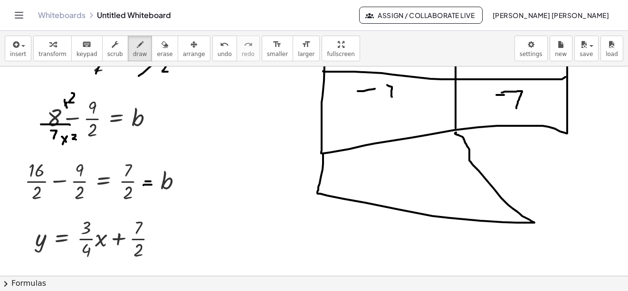
drag, startPoint x: 323, startPoint y: 154, endPoint x: 456, endPoint y: 130, distance: 134.6
click at [218, 52] on span "undo" at bounding box center [225, 54] width 14 height 7
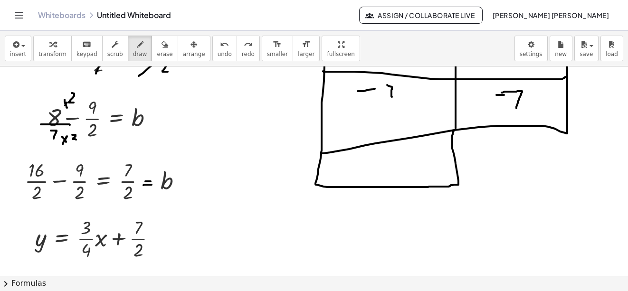
drag, startPoint x: 321, startPoint y: 154, endPoint x: 454, endPoint y: 128, distance: 135.5
drag, startPoint x: 458, startPoint y: 183, endPoint x: 565, endPoint y: 130, distance: 119.5
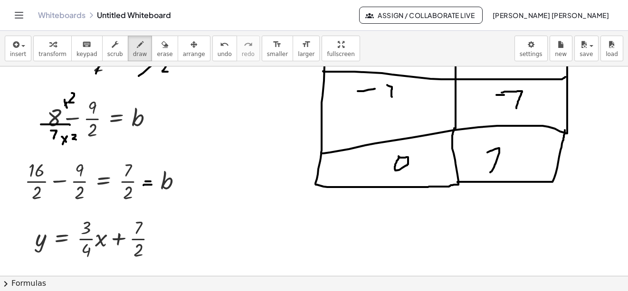
drag, startPoint x: 492, startPoint y: 151, endPoint x: 518, endPoint y: 171, distance: 32.8
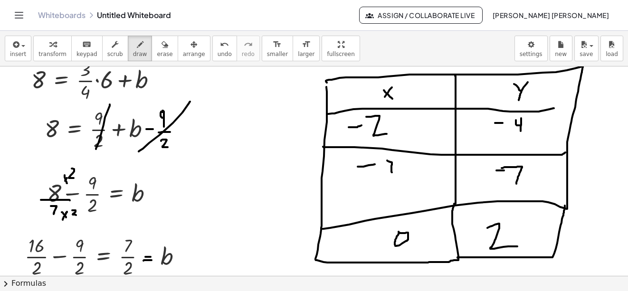
scroll to position [905, 0]
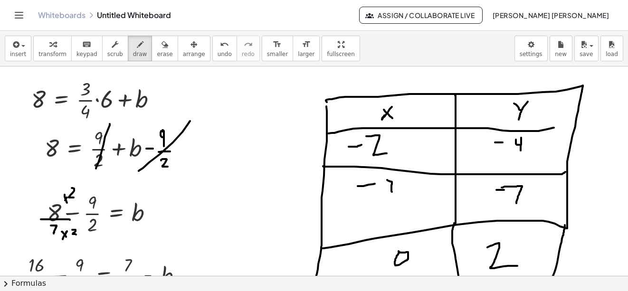
drag, startPoint x: 387, startPoint y: 111, endPoint x: 379, endPoint y: 104, distance: 10.4
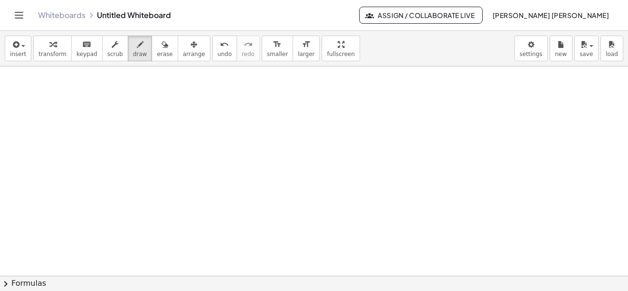
scroll to position [1210, 0]
click at [27, 45] on button "insert" at bounding box center [18, 49] width 27 height 26
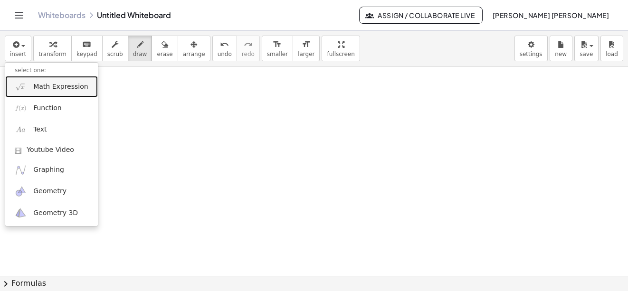
click at [53, 91] on span "Math Expression" at bounding box center [60, 87] width 55 height 10
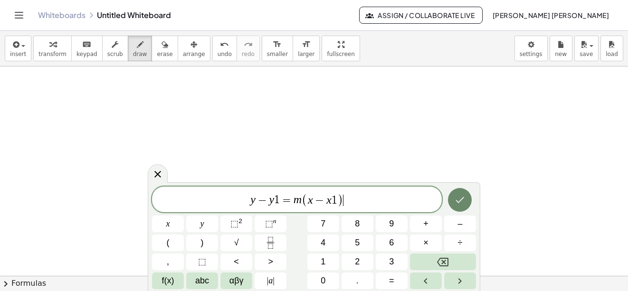
click at [470, 196] on button "Done" at bounding box center [460, 200] width 24 height 24
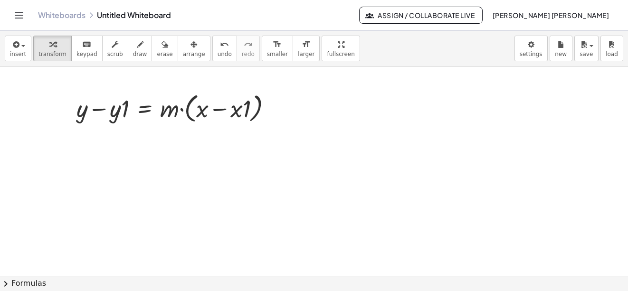
scroll to position [1115, 0]
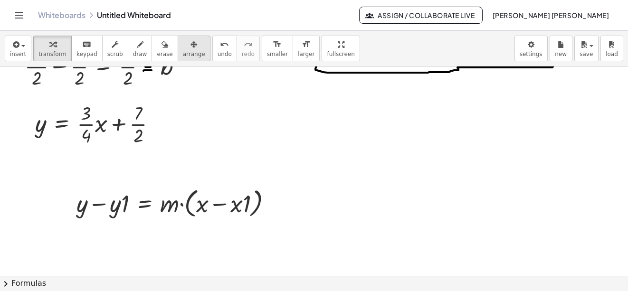
click at [183, 46] on div "button" at bounding box center [194, 44] width 22 height 11
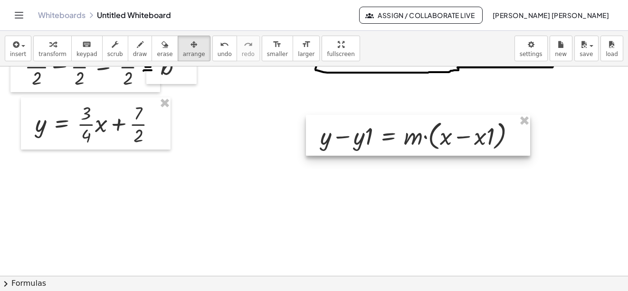
drag, startPoint x: 203, startPoint y: 196, endPoint x: 447, endPoint y: 128, distance: 253.5
click at [447, 128] on div at bounding box center [418, 135] width 224 height 41
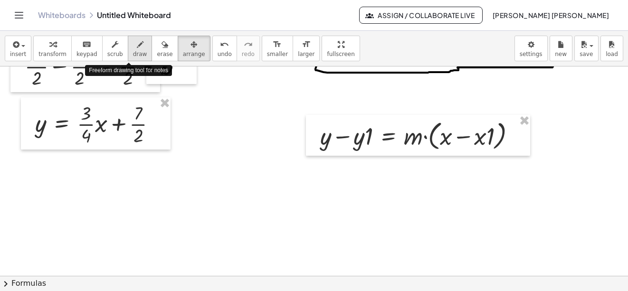
click at [133, 54] on span "draw" at bounding box center [140, 54] width 14 height 7
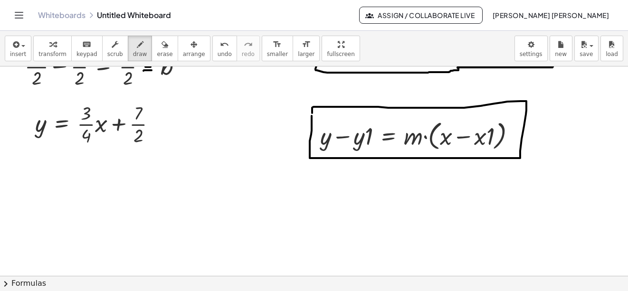
click at [212, 38] on button "undo undo" at bounding box center [224, 49] width 25 height 26
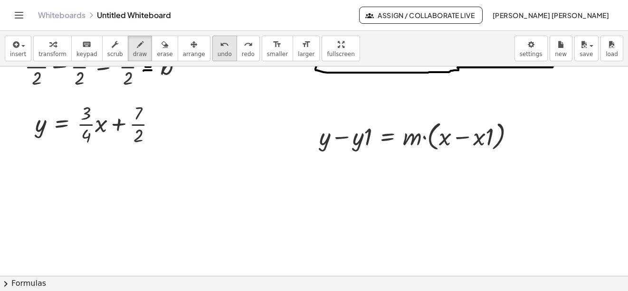
click at [218, 49] on div "undo" at bounding box center [225, 44] width 14 height 11
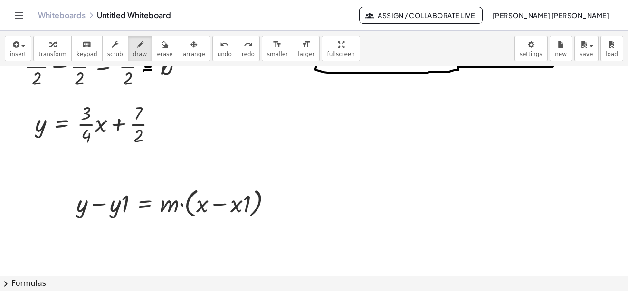
click at [183, 56] on span "arrange" at bounding box center [194, 54] width 22 height 7
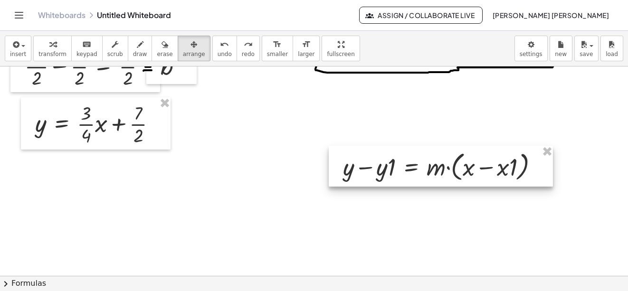
drag, startPoint x: 182, startPoint y: 192, endPoint x: 450, endPoint y: 155, distance: 270.6
click at [450, 155] on div at bounding box center [441, 166] width 224 height 41
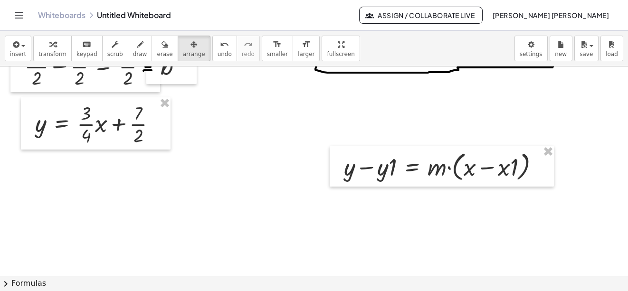
drag, startPoint x: 127, startPoint y: 51, endPoint x: 358, endPoint y: 154, distance: 252.8
click at [133, 51] on span "draw" at bounding box center [140, 54] width 14 height 7
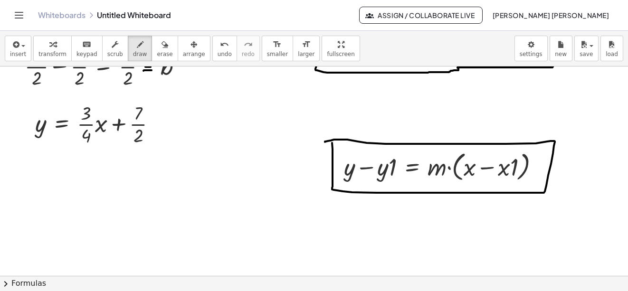
drag, startPoint x: 332, startPoint y: 143, endPoint x: 325, endPoint y: 142, distance: 7.2
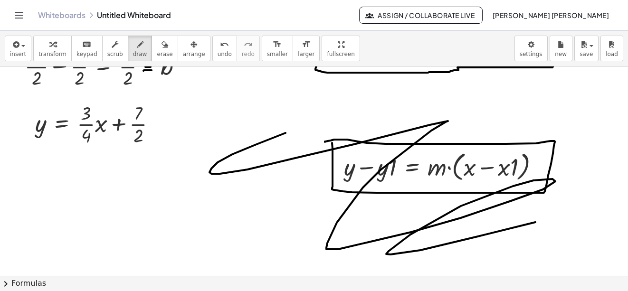
drag, startPoint x: 257, startPoint y: 144, endPoint x: 189, endPoint y: 151, distance: 67.8
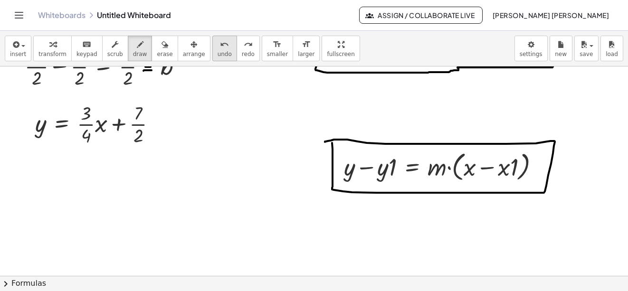
click at [212, 38] on button "undo undo" at bounding box center [224, 49] width 25 height 26
click at [579, 48] on button "save" at bounding box center [587, 49] width 24 height 26
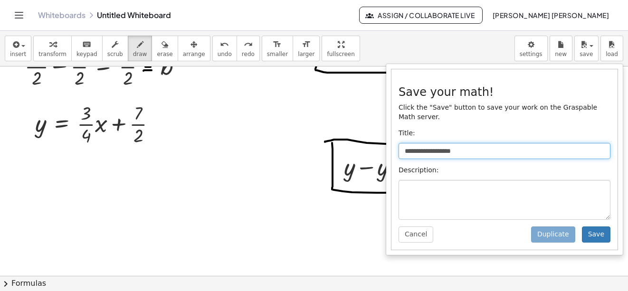
drag, startPoint x: 486, startPoint y: 141, endPoint x: 337, endPoint y: 141, distance: 149.7
click at [337, 141] on div "**********" at bounding box center [314, 161] width 628 height 260
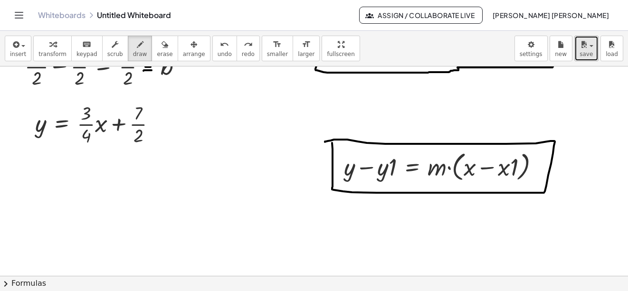
click at [590, 57] on span "save" at bounding box center [586, 54] width 13 height 7
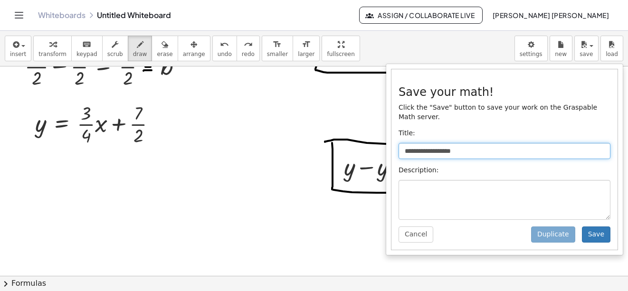
click at [483, 143] on input "**********" at bounding box center [505, 151] width 212 height 16
type input "*"
type input "**********"
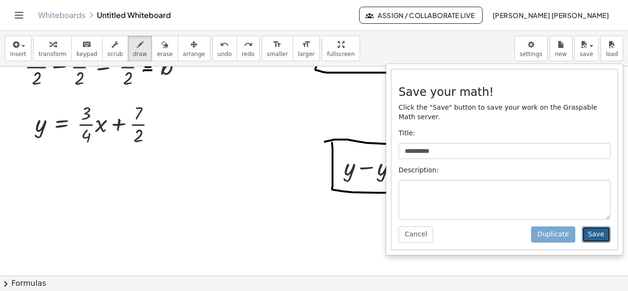
click at [602, 229] on button "Save" at bounding box center [596, 235] width 29 height 16
